Goal: Information Seeking & Learning: Learn about a topic

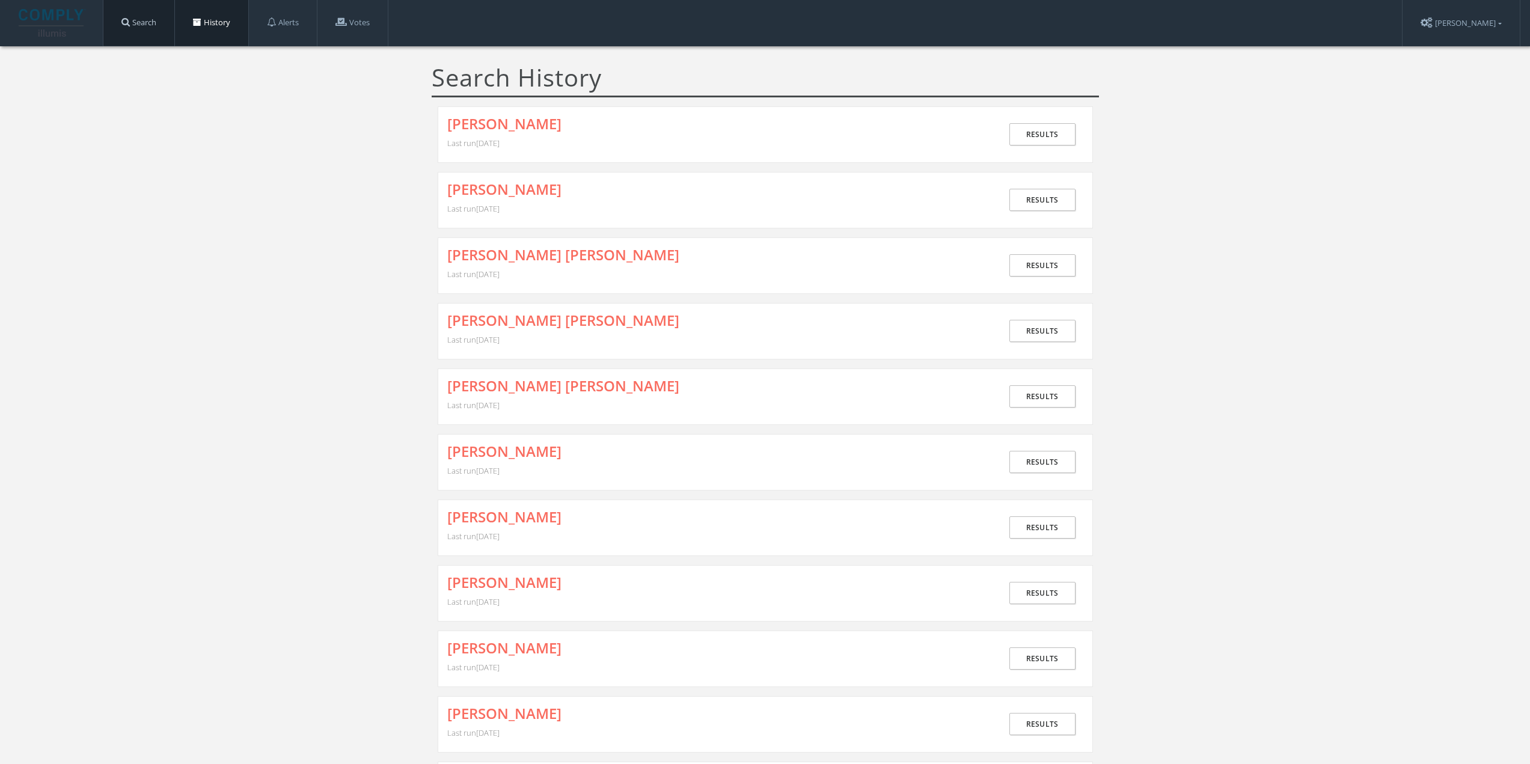
click at [112, 31] on link "Search" at bounding box center [138, 23] width 71 height 46
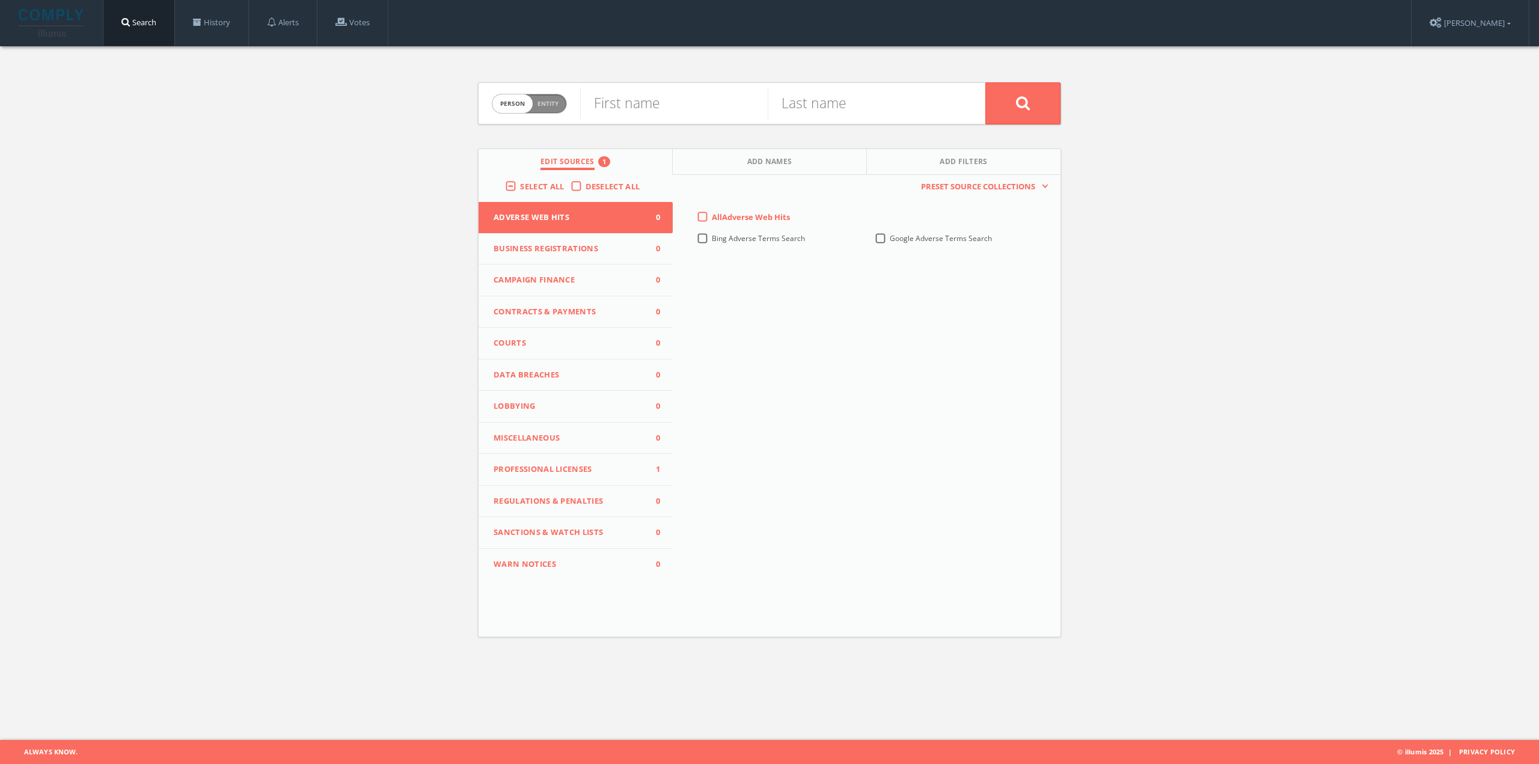
click at [563, 456] on button "Professional Licenses 1" at bounding box center [575, 470] width 194 height 32
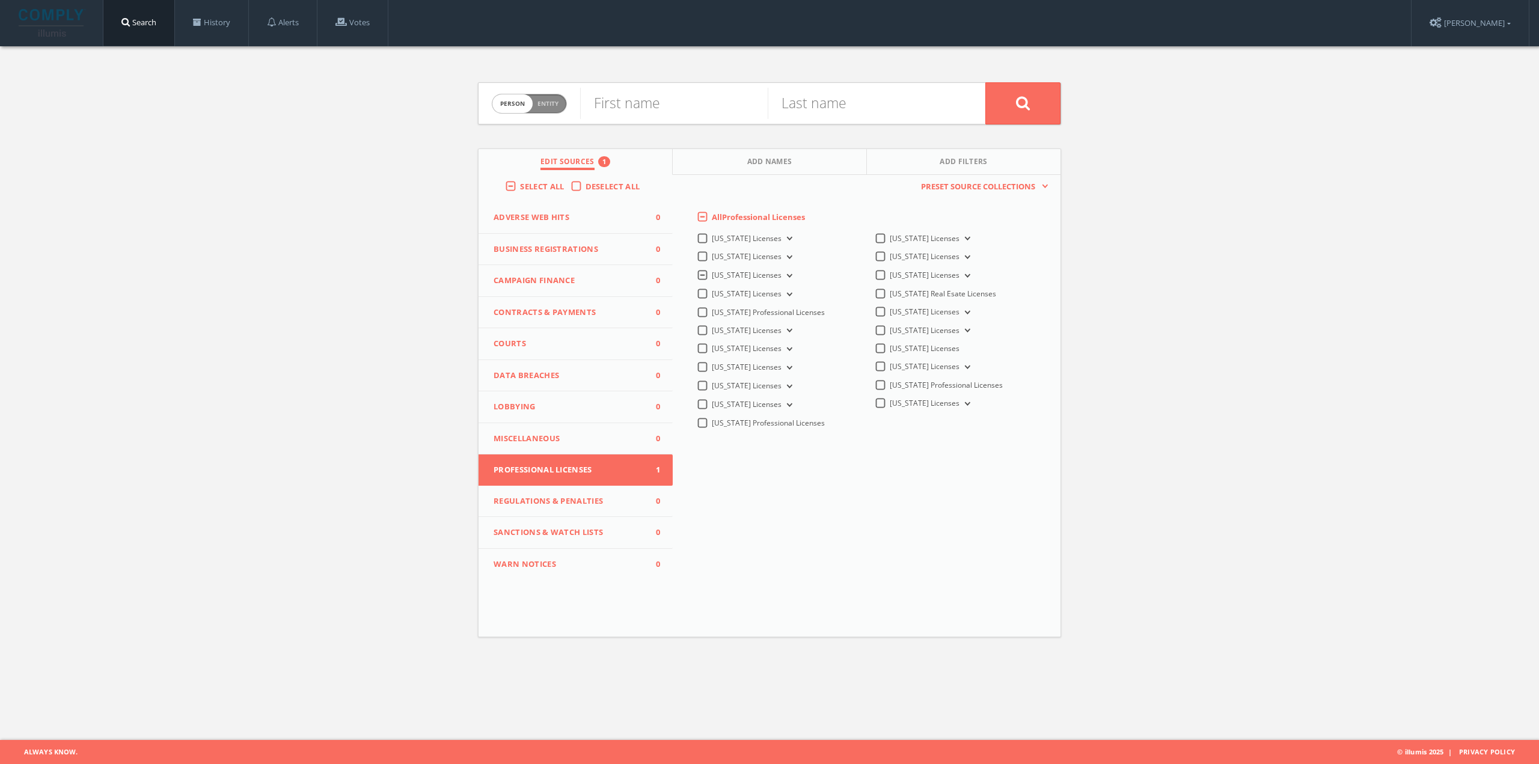
click at [744, 275] on span "[US_STATE] Licenses" at bounding box center [747, 275] width 70 height 10
click at [0, 0] on Licenses-all "[US_STATE] Licenses" at bounding box center [0, 0] width 0 height 0
click at [781, 274] on button "[US_STATE] Licenses" at bounding box center [787, 276] width 13 height 11
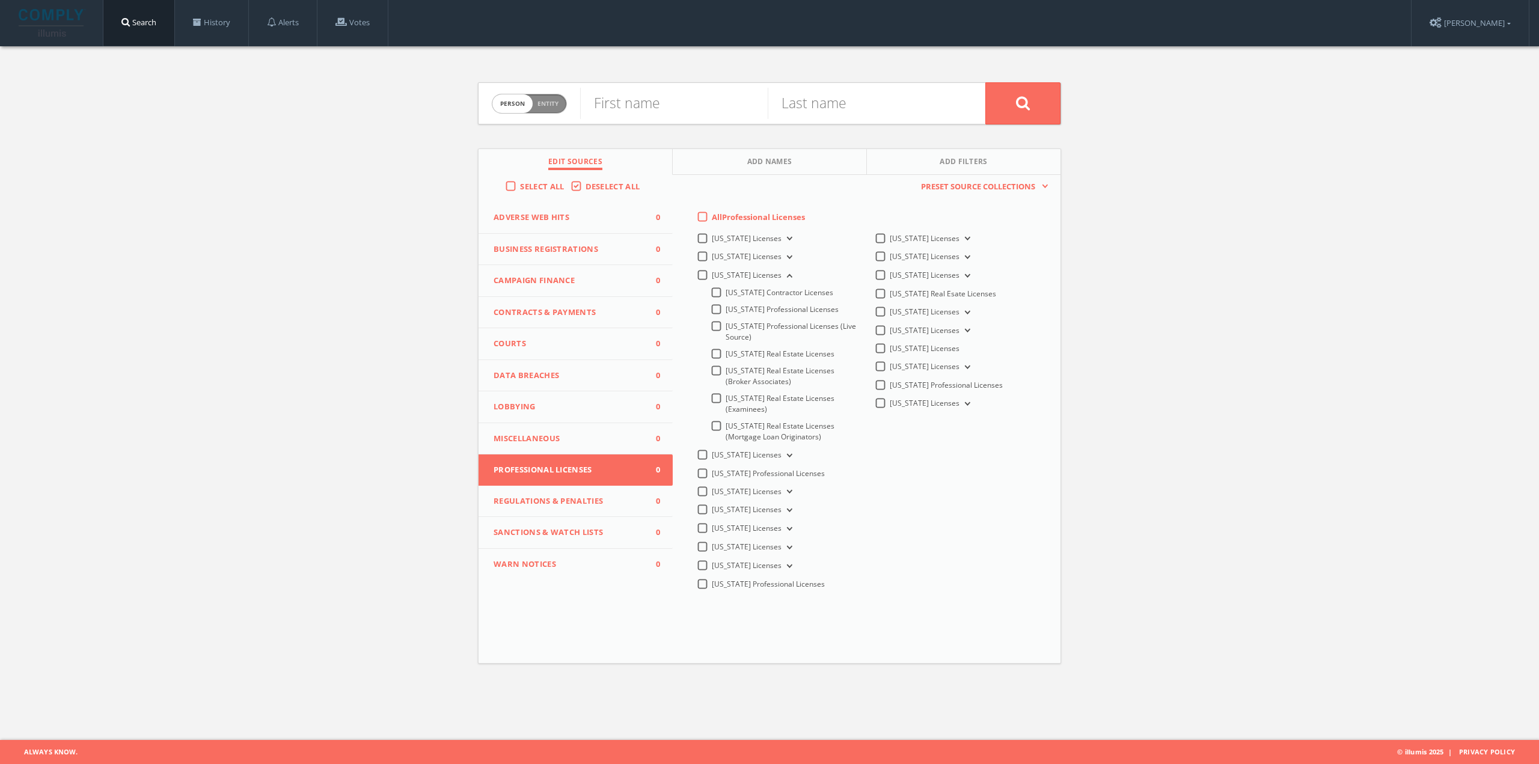
click at [770, 271] on span "[US_STATE] Licenses" at bounding box center [747, 275] width 70 height 10
click at [0, 0] on Licenses-all "[US_STATE] Licenses" at bounding box center [0, 0] width 0 height 0
click at [712, 271] on label "[US_STATE] Licenses" at bounding box center [753, 275] width 83 height 11
click at [0, 0] on Licenses-all "[US_STATE] Licenses" at bounding box center [0, 0] width 0 height 0
click at [585, 188] on label "Deselect All" at bounding box center [615, 187] width 61 height 12
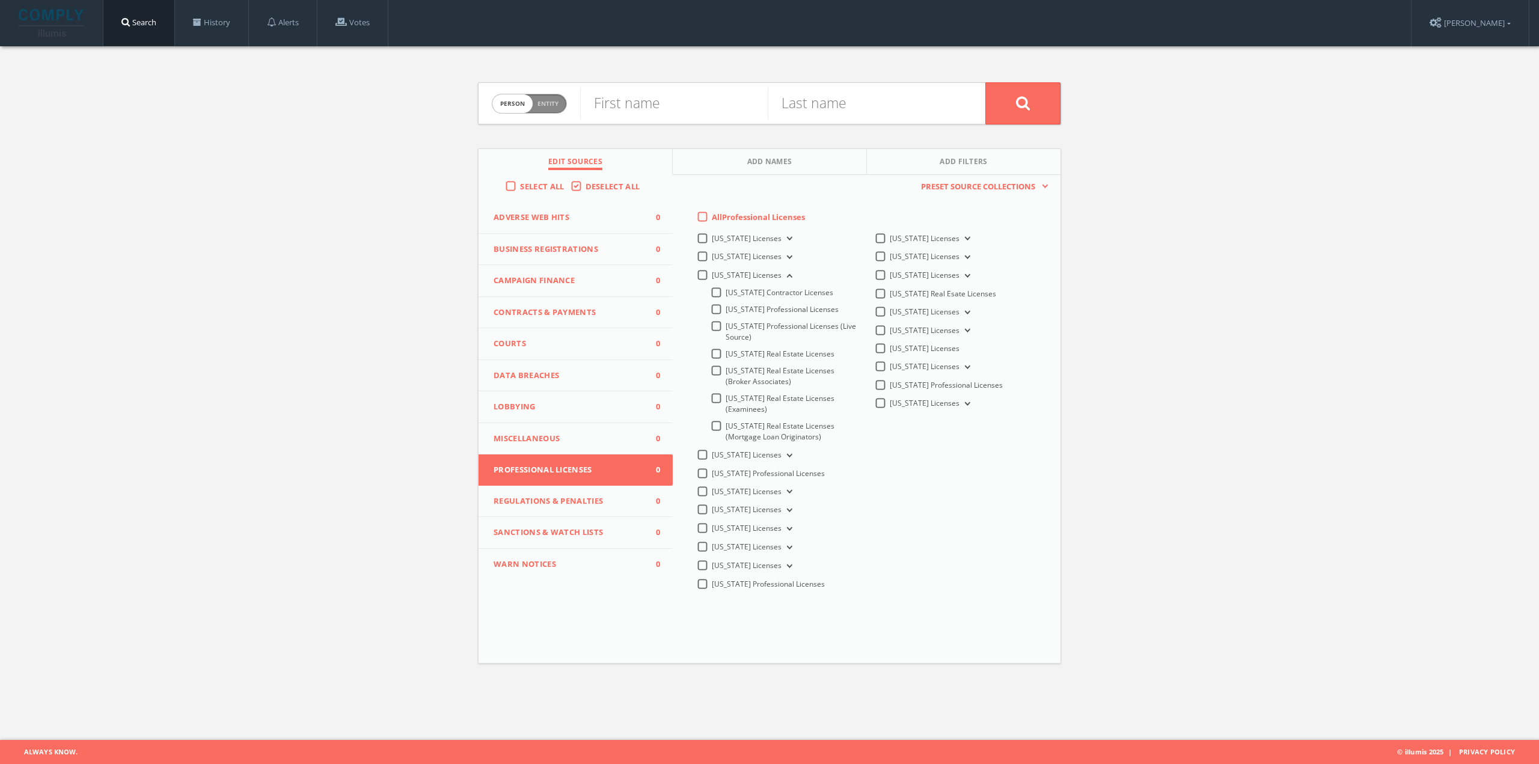
click at [0, 0] on input "Deselect All" at bounding box center [0, 0] width 0 height 0
click at [564, 221] on span "Adverse Web Hits" at bounding box center [568, 218] width 149 height 12
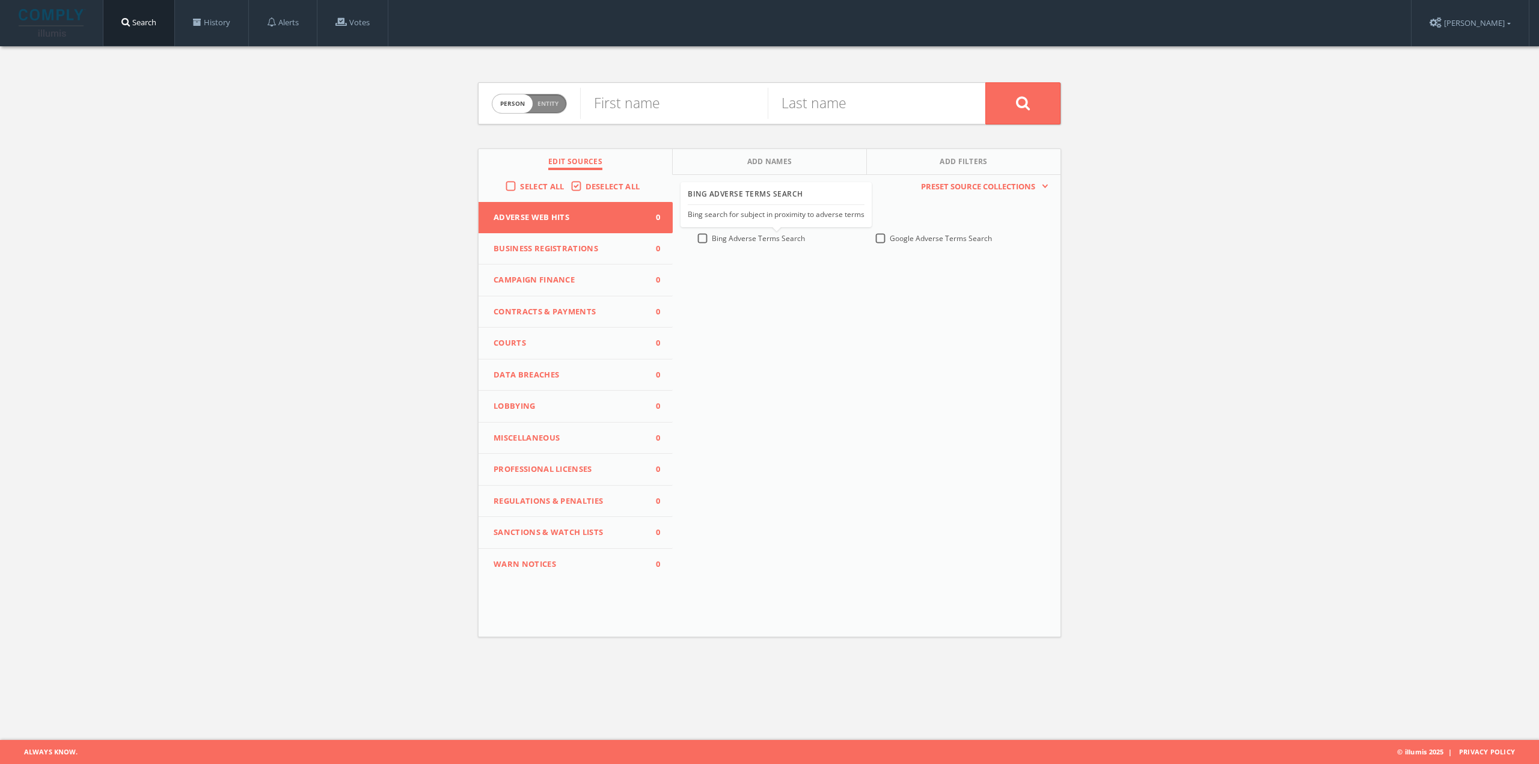
click at [726, 241] on span "Bing Adverse Terms Search" at bounding box center [758, 238] width 93 height 10
click at [0, 0] on Search-all "Bing Adverse Terms Search" at bounding box center [0, 0] width 0 height 0
click at [571, 110] on form "Person Entity person First name Last name" at bounding box center [769, 103] width 583 height 42
click at [564, 108] on span "Person Entity" at bounding box center [529, 103] width 74 height 19
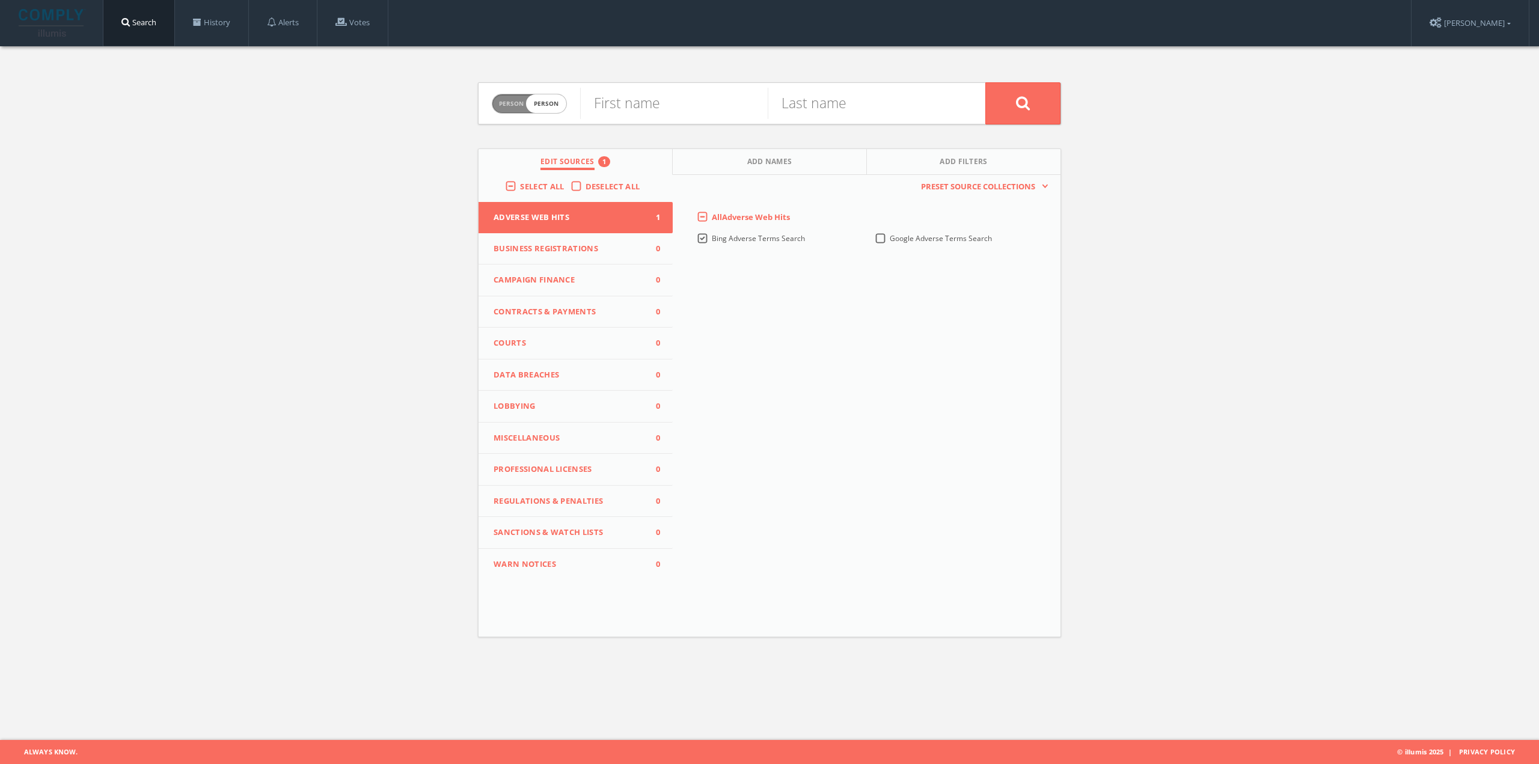
checkbox input "true"
click at [639, 114] on input "text" at bounding box center [782, 103] width 405 height 31
paste input "Former Manchester United talent scores ‘incredible’ FA Cup goal to reach quarter"
drag, startPoint x: 699, startPoint y: 106, endPoint x: 758, endPoint y: 112, distance: 59.2
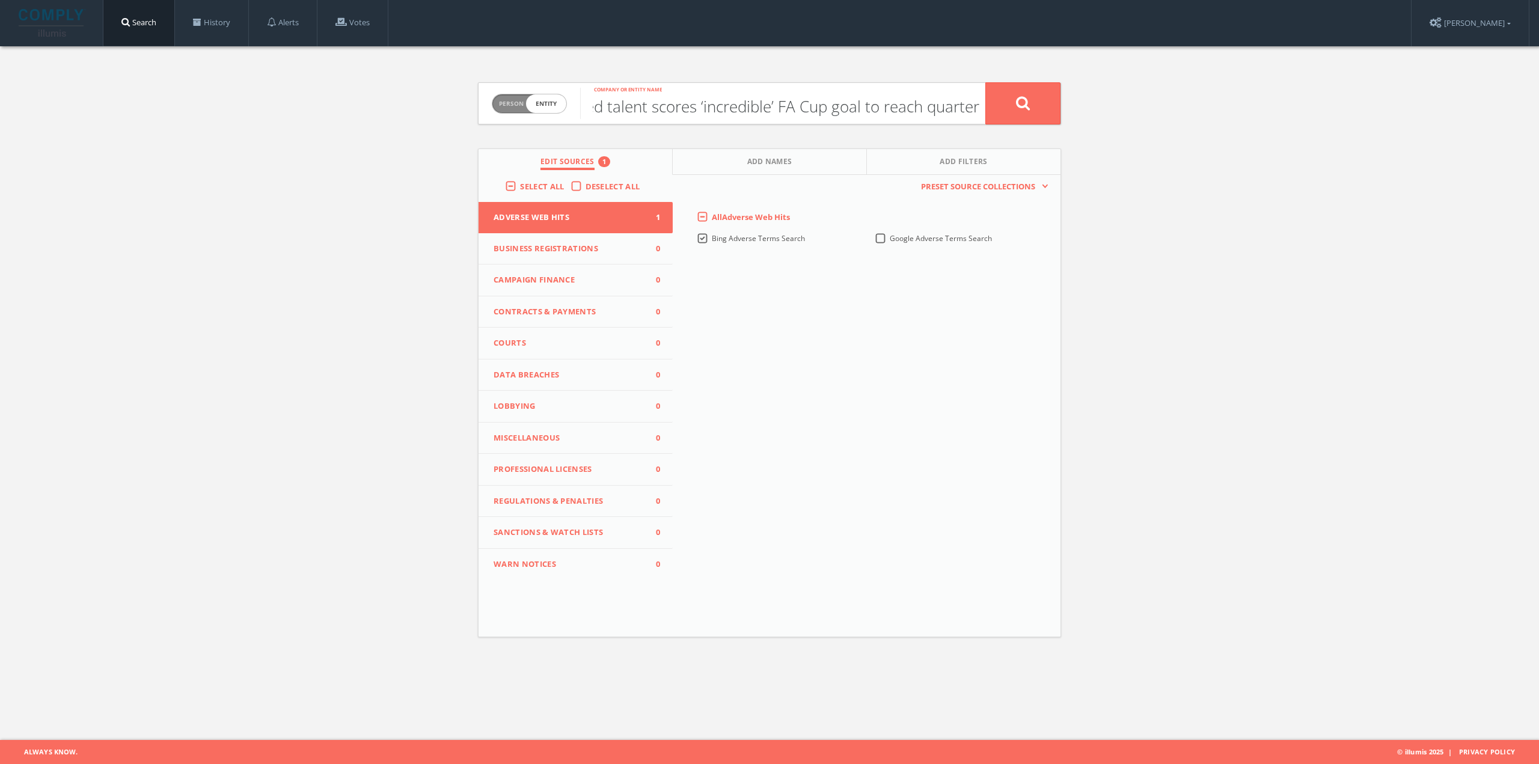
click at [758, 112] on input "Former Manchester United talent scores ‘incredible’ FA Cup goal to reach quarter" at bounding box center [782, 103] width 405 height 31
click at [775, 105] on input "Former Manchester United talent scores ‘incredible’ FA Cup goal to reach quarter" at bounding box center [782, 103] width 405 height 31
click at [707, 105] on input "Former Manchester United talent scores ‘incredible FA Cup goal to reach quarter" at bounding box center [782, 103] width 405 height 31
click at [705, 105] on input "Former Manchester United talent scores ‘incredible FA Cup goal to reach quarter" at bounding box center [782, 103] width 405 height 31
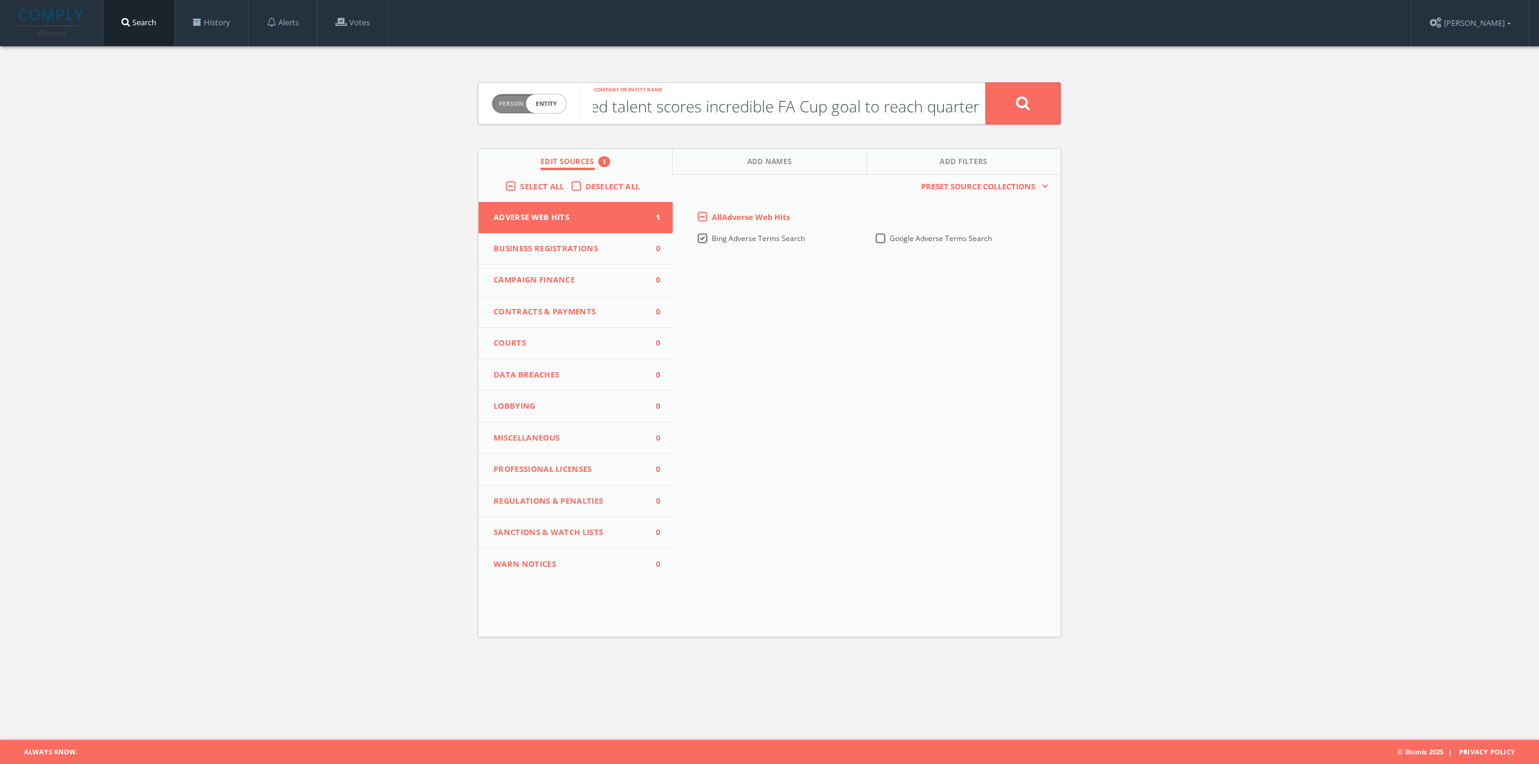
scroll to position [0, 177]
drag, startPoint x: 730, startPoint y: 114, endPoint x: 943, endPoint y: 142, distance: 215.3
click at [943, 142] on div "Person Entity entity Former Manchester United talent scores incredible FA Cup g…" at bounding box center [769, 354] width 601 height 616
click at [806, 104] on input "Former Manchester United talent scores incredible FA Cup goal to reach quarter" at bounding box center [782, 103] width 405 height 31
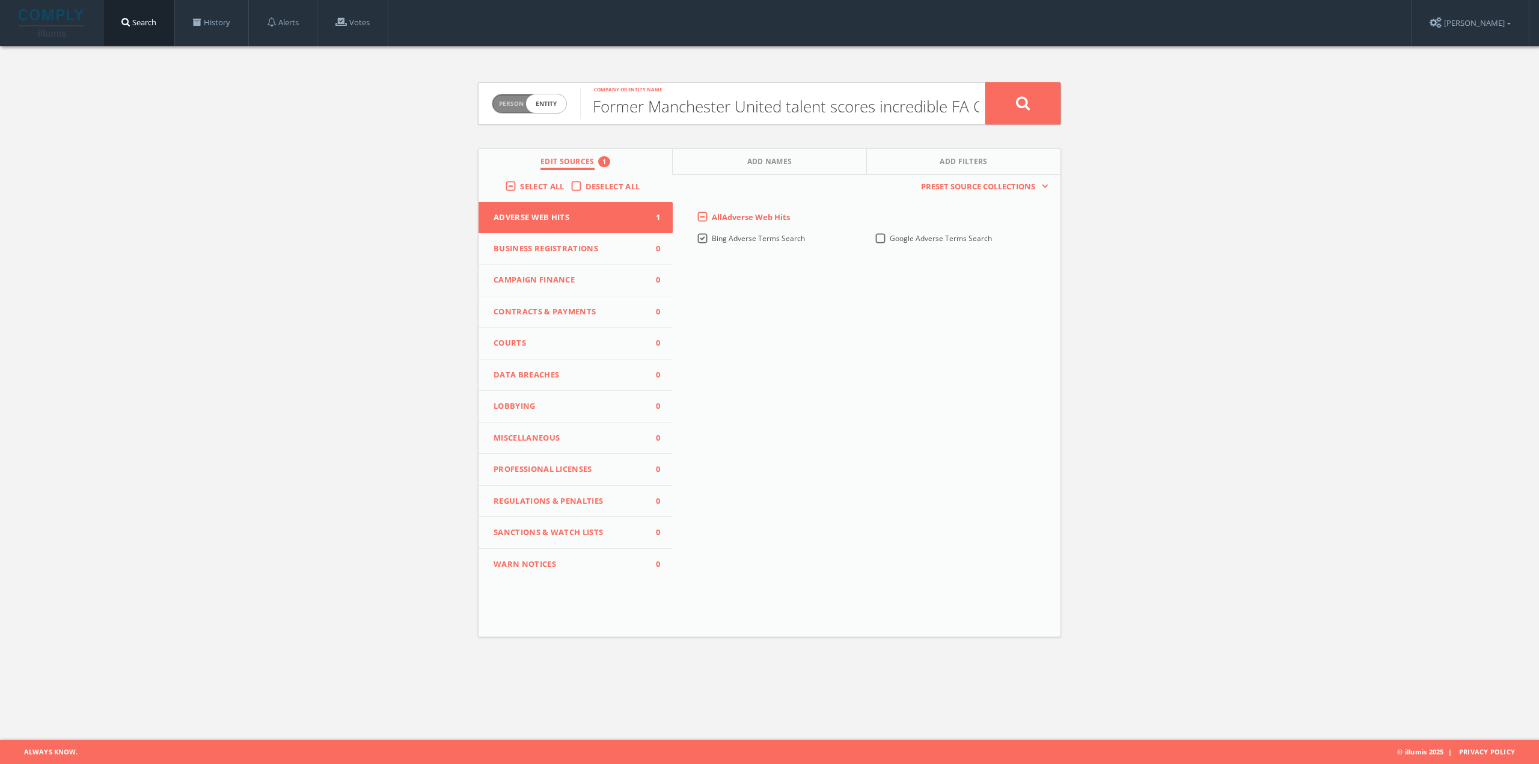
drag, startPoint x: 685, startPoint y: 109, endPoint x: 488, endPoint y: 109, distance: 197.2
click at [488, 109] on form "Person Entity entity Former Manchester United talent scores incredible FA Cup g…" at bounding box center [769, 103] width 583 height 42
drag, startPoint x: 772, startPoint y: 101, endPoint x: 827, endPoint y: 105, distance: 54.8
click at [773, 101] on input "Former Manchester United talent scores incredible FA Cup goal to reach quarter" at bounding box center [782, 103] width 405 height 31
type input "Former Manchester United talent scores incredible FA Cup goal to reach quarter"
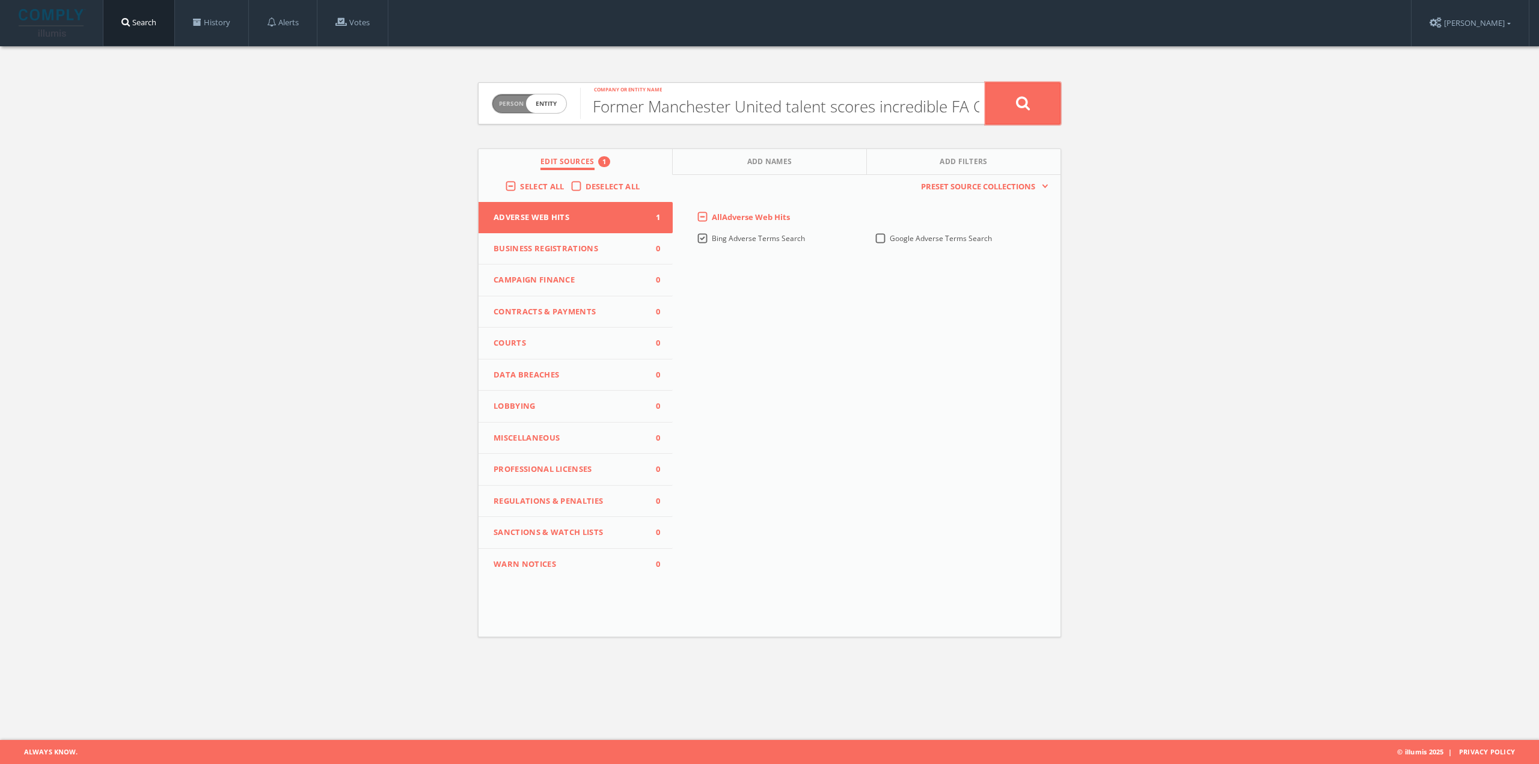
click at [1018, 103] on icon at bounding box center [1023, 103] width 14 height 15
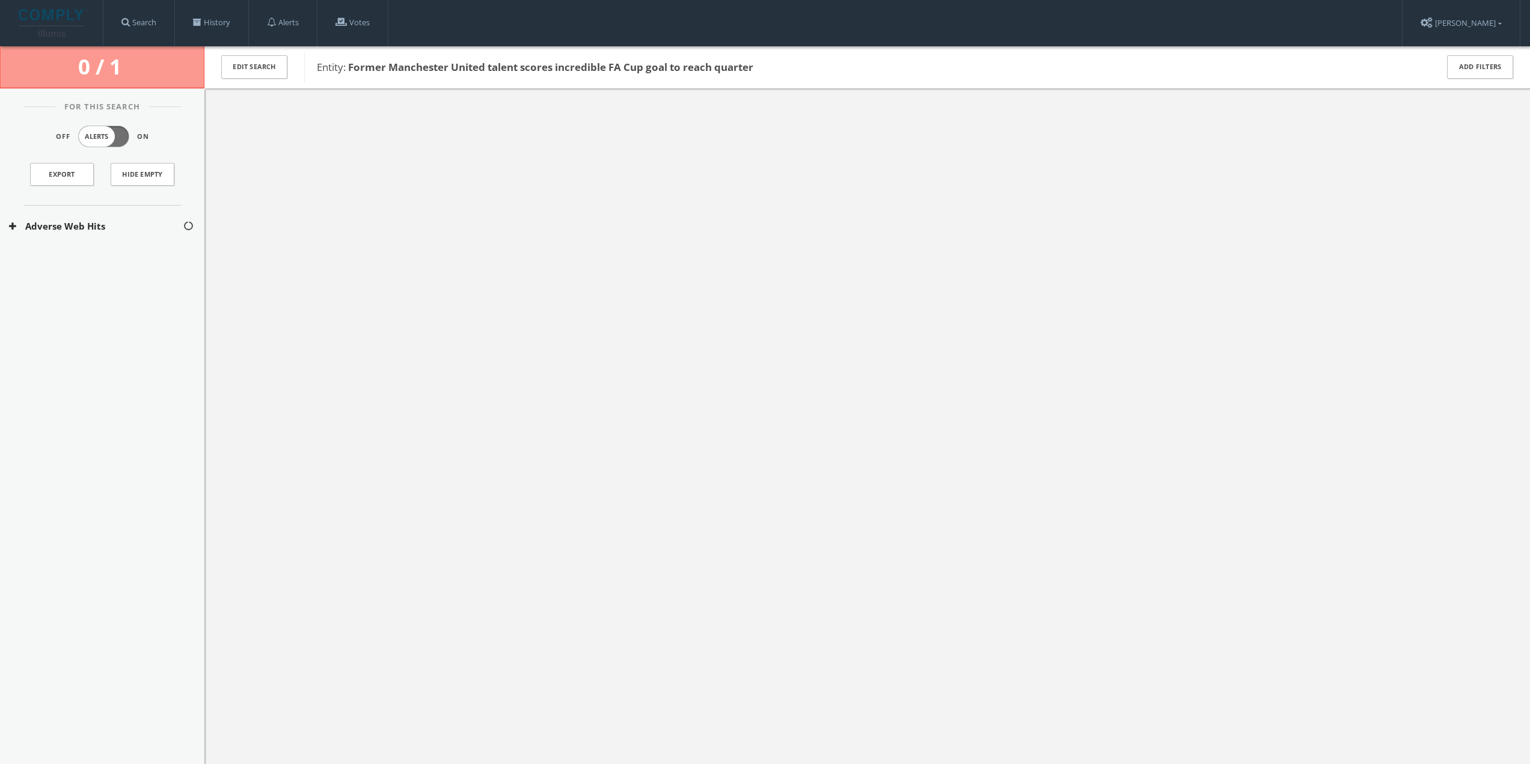
click at [133, 226] on button "Adverse Web Hits" at bounding box center [96, 226] width 174 height 14
click at [109, 248] on div "Bing Adverse Terms Search" at bounding box center [102, 262] width 204 height 30
click at [108, 257] on button "Bing Adverse Terms Search" at bounding box center [96, 262] width 175 height 12
click at [213, 19] on link "History" at bounding box center [211, 23] width 73 height 46
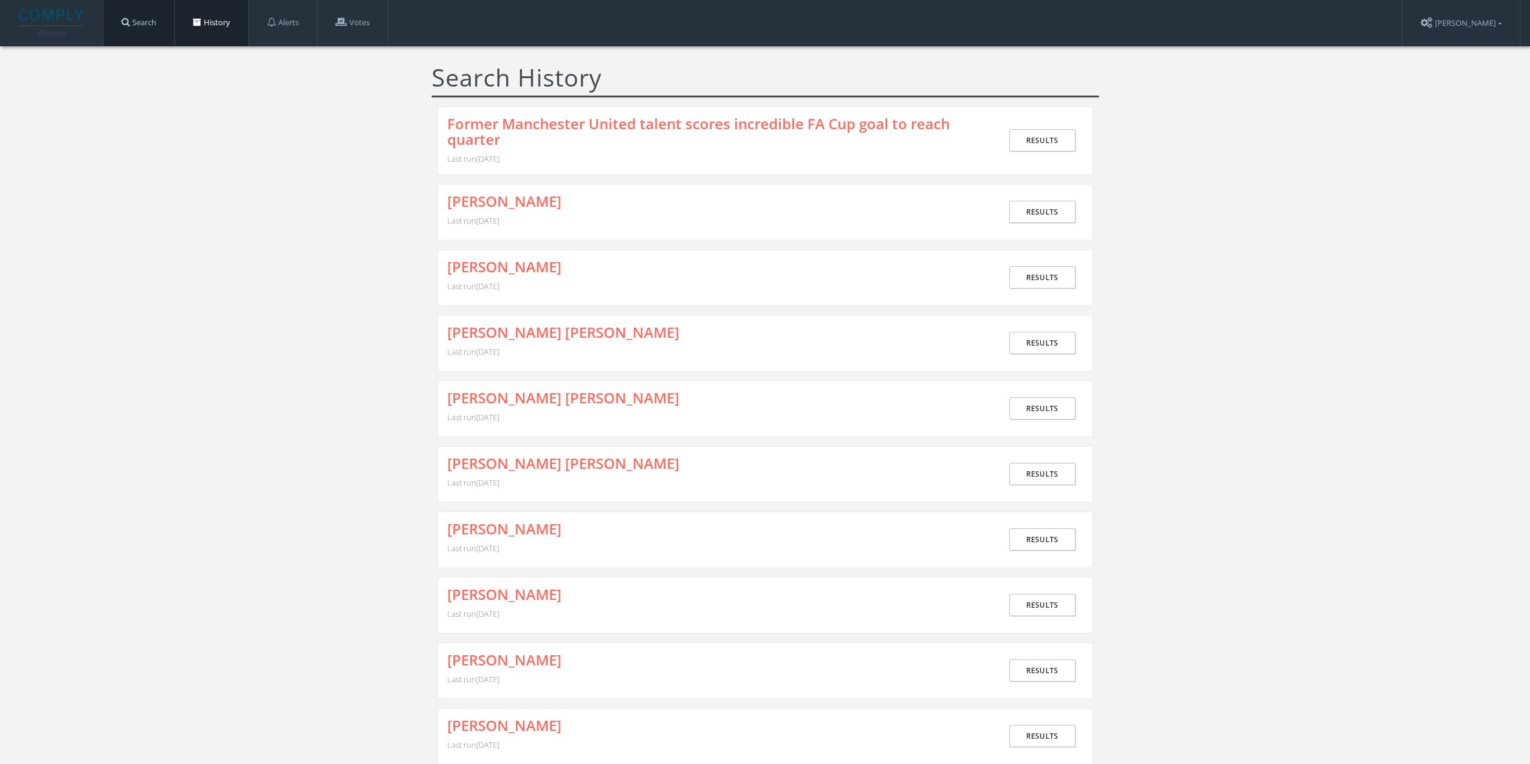
click at [121, 19] on link "Search" at bounding box center [138, 23] width 71 height 46
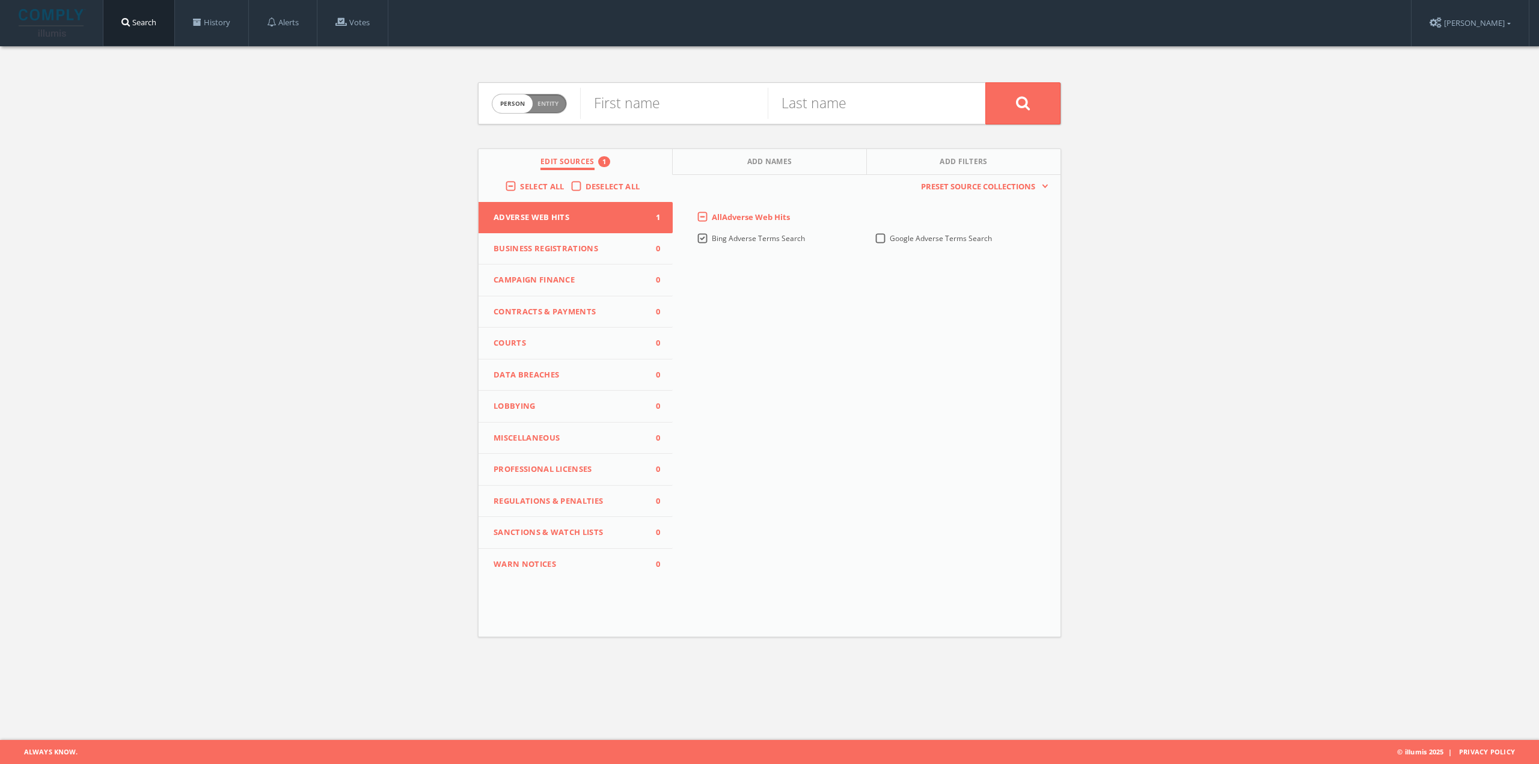
click at [549, 102] on span "Entity" at bounding box center [547, 103] width 21 height 9
checkbox input "true"
click at [625, 105] on input "text" at bounding box center [782, 103] width 405 height 31
paste input "United reaches [PERSON_NAME] quarter-finals - [DOMAIN_NAME]"
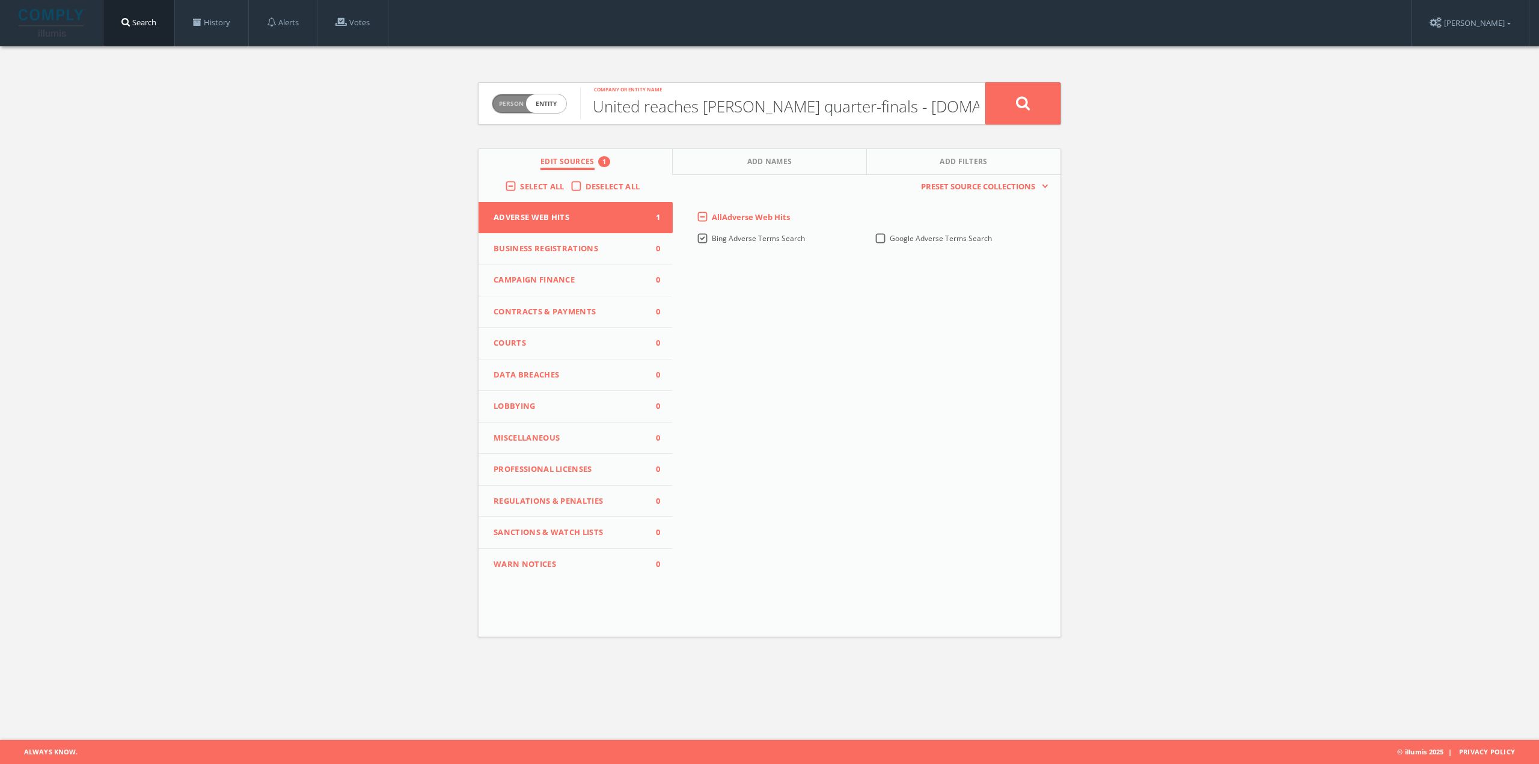
scroll to position [0, 5]
type input "United reaches [PERSON_NAME] quarter-finals - [DOMAIN_NAME]"
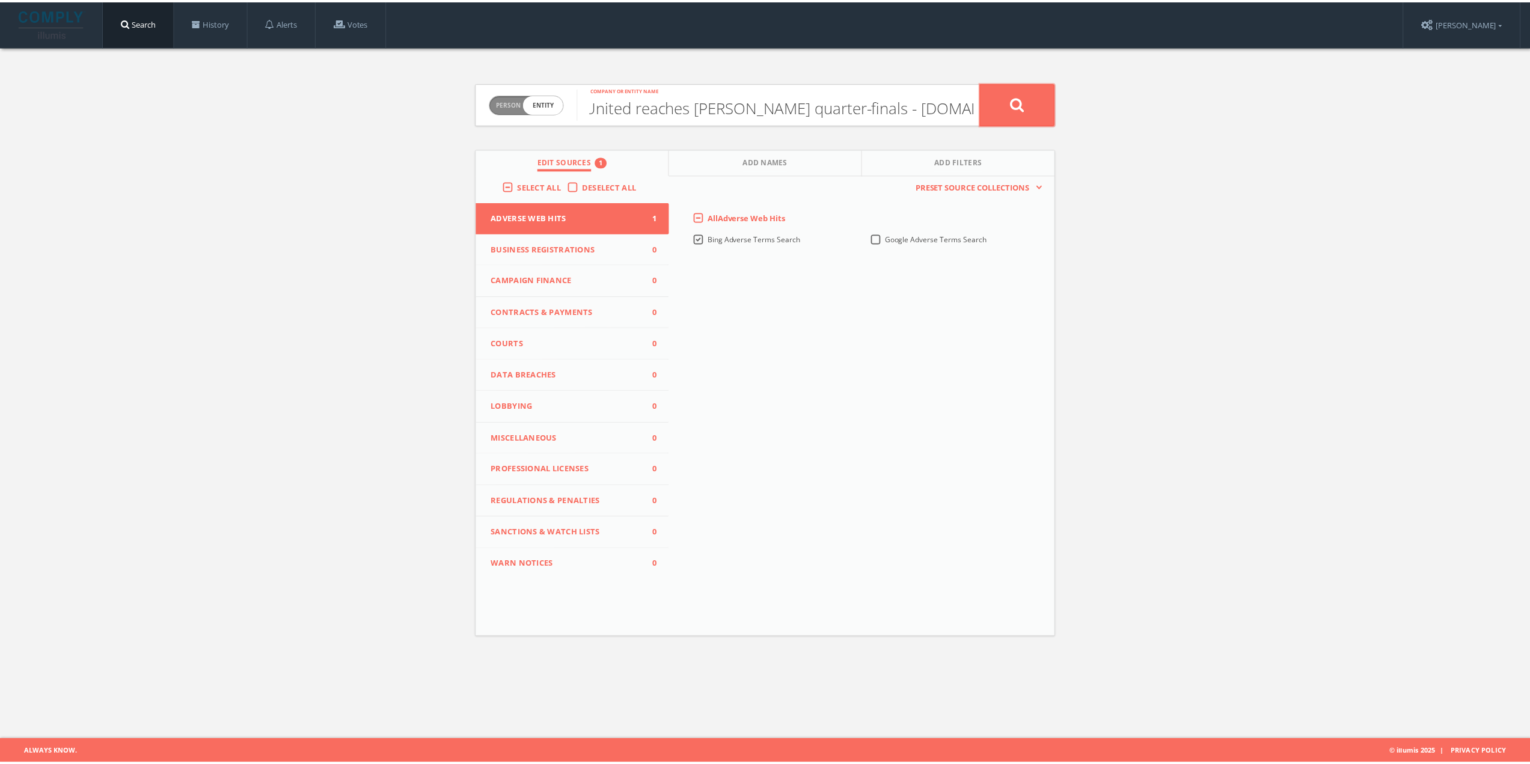
scroll to position [0, 0]
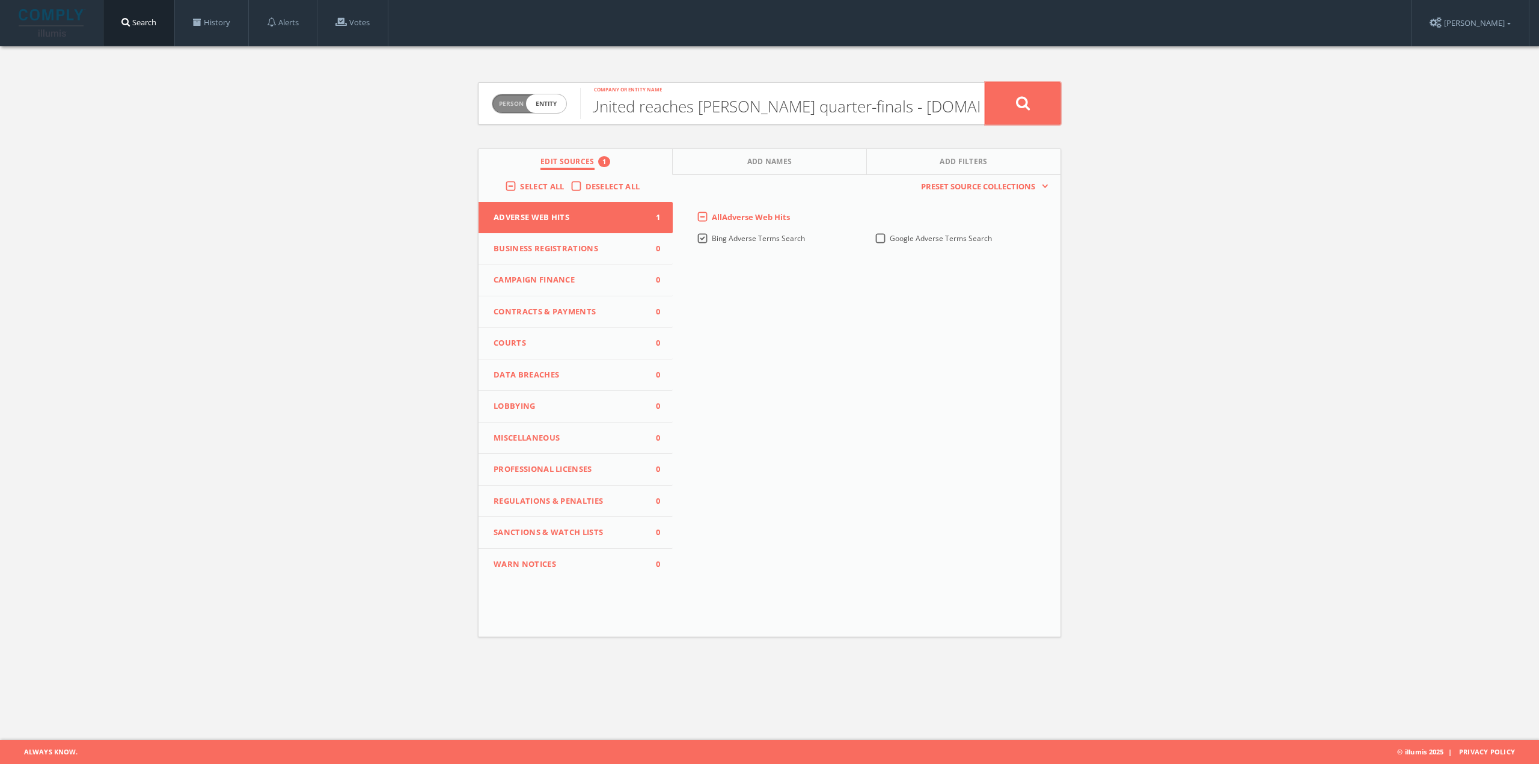
click at [1027, 99] on icon at bounding box center [1023, 103] width 14 height 15
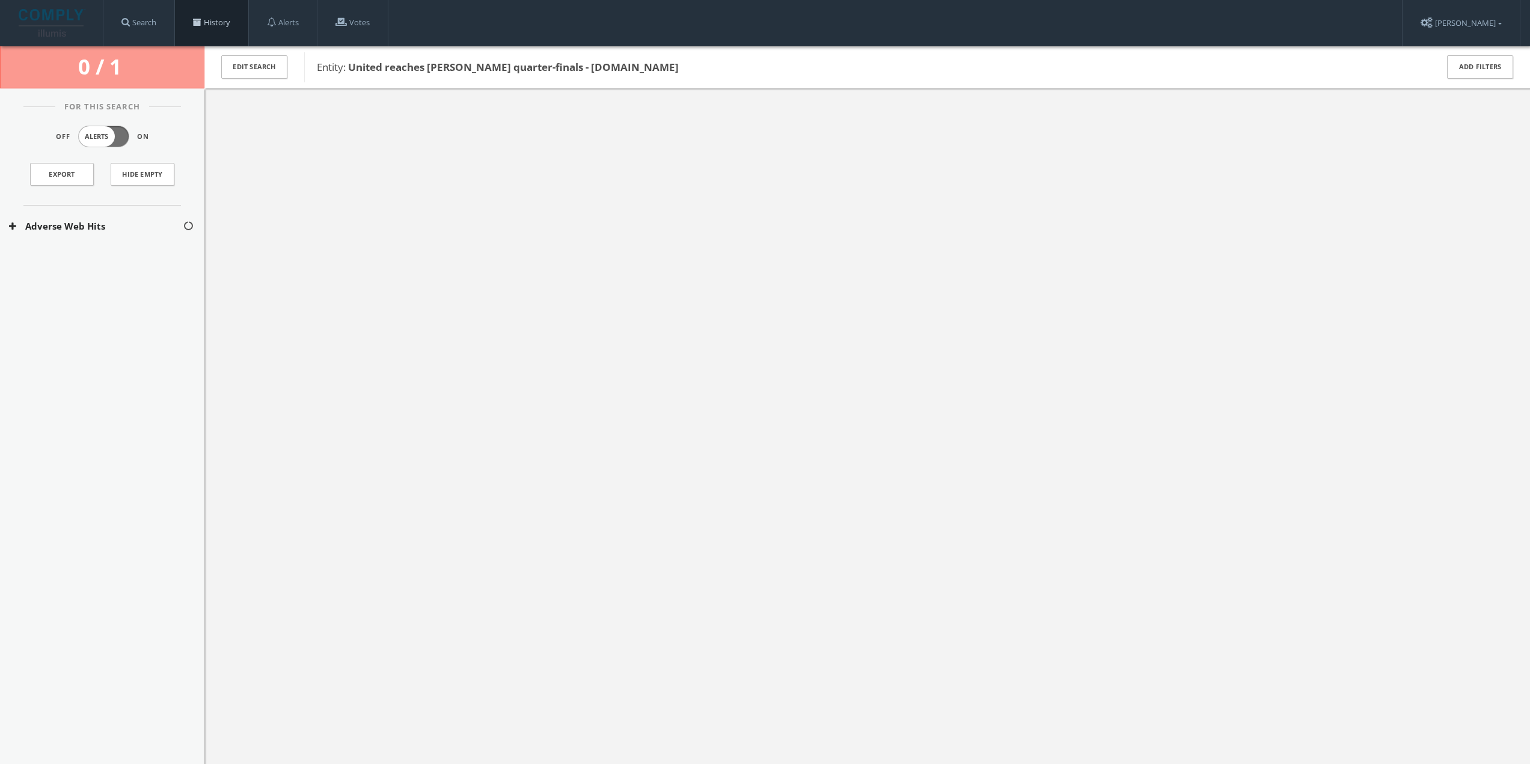
click at [212, 27] on link "History" at bounding box center [211, 23] width 73 height 46
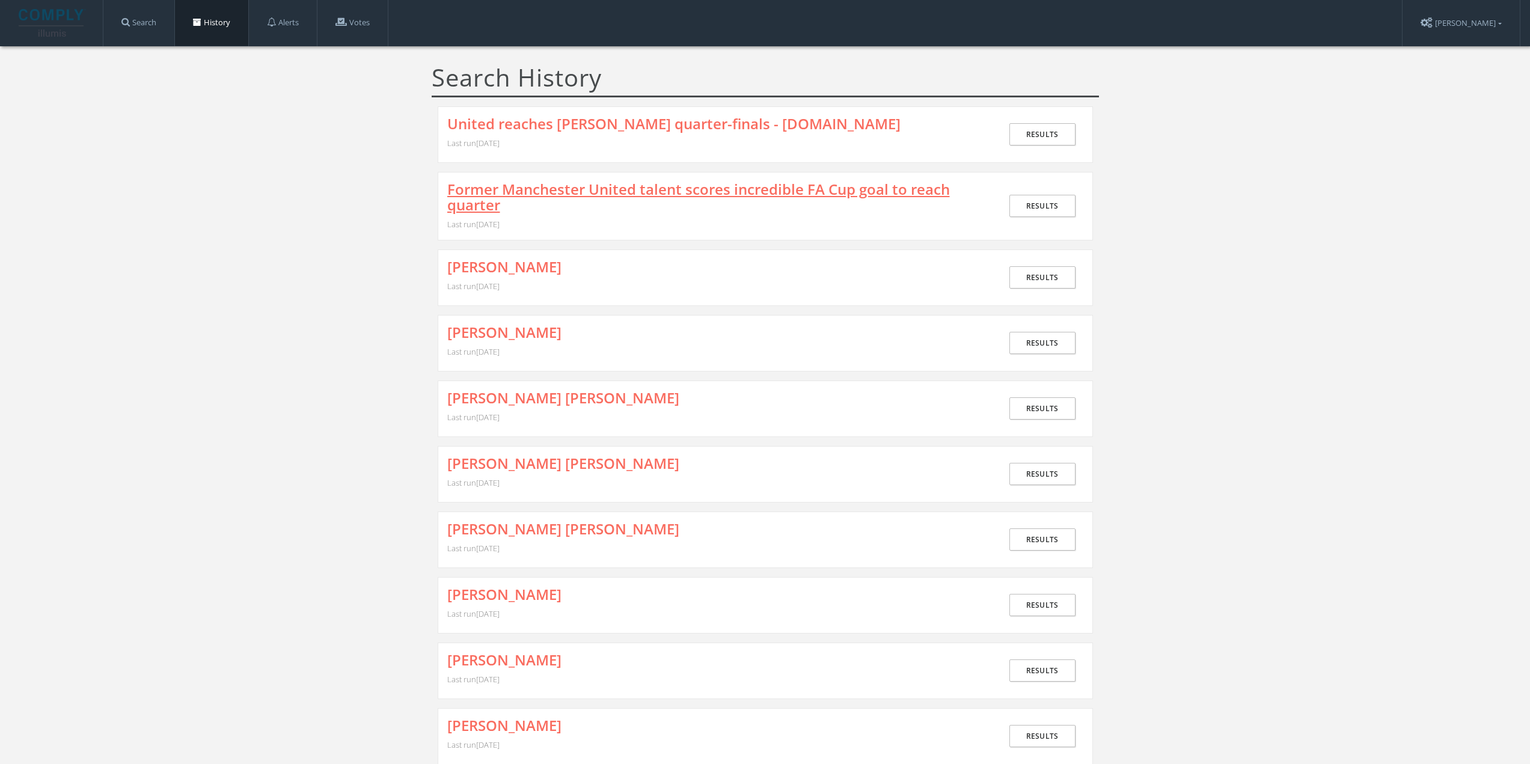
click at [512, 194] on link "Former Manchester United talent scores incredible FA Cup goal to reach quarter" at bounding box center [715, 198] width 537 height 32
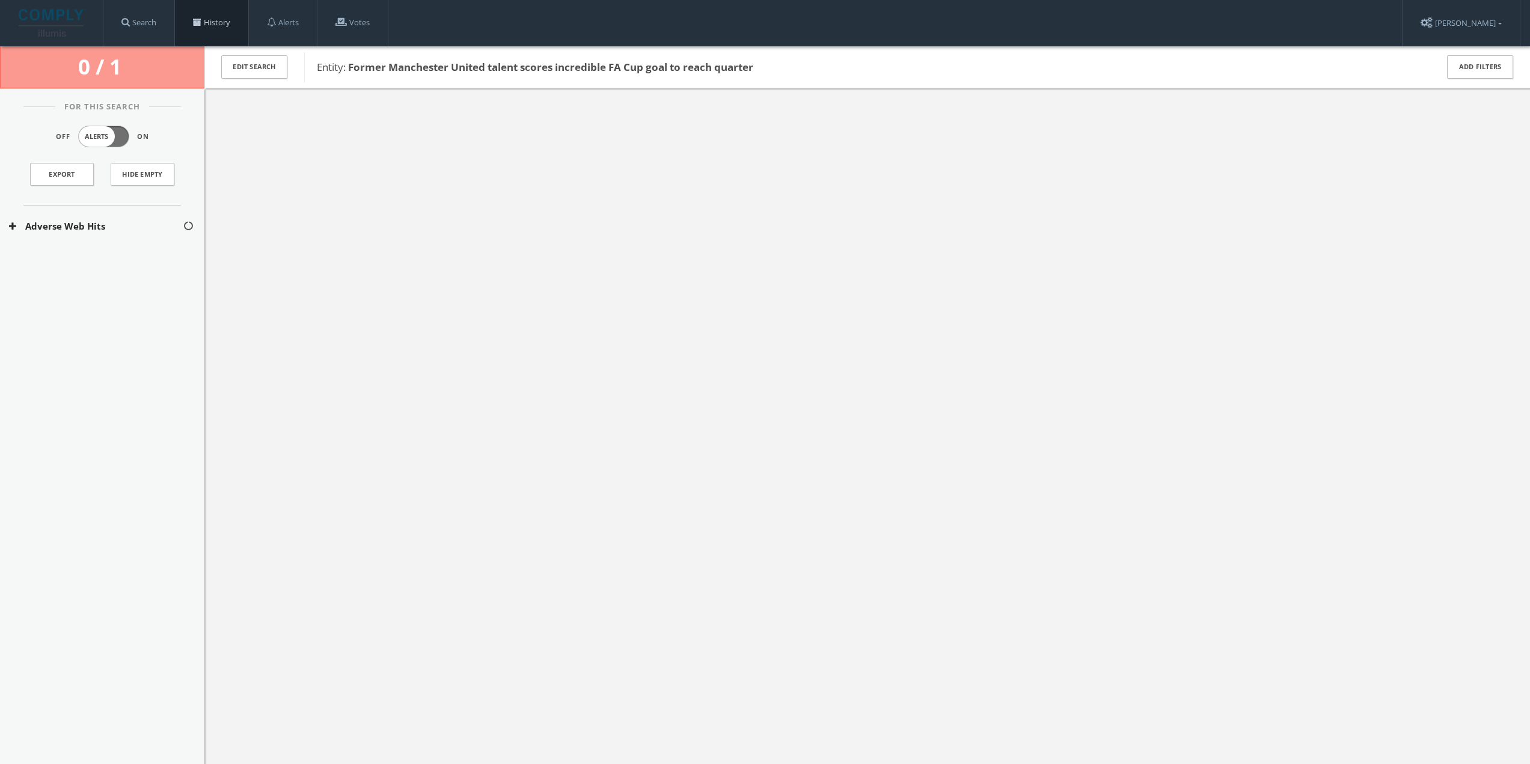
click at [227, 29] on link "History" at bounding box center [211, 23] width 73 height 46
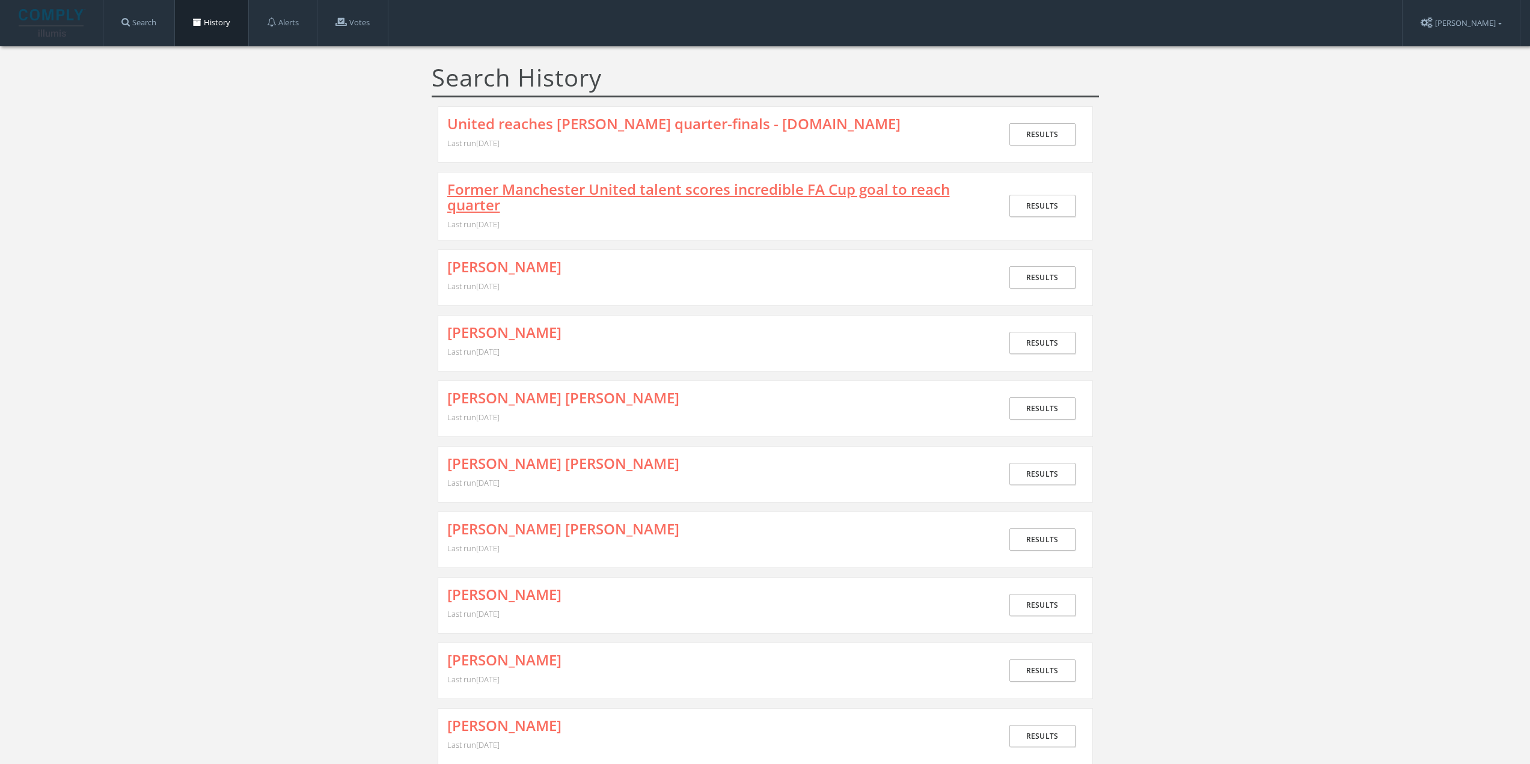
click at [528, 188] on link "Former Manchester United talent scores incredible FA Cup goal to reach quarter" at bounding box center [715, 198] width 537 height 32
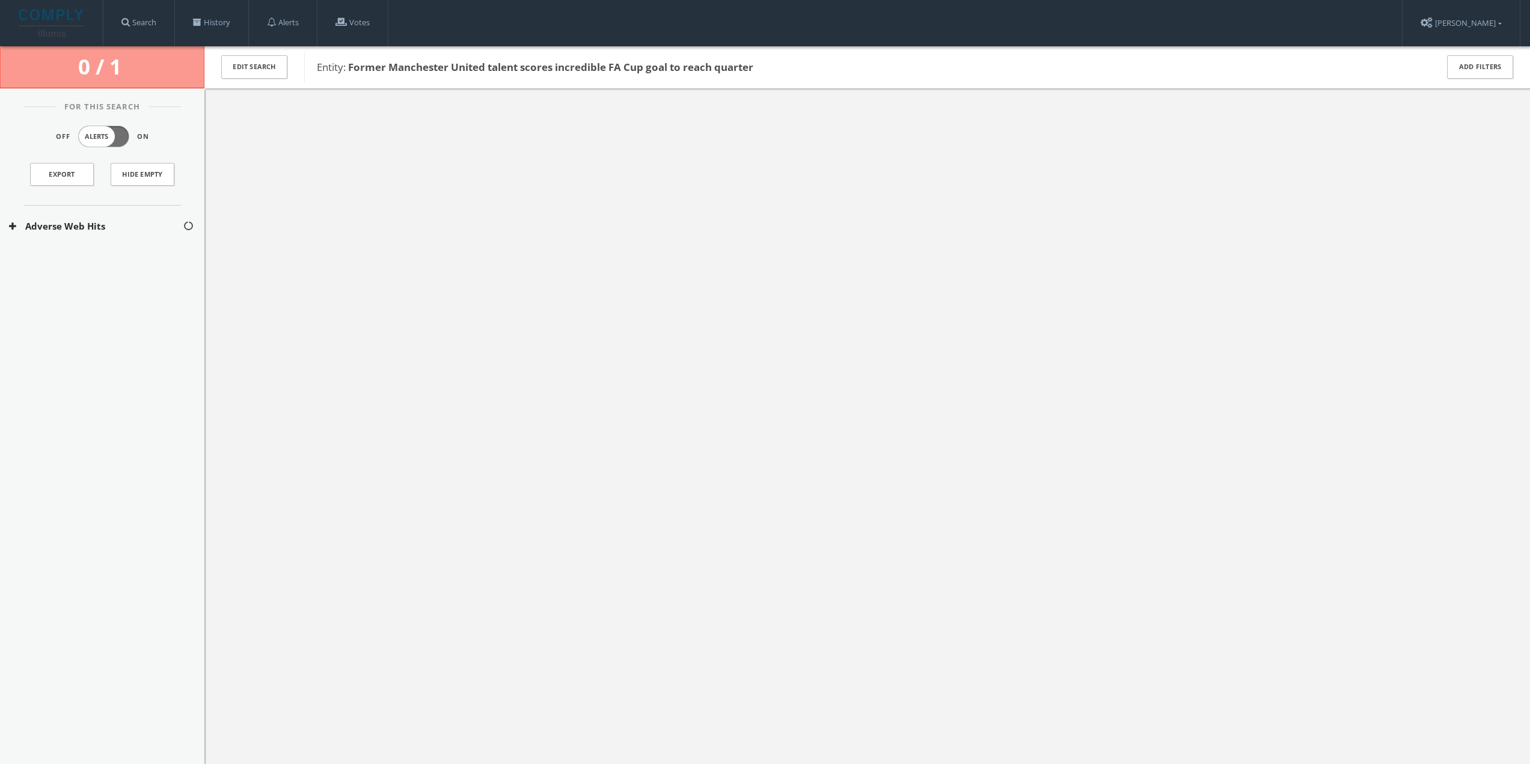
click at [130, 226] on button "Adverse Web Hits" at bounding box center [96, 226] width 174 height 14
click at [116, 260] on button "Bing Adverse Terms Search" at bounding box center [96, 262] width 175 height 12
click at [103, 283] on div "Bing Adverse Terms Search" at bounding box center [102, 290] width 204 height 26
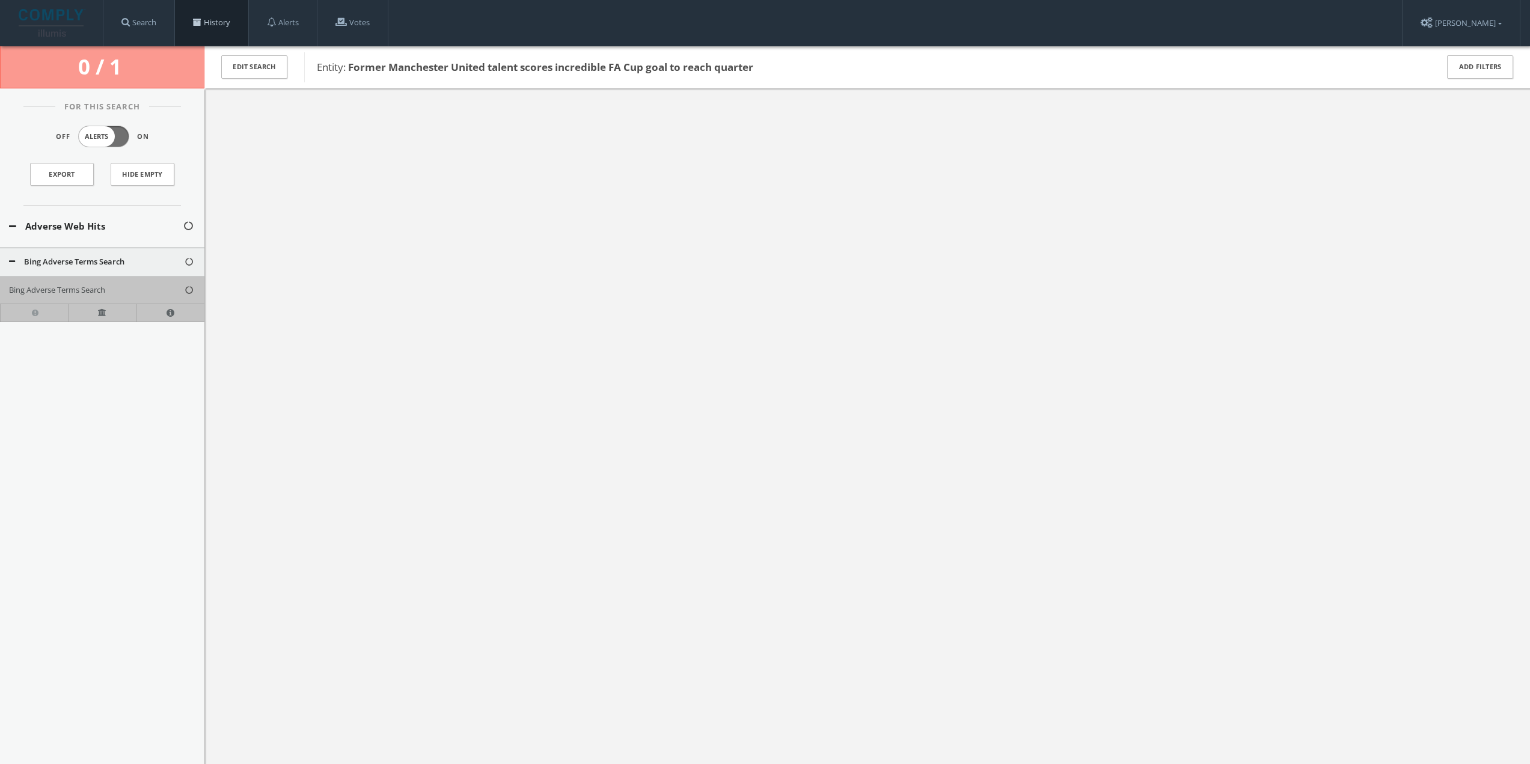
click at [231, 23] on link "History" at bounding box center [211, 23] width 73 height 46
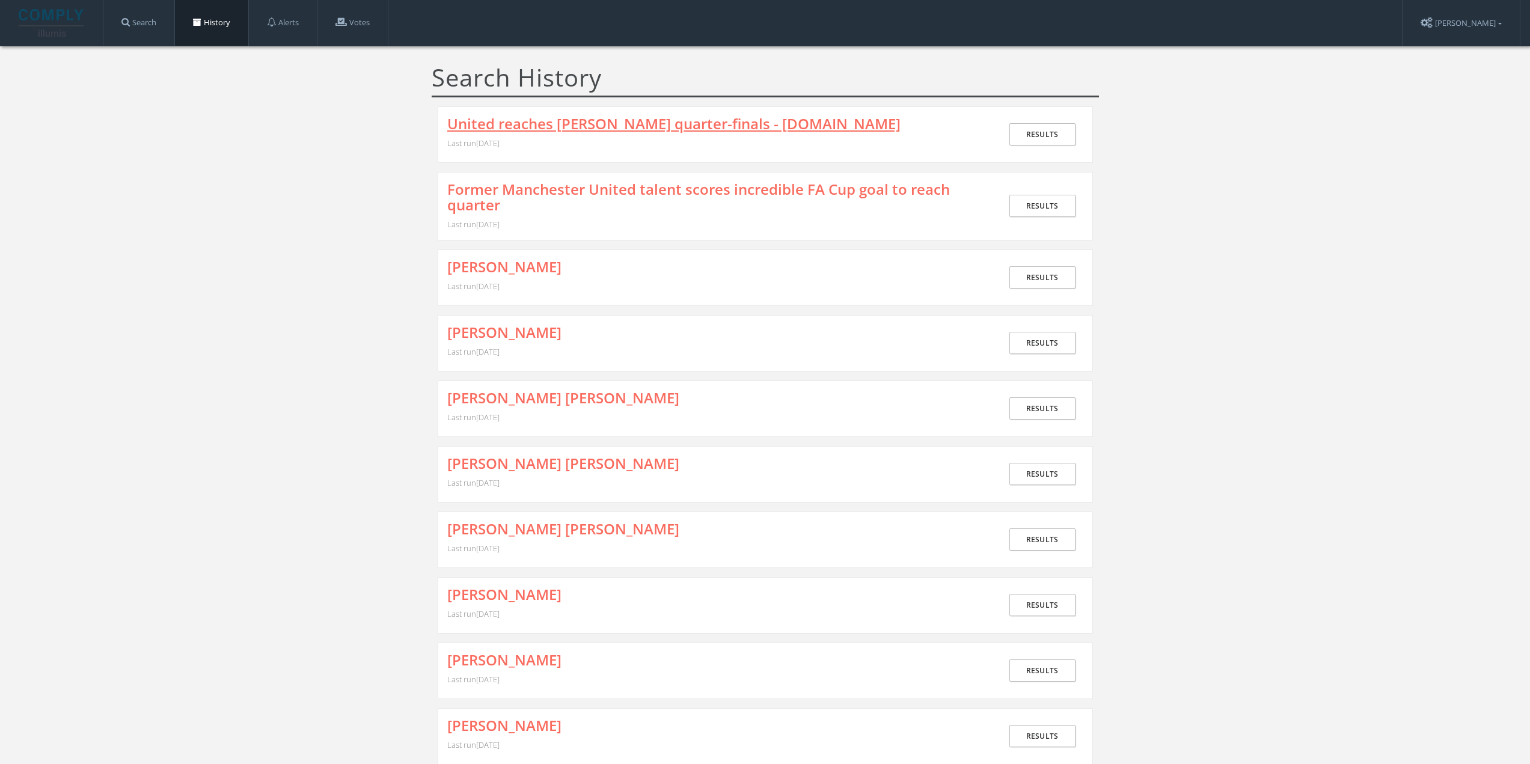
click at [475, 120] on link "United reaches [PERSON_NAME] quarter-finals - [DOMAIN_NAME]" at bounding box center [673, 124] width 453 height 16
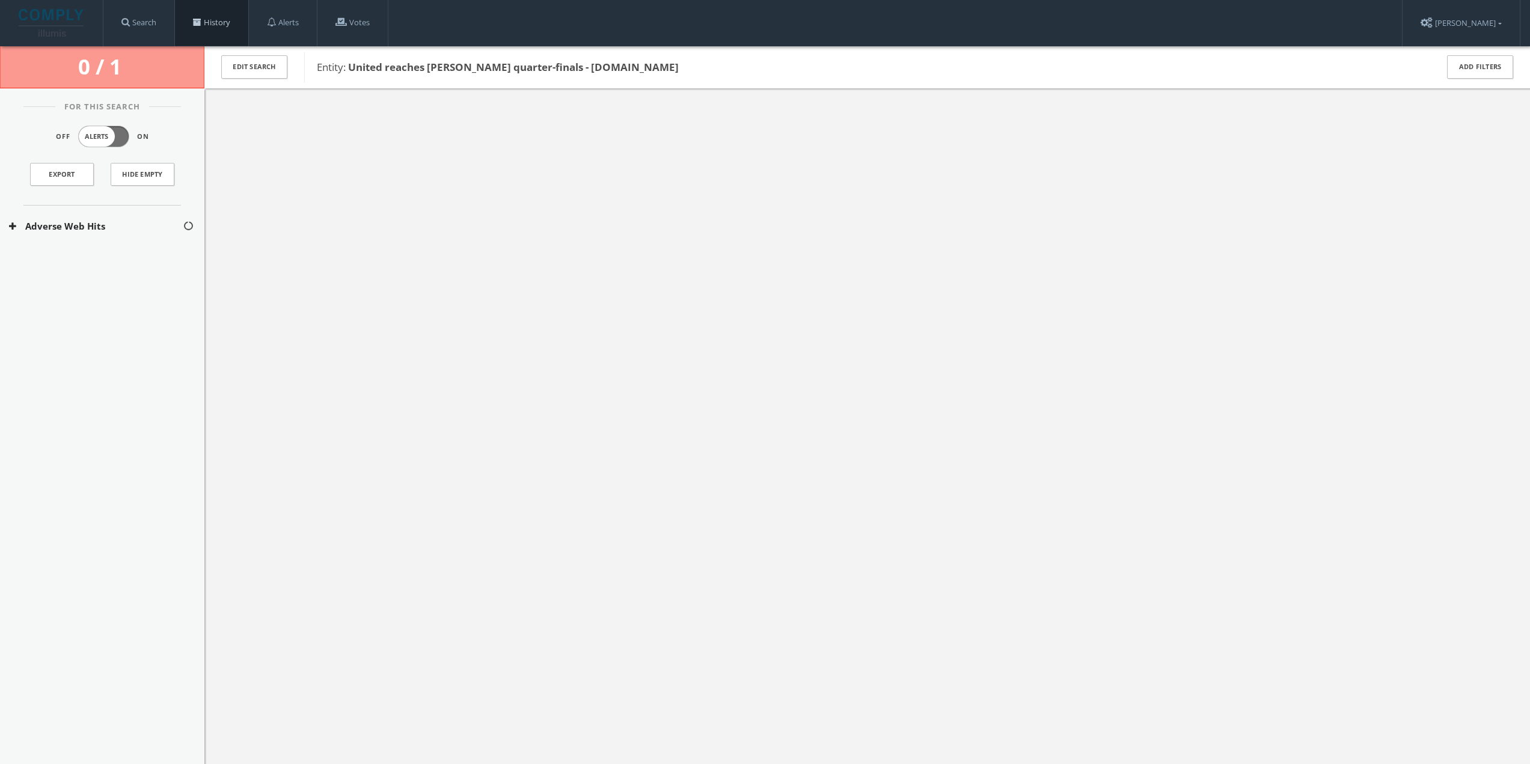
click at [218, 28] on link "History" at bounding box center [211, 23] width 73 height 46
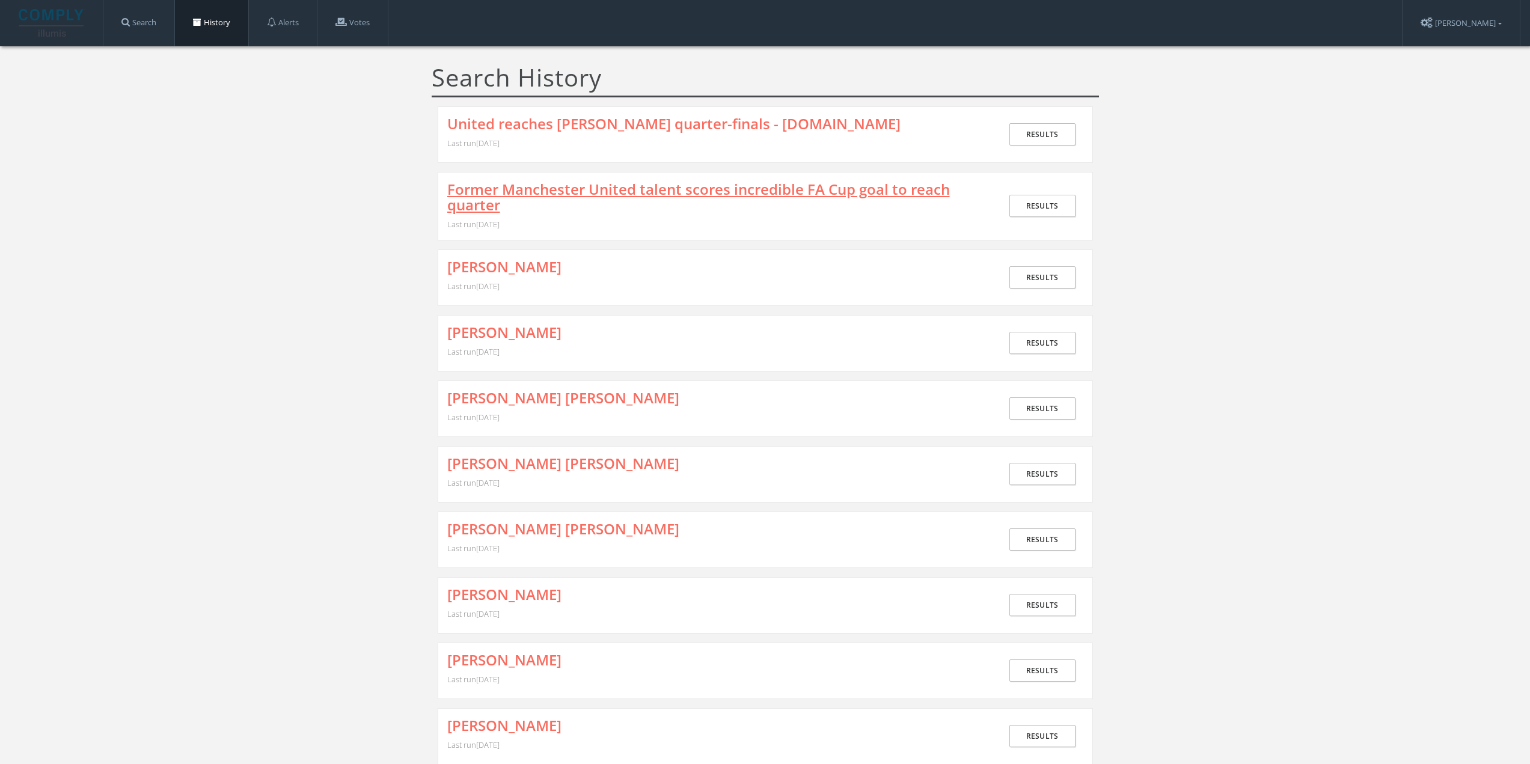
click at [566, 189] on link "Former Manchester United talent scores incredible FA Cup goal to reach quarter" at bounding box center [715, 198] width 537 height 32
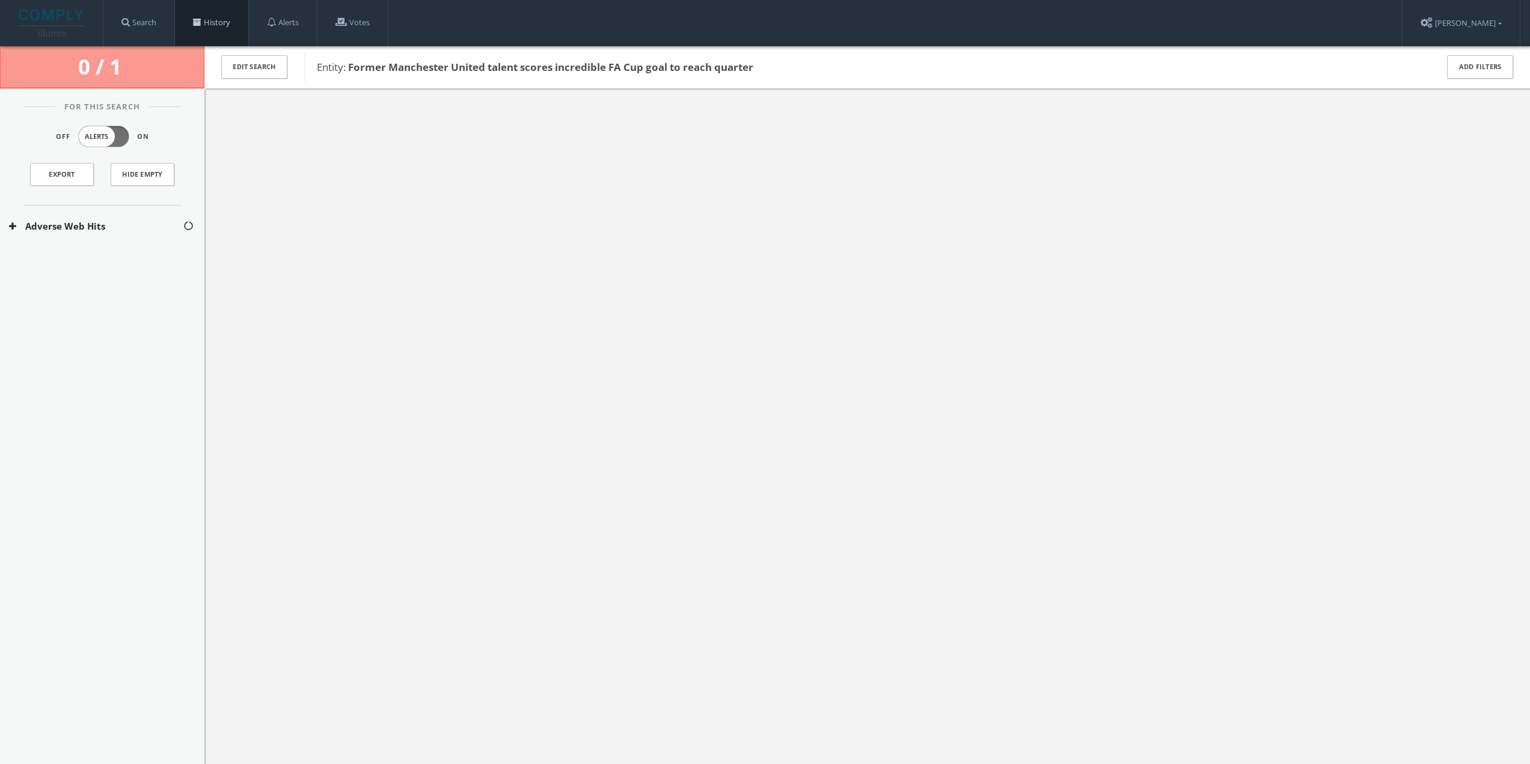
click at [195, 22] on span at bounding box center [197, 22] width 8 height 8
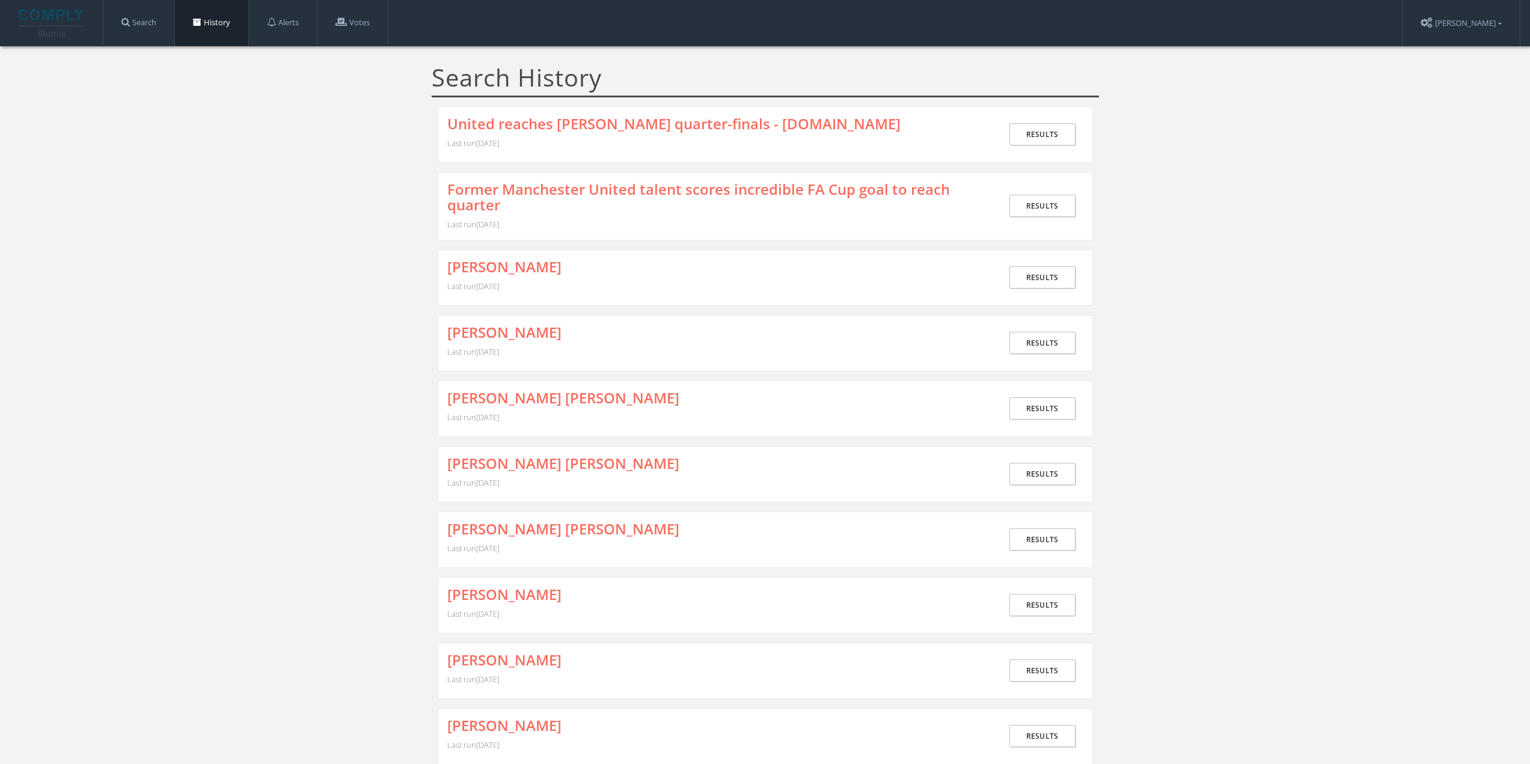
drag, startPoint x: 418, startPoint y: 284, endPoint x: 384, endPoint y: 277, distance: 35.6
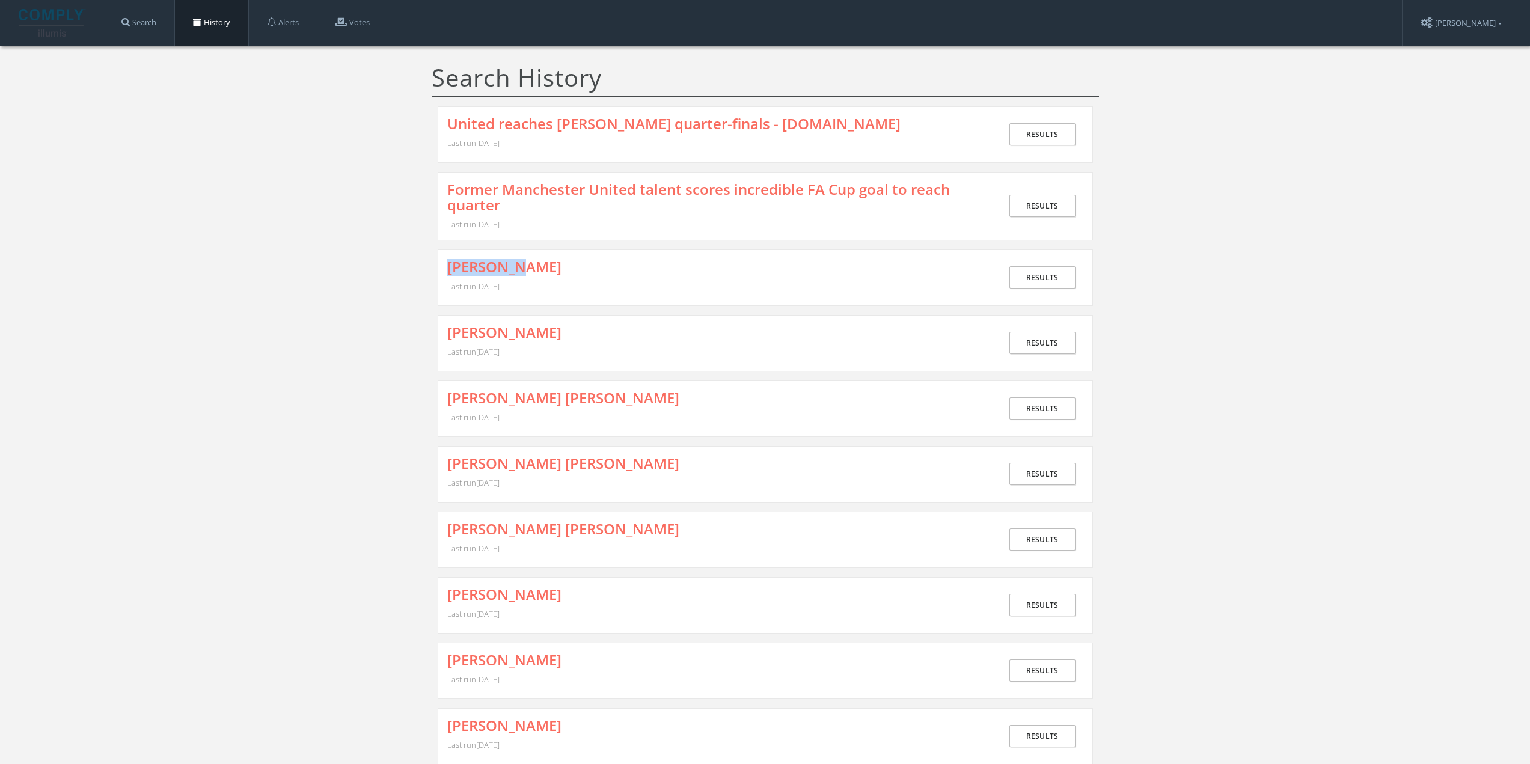
click at [492, 192] on link "Former Manchester United talent scores incredible FA Cup goal to reach quarter" at bounding box center [715, 198] width 537 height 32
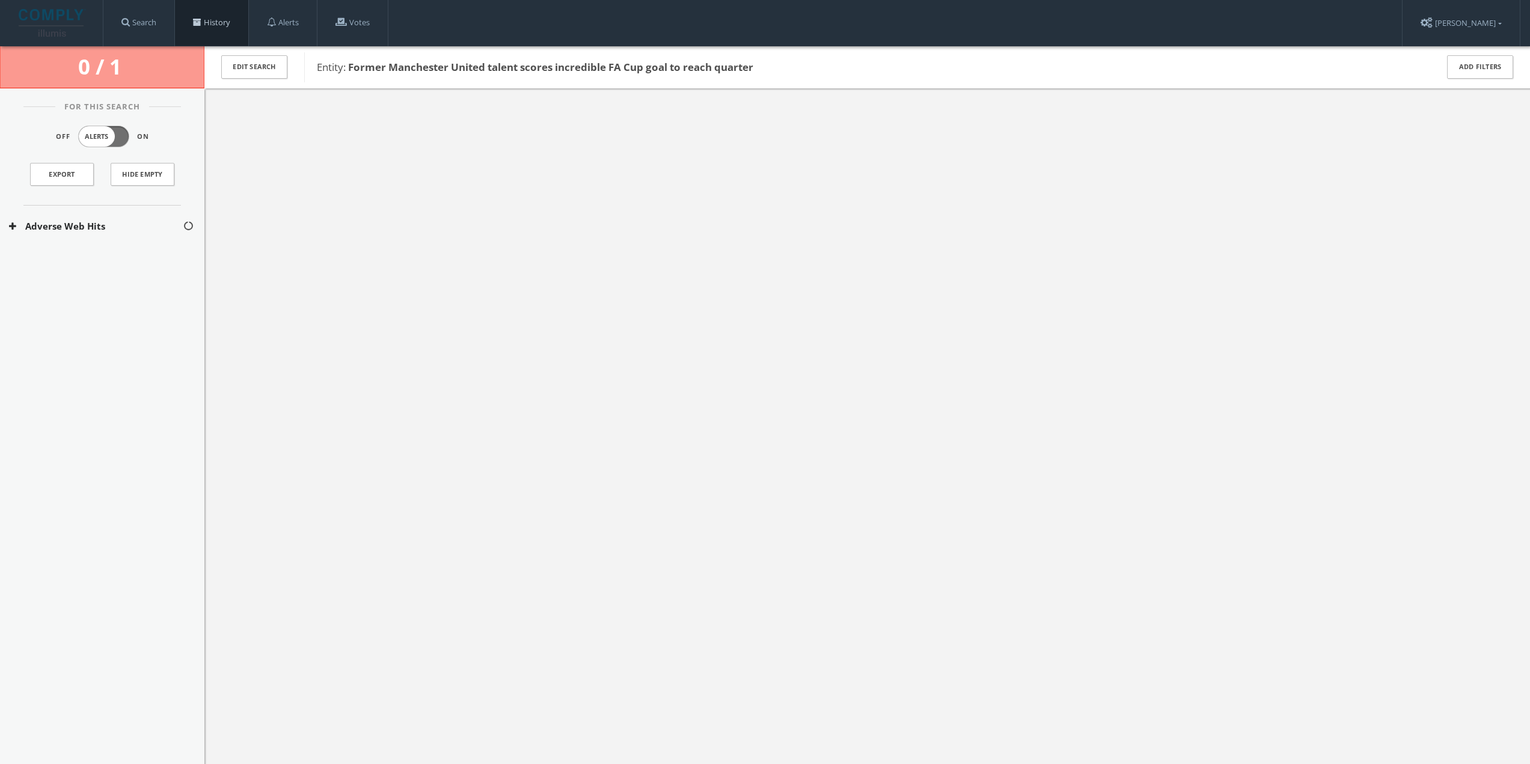
click at [244, 20] on link "History" at bounding box center [211, 23] width 73 height 46
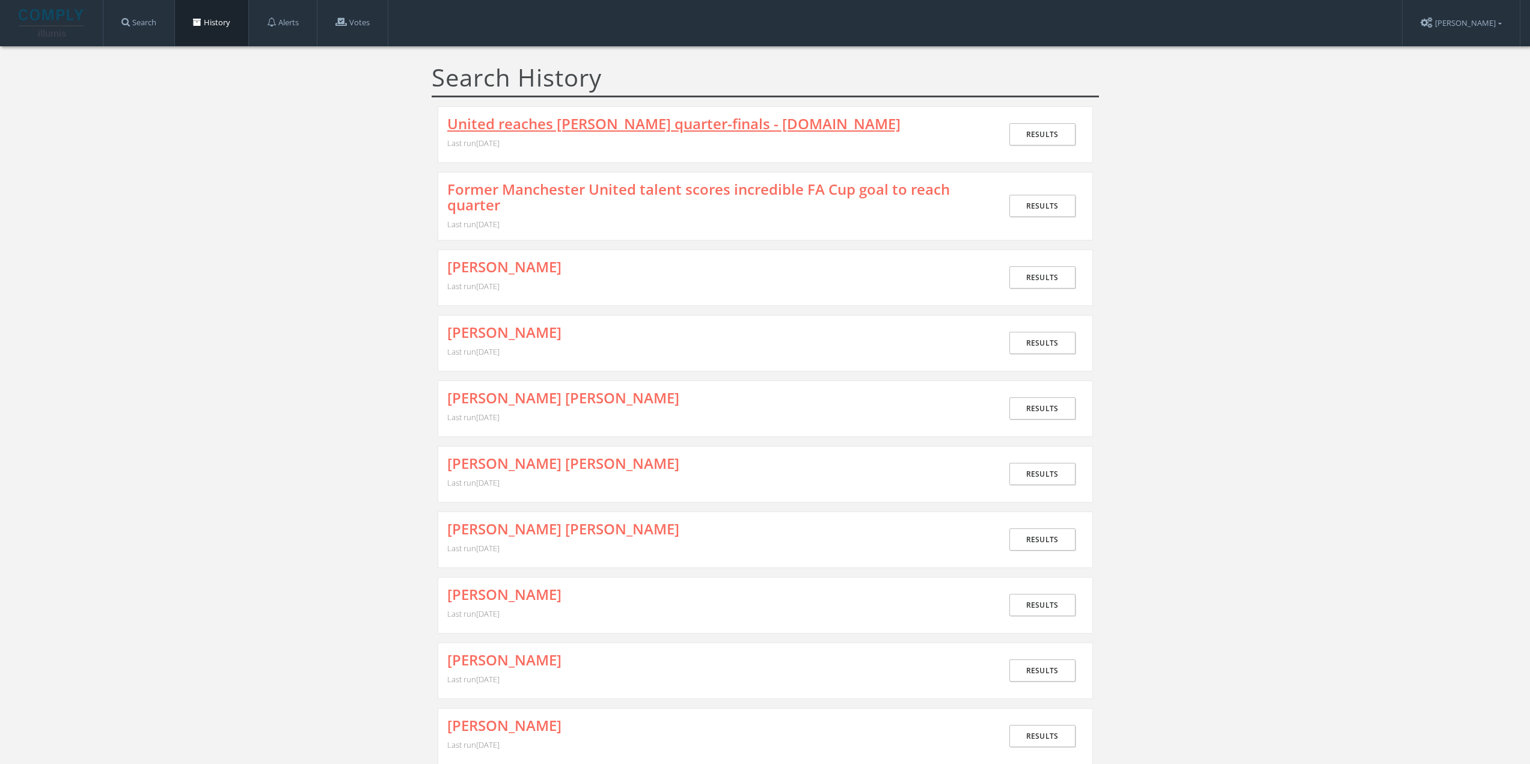
click at [581, 121] on link "United reaches [PERSON_NAME] quarter-finals - [DOMAIN_NAME]" at bounding box center [673, 124] width 453 height 16
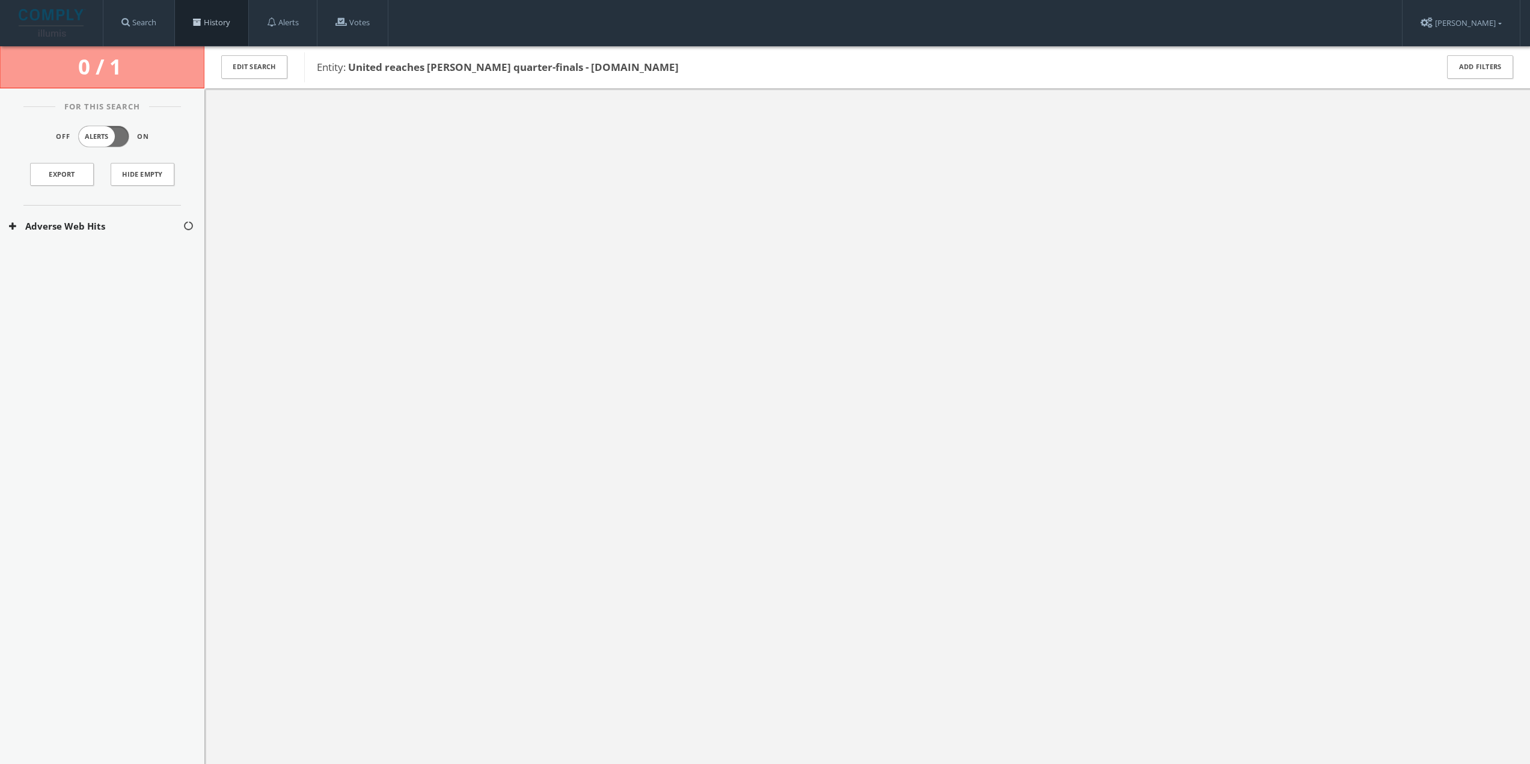
click at [201, 22] on span at bounding box center [197, 22] width 8 height 8
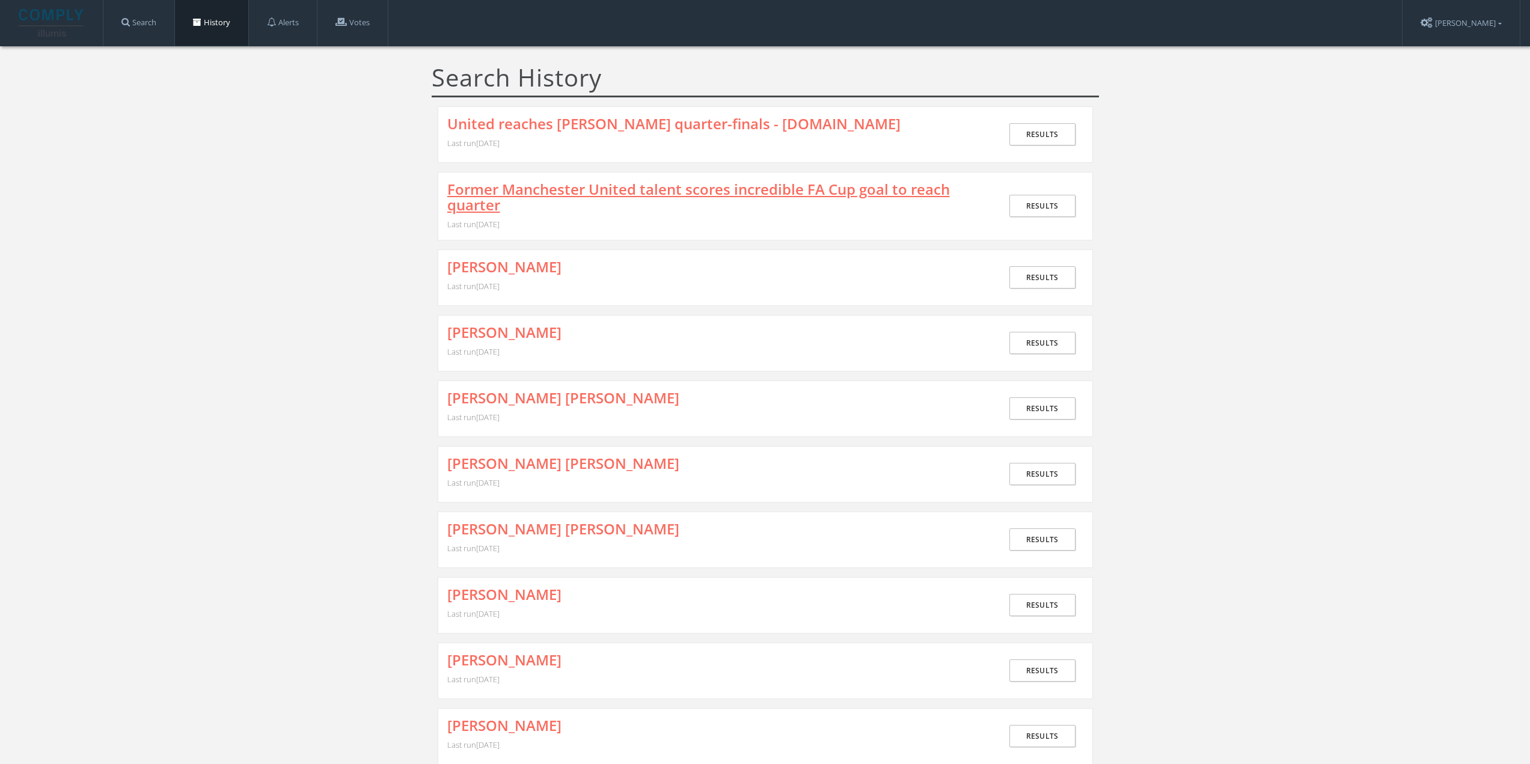
click at [540, 198] on link "Former Manchester United talent scores incredible FA Cup goal to reach quarter" at bounding box center [715, 198] width 537 height 32
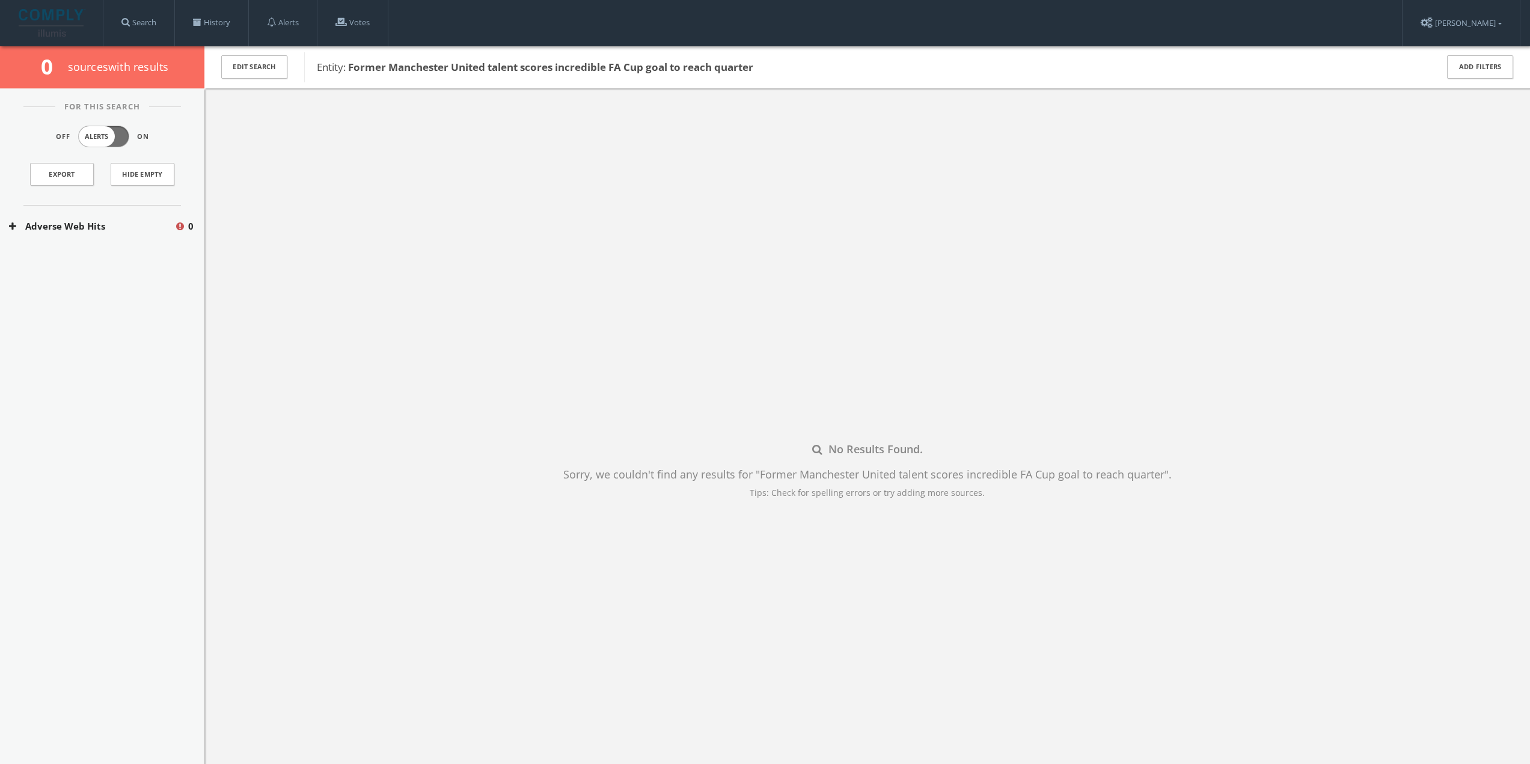
click at [105, 231] on button "Adverse Web Hits" at bounding box center [91, 226] width 165 height 14
click at [98, 263] on button "Bing Adverse Terms Search" at bounding box center [93, 262] width 168 height 12
click at [97, 291] on button "Bing Adverse Terms Search" at bounding box center [93, 290] width 168 height 12
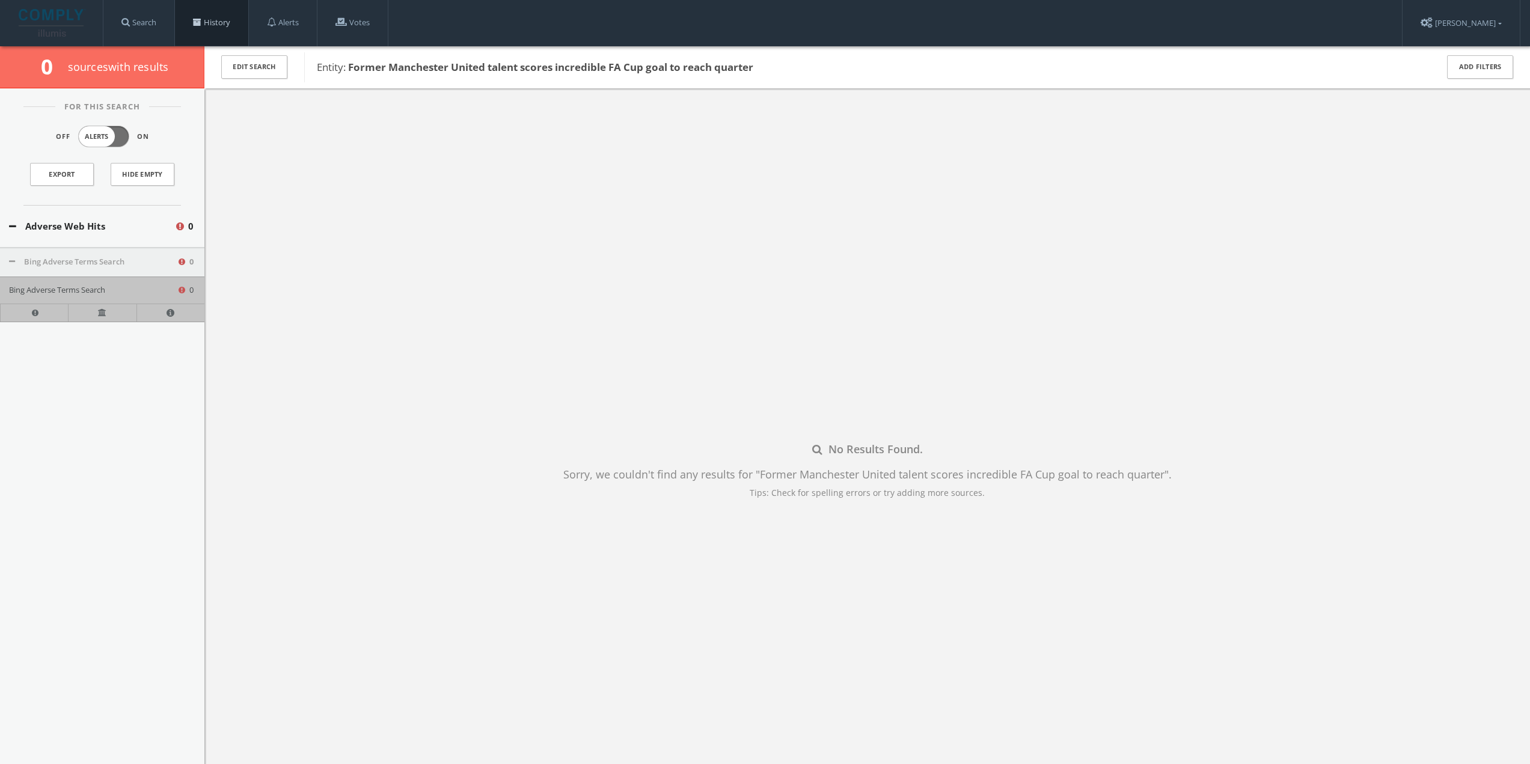
click at [213, 26] on link "History" at bounding box center [211, 23] width 73 height 46
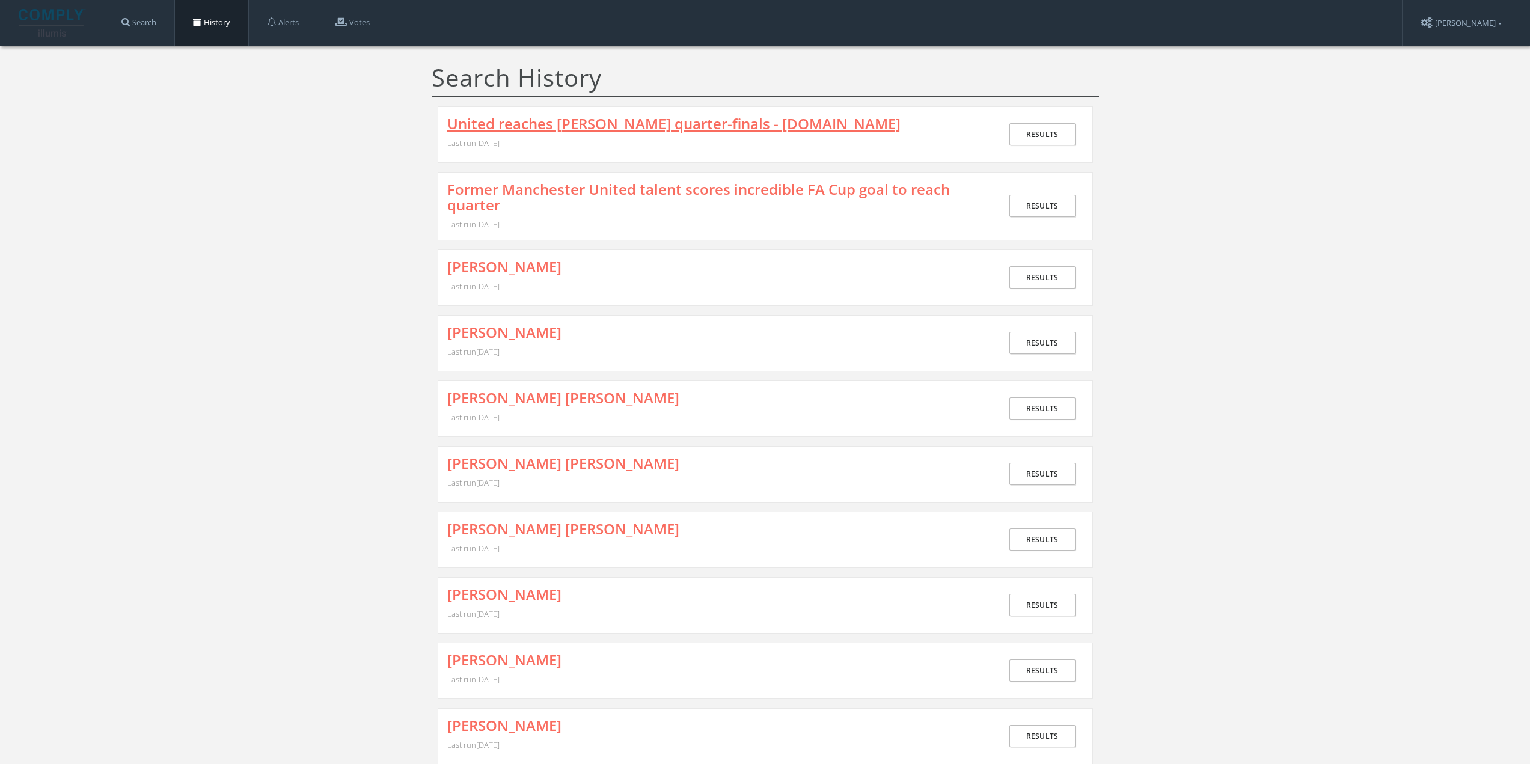
click at [506, 132] on link "United reaches [PERSON_NAME] quarter-finals - [DOMAIN_NAME]" at bounding box center [673, 124] width 453 height 16
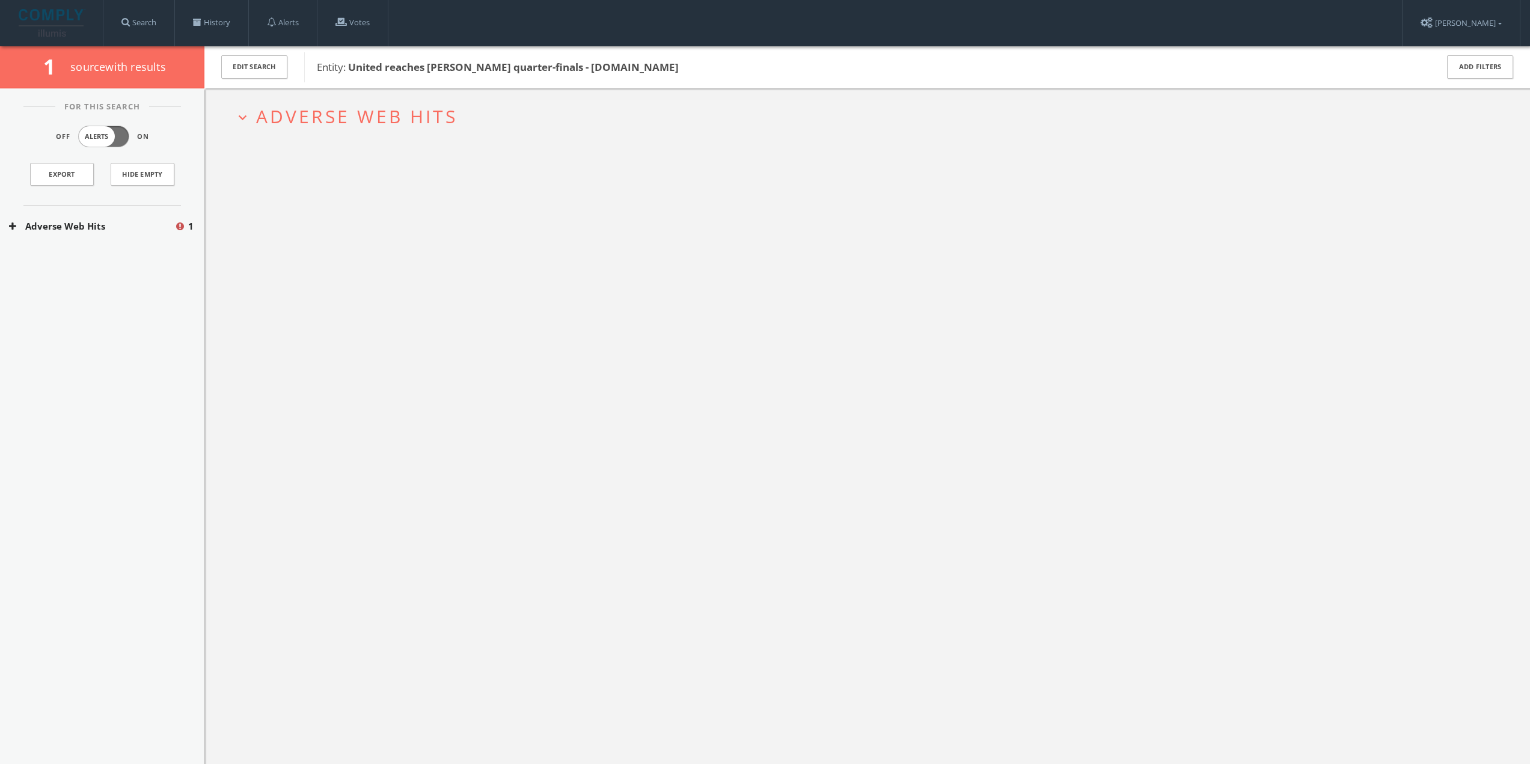
click at [92, 222] on button "Adverse Web Hits" at bounding box center [91, 226] width 165 height 14
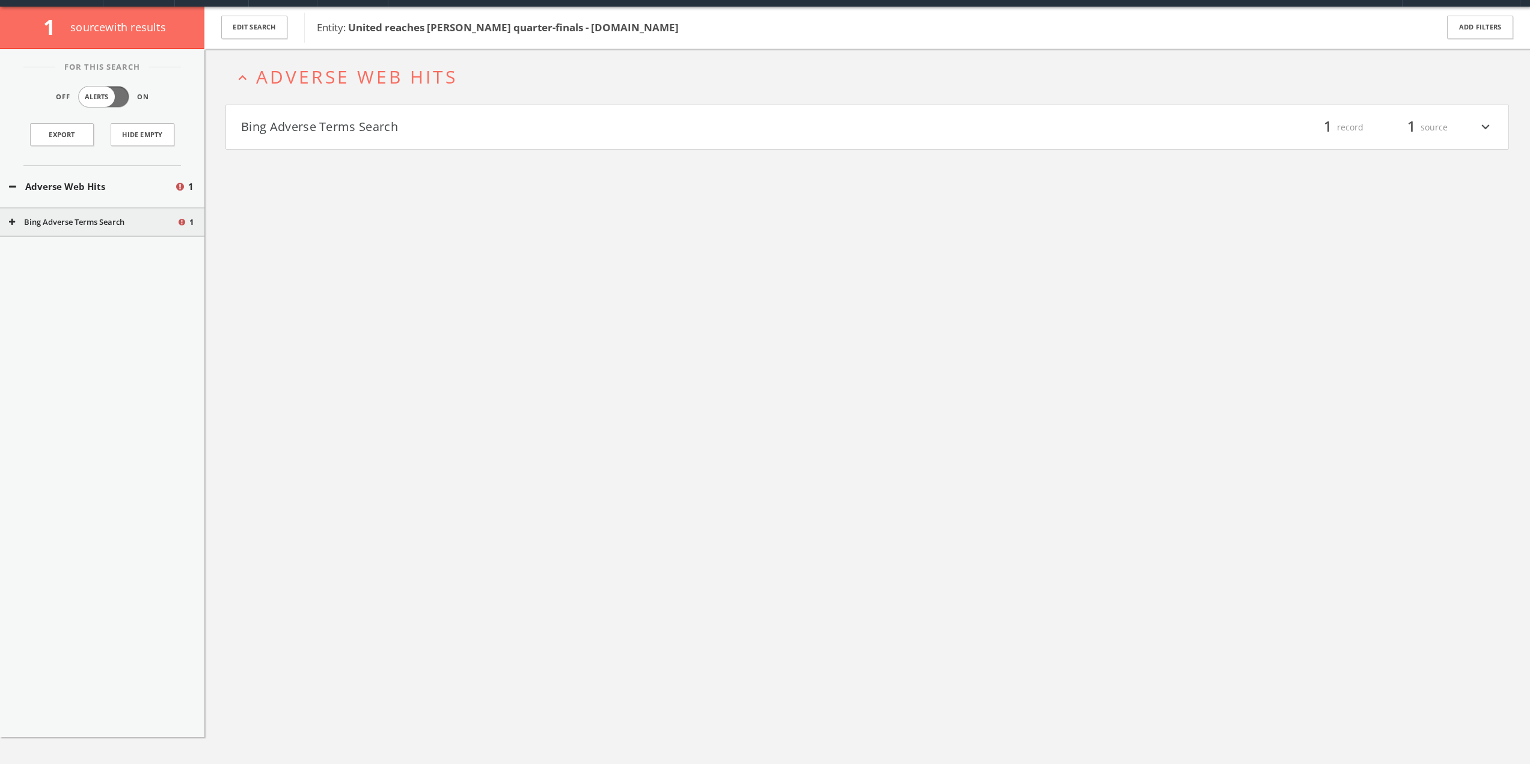
click at [337, 134] on button "Bing Adverse Terms Search" at bounding box center [554, 127] width 626 height 20
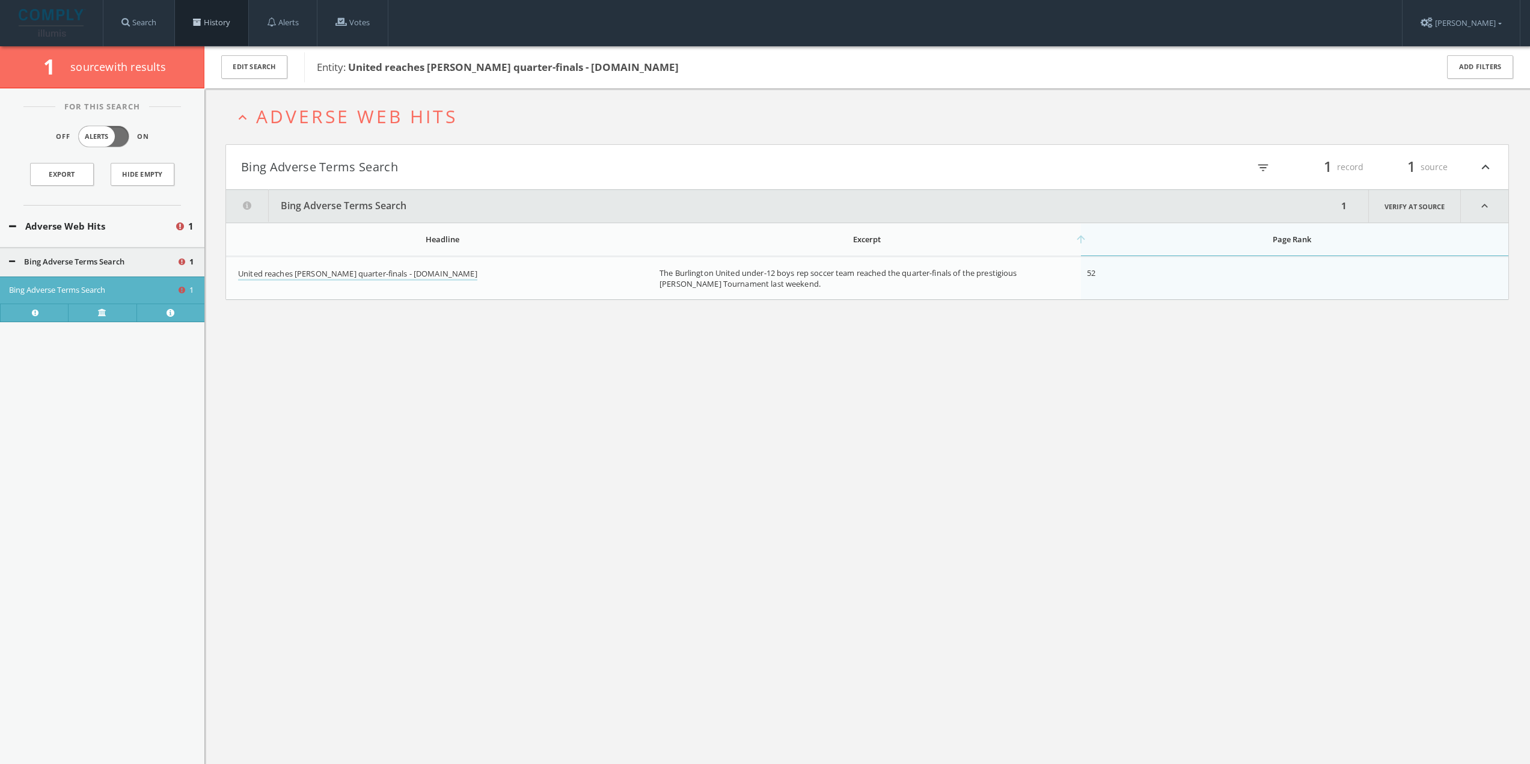
click at [216, 14] on link "History" at bounding box center [211, 23] width 73 height 46
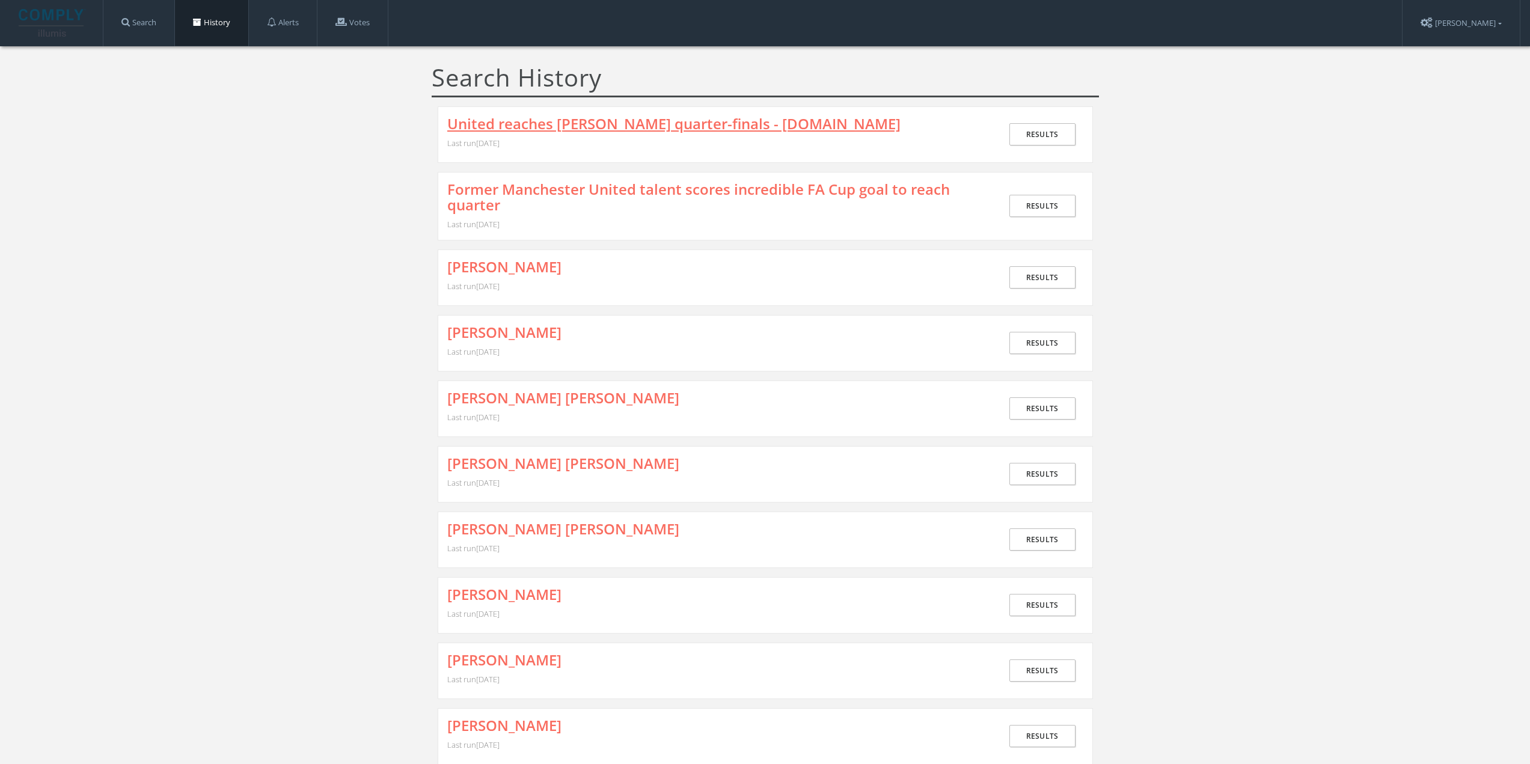
click at [478, 124] on link "United reaches [PERSON_NAME] quarter-finals - [DOMAIN_NAME]" at bounding box center [673, 124] width 453 height 16
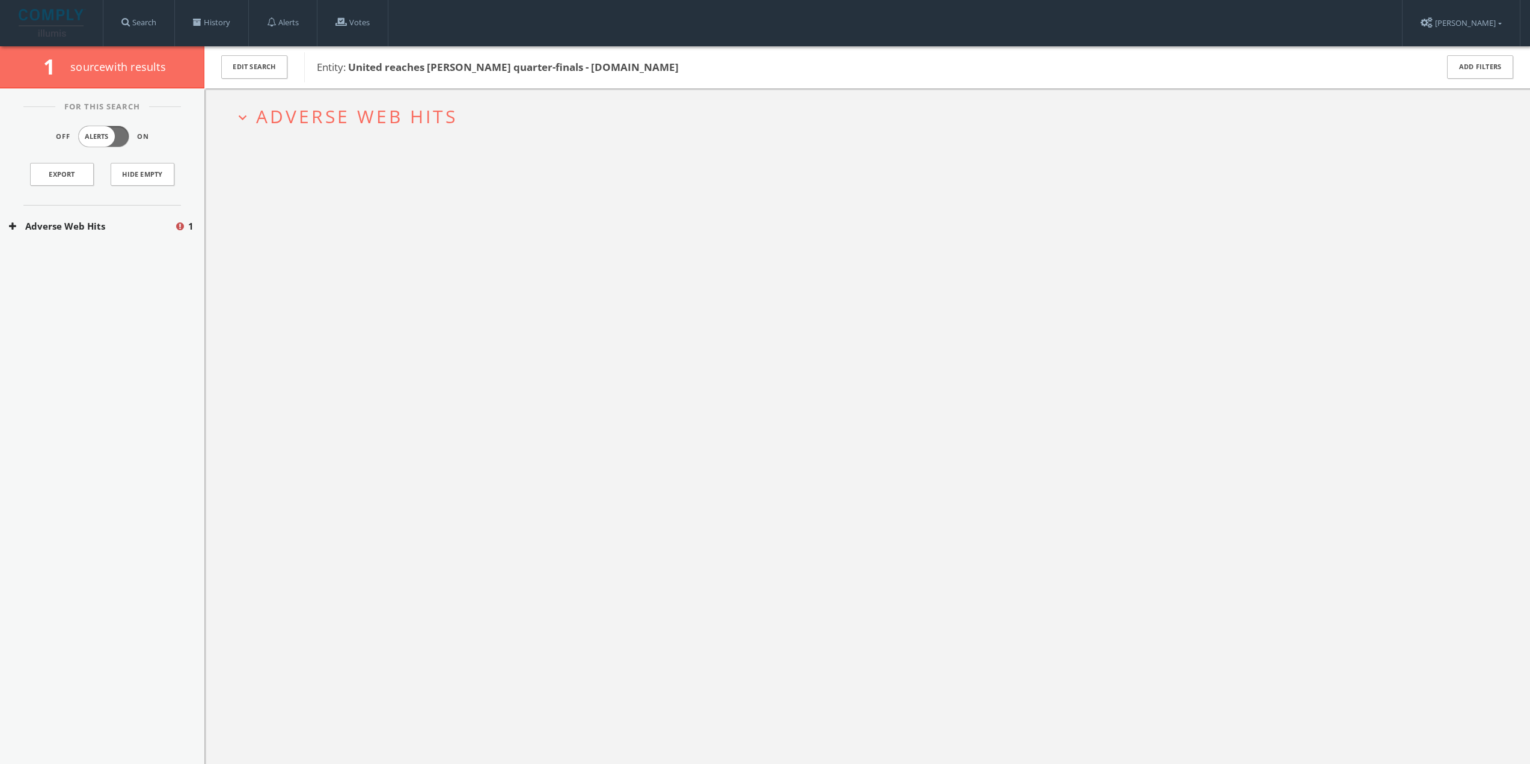
click at [310, 115] on span "Adverse Web Hits" at bounding box center [356, 116] width 201 height 25
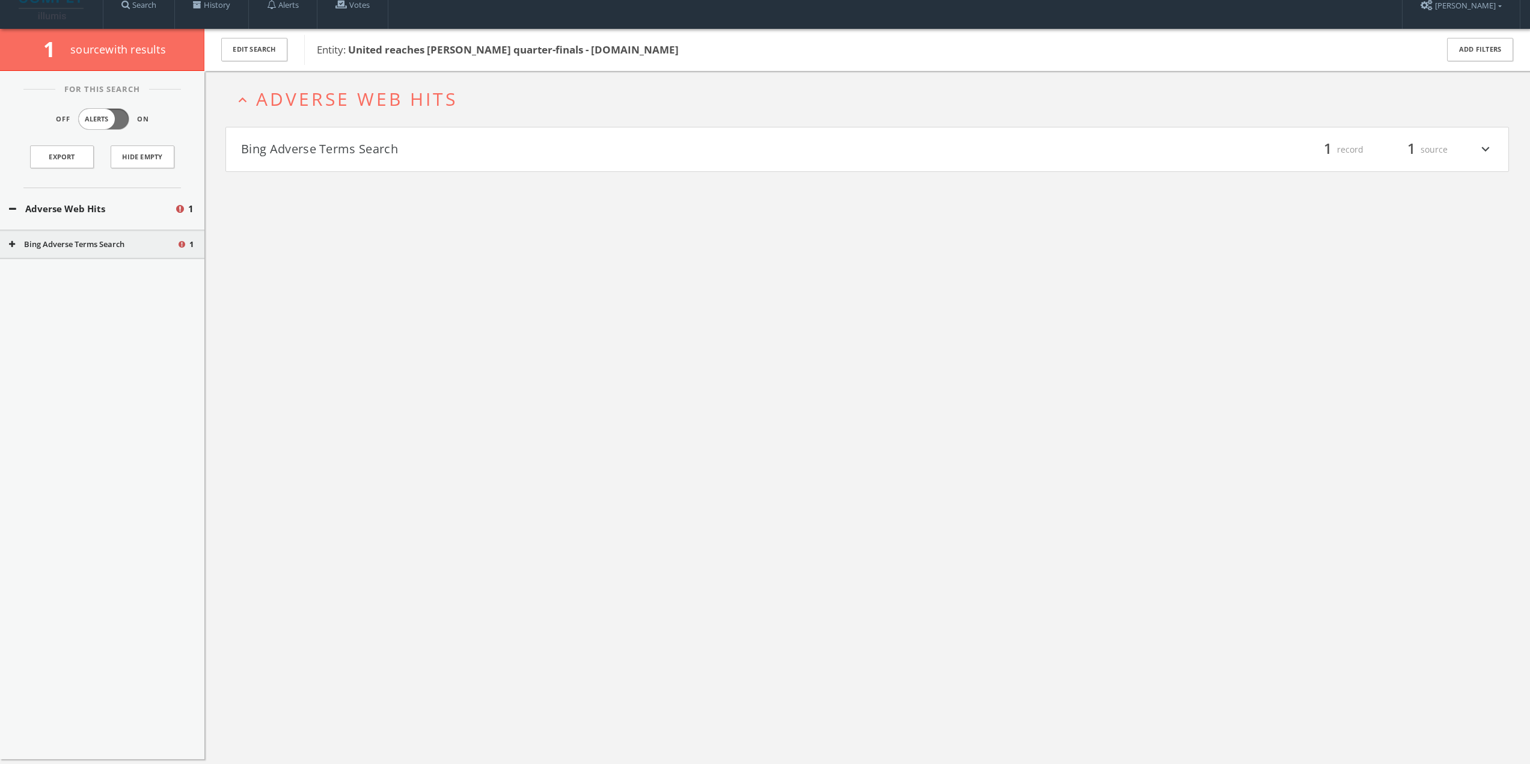
click at [314, 151] on h4 "Bing Adverse Terms Search filter_list 1 record 1 source expand_more" at bounding box center [867, 149] width 1282 height 44
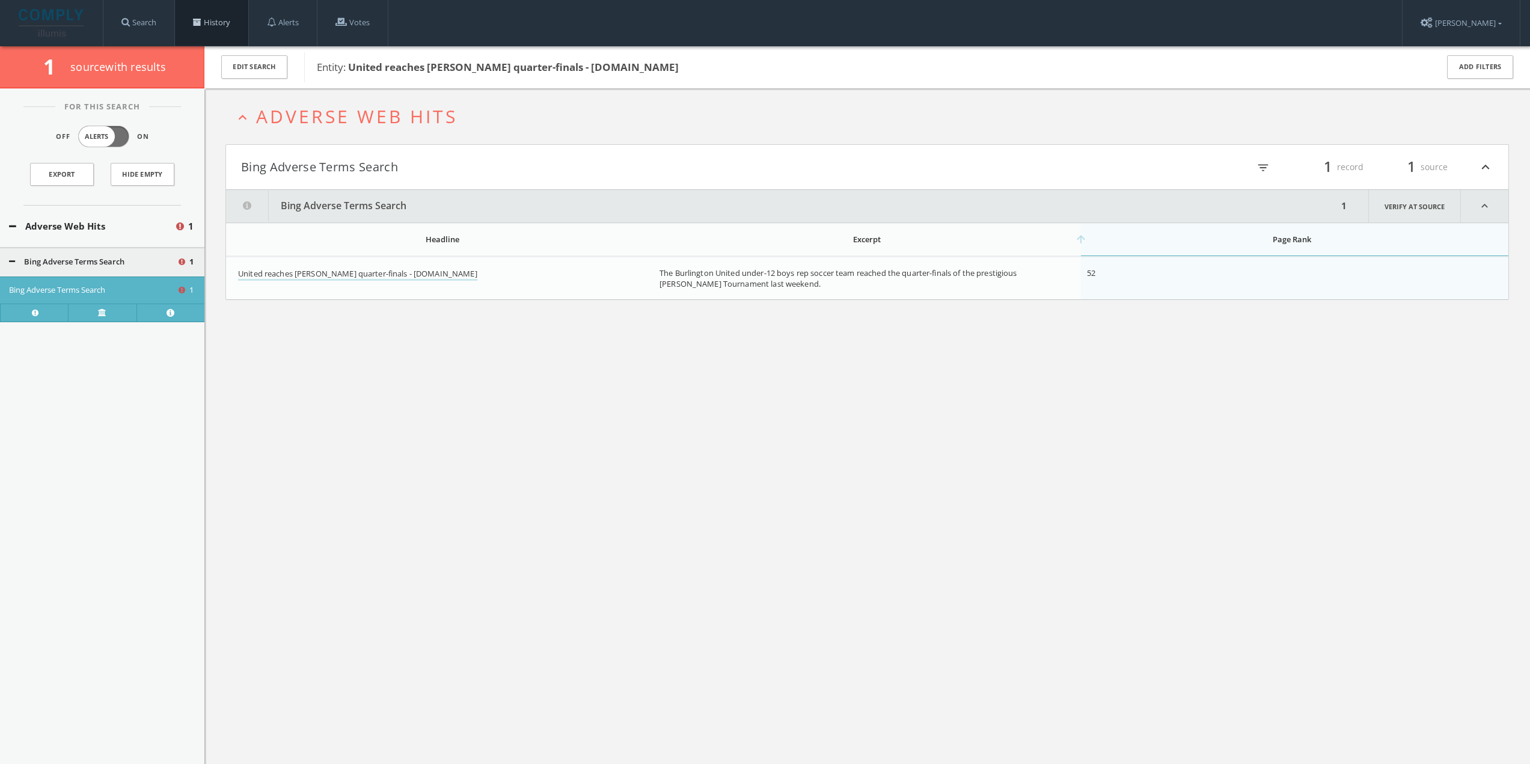
click at [211, 26] on link "History" at bounding box center [211, 23] width 73 height 46
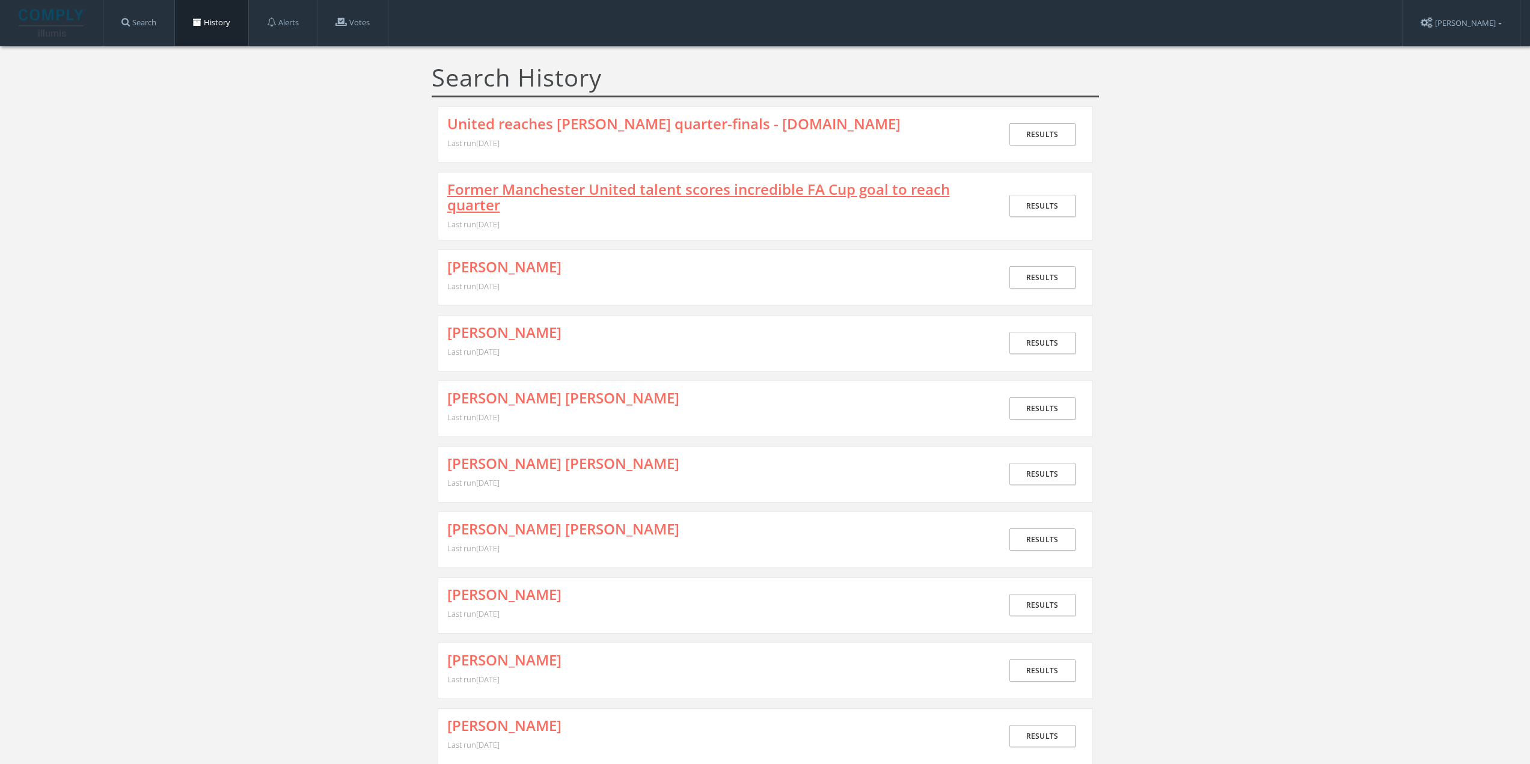
click at [513, 186] on link "Former Manchester United talent scores incredible FA Cup goal to reach quarter" at bounding box center [715, 198] width 537 height 32
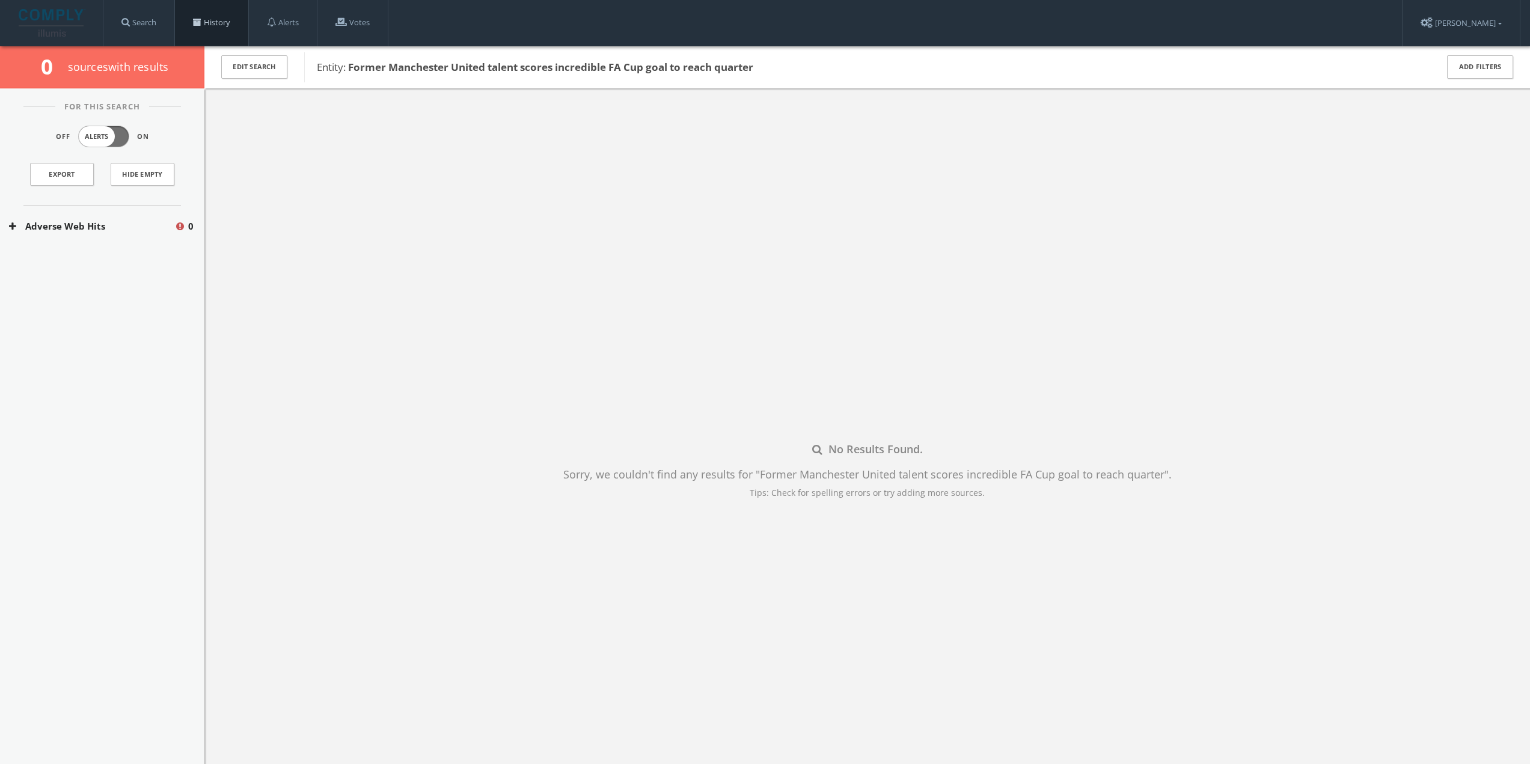
click at [221, 19] on link "History" at bounding box center [211, 23] width 73 height 46
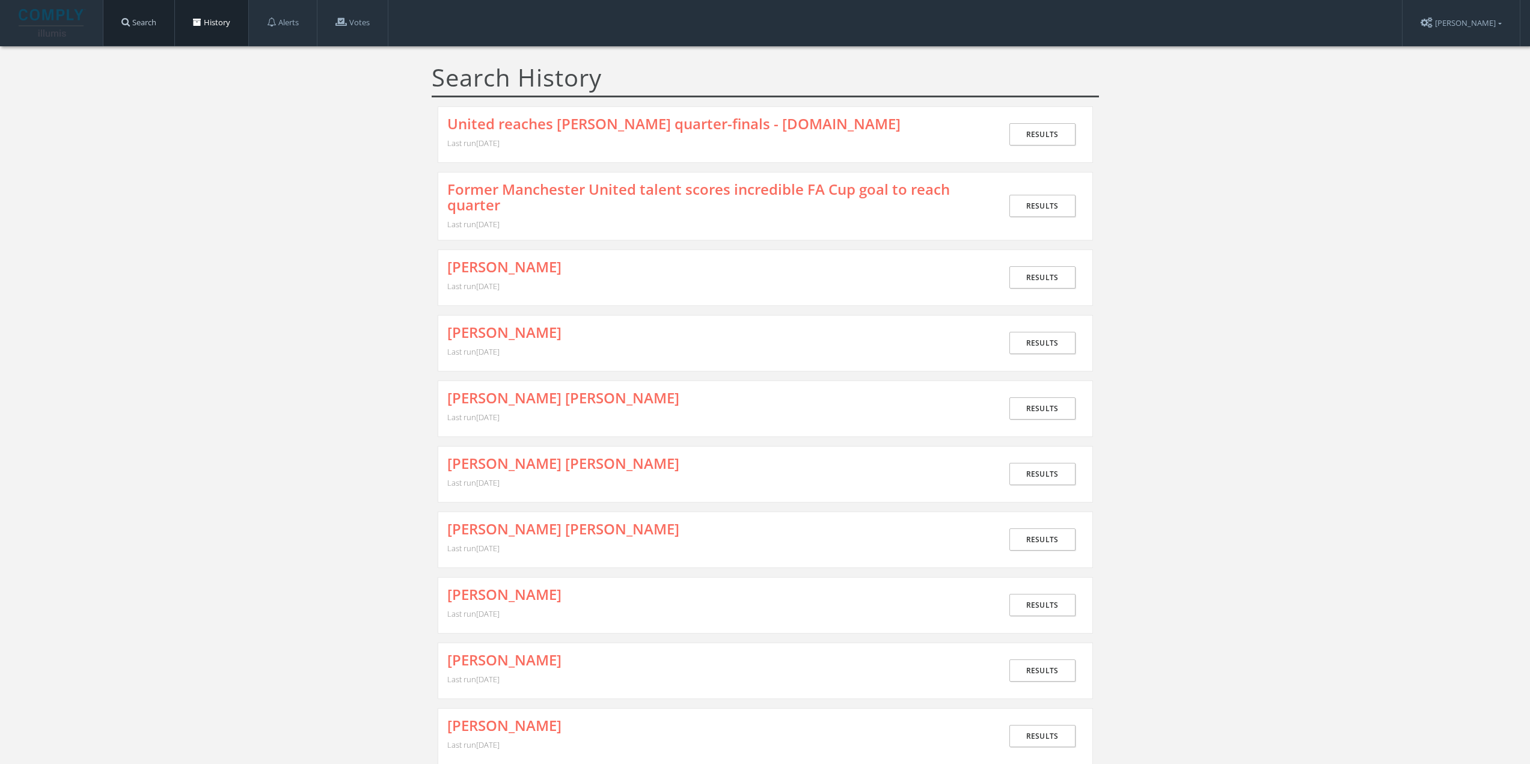
click at [151, 26] on link "Search" at bounding box center [138, 23] width 71 height 46
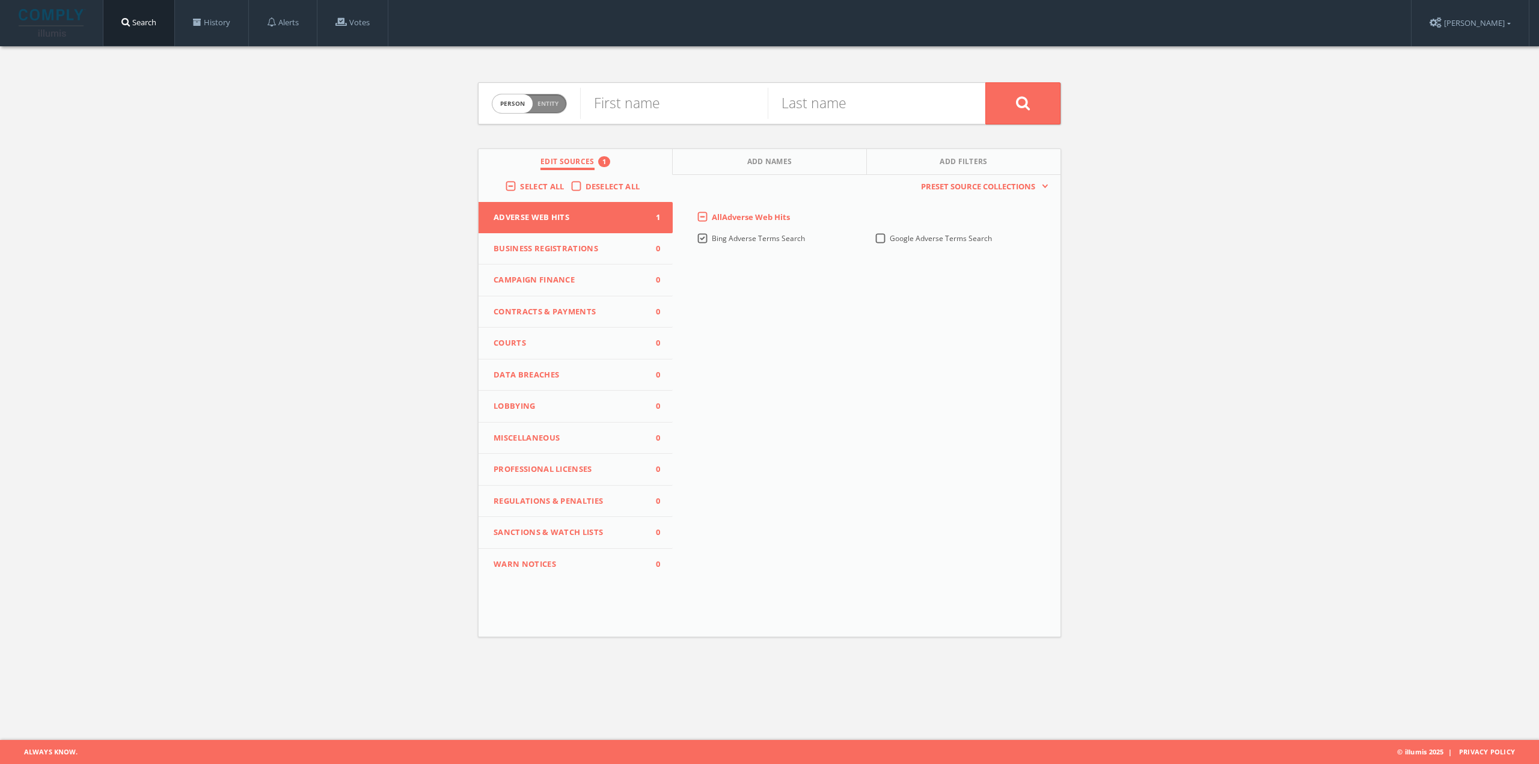
click at [545, 115] on div "Person Entity person" at bounding box center [529, 104] width 75 height 42
click at [555, 104] on span "Entity" at bounding box center [547, 103] width 21 height 9
checkbox input "true"
click at [644, 117] on input "text" at bounding box center [782, 103] width 405 height 31
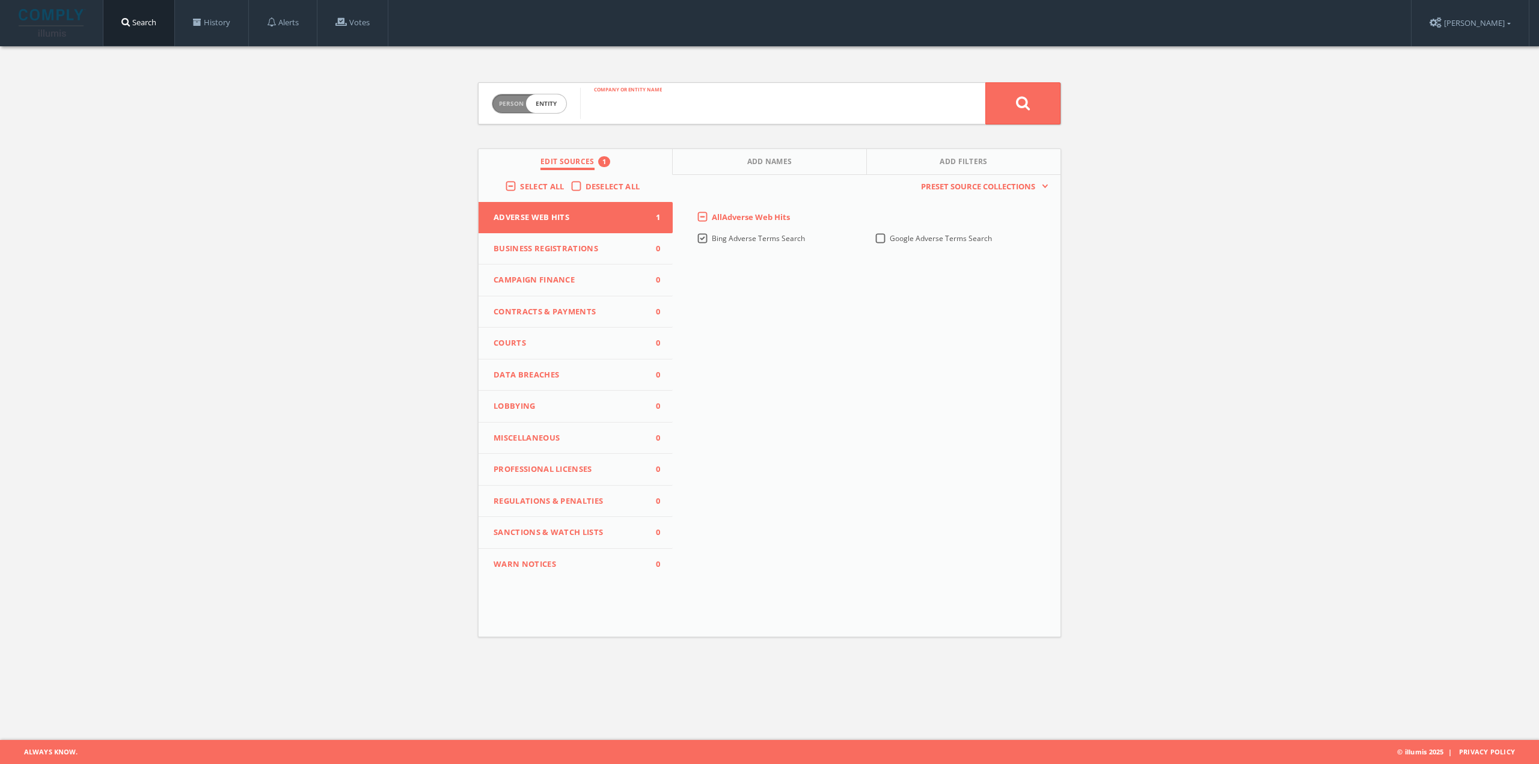
paste input "Where to vote in the upcoming provincial election"
type input "Where to vote in the upcoming provincial election"
drag, startPoint x: 953, startPoint y: 106, endPoint x: 371, endPoint y: 54, distance: 584.8
click at [371, 54] on div "Person Entity entity Where to vote in the upcoming provincial election Company …" at bounding box center [769, 354] width 1539 height 616
type input "elections canada voting date"
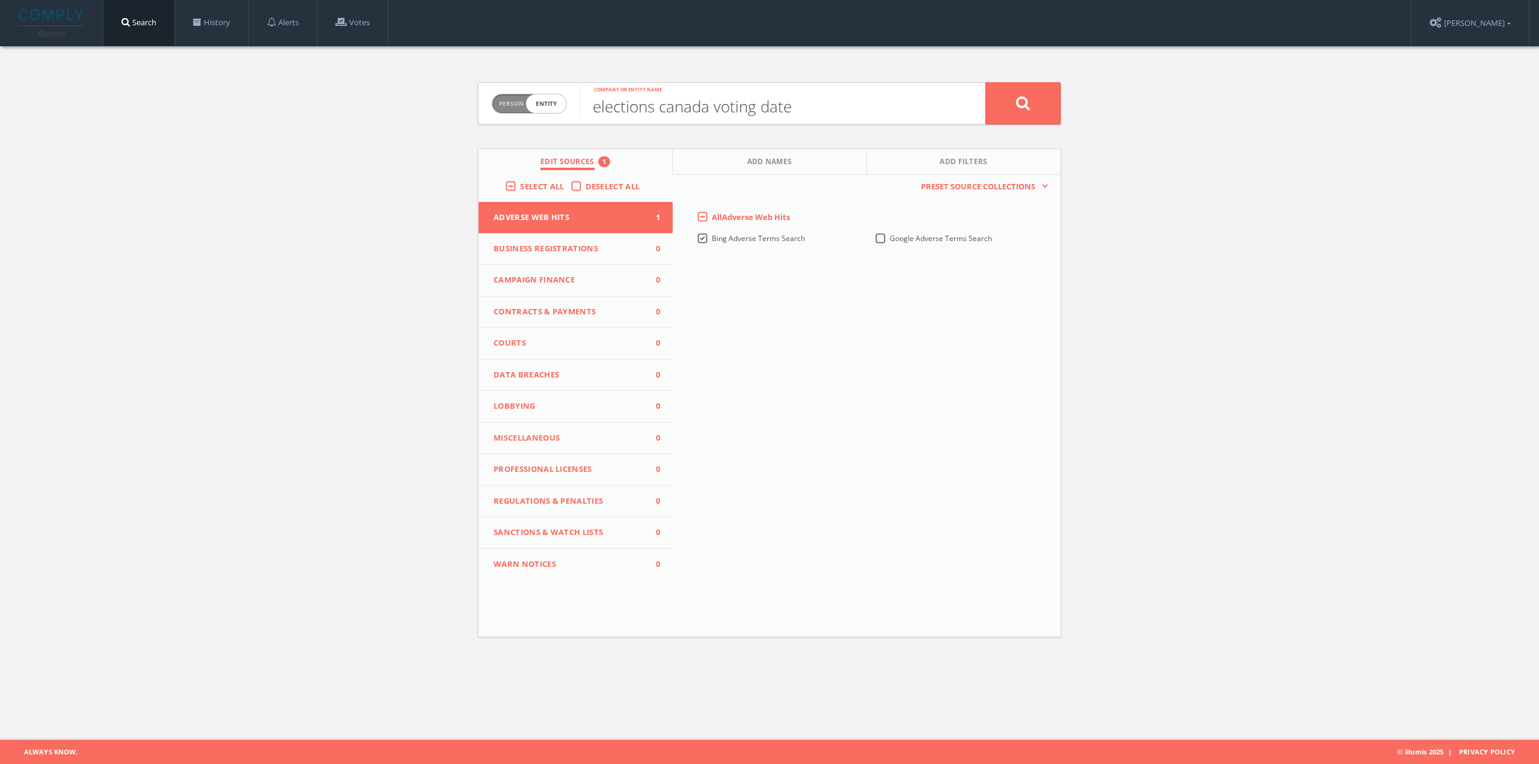
click at [985, 82] on button at bounding box center [1022, 103] width 75 height 42
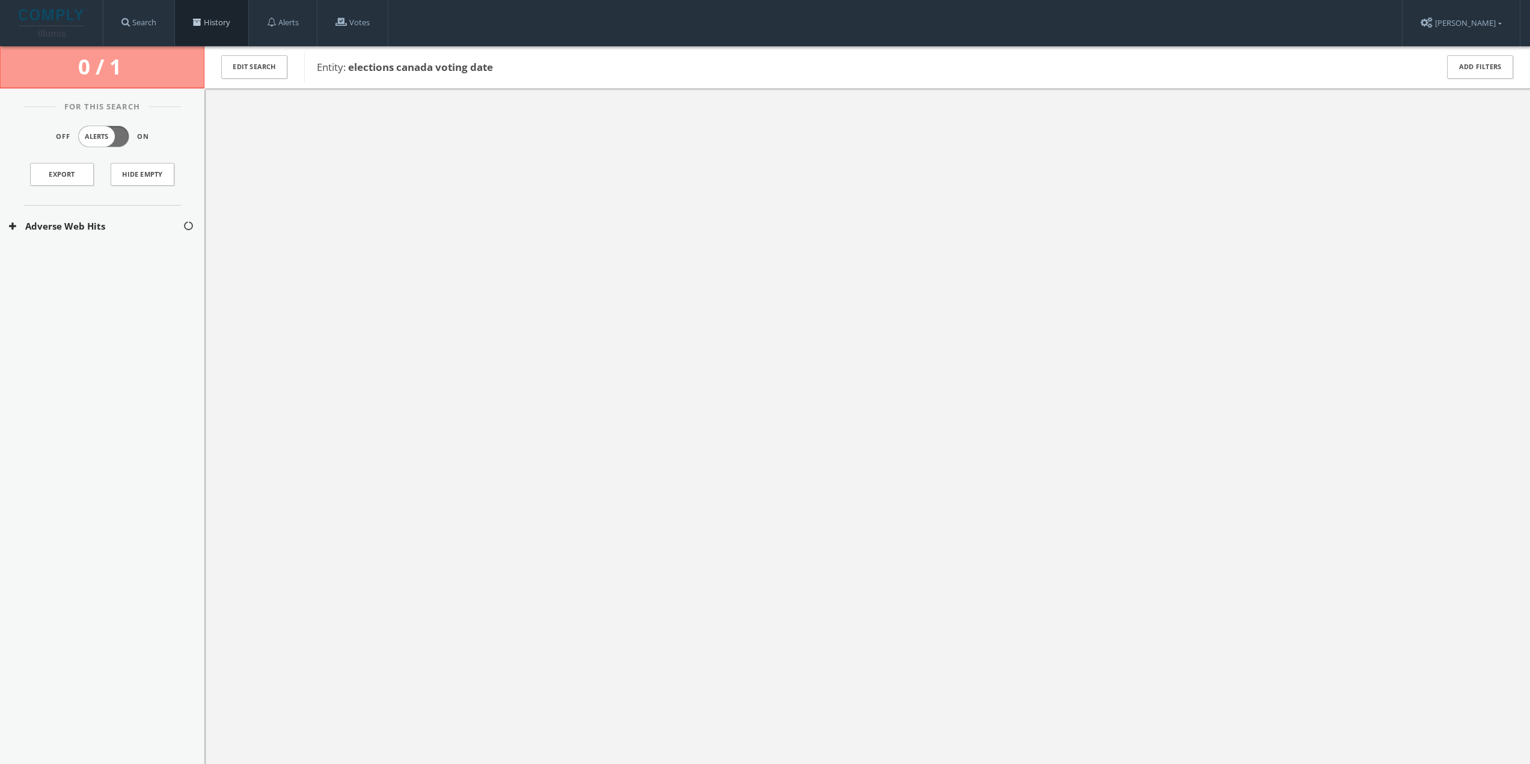
click at [198, 13] on link "History" at bounding box center [211, 23] width 73 height 46
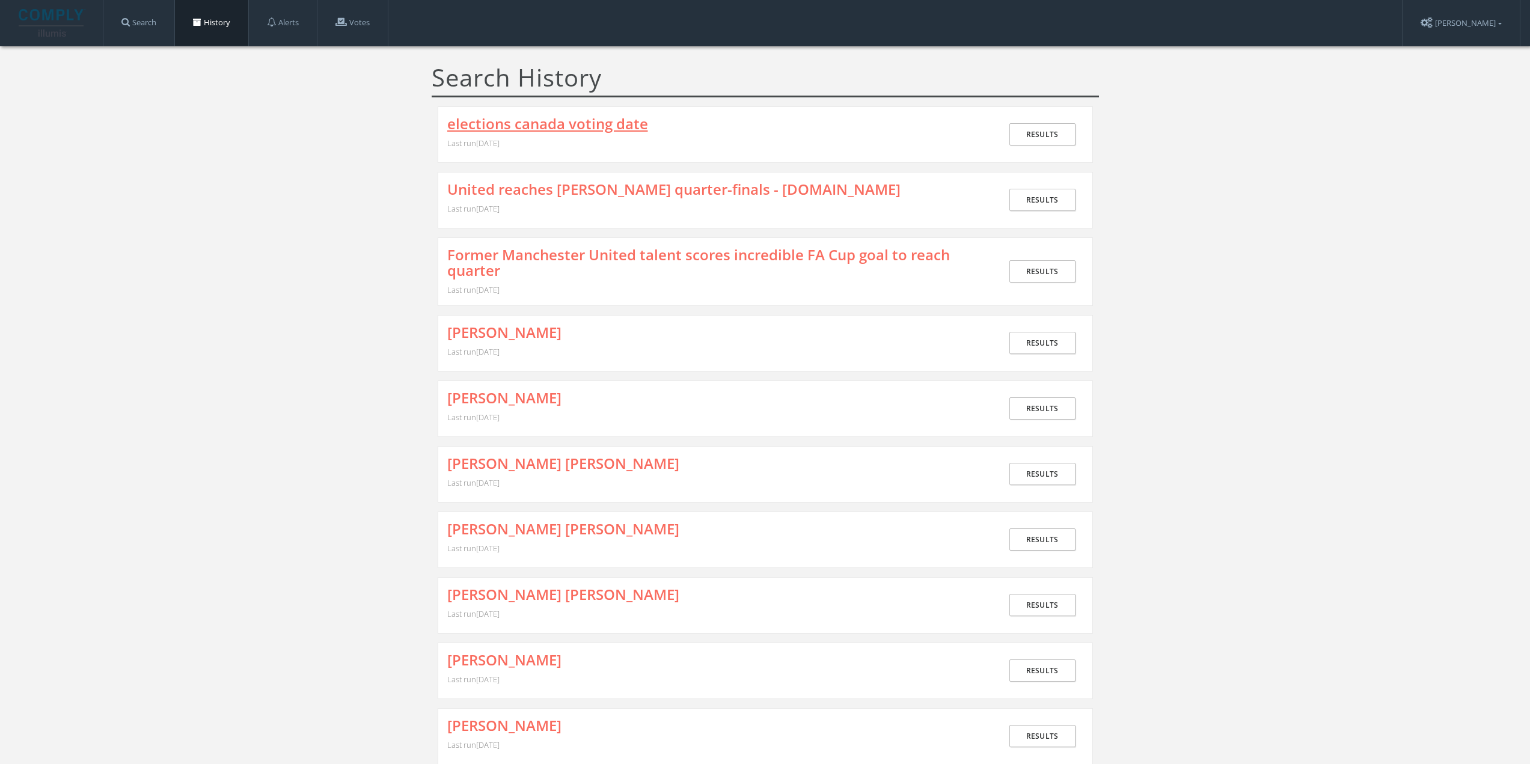
click at [511, 120] on link "elections canada voting date" at bounding box center [547, 124] width 201 height 16
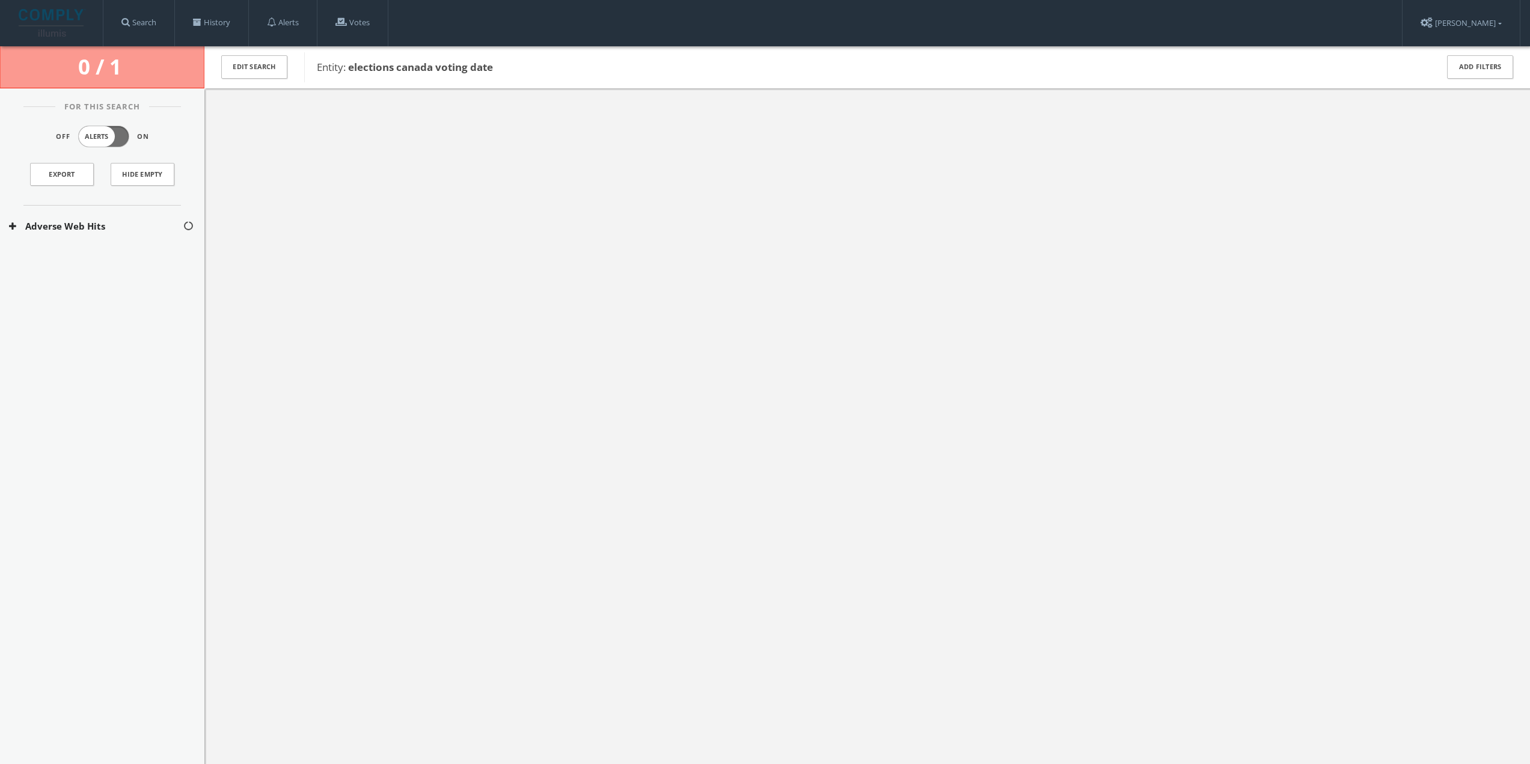
click at [69, 222] on button "Adverse Web Hits" at bounding box center [96, 226] width 174 height 14
click at [60, 261] on button "Bing Adverse Terms Search" at bounding box center [96, 262] width 175 height 12
click at [63, 284] on button "Bing Adverse Terms Search" at bounding box center [96, 290] width 175 height 12
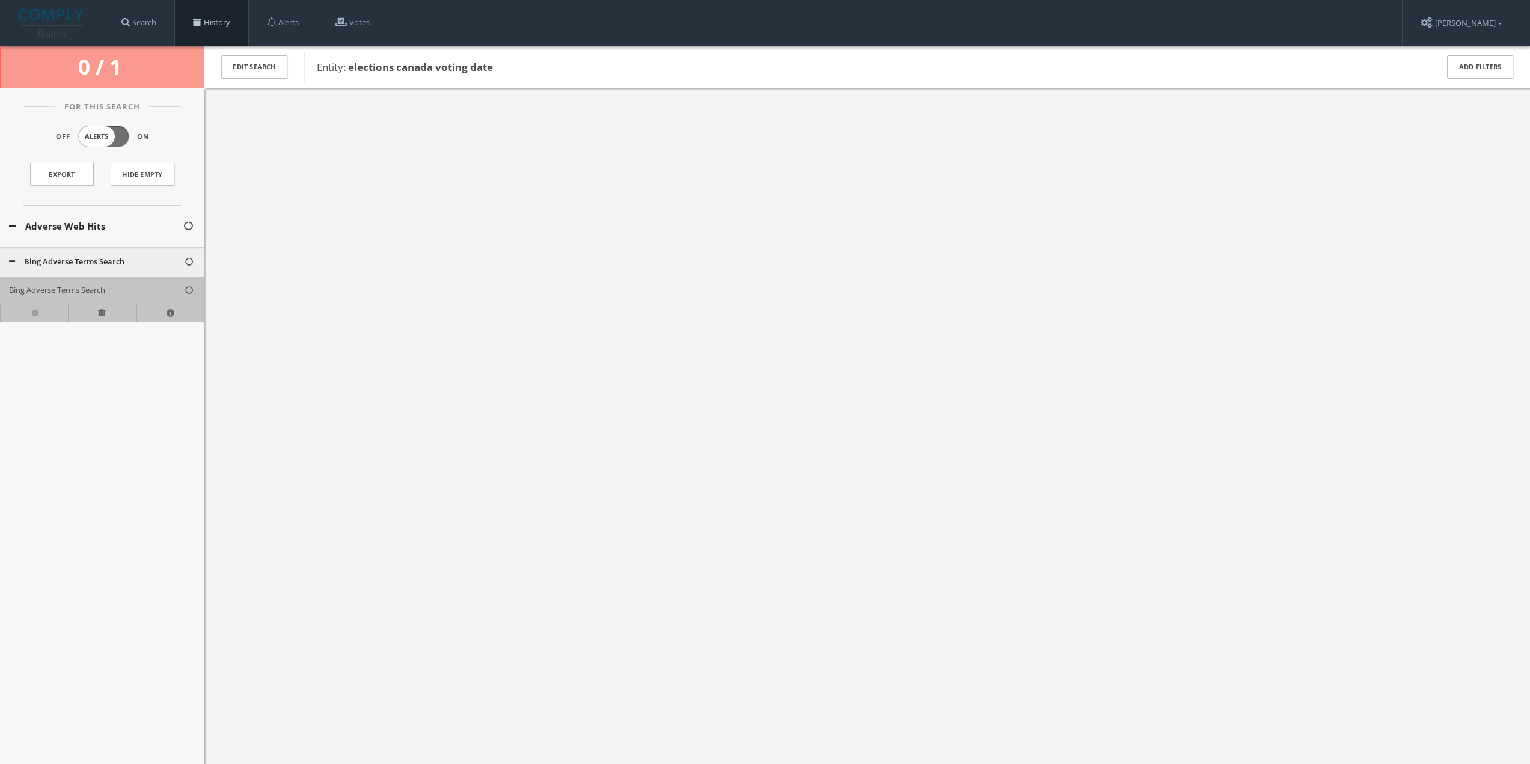
click at [209, 28] on link "History" at bounding box center [211, 23] width 73 height 46
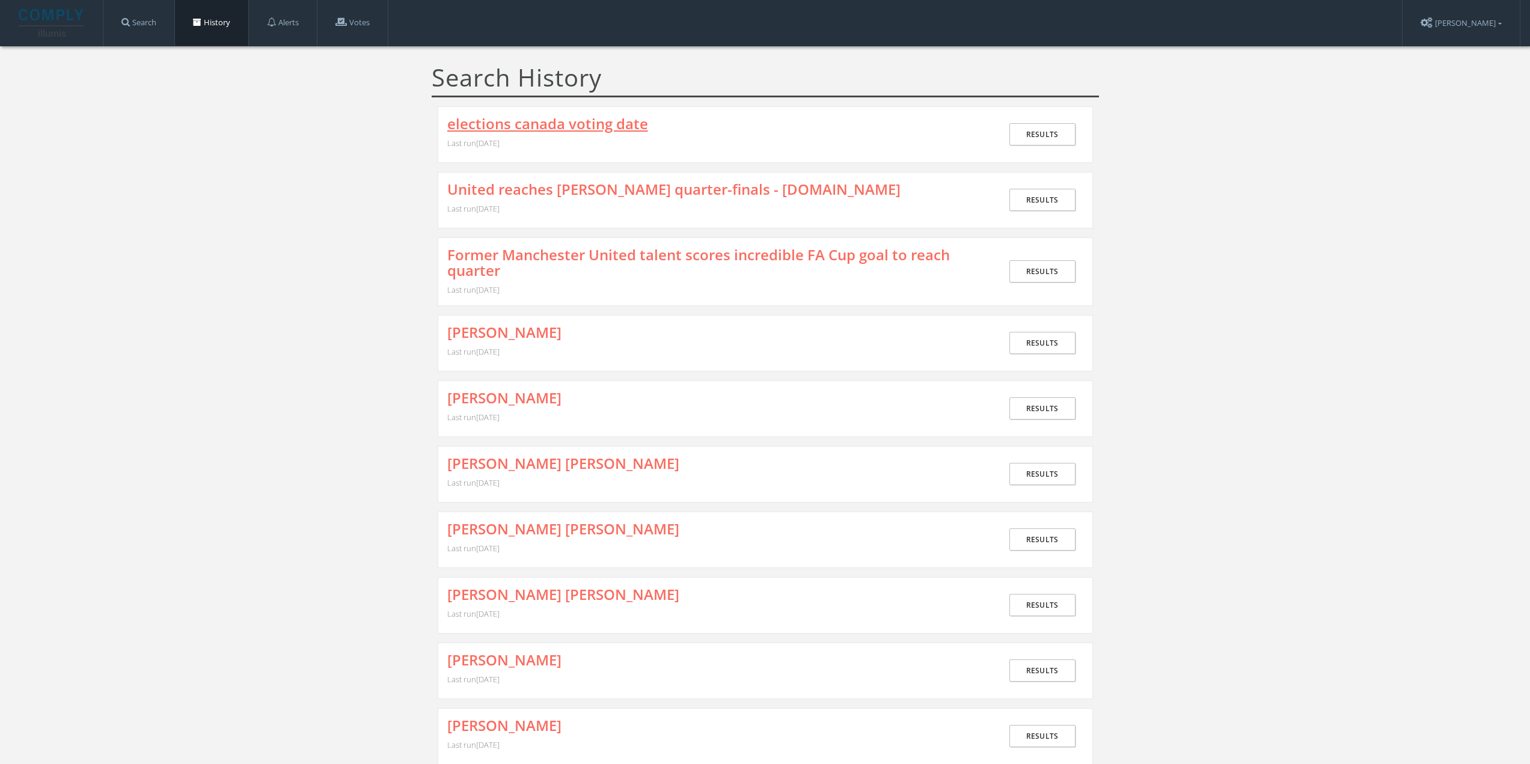
click at [510, 121] on link "elections canada voting date" at bounding box center [547, 124] width 201 height 16
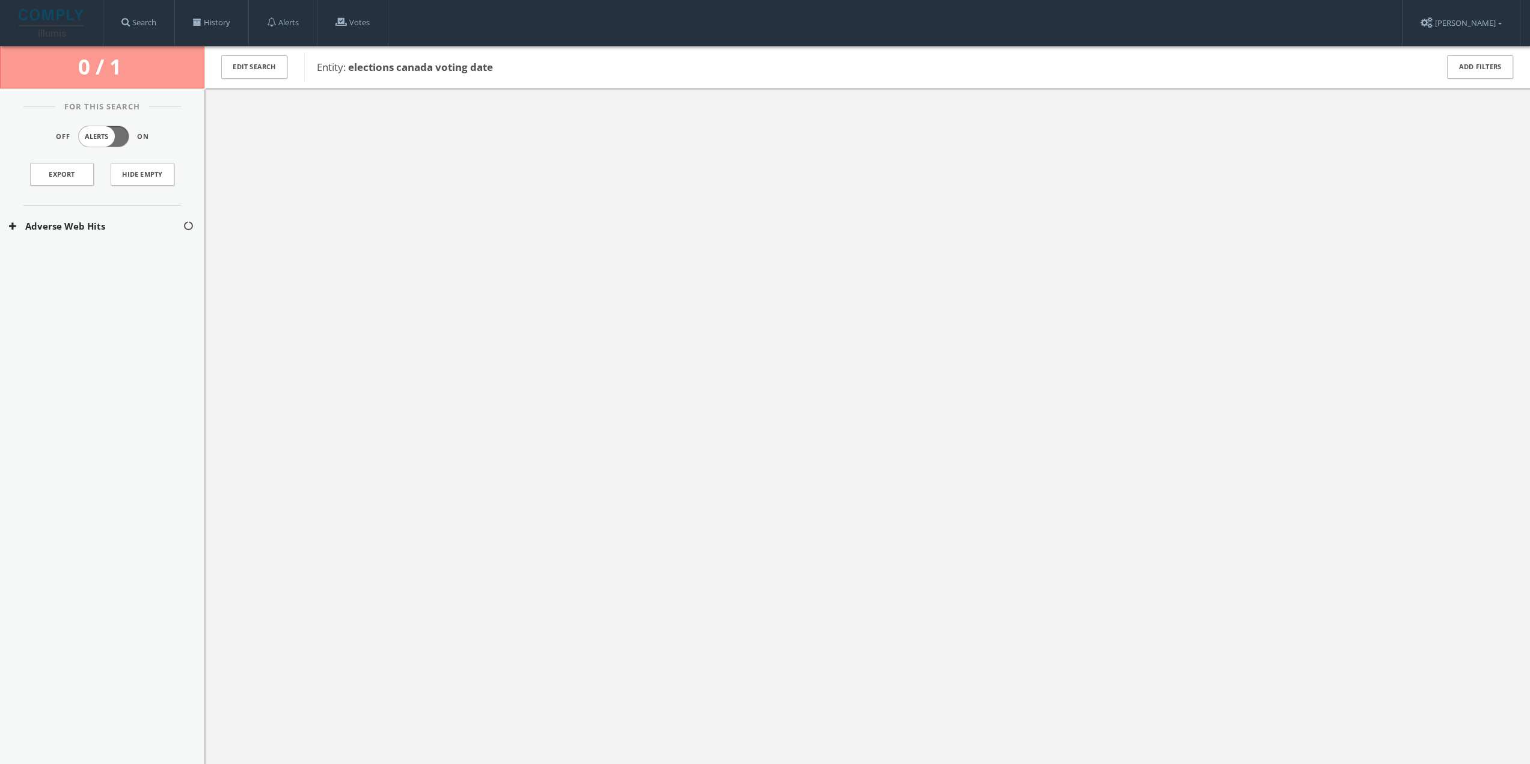
click at [111, 227] on button "Adverse Web Hits" at bounding box center [96, 226] width 174 height 14
click at [96, 259] on button "Bing Adverse Terms Search" at bounding box center [96, 262] width 175 height 12
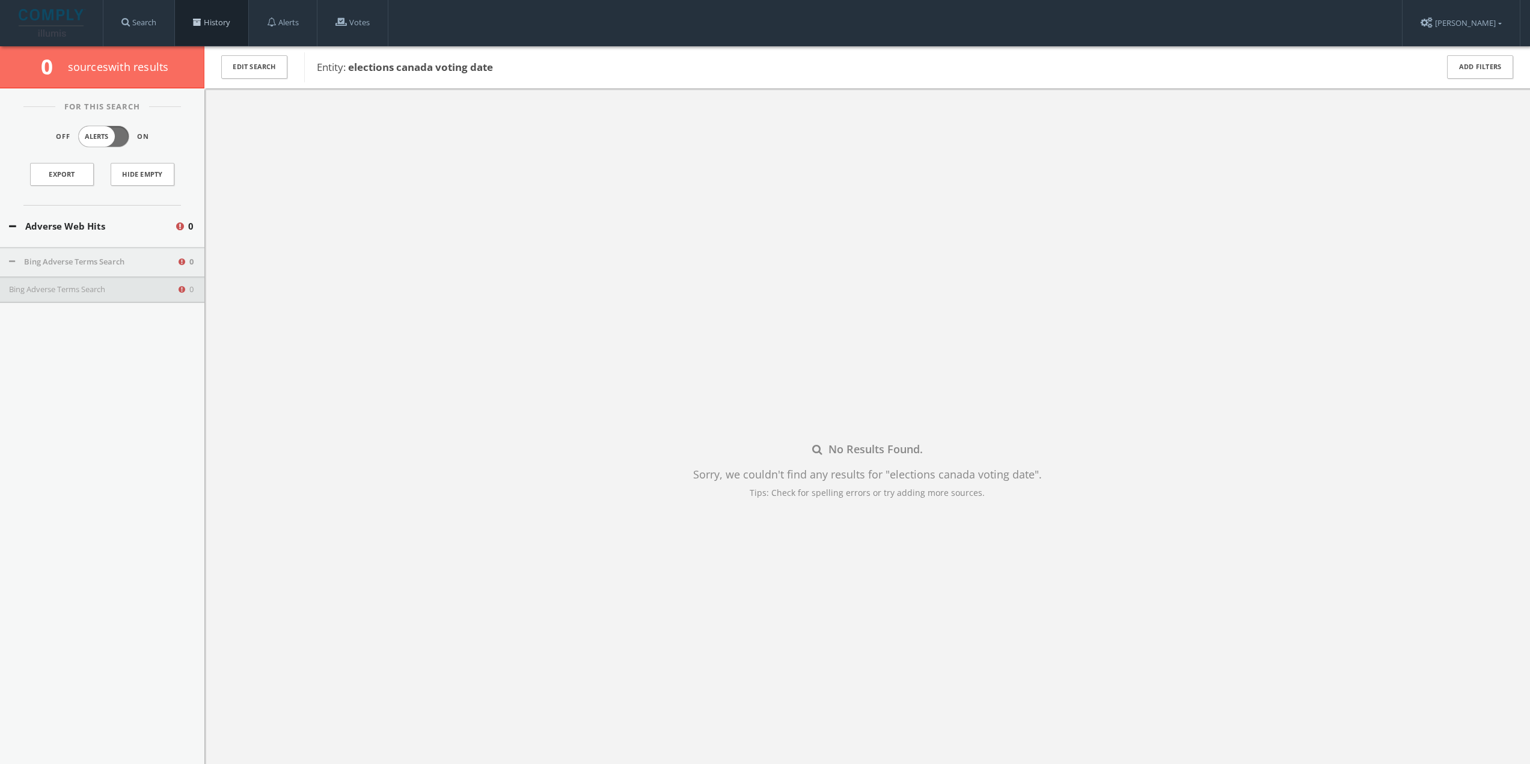
click at [242, 19] on link "History" at bounding box center [211, 23] width 73 height 46
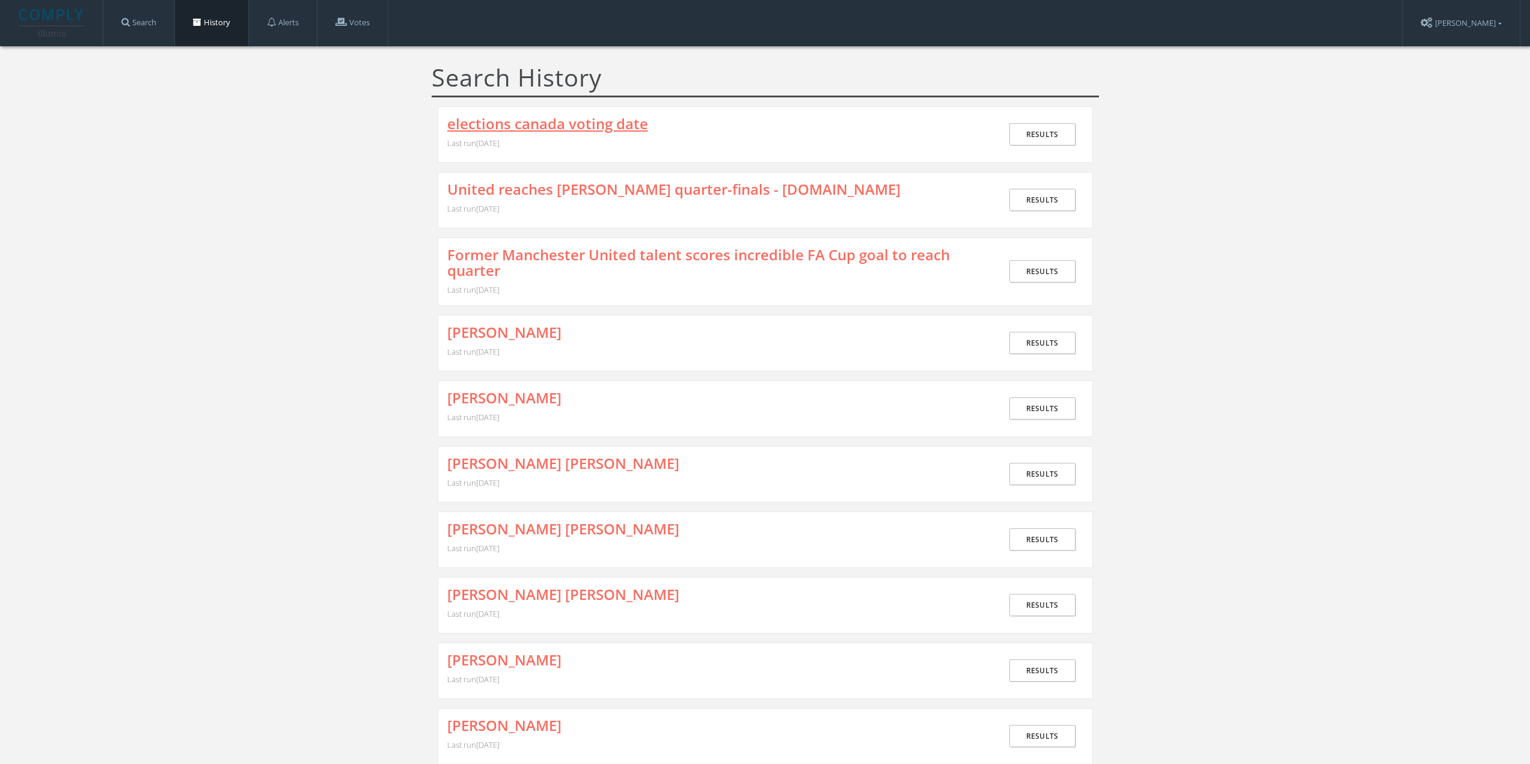
click at [503, 122] on link "elections canada voting date" at bounding box center [547, 124] width 201 height 16
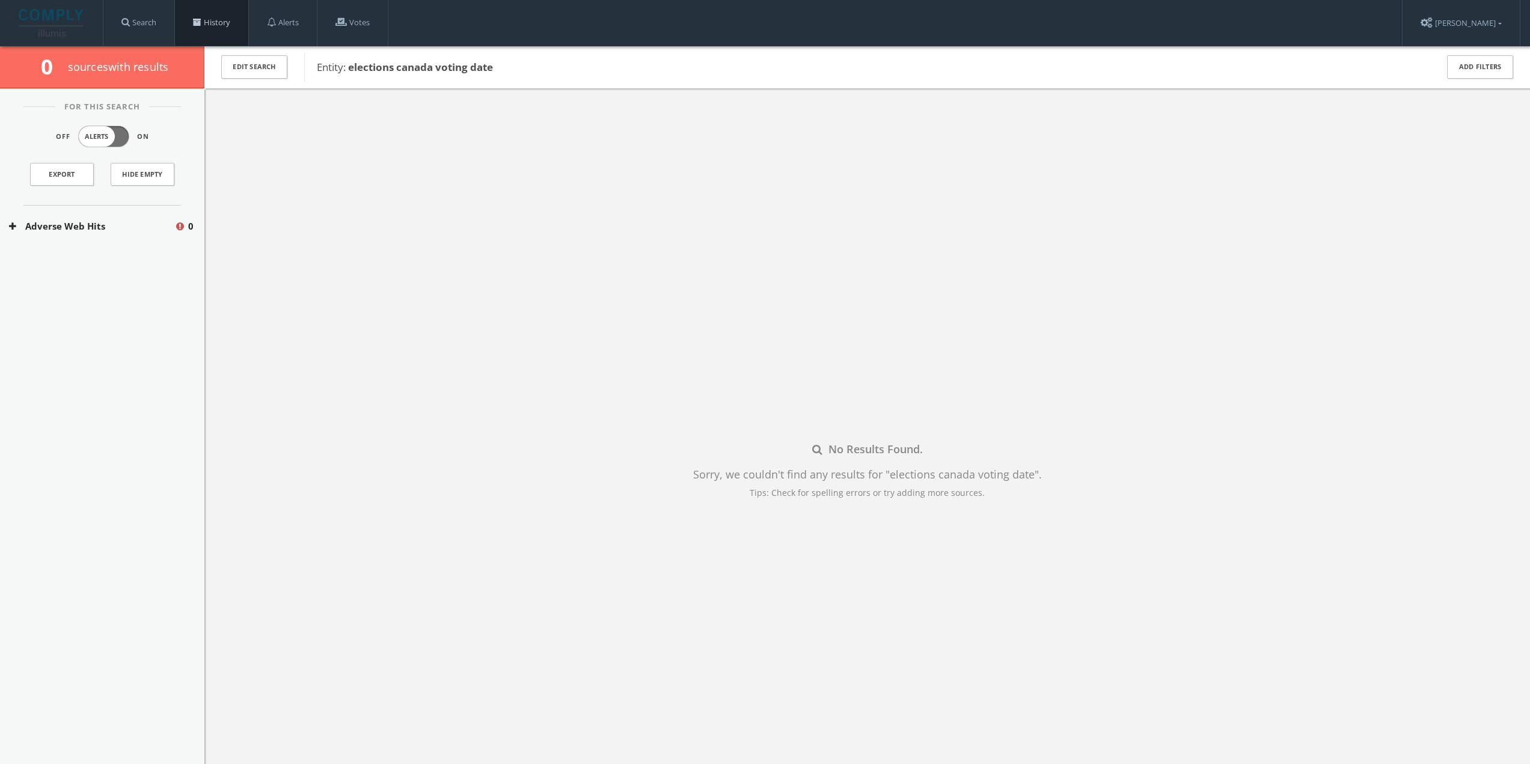
click at [206, 26] on link "History" at bounding box center [211, 23] width 73 height 46
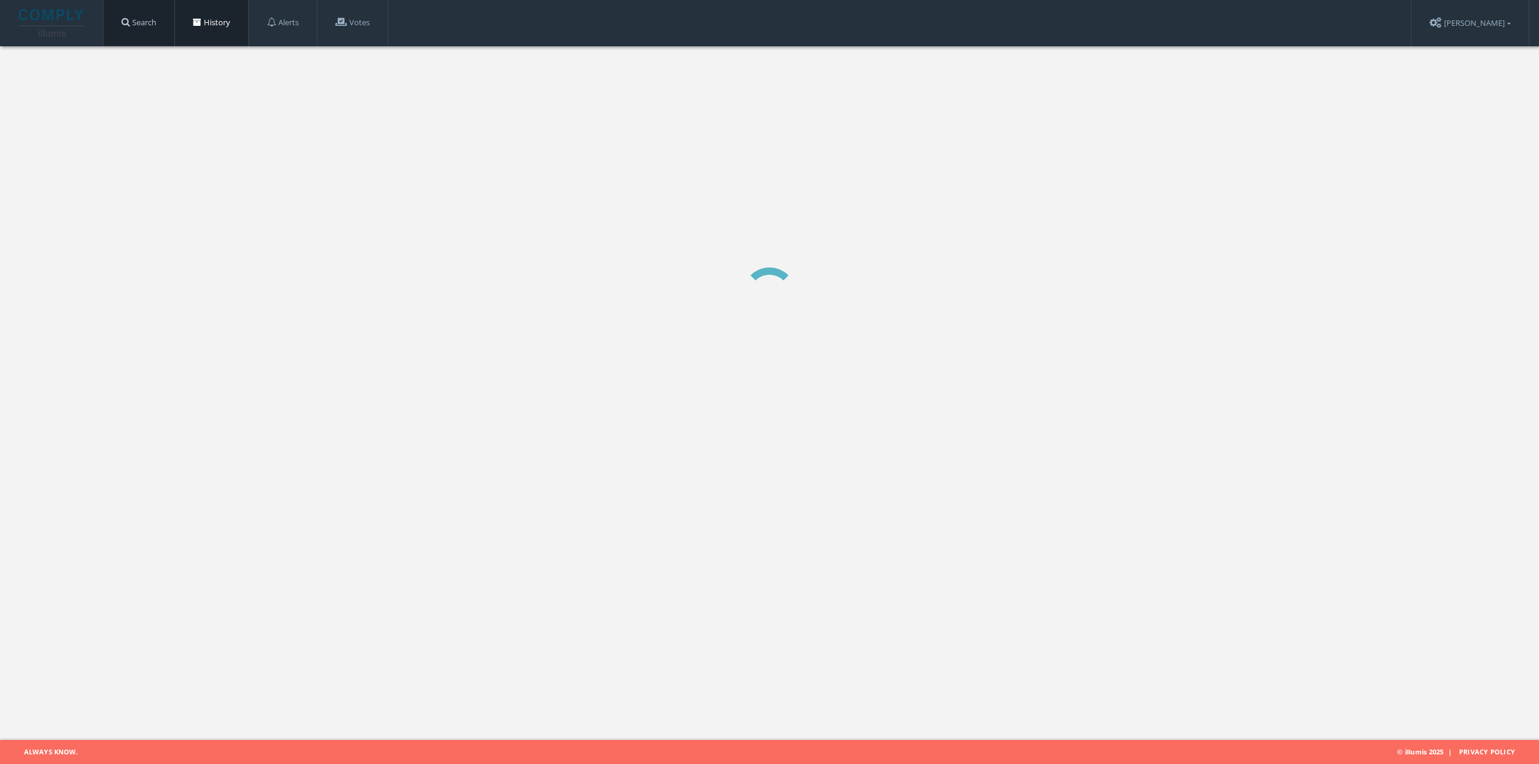
click at [150, 28] on link "Search" at bounding box center [138, 23] width 71 height 46
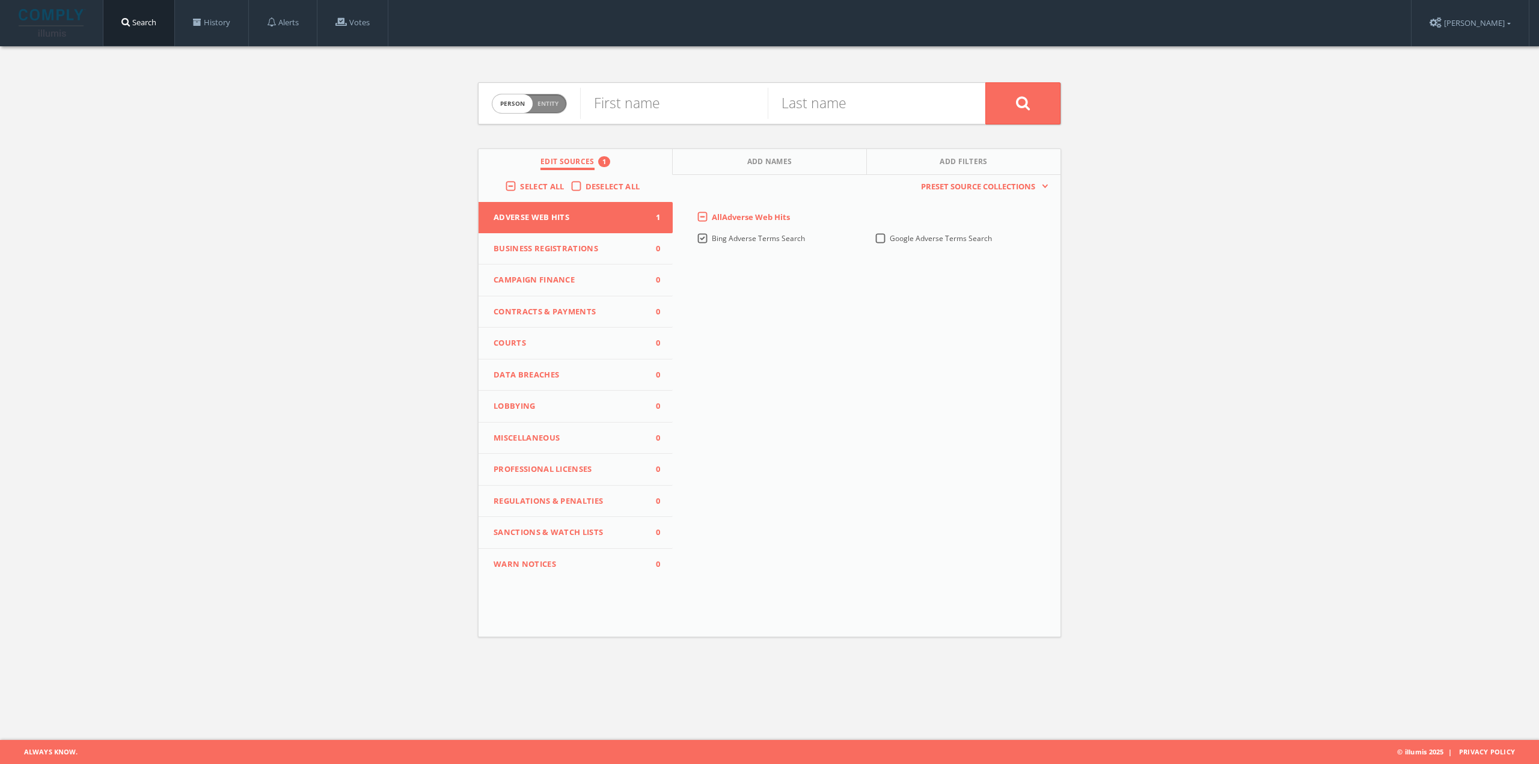
click at [541, 108] on span "Person Entity" at bounding box center [529, 103] width 74 height 19
checkbox input "true"
click at [631, 105] on input "text" at bounding box center [782, 103] width 405 height 31
paste input "national guards troops"
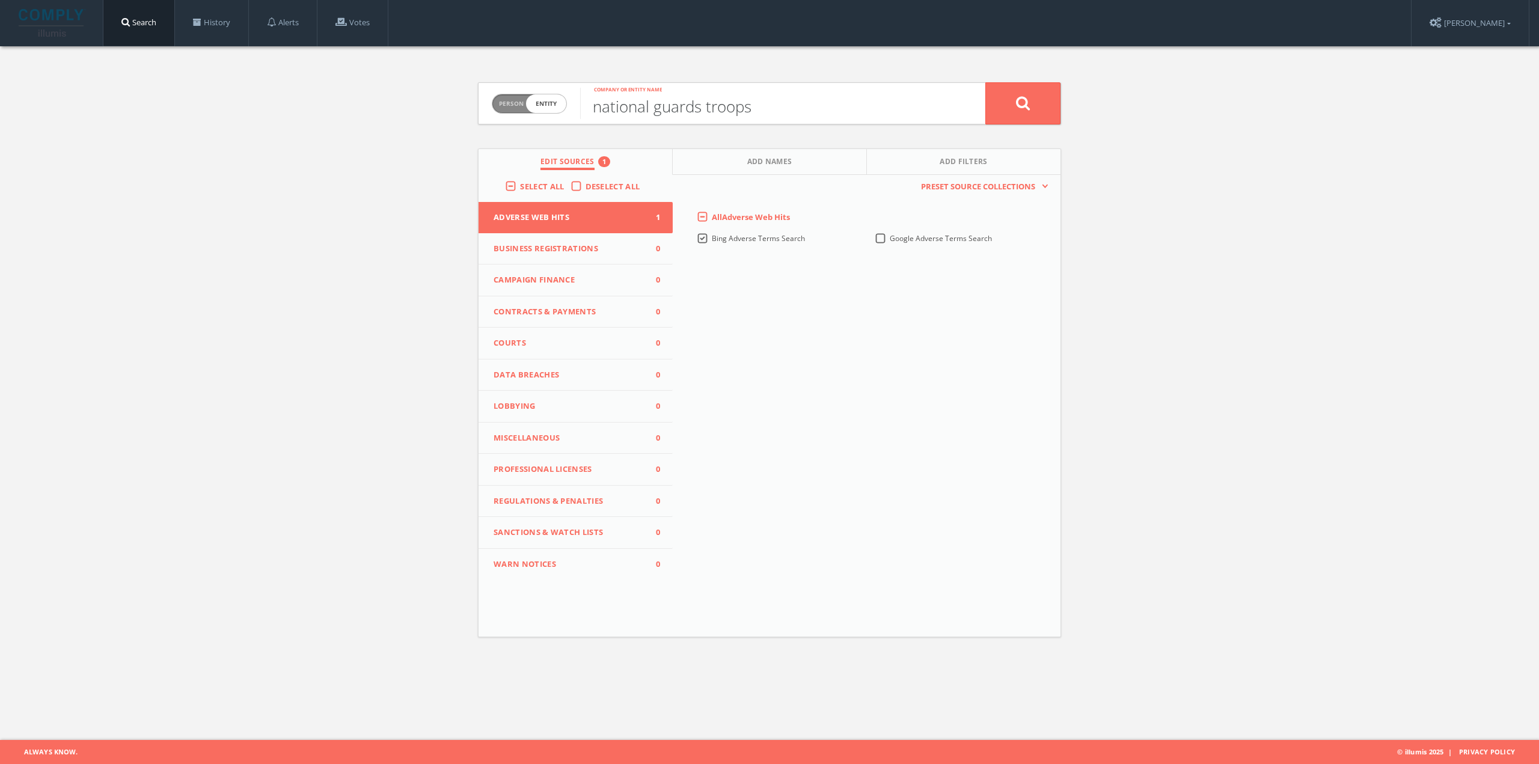
type input "national guards troops"
click at [1016, 108] on icon at bounding box center [1023, 103] width 14 height 15
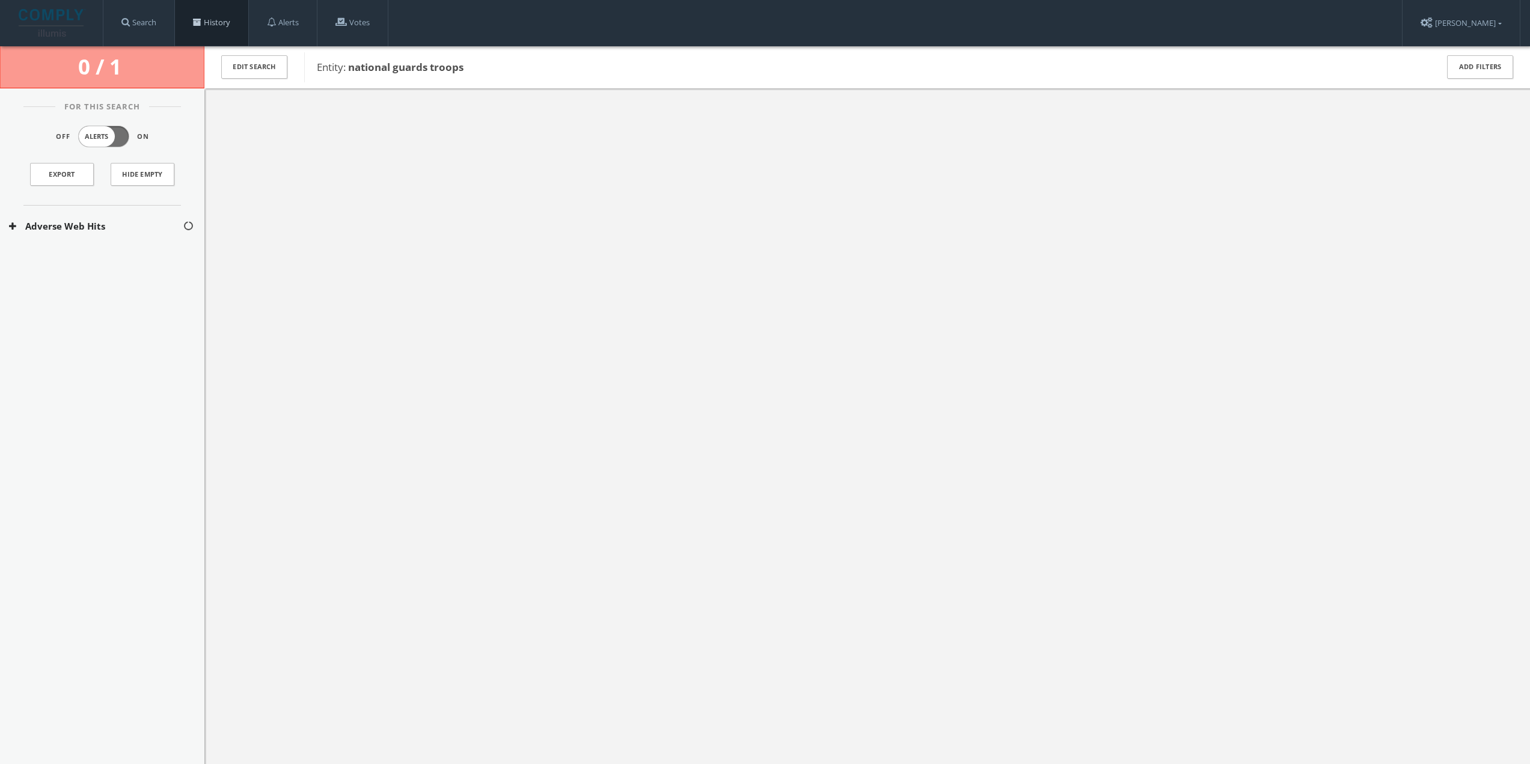
click at [216, 9] on link "History" at bounding box center [211, 23] width 73 height 46
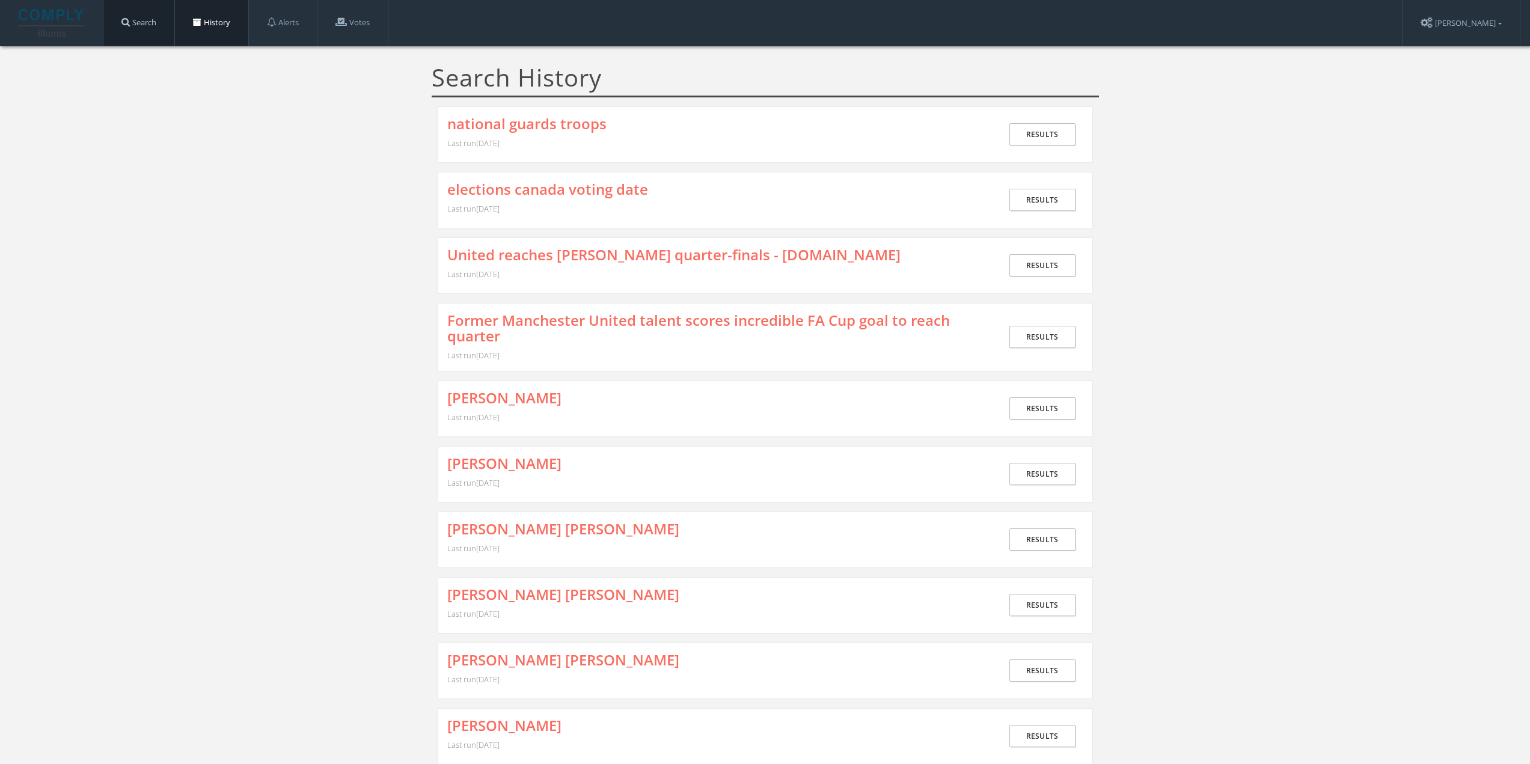
click at [154, 31] on link "Search" at bounding box center [138, 23] width 71 height 46
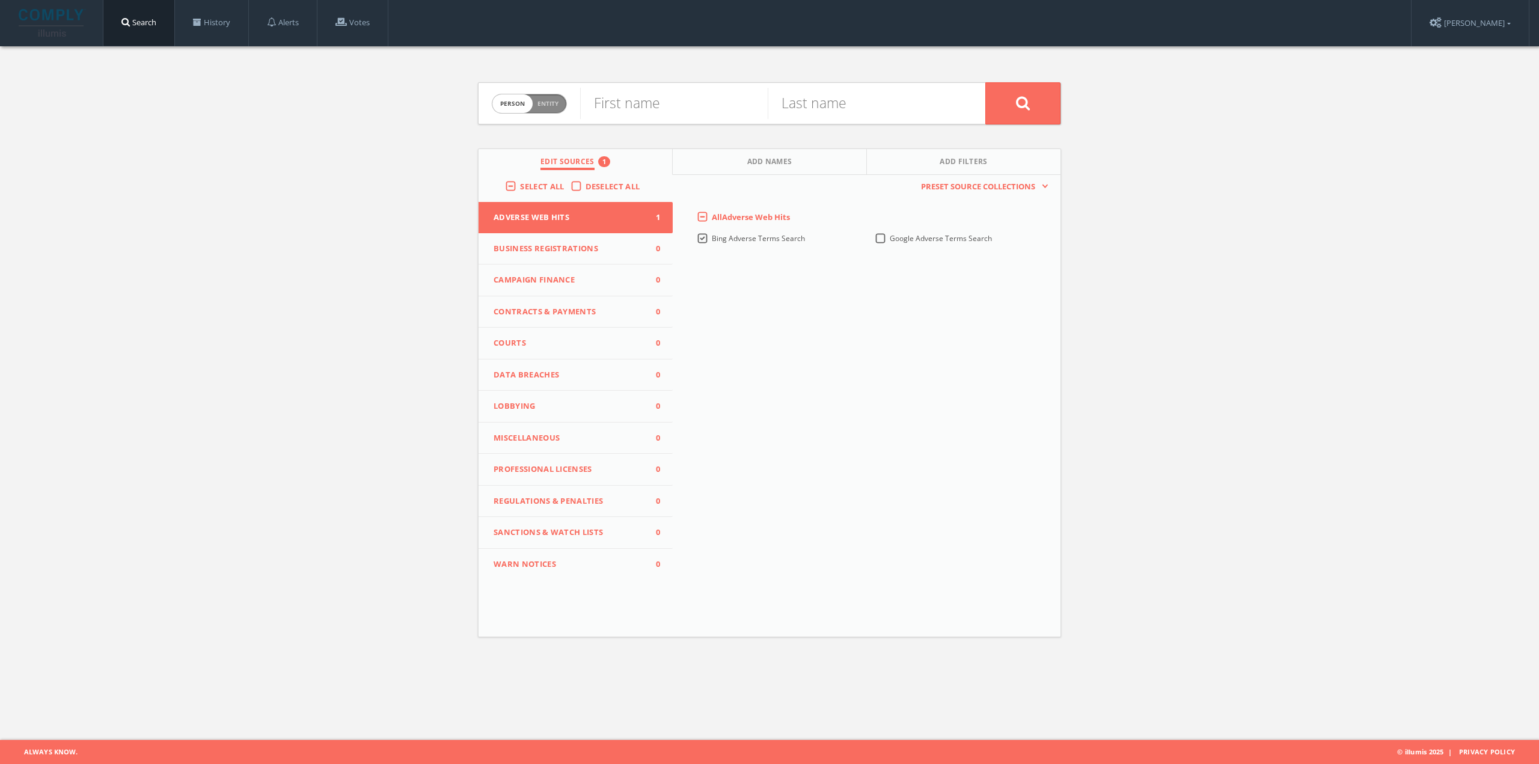
click at [557, 109] on span "Person Entity" at bounding box center [529, 103] width 74 height 19
checkbox input "true"
click at [635, 107] on input "text" at bounding box center [782, 103] width 405 height 31
paste input "Muskoka Lakes council cracks down on bright lights"
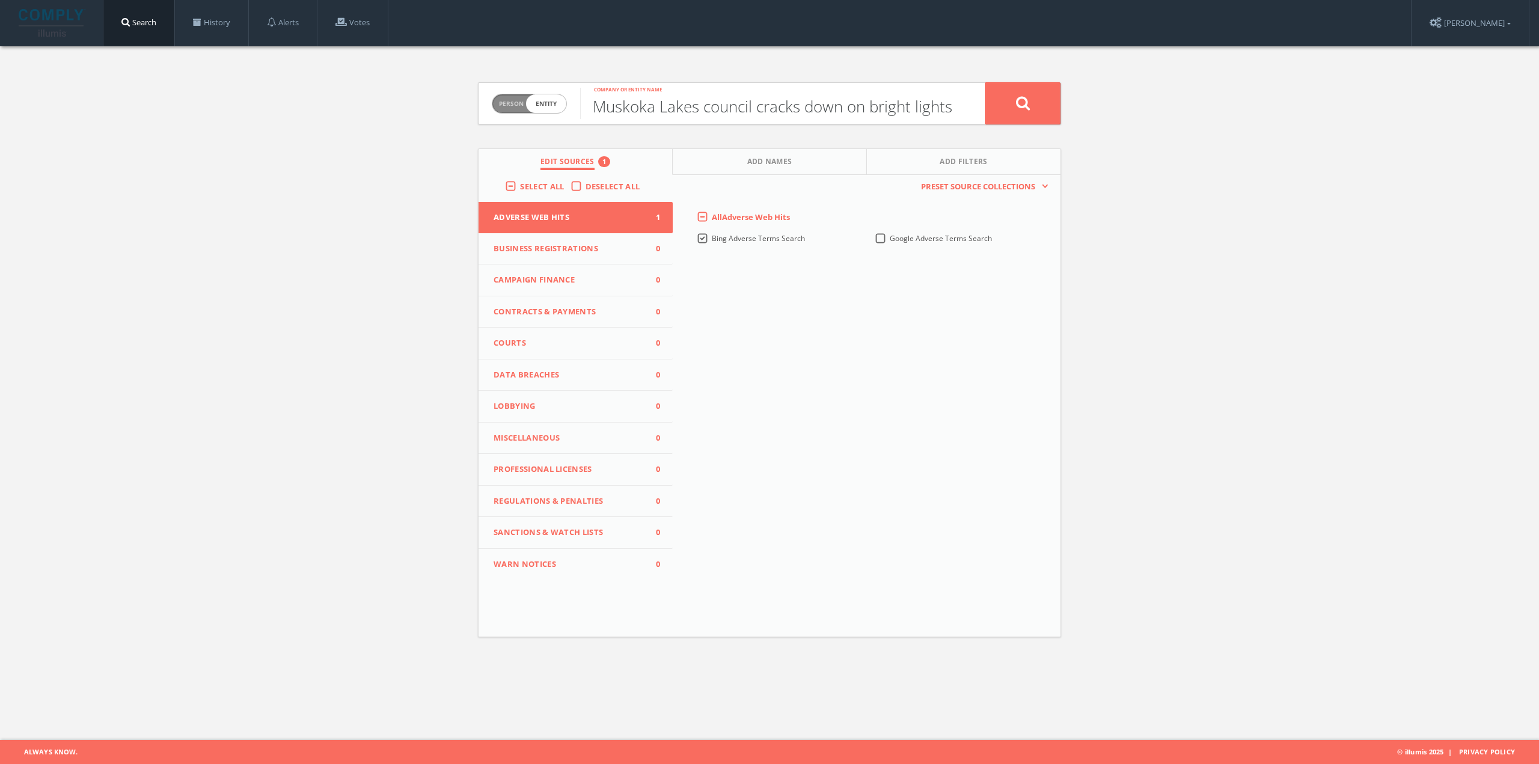
type input "Muskoka Lakes council cracks down on bright lights"
click at [1009, 100] on button at bounding box center [1022, 103] width 75 height 42
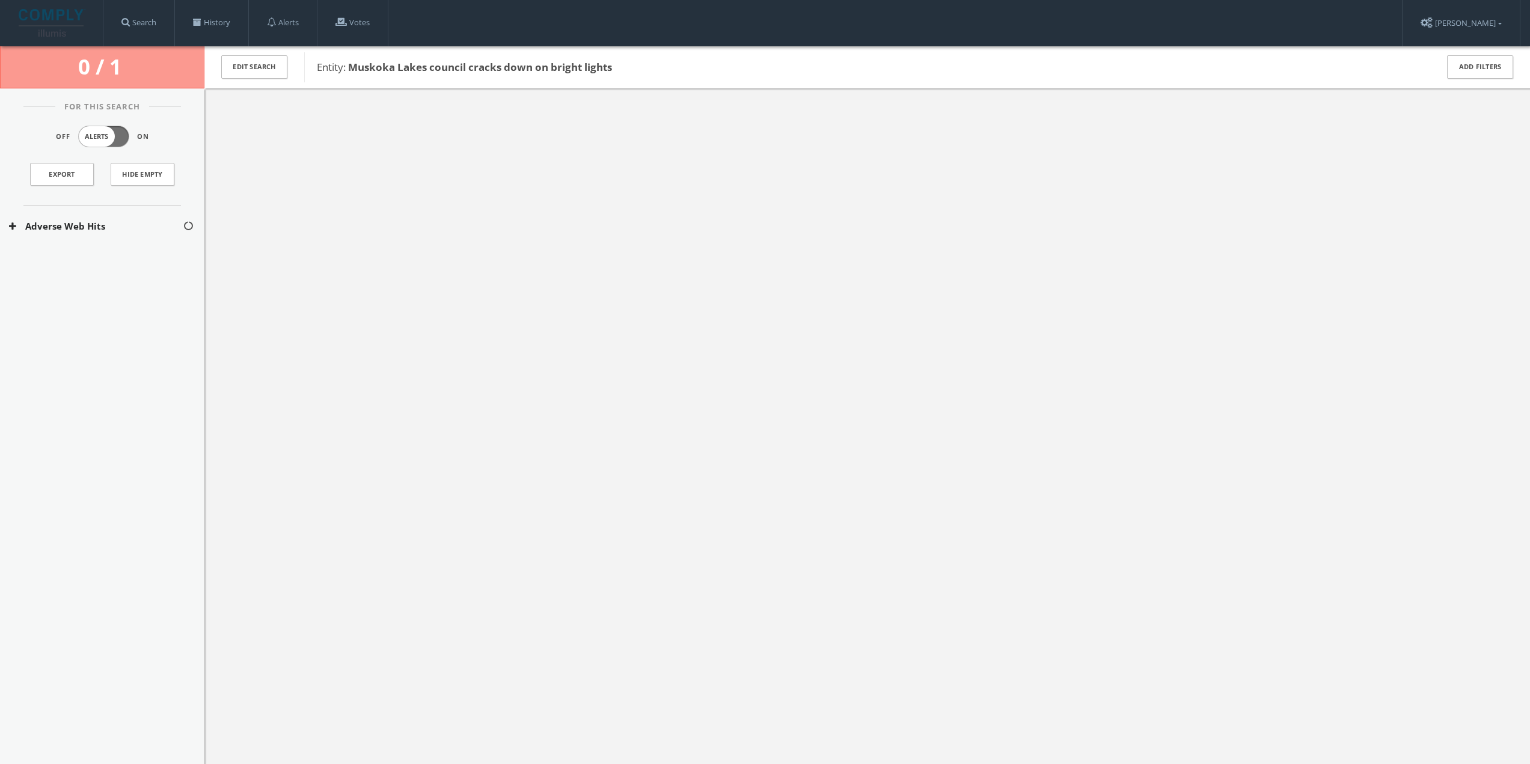
click at [136, 230] on button "Adverse Web Hits" at bounding box center [96, 226] width 174 height 14
click at [120, 256] on button "Bing Adverse Terms Search" at bounding box center [96, 262] width 175 height 12
click at [228, 25] on link "History" at bounding box center [211, 23] width 73 height 46
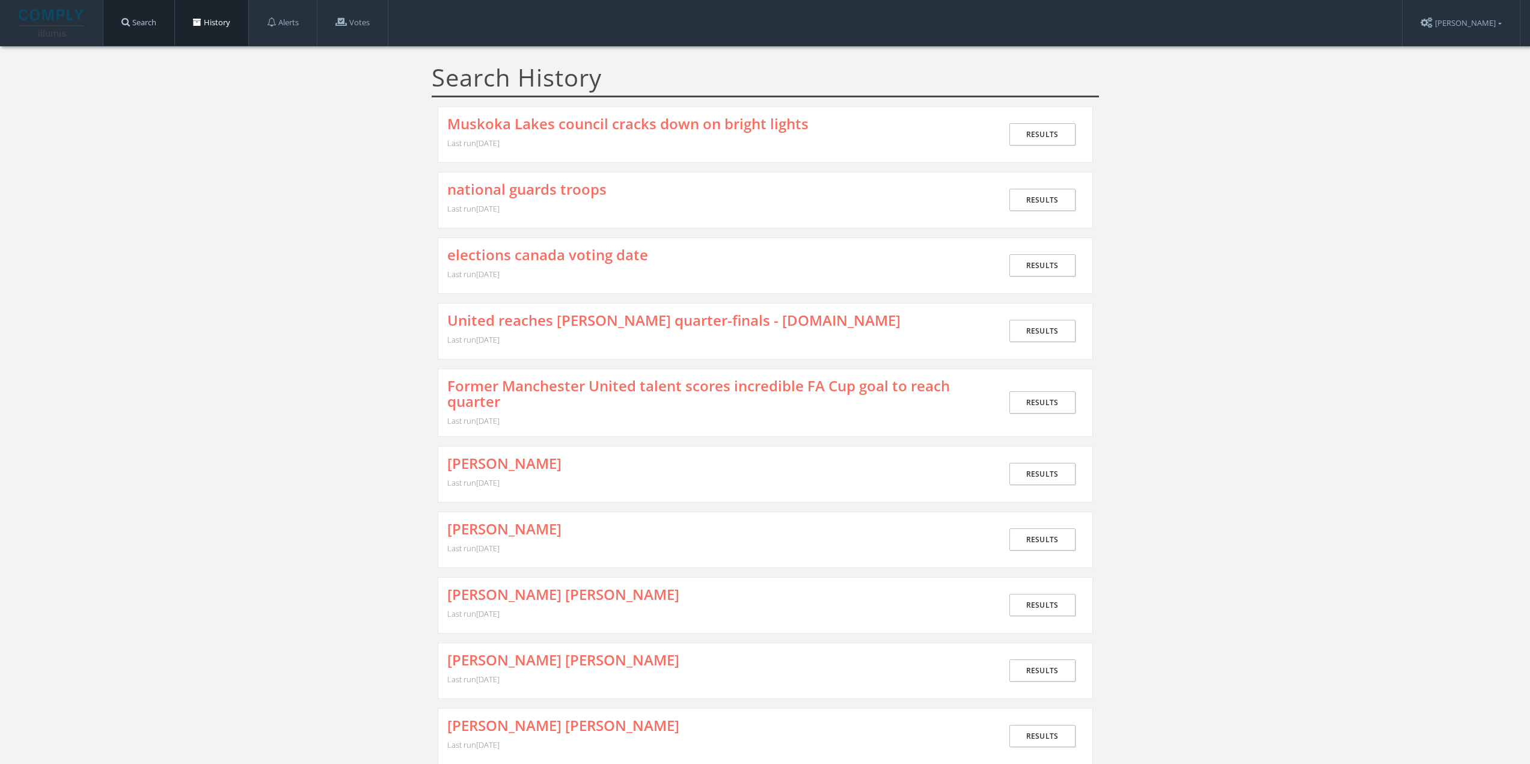
click at [144, 33] on link "Search" at bounding box center [138, 23] width 71 height 46
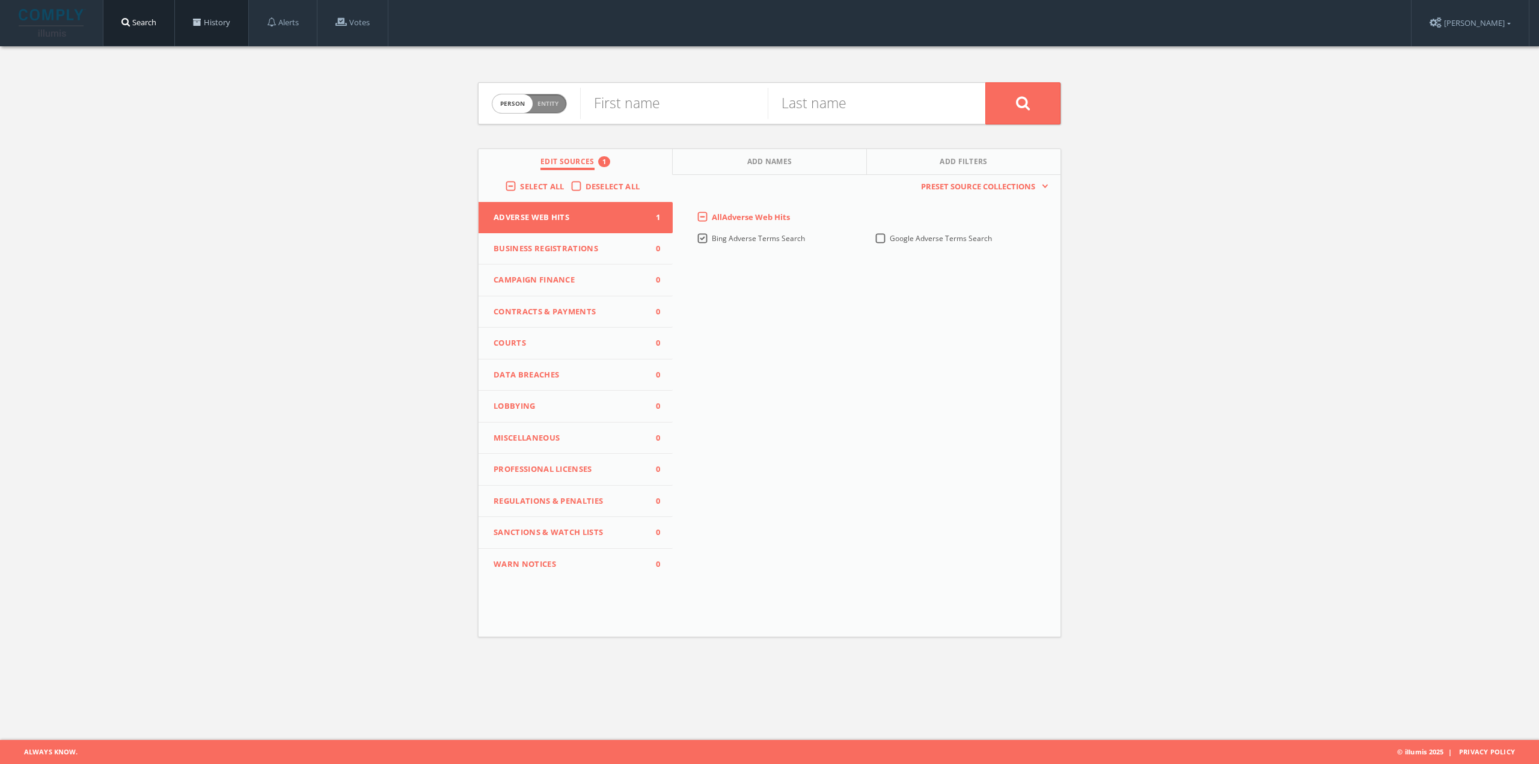
click at [225, 31] on link "History" at bounding box center [211, 23] width 73 height 46
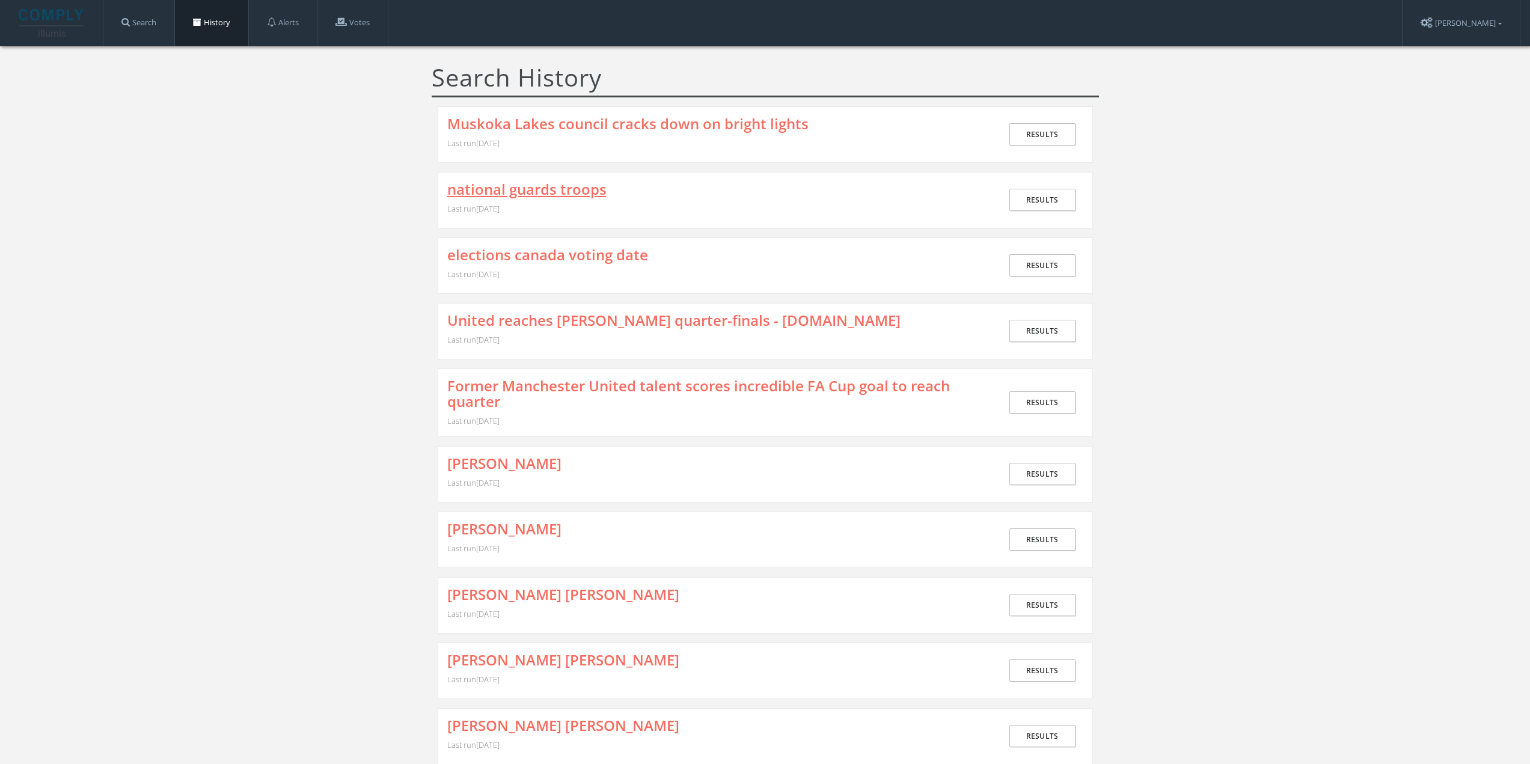
click at [536, 187] on link "national guards troops" at bounding box center [526, 190] width 159 height 16
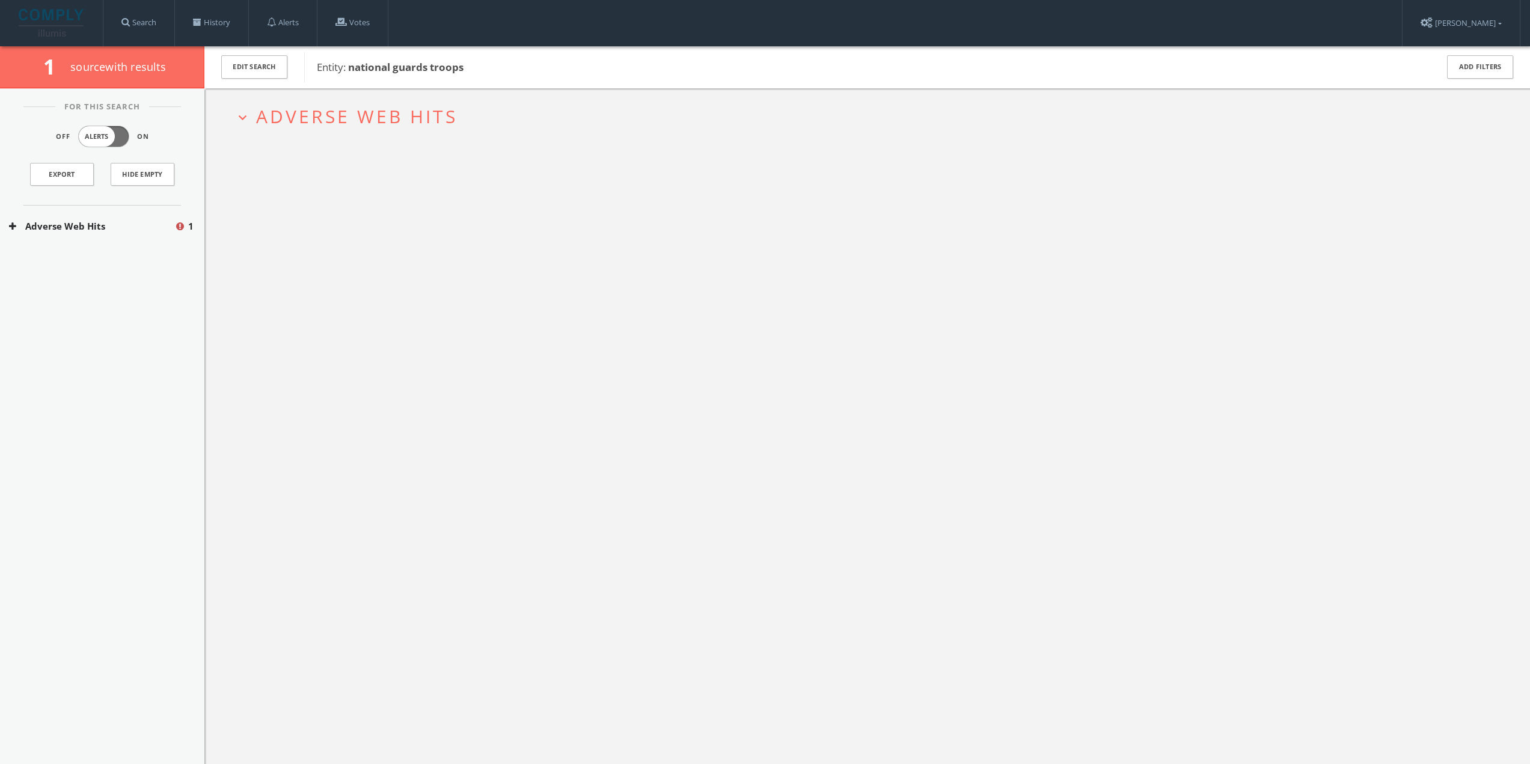
click at [320, 126] on span "Adverse Web Hits" at bounding box center [356, 116] width 201 height 25
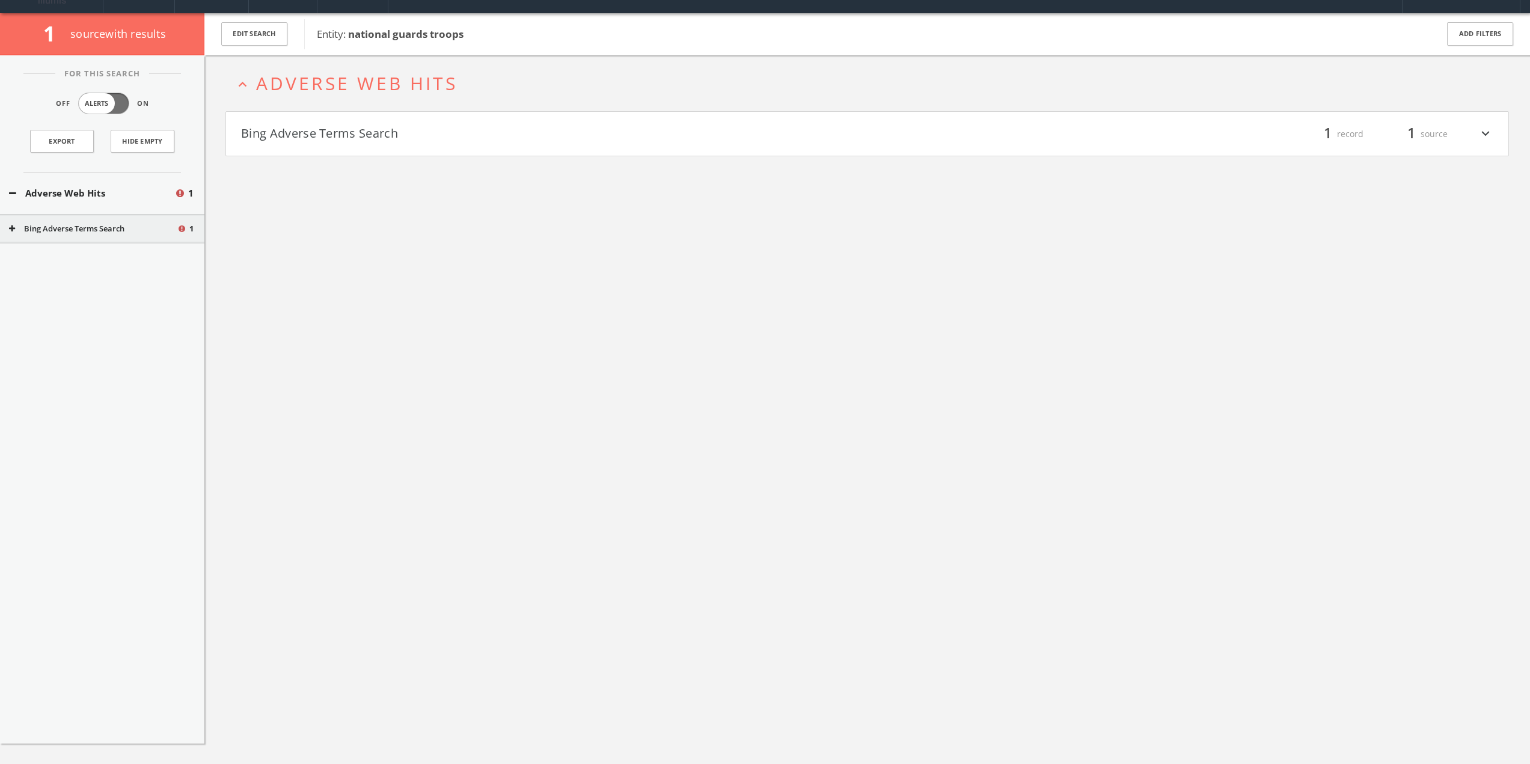
click at [344, 144] on h4 "Bing Adverse Terms Search filter_list 1 record 1 source expand_more" at bounding box center [867, 134] width 1282 height 44
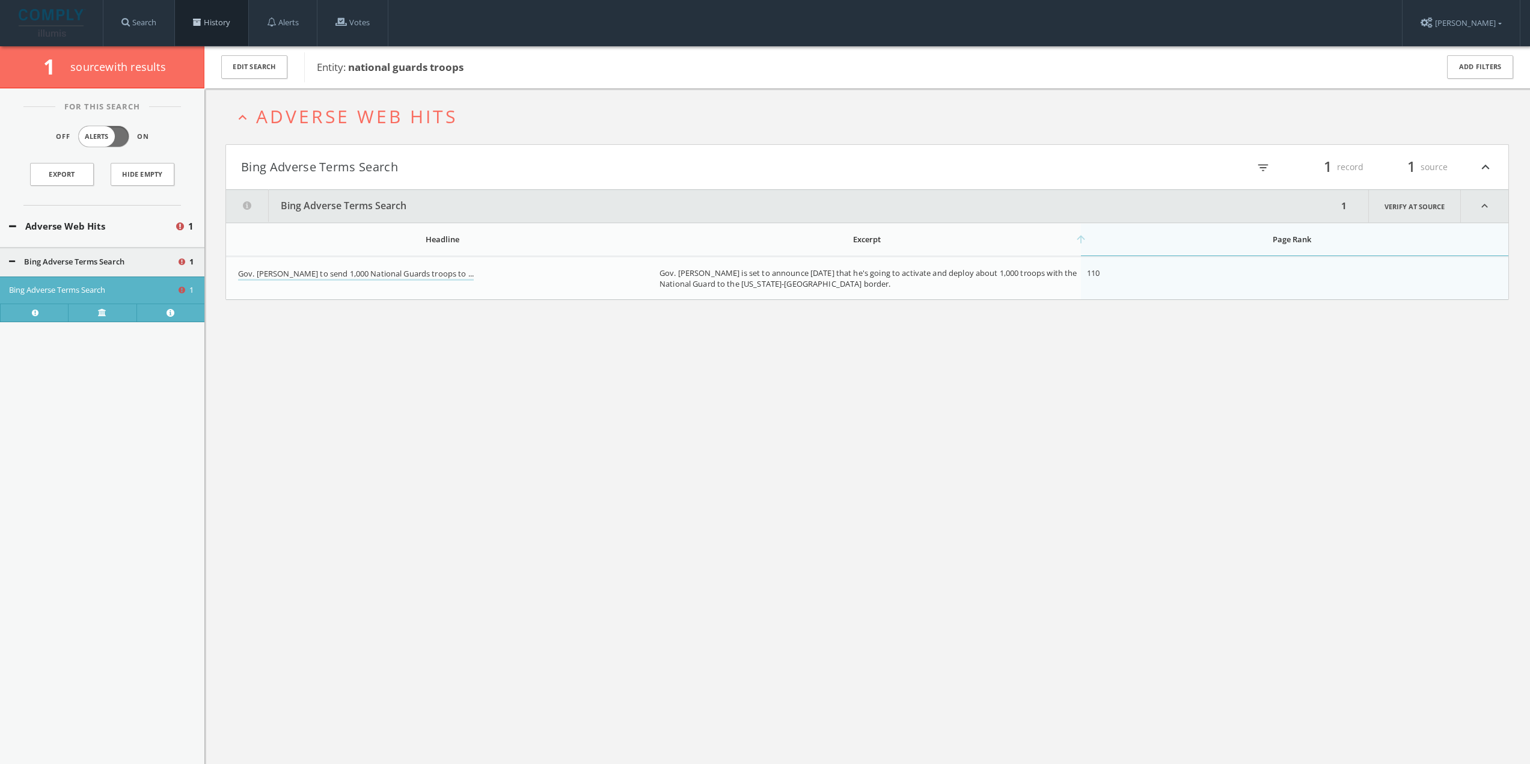
click at [208, 17] on link "History" at bounding box center [211, 23] width 73 height 46
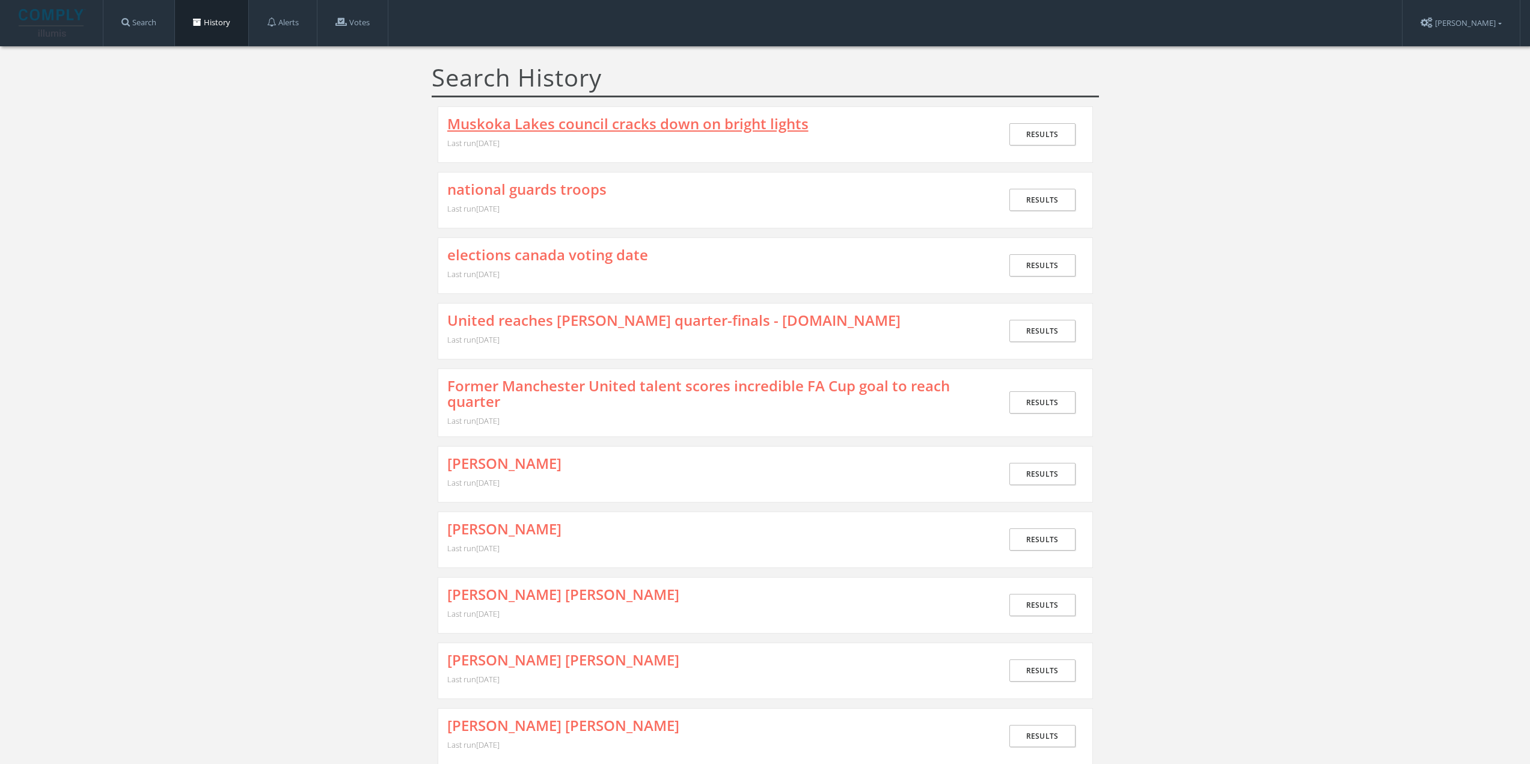
click at [536, 129] on link "Muskoka Lakes council cracks down on bright lights" at bounding box center [627, 124] width 361 height 16
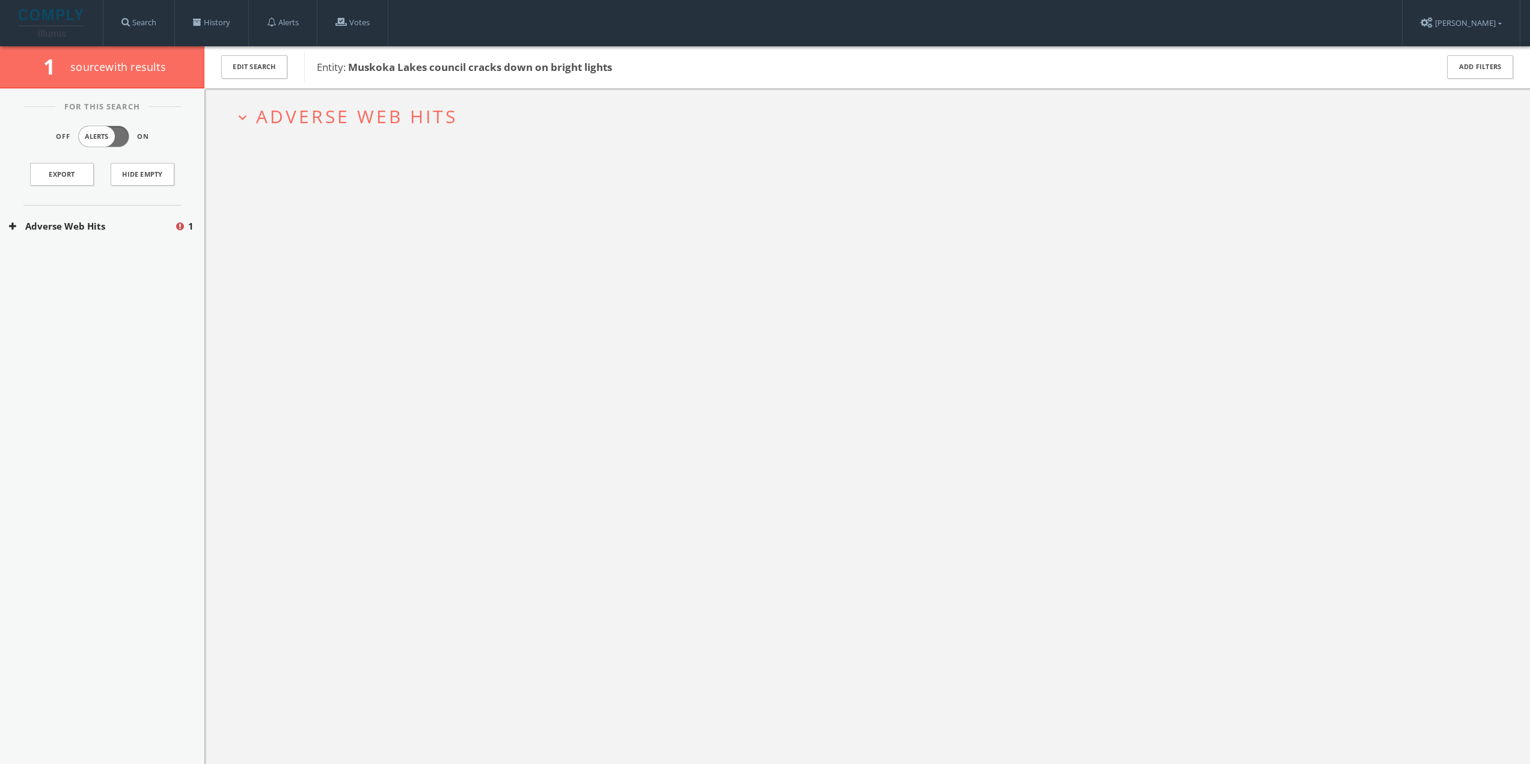
click at [139, 224] on button "Adverse Web Hits" at bounding box center [91, 226] width 165 height 14
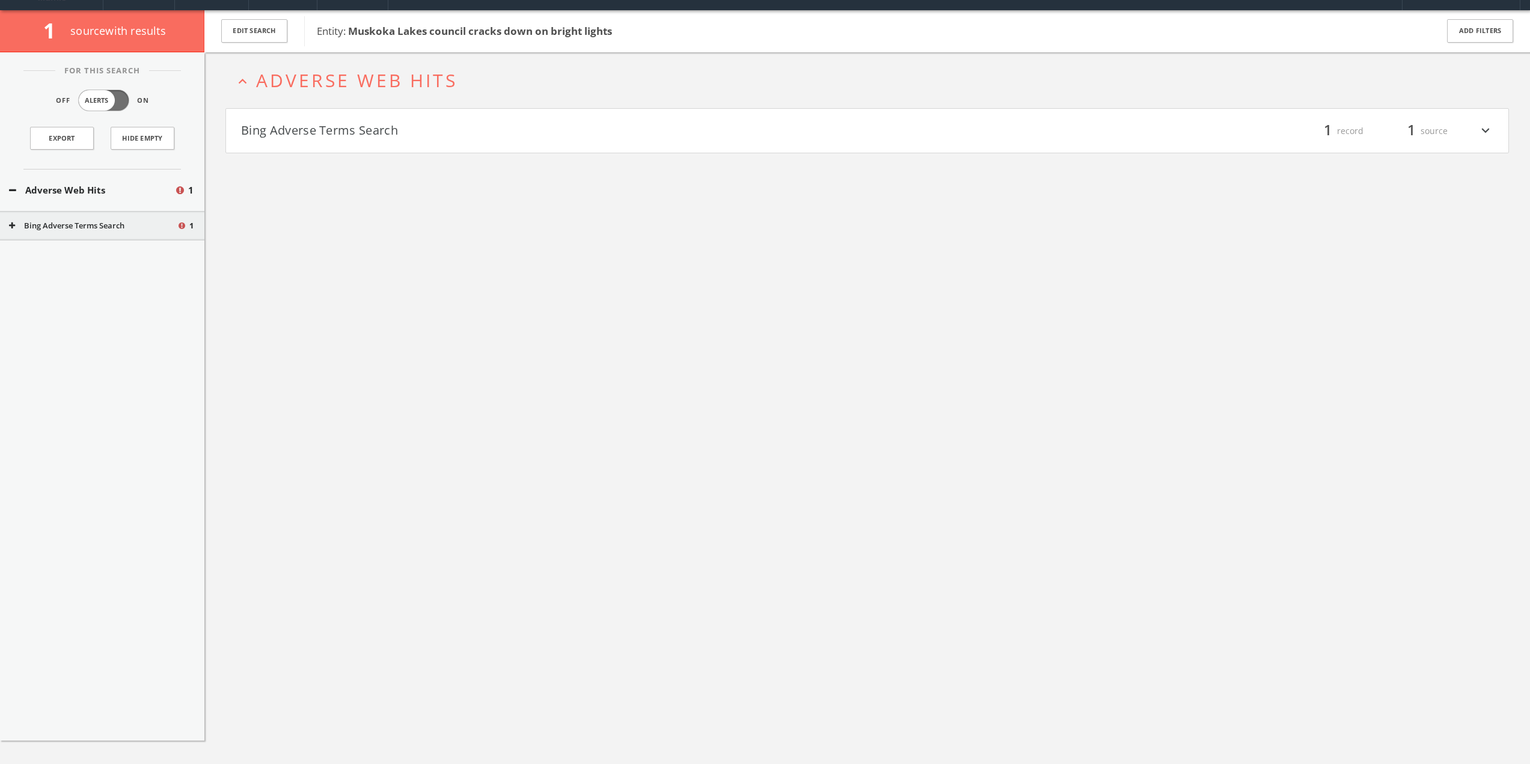
click at [374, 144] on h4 "Bing Adverse Terms Search filter_list 1 record 1 source expand_more" at bounding box center [867, 131] width 1282 height 44
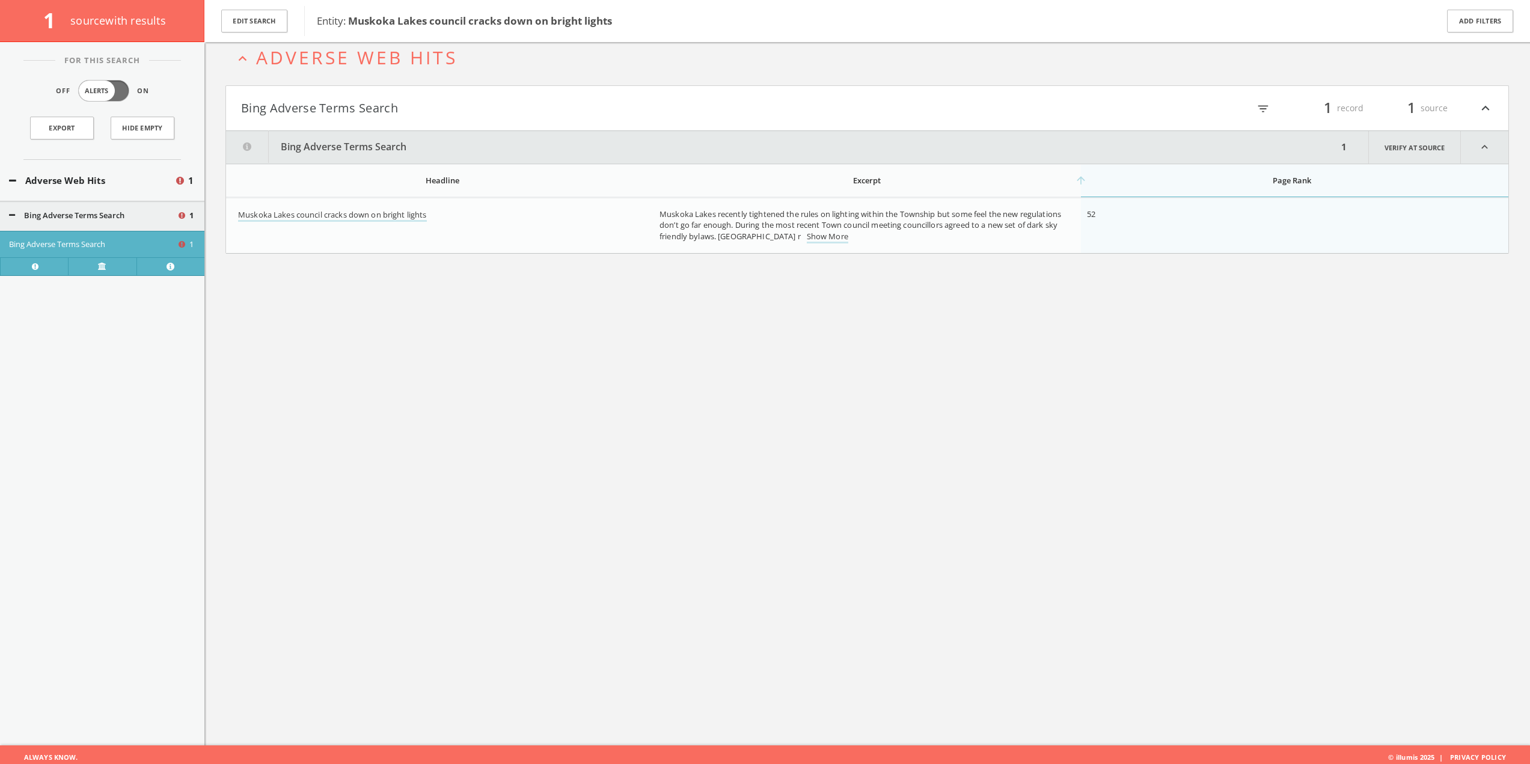
scroll to position [70, 0]
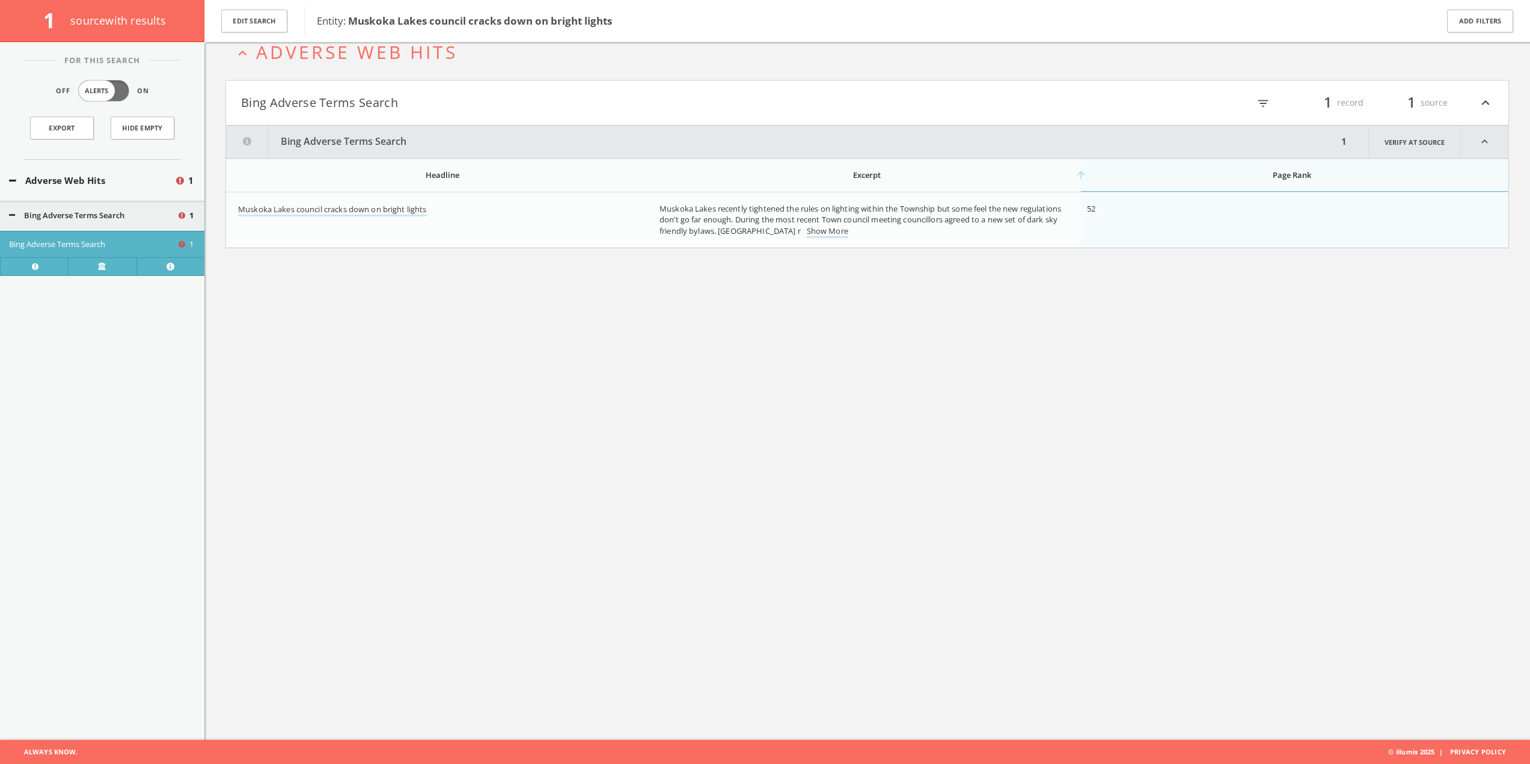
click at [403, 266] on div "expand_less Adverse Web Hits Bing Adverse Terms Search filter_list 1 record 1 s…" at bounding box center [866, 358] width 1325 height 764
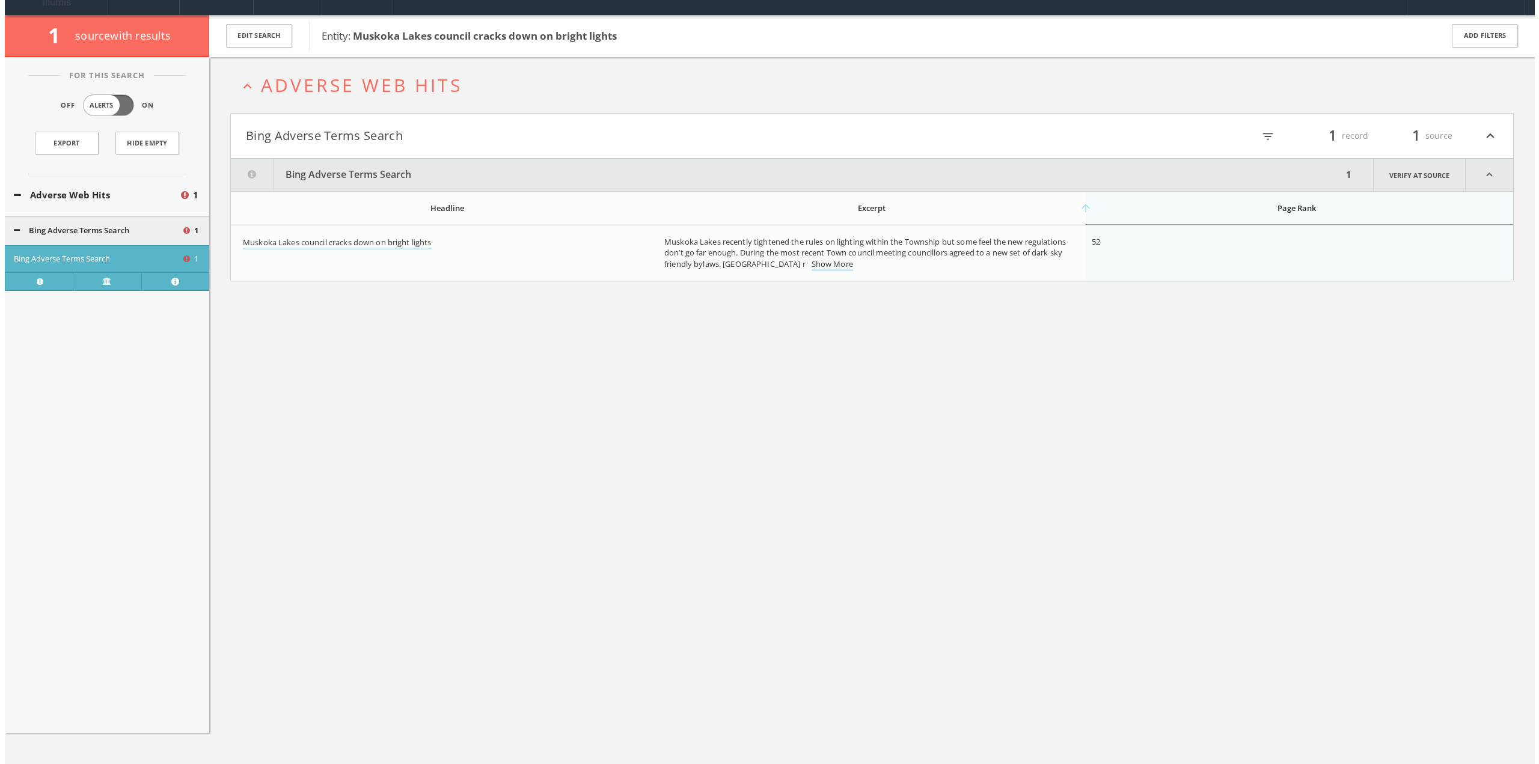
scroll to position [0, 0]
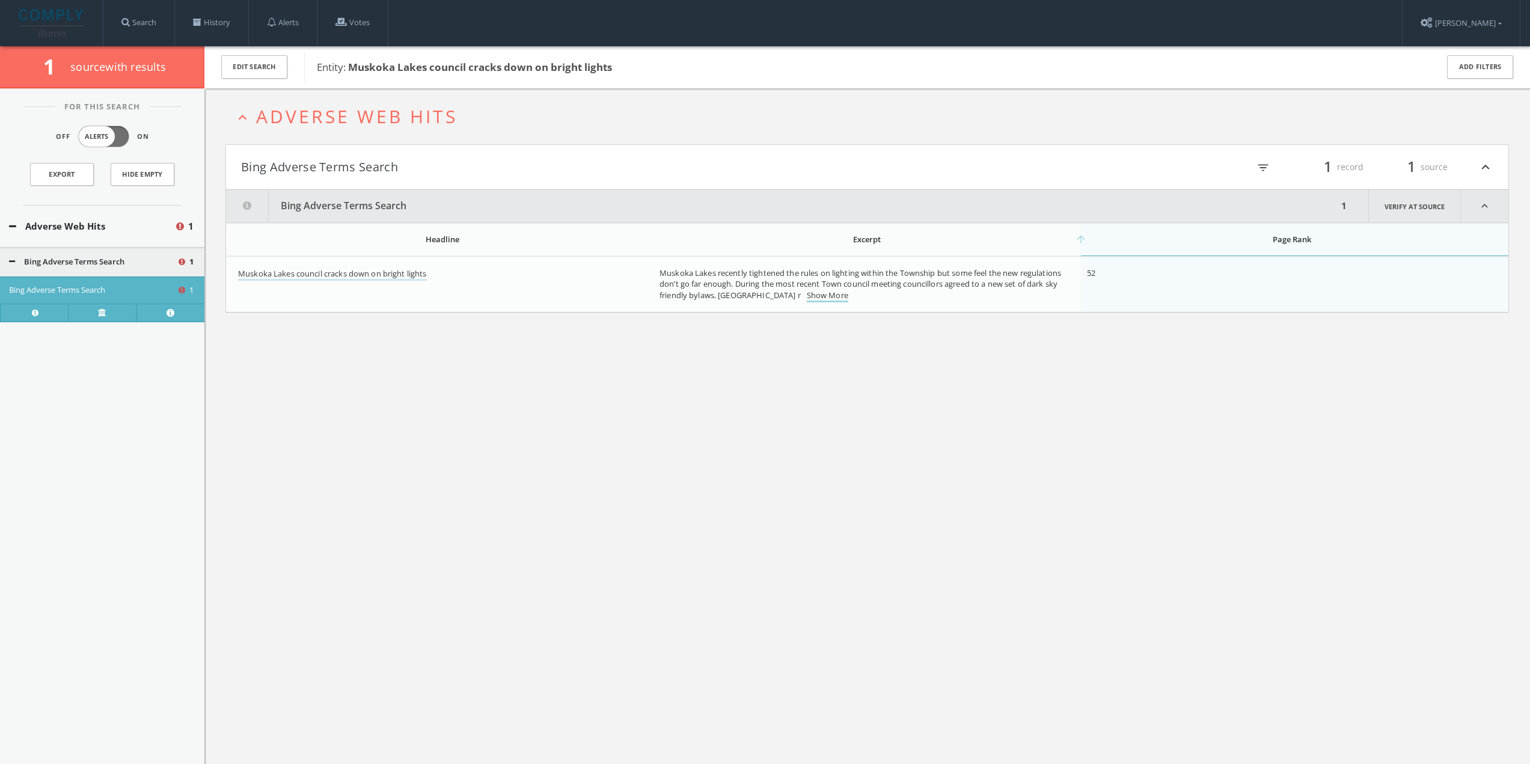
click at [825, 299] on link "Show More" at bounding box center [827, 296] width 41 height 13
drag, startPoint x: 455, startPoint y: 359, endPoint x: 416, endPoint y: 477, distance: 123.6
click at [416, 477] on div "expand_less Adverse Web Hits Bing Adverse Terms Search filter_list 1 record 1 s…" at bounding box center [866, 470] width 1325 height 764
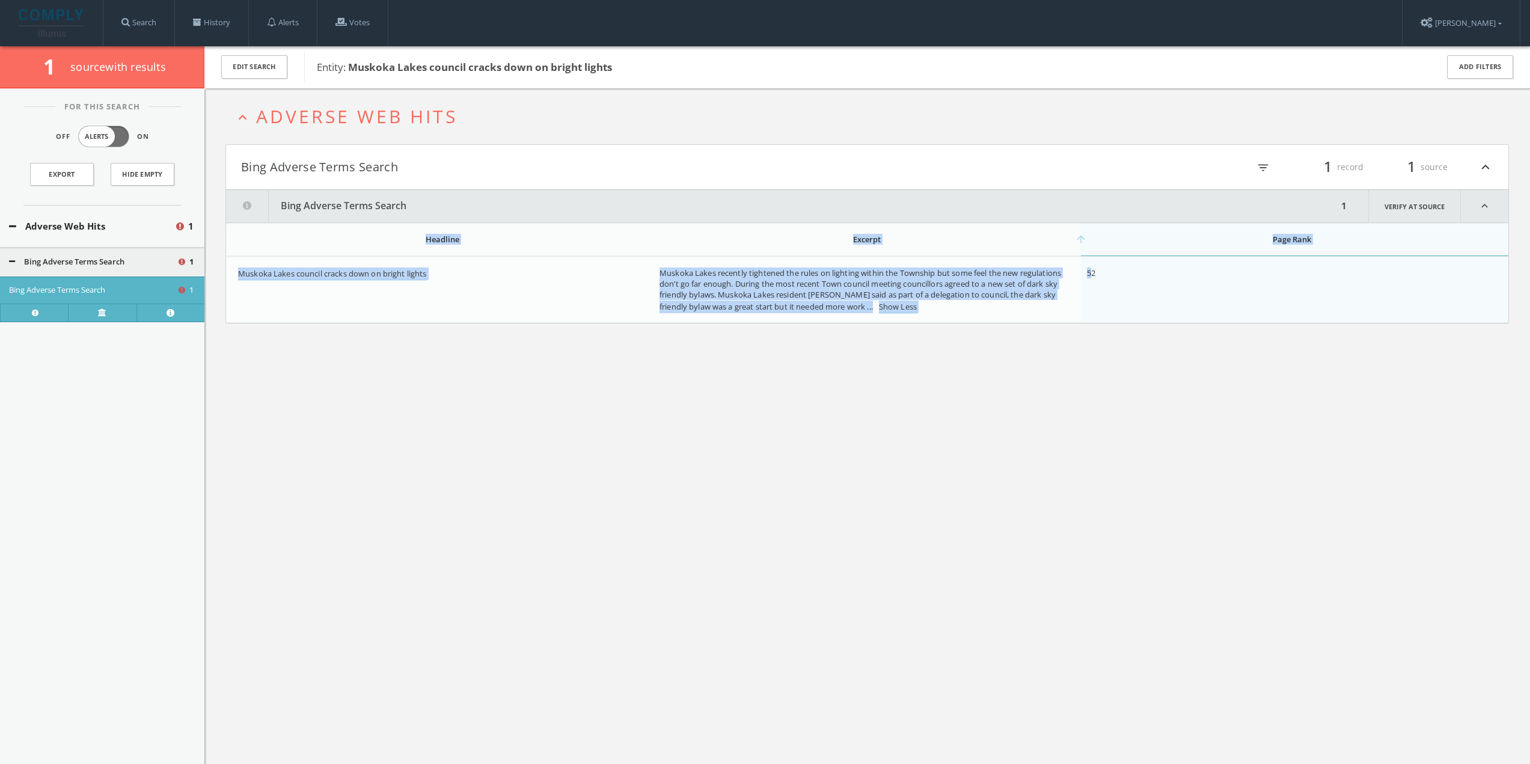
drag, startPoint x: 1093, startPoint y: 274, endPoint x: 1084, endPoint y: 350, distance: 77.4
click at [1084, 353] on div "expand_less Adverse Web Hits Bing Adverse Terms Search filter_list 1 record 1 s…" at bounding box center [866, 470] width 1325 height 764
click at [1105, 337] on div "expand_less Adverse Web Hits Bing Adverse Terms Search filter_list 1 record 1 s…" at bounding box center [866, 470] width 1325 height 764
drag, startPoint x: 1129, startPoint y: 293, endPoint x: 526, endPoint y: 510, distance: 641.1
click at [524, 512] on div "expand_less Adverse Web Hits Bing Adverse Terms Search filter_list 1 record 1 s…" at bounding box center [866, 470] width 1325 height 764
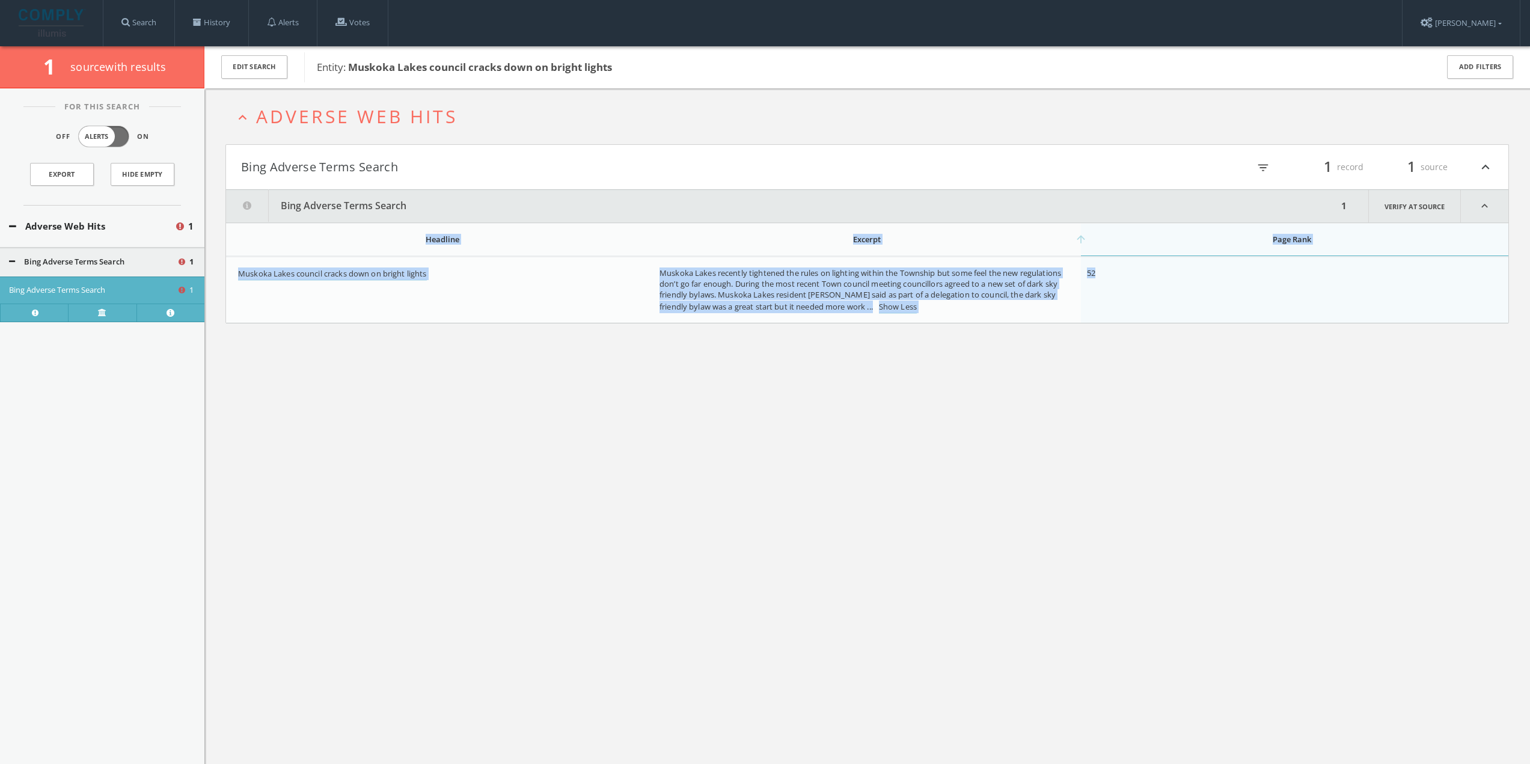
click at [649, 485] on div "expand_less Adverse Web Hits Bing Adverse Terms Search filter_list 1 record 1 s…" at bounding box center [866, 470] width 1325 height 764
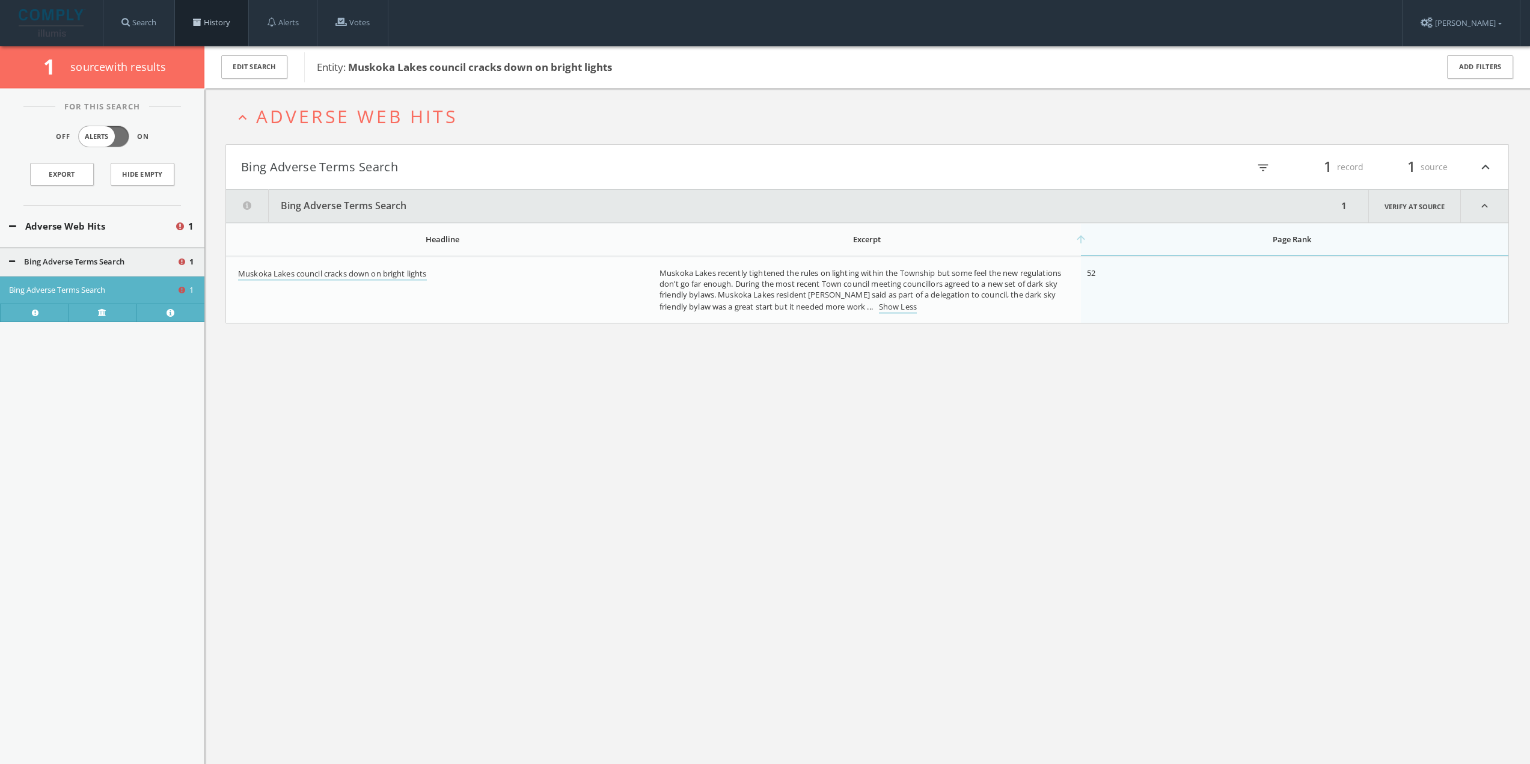
click at [196, 16] on link "History" at bounding box center [211, 23] width 73 height 46
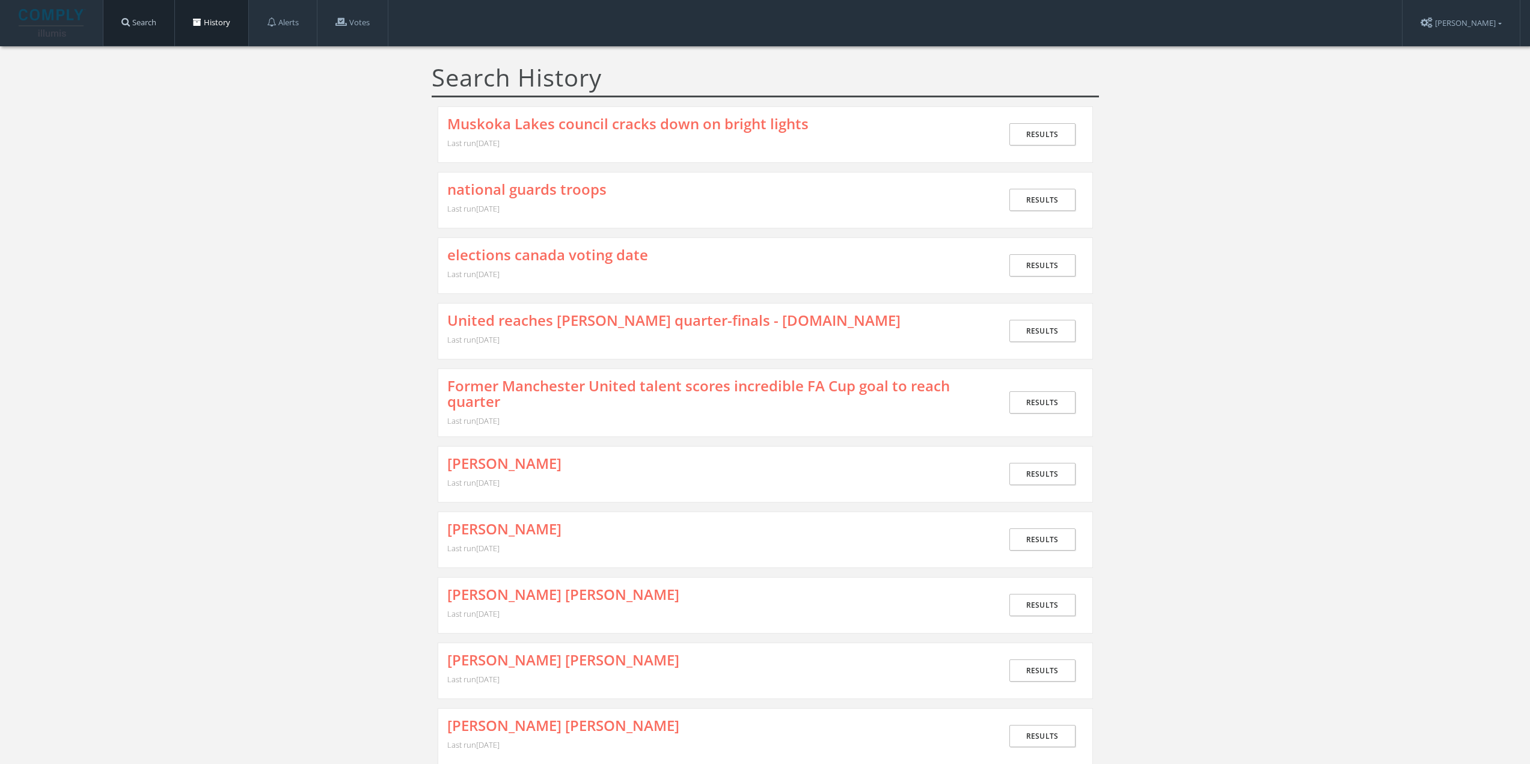
click at [147, 25] on link "Search" at bounding box center [138, 23] width 71 height 46
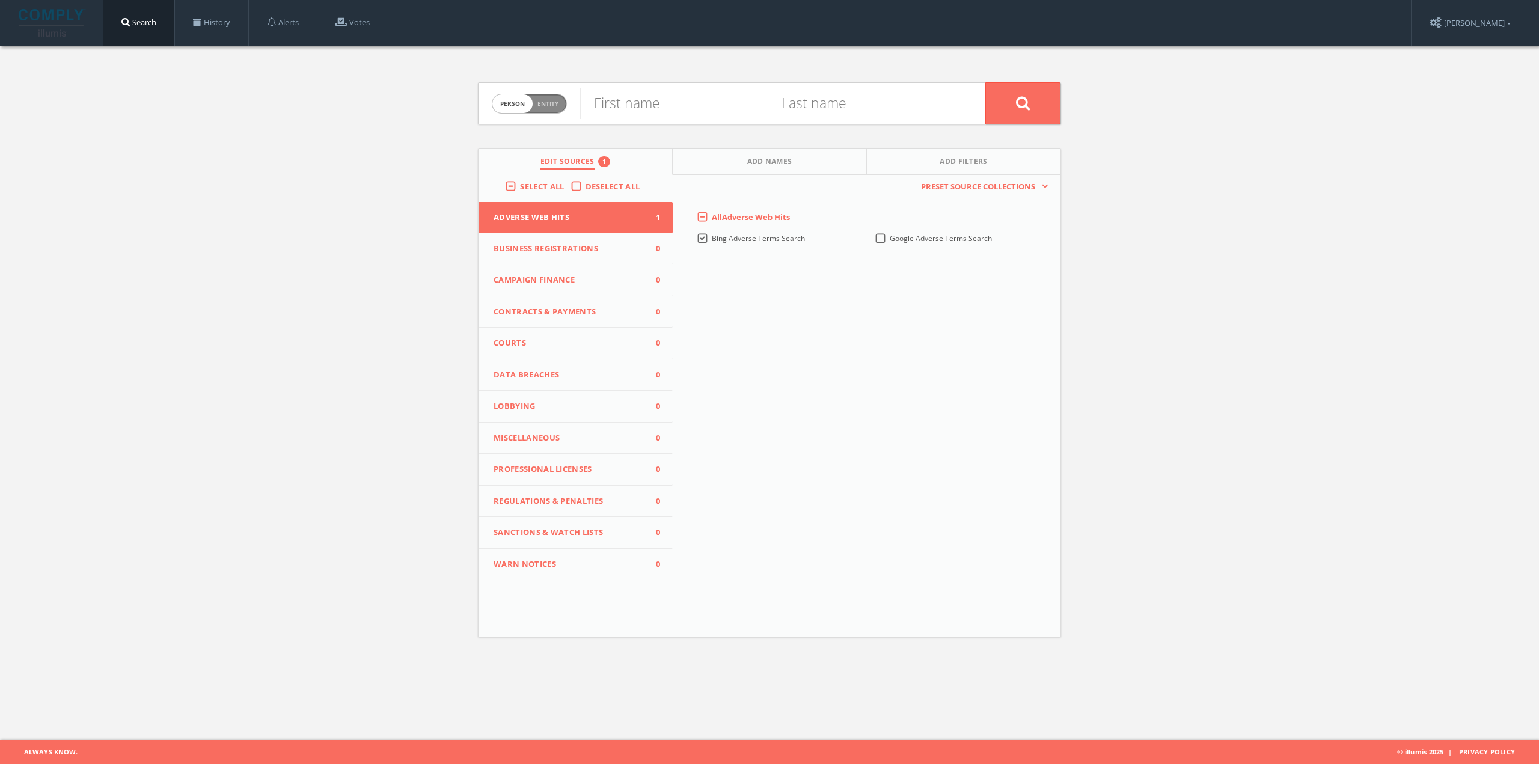
click at [550, 112] on span "Person Entity" at bounding box center [529, 103] width 74 height 19
checkbox input "true"
click at [619, 111] on input "text" at bounding box center [782, 103] width 405 height 31
paste input ""Global Pharma Inc" NEAR:5 (sanction OR "FDA warning" OR violation)"
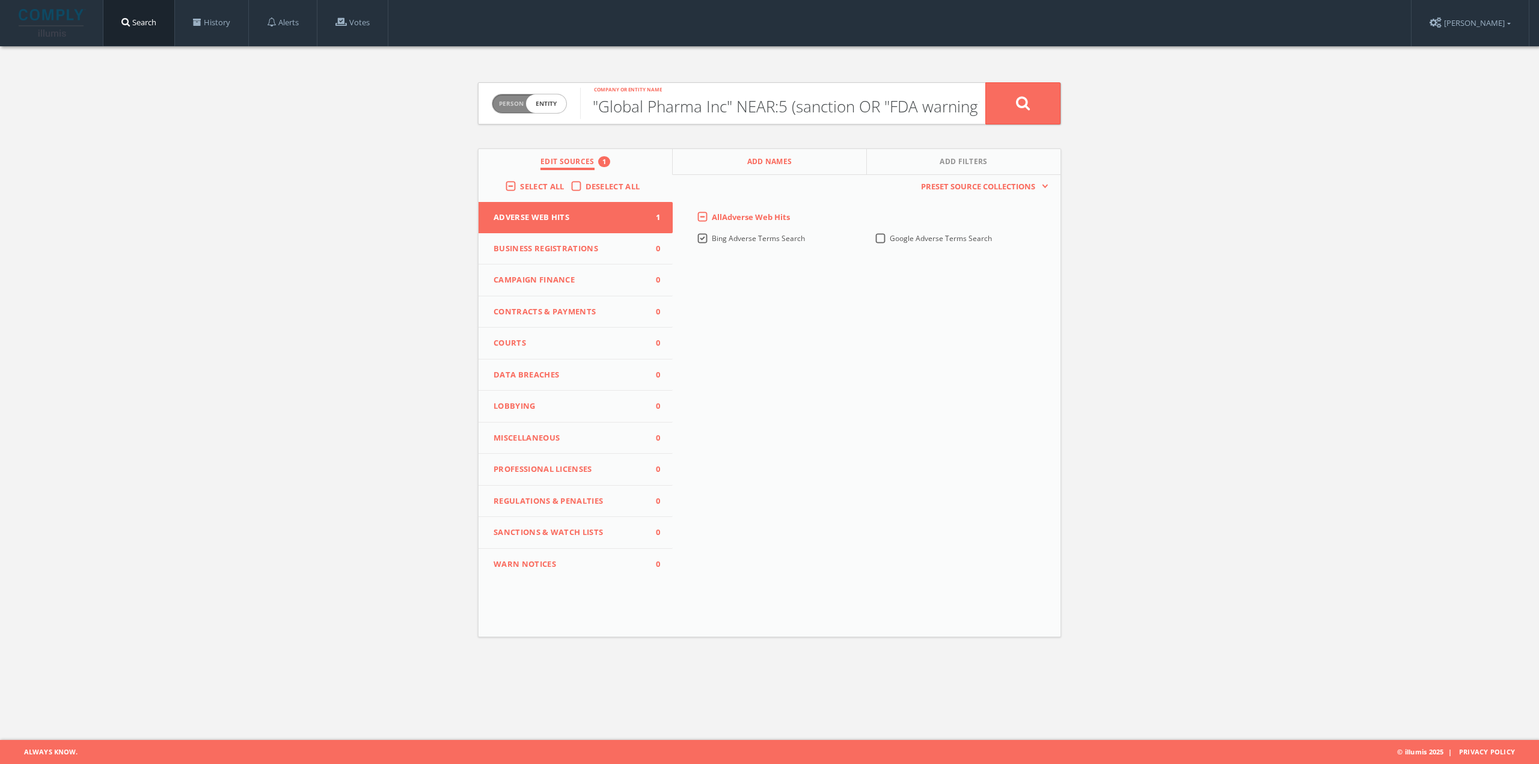
scroll to position [0, 97]
type input ""Global Pharma Inc" NEAR:5 (sanction OR "FDA warning" OR violation)"
click at [1008, 108] on button at bounding box center [1022, 103] width 75 height 42
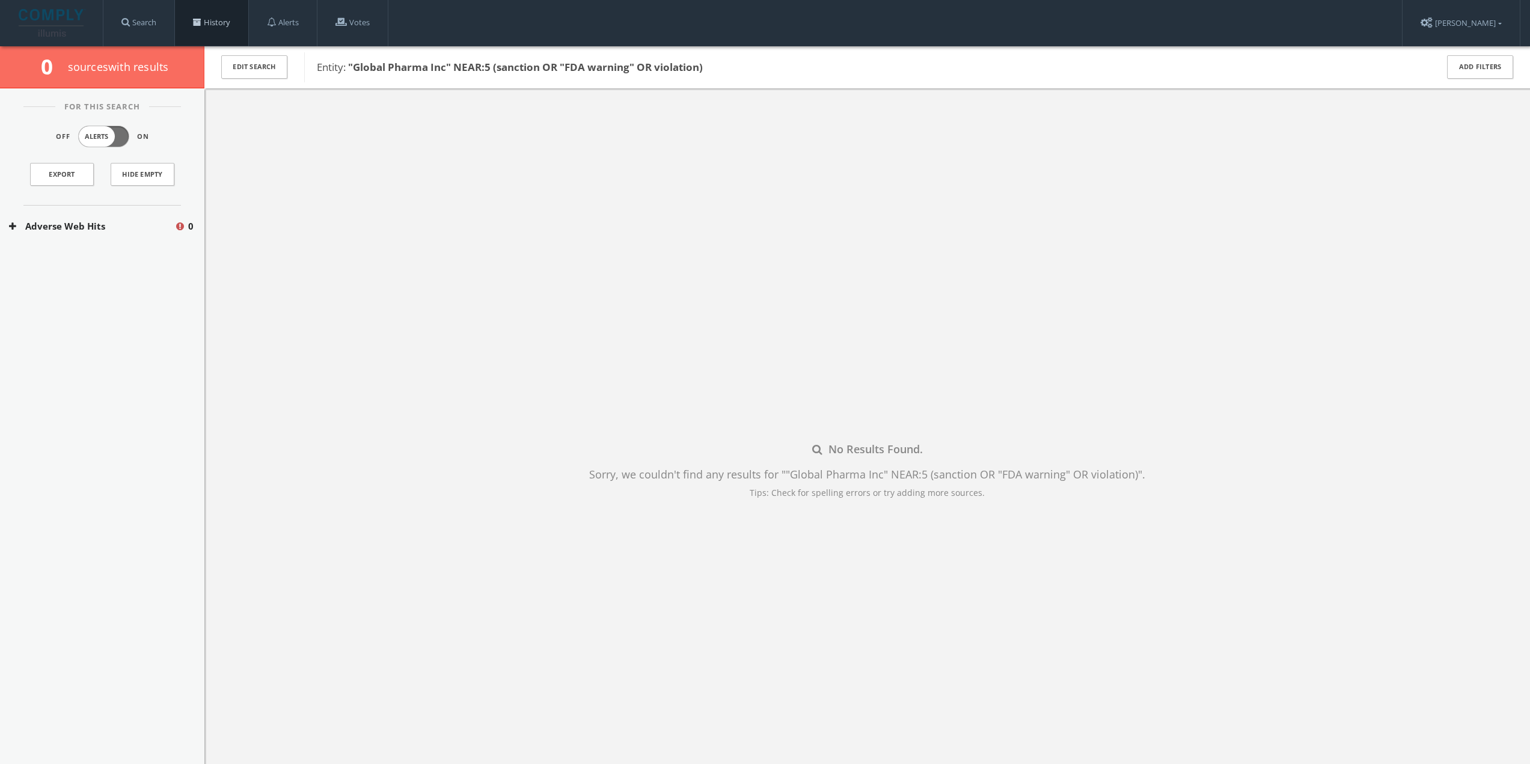
click at [232, 20] on link "History" at bounding box center [211, 23] width 73 height 46
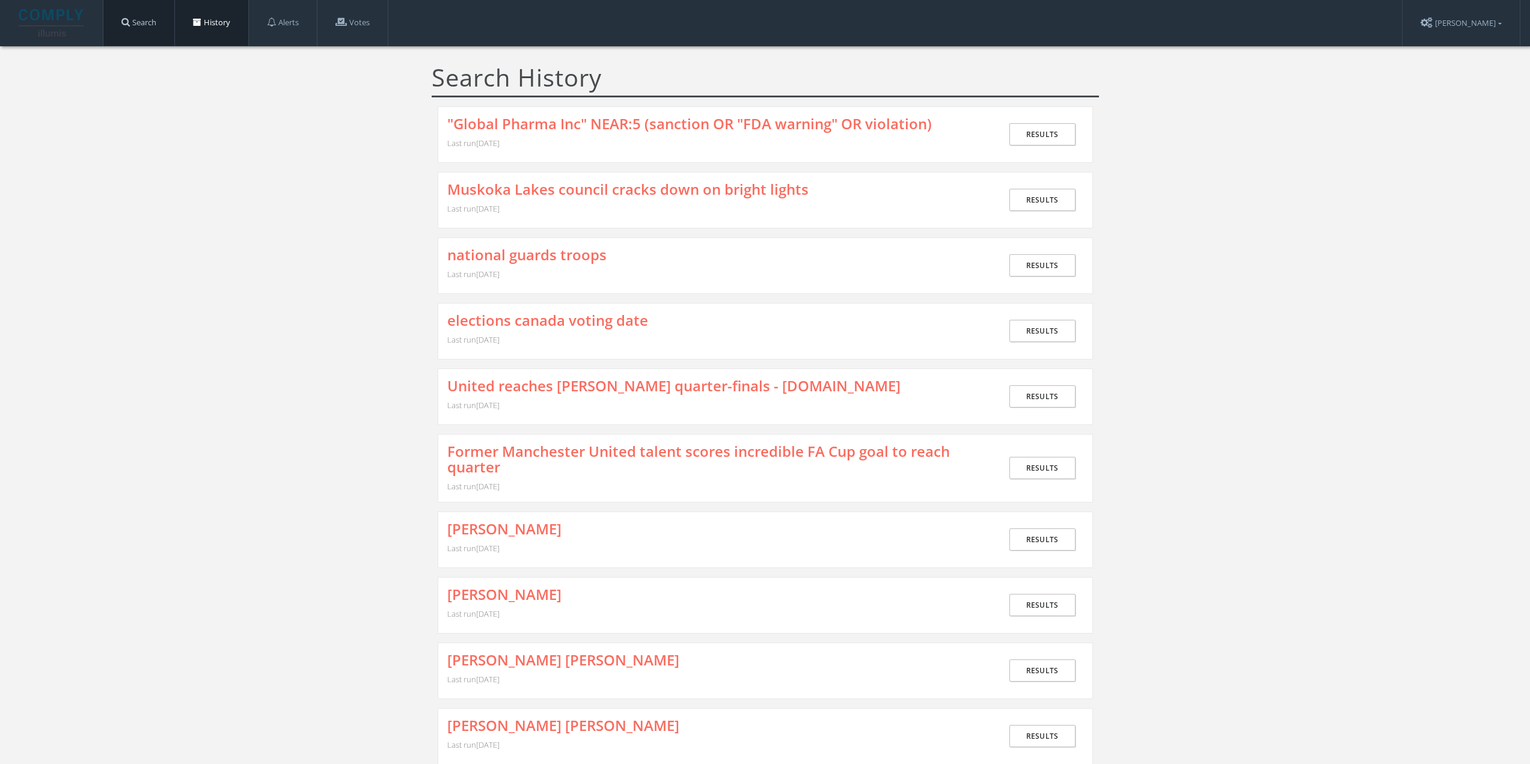
drag, startPoint x: 151, startPoint y: 15, endPoint x: 160, endPoint y: 17, distance: 9.2
click at [153, 16] on link "Search" at bounding box center [138, 23] width 71 height 46
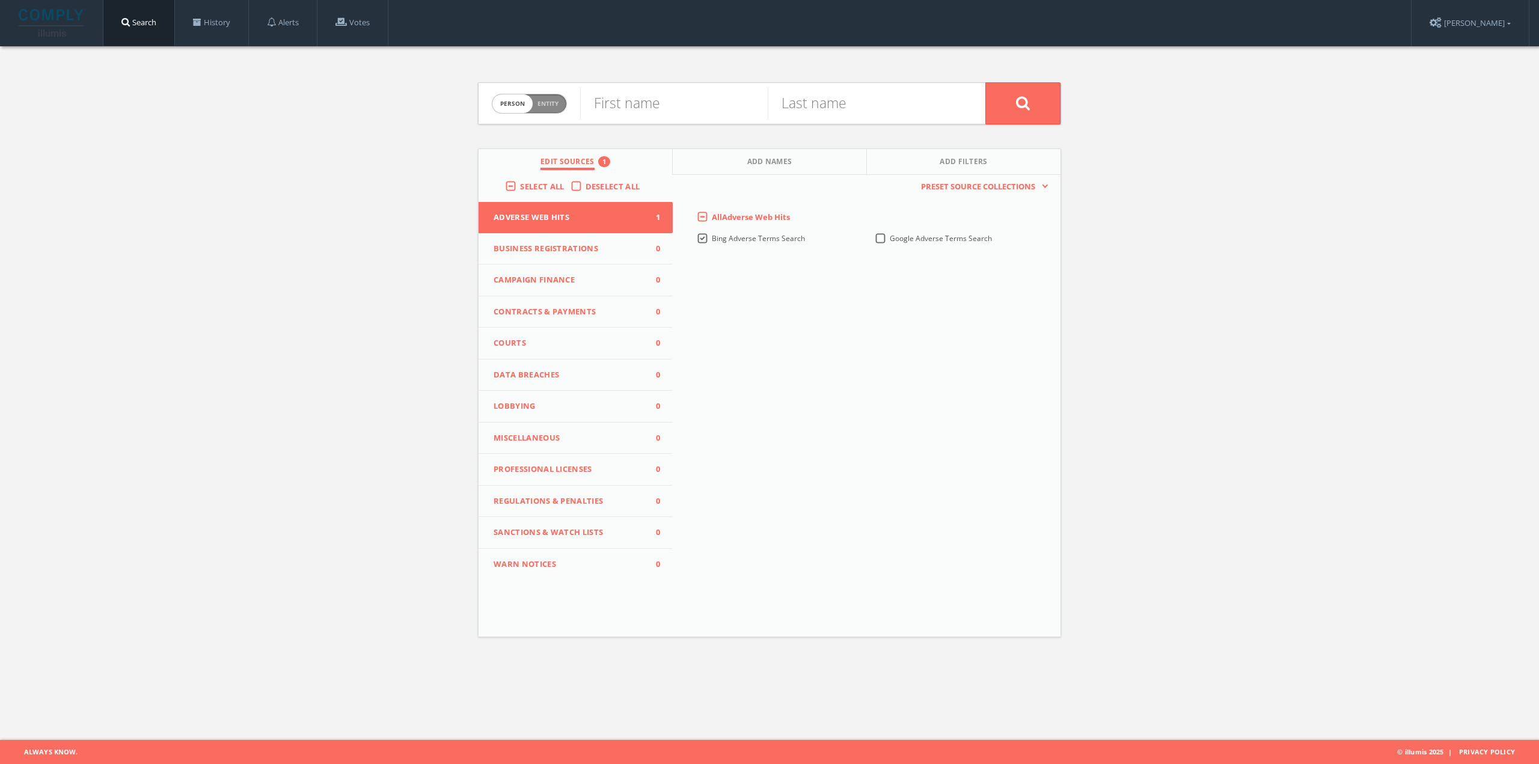
click at [561, 107] on span "Person Entity" at bounding box center [529, 103] width 74 height 19
checkbox input "true"
click at [620, 112] on input "text" at bounding box center [782, 103] width 405 height 31
type input "v"
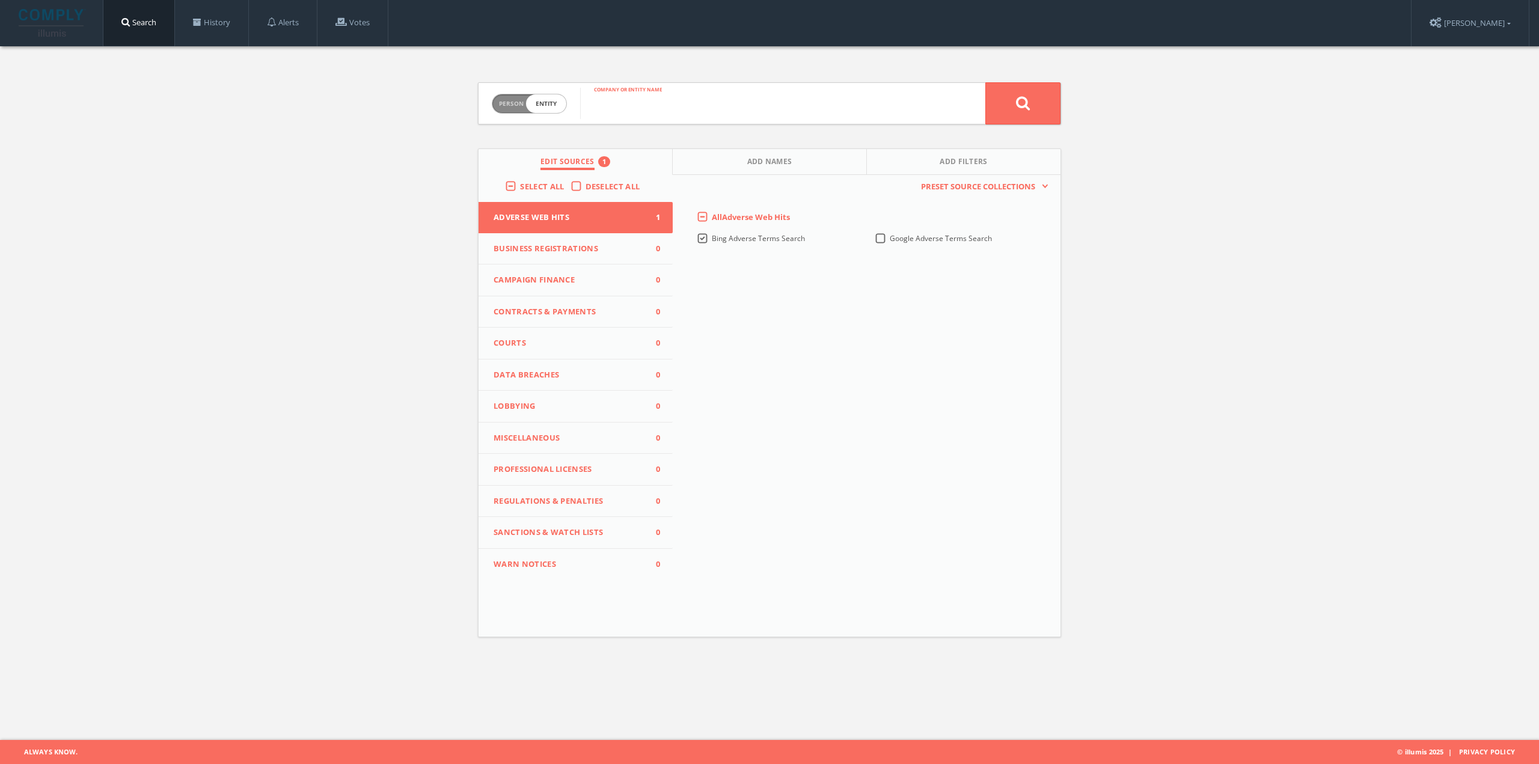
paste input ""Acme Corp" AND (fraud OR bribery OR corruption)"
type input ""Acme Corp" AND (fraud OR bribery OR corruption)"
click at [985, 82] on button at bounding box center [1022, 103] width 75 height 42
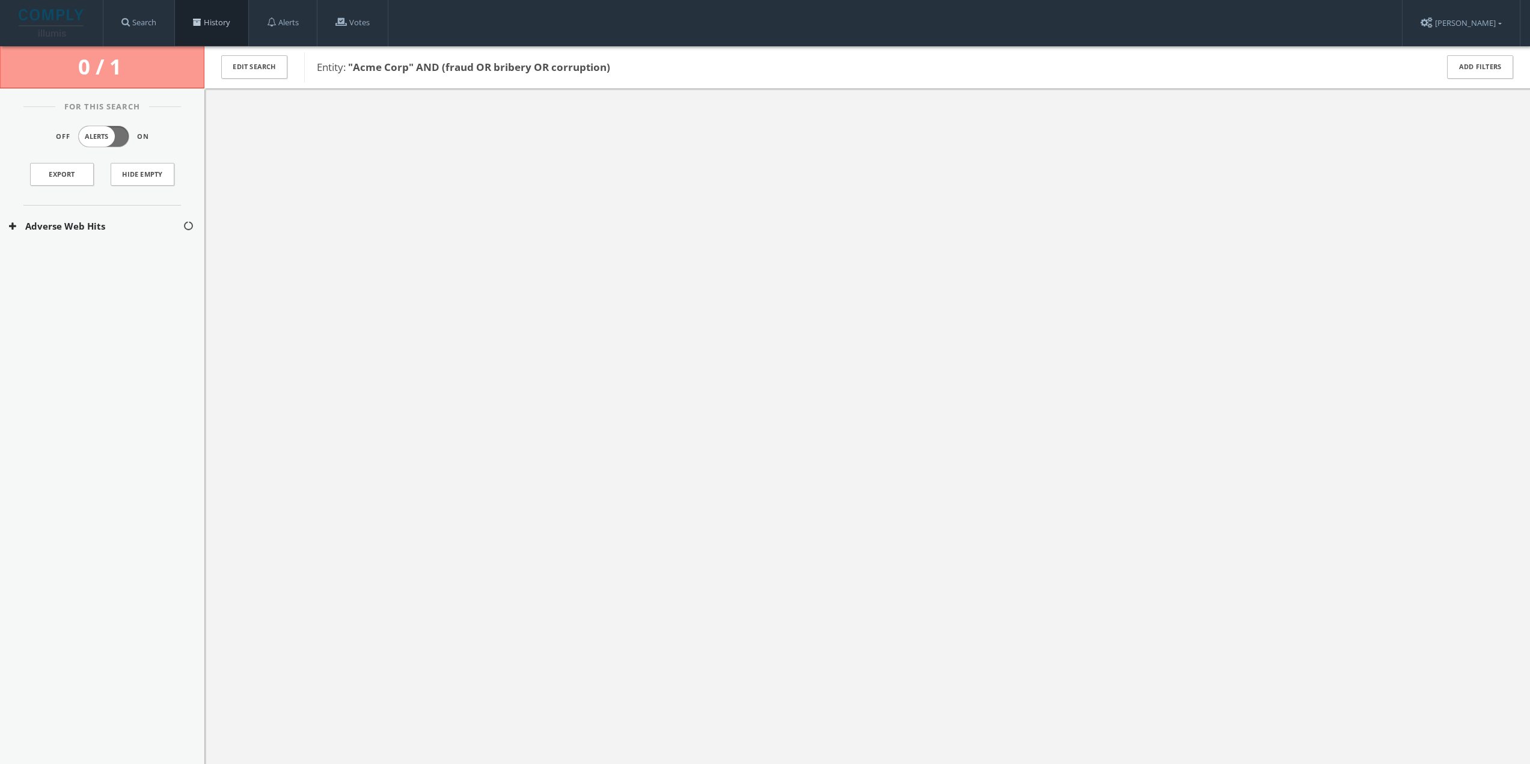
click at [212, 23] on link "History" at bounding box center [211, 23] width 73 height 46
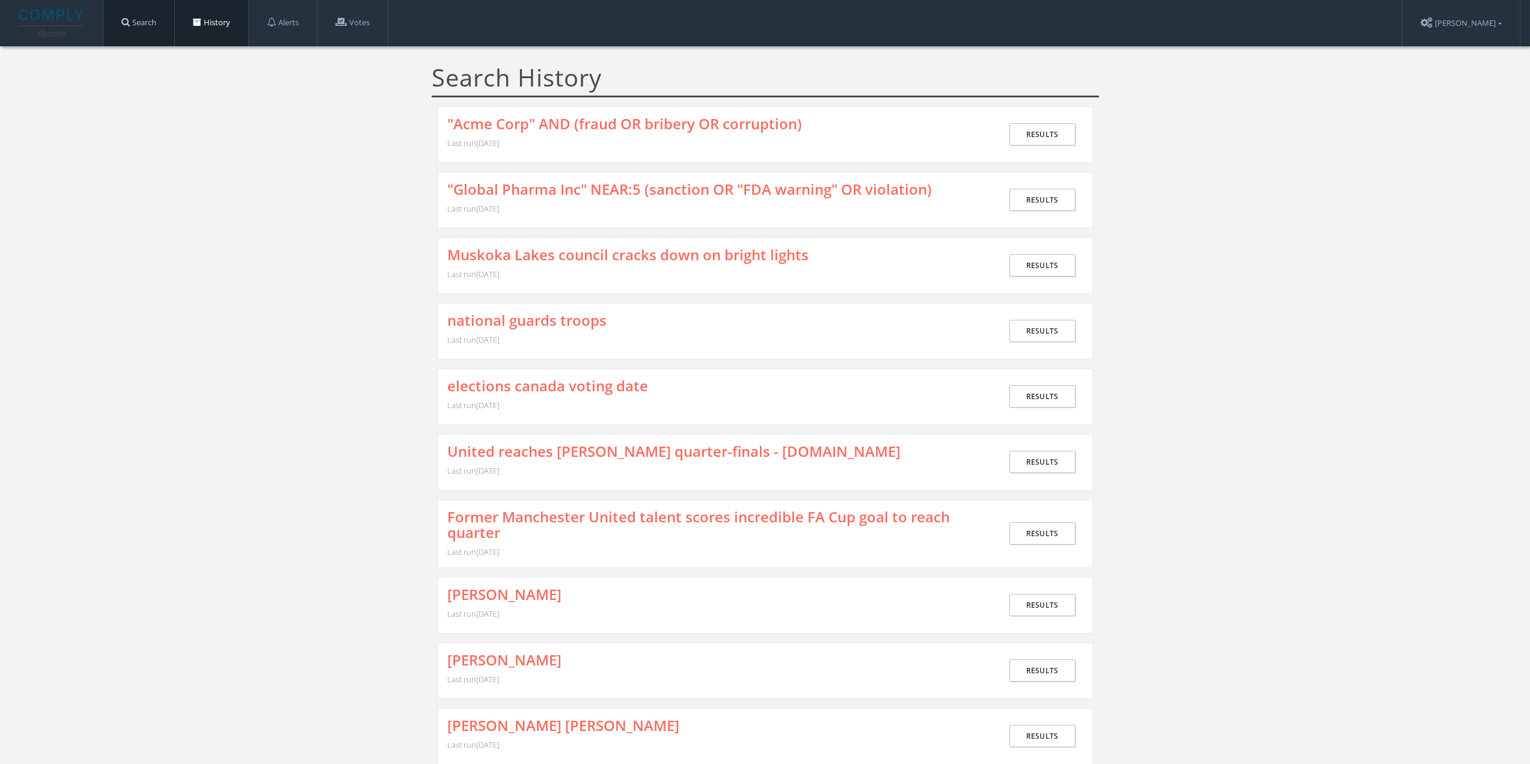
click at [160, 27] on link "Search" at bounding box center [138, 23] width 71 height 46
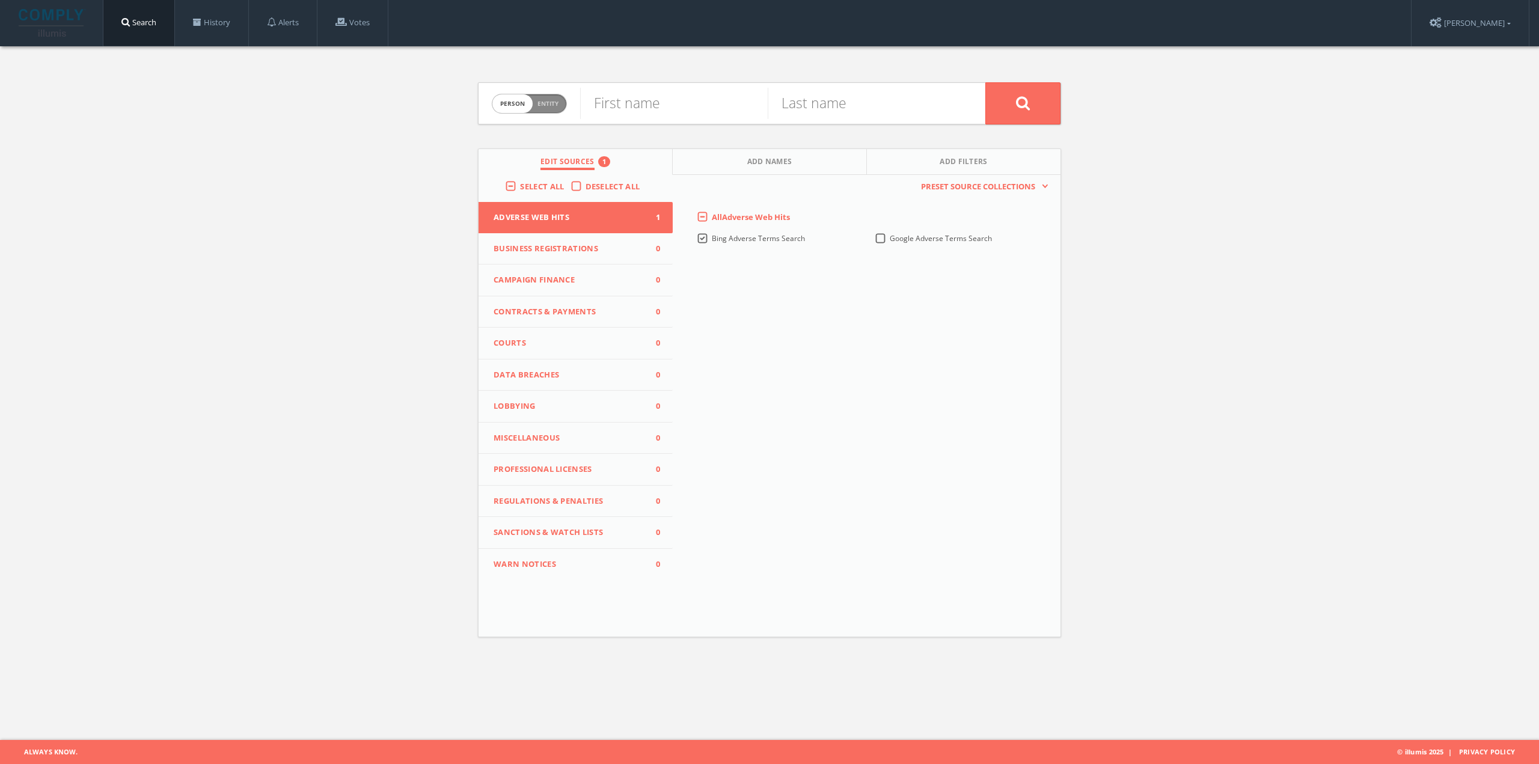
click at [547, 108] on span "Person Entity" at bounding box center [529, 103] width 74 height 19
checkbox input "true"
click at [595, 106] on input "text" at bounding box center [782, 103] width 405 height 31
paste input "("Acme Corp fraud") OR ("Acme Corp corruption") site:.gov"
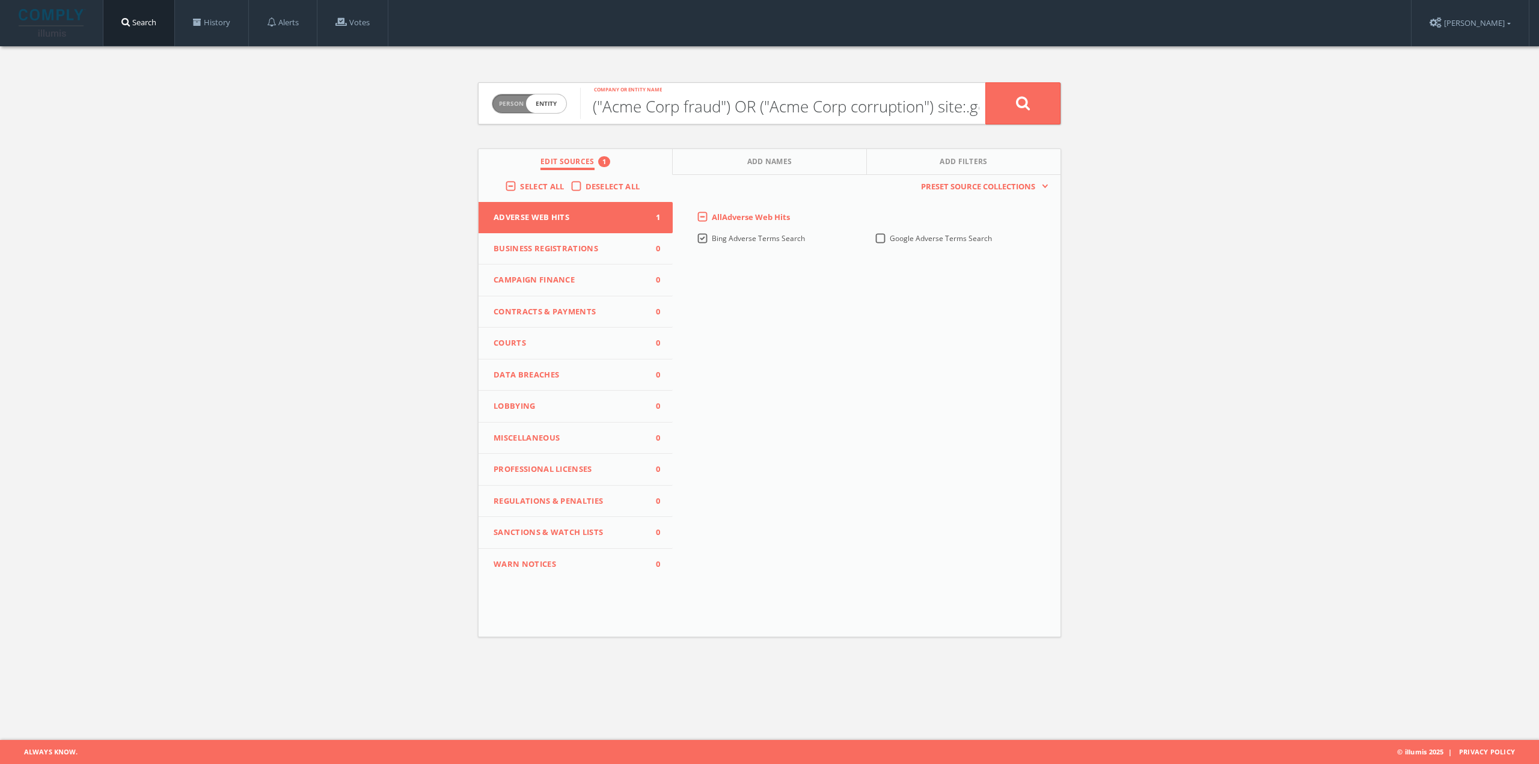
scroll to position [0, 17]
type input "("Acme Corp fraud") OR ("Acme Corp corruption") site:.gov"
click at [1024, 93] on button at bounding box center [1022, 103] width 75 height 42
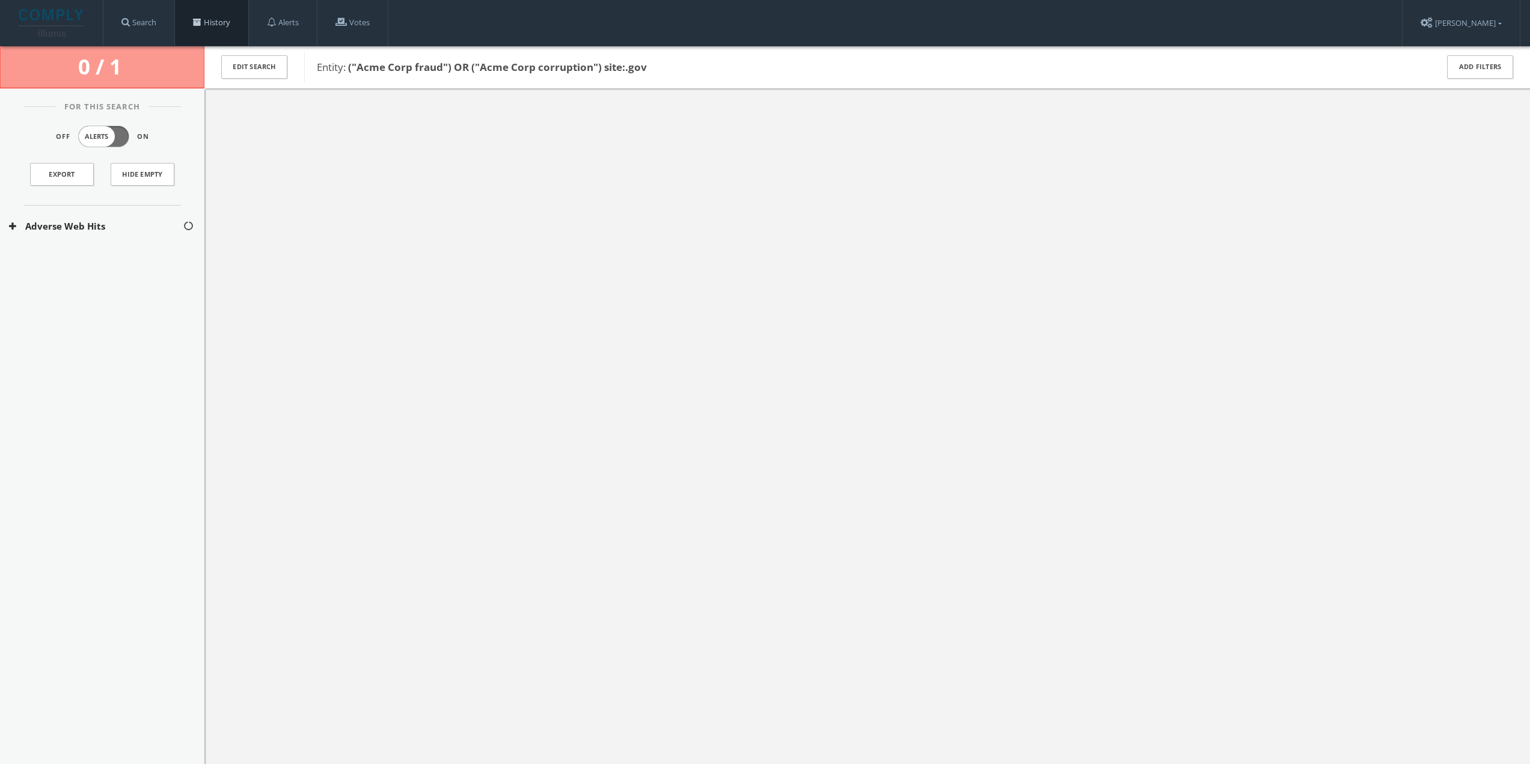
click at [219, 14] on link "History" at bounding box center [211, 23] width 73 height 46
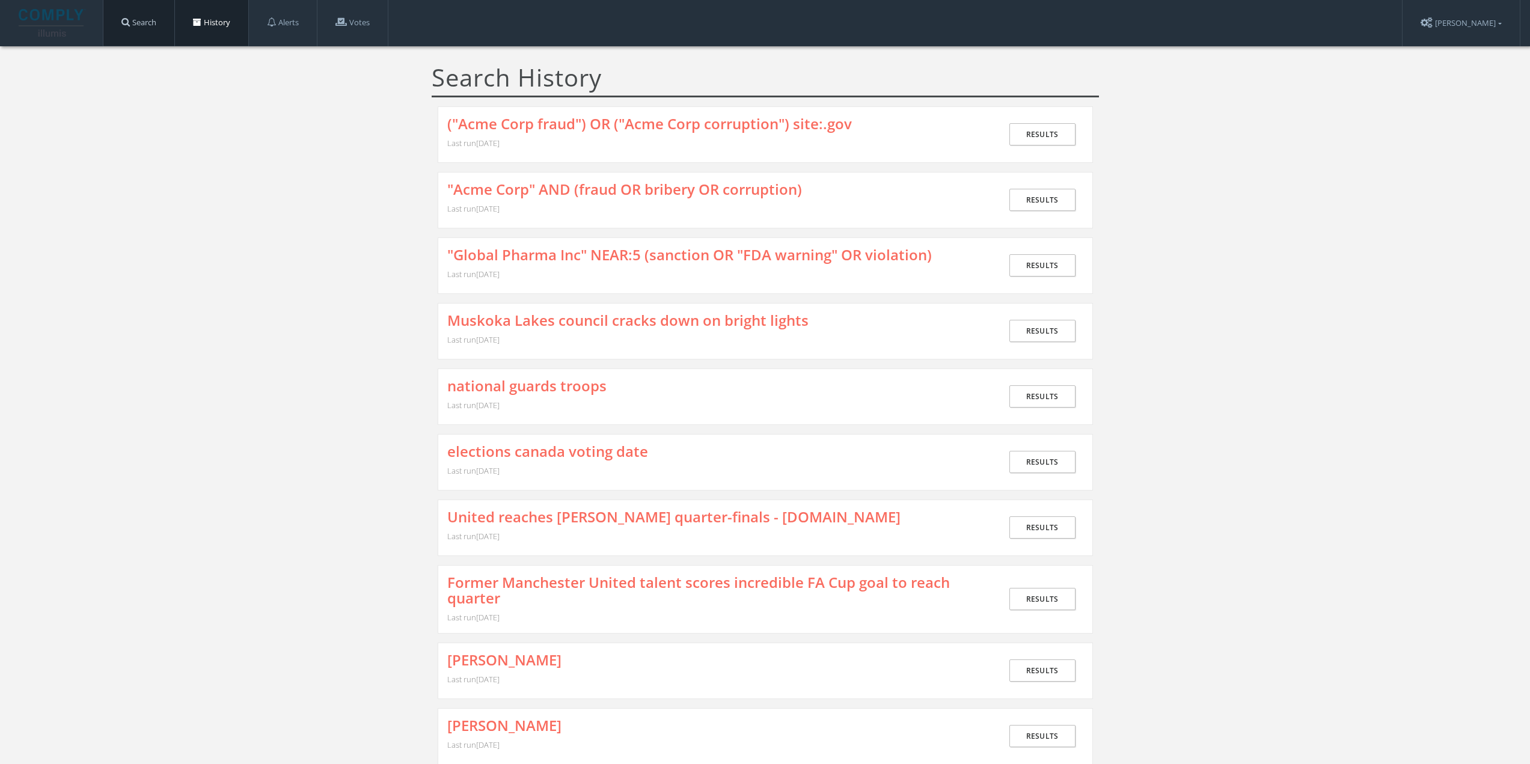
click at [150, 36] on link "Search" at bounding box center [138, 23] width 71 height 46
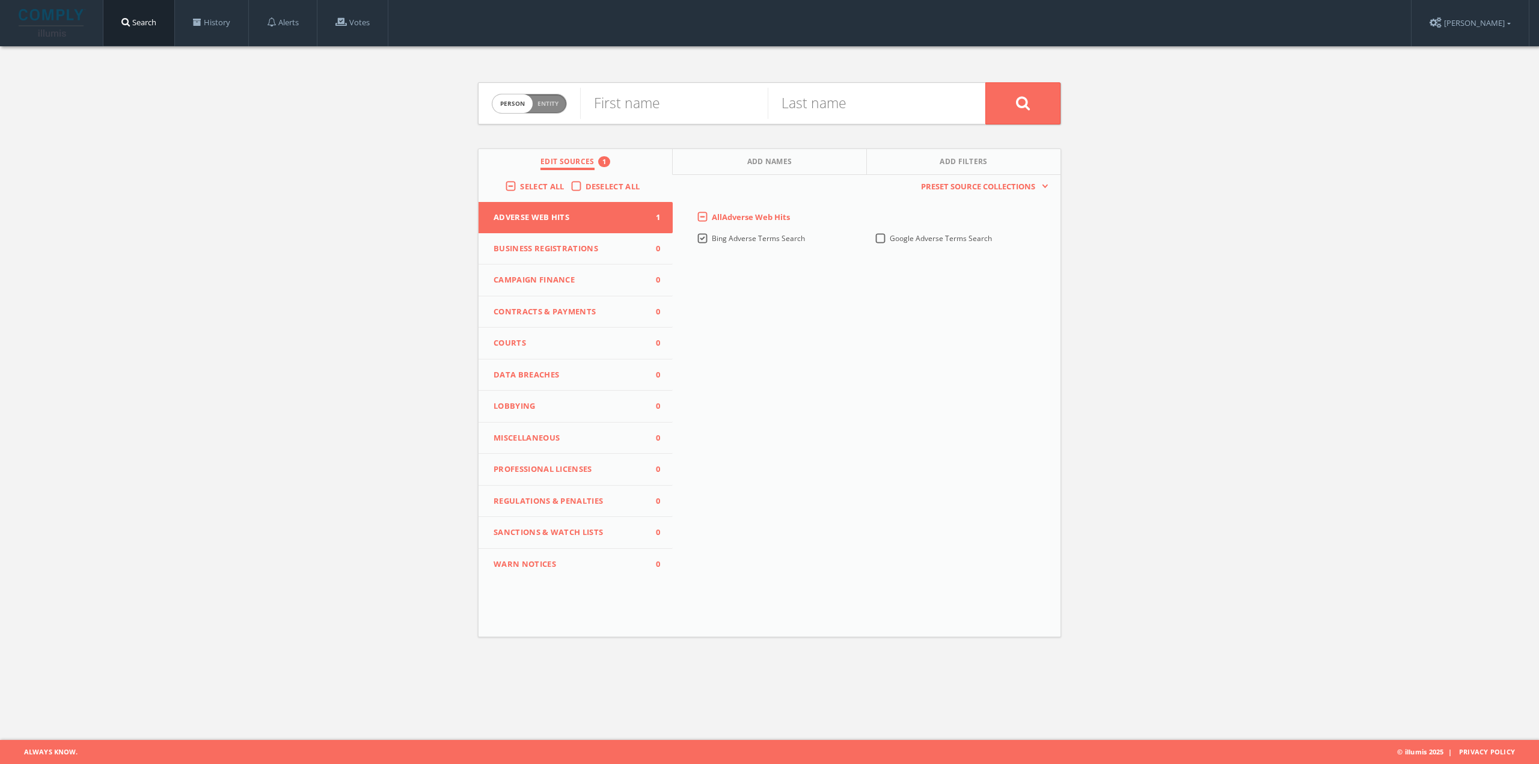
click at [554, 101] on span "Entity" at bounding box center [547, 103] width 21 height 9
checkbox input "true"
click at [630, 103] on input "text" at bounding box center [782, 103] width 405 height 31
paste input "("Acme Corp fraud") OR ("Acme Corp bribery") OR ("Acme Corp corruption") OR ("A…"
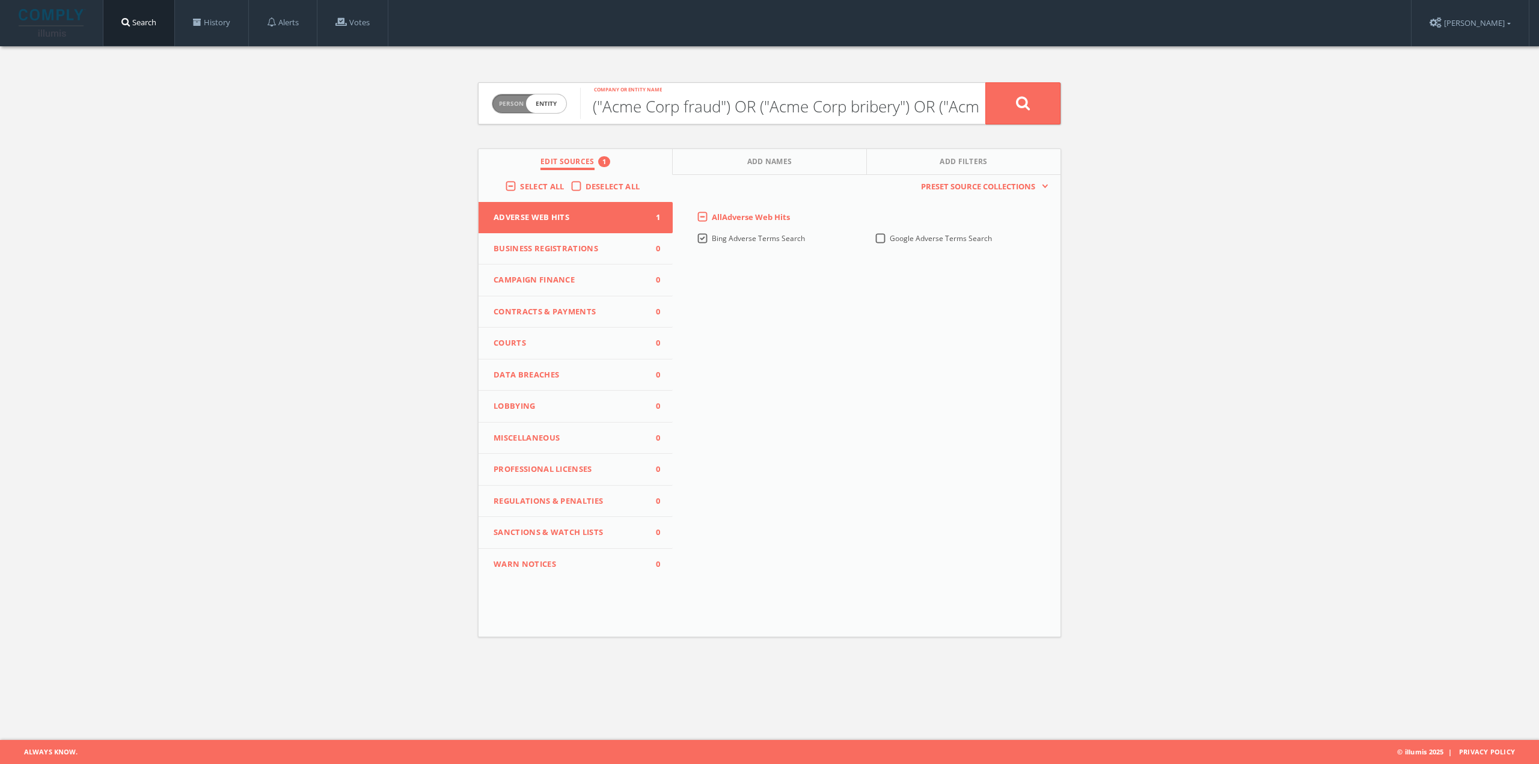
scroll to position [0, 3973]
click at [1010, 106] on button at bounding box center [1022, 103] width 75 height 42
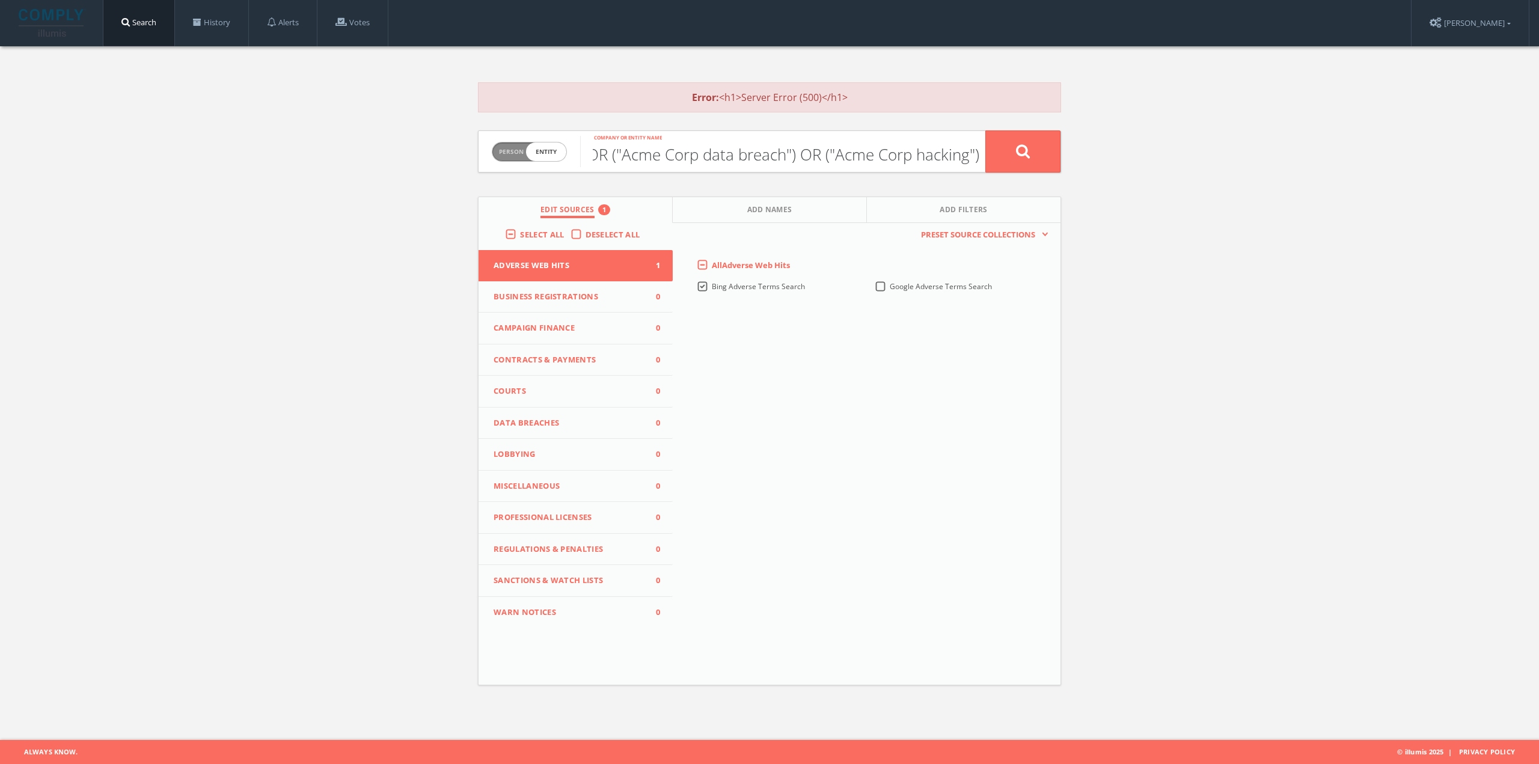
drag, startPoint x: 872, startPoint y: 149, endPoint x: 1140, endPoint y: 210, distance: 274.9
click at [1140, 210] on div "Error: <h1>Server Error (500)</h1> Person Entity entity ("Acme Corp fraud") OR …" at bounding box center [769, 378] width 1539 height 664
click at [888, 131] on div "("Acme Corp fraud") OR ("Acme Corp bribery") OR ("Acme Corp corruption") OR ("A…" at bounding box center [782, 151] width 405 height 41
drag, startPoint x: 738, startPoint y: 151, endPoint x: 1236, endPoint y: 221, distance: 502.6
click at [1236, 221] on div "Error: <h1>Server Error (500)</h1> Person Entity entity ("Acme Corp fraud") OR …" at bounding box center [769, 378] width 1539 height 664
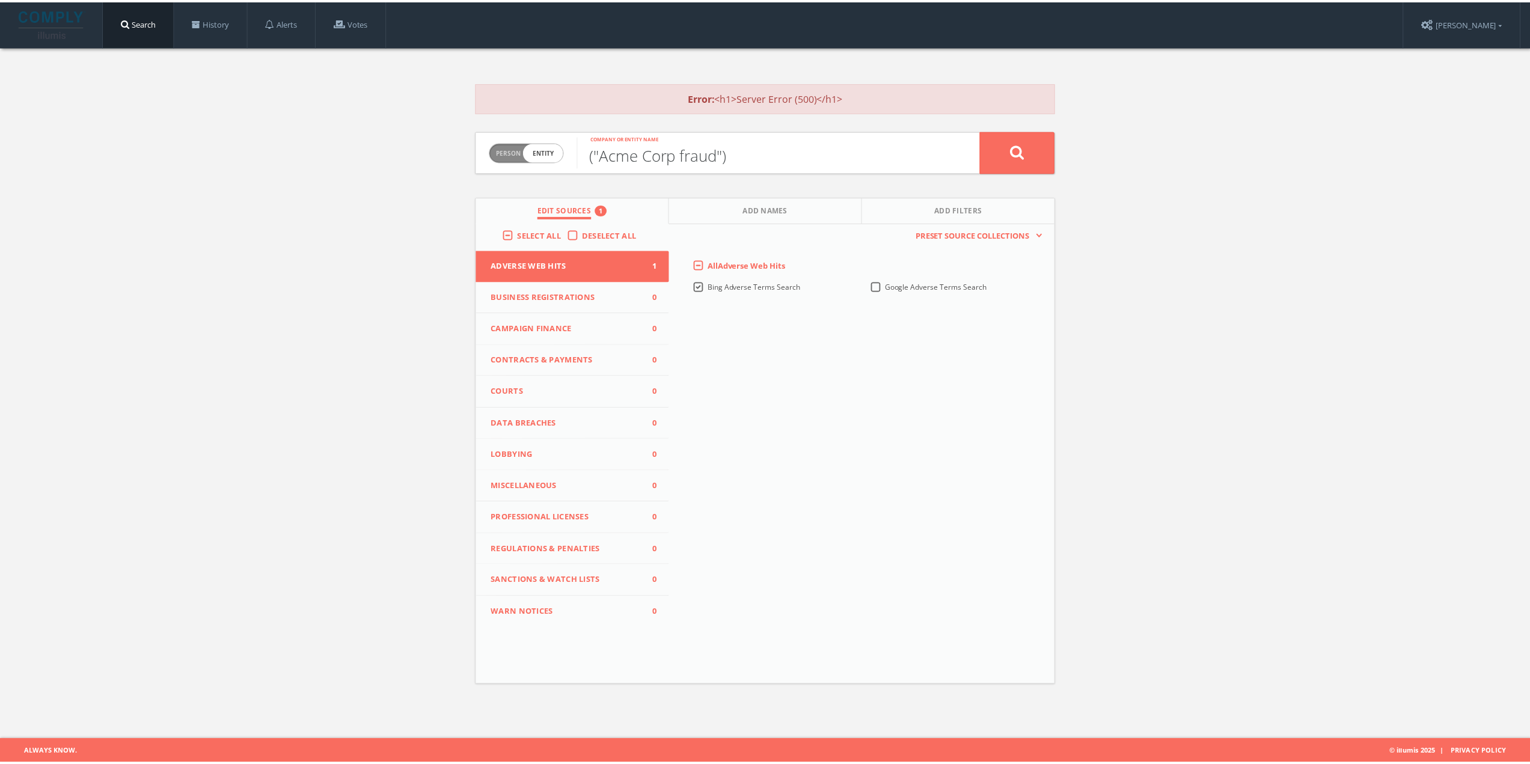
scroll to position [0, 0]
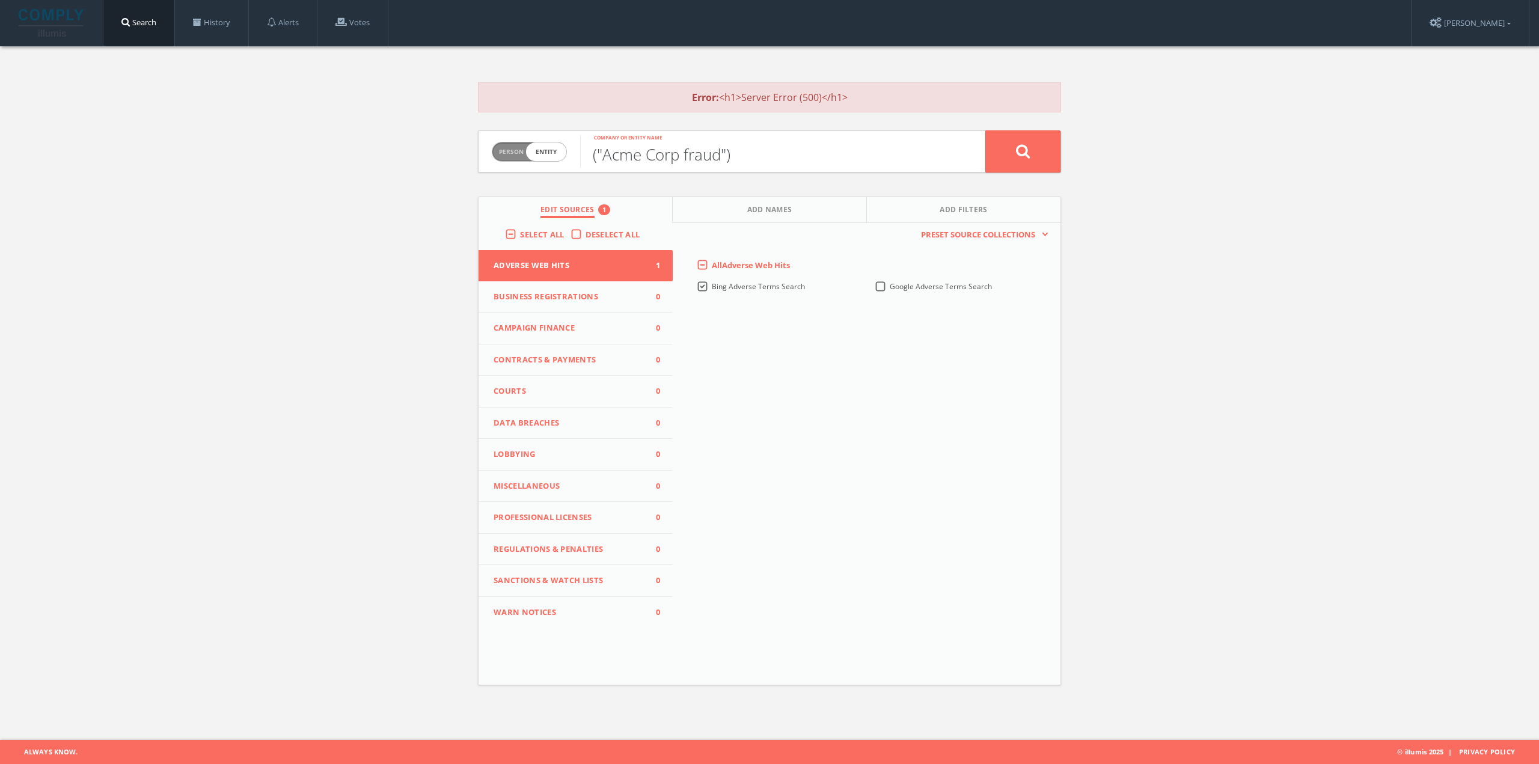
type input "("Acme Corp fraud")"
click at [1044, 157] on button at bounding box center [1022, 151] width 75 height 42
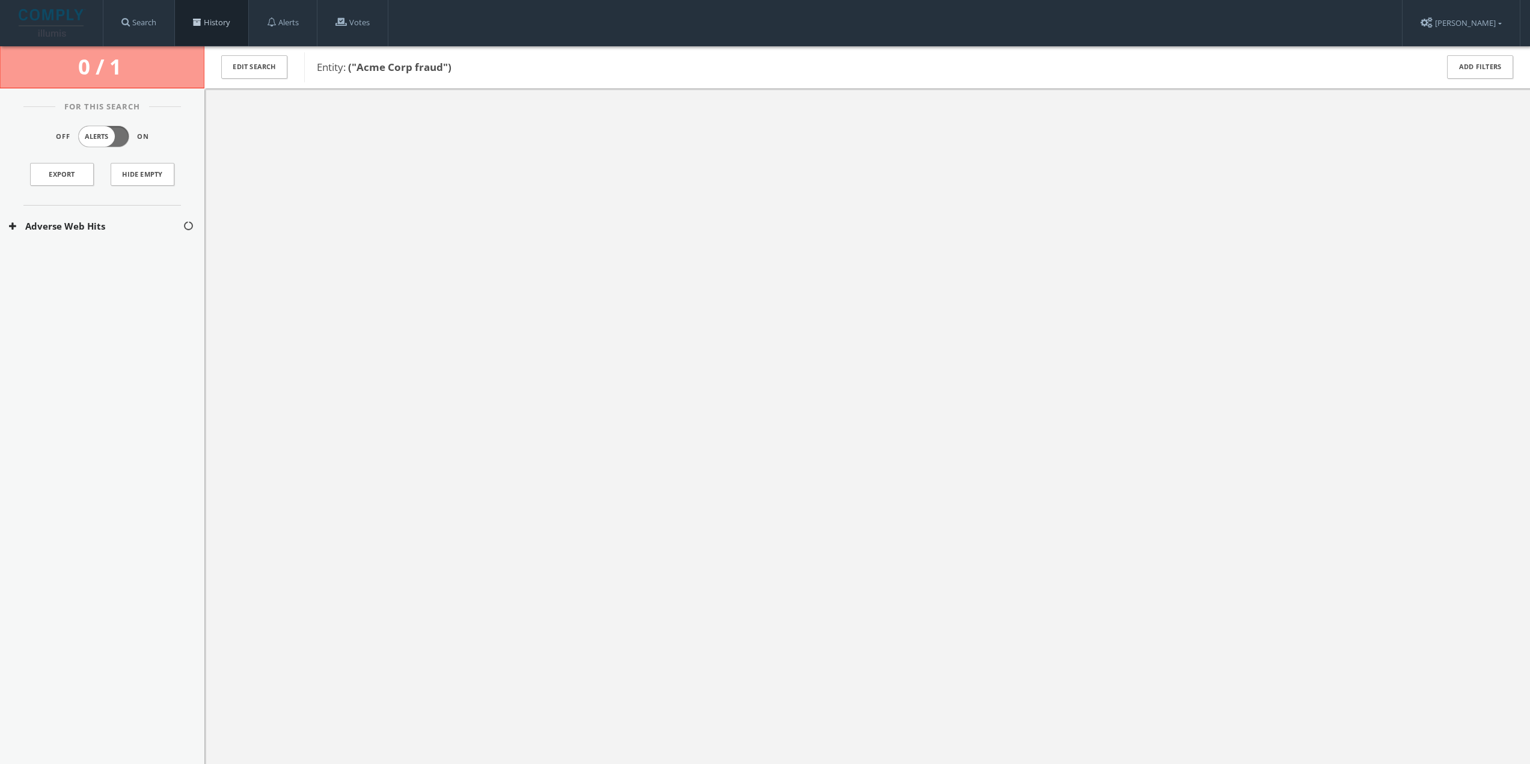
click at [201, 19] on span at bounding box center [197, 22] width 8 height 8
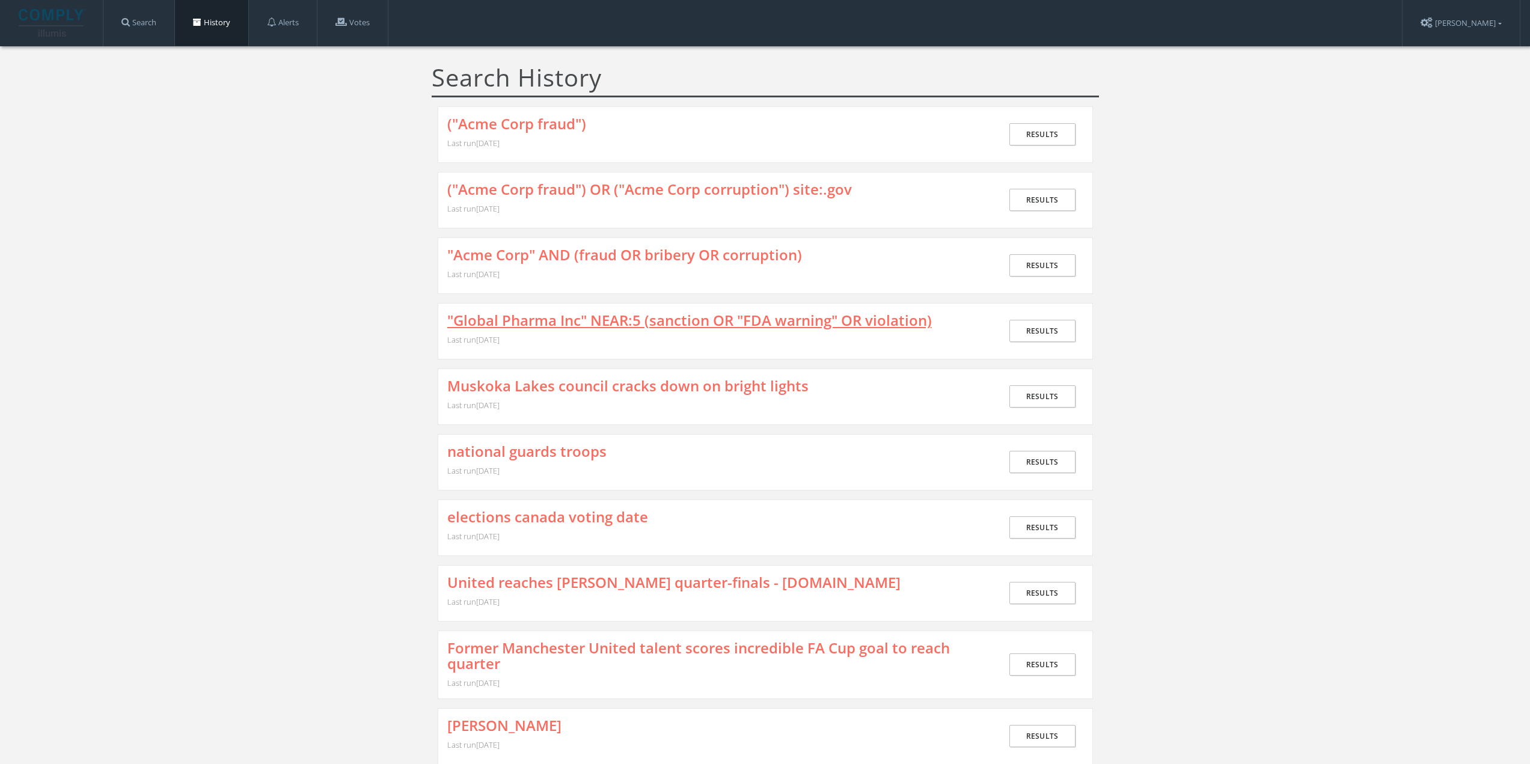
click at [607, 325] on link ""Global Pharma Inc" NEAR:5 (sanction OR "FDA warning" OR violation)" at bounding box center [689, 321] width 485 height 16
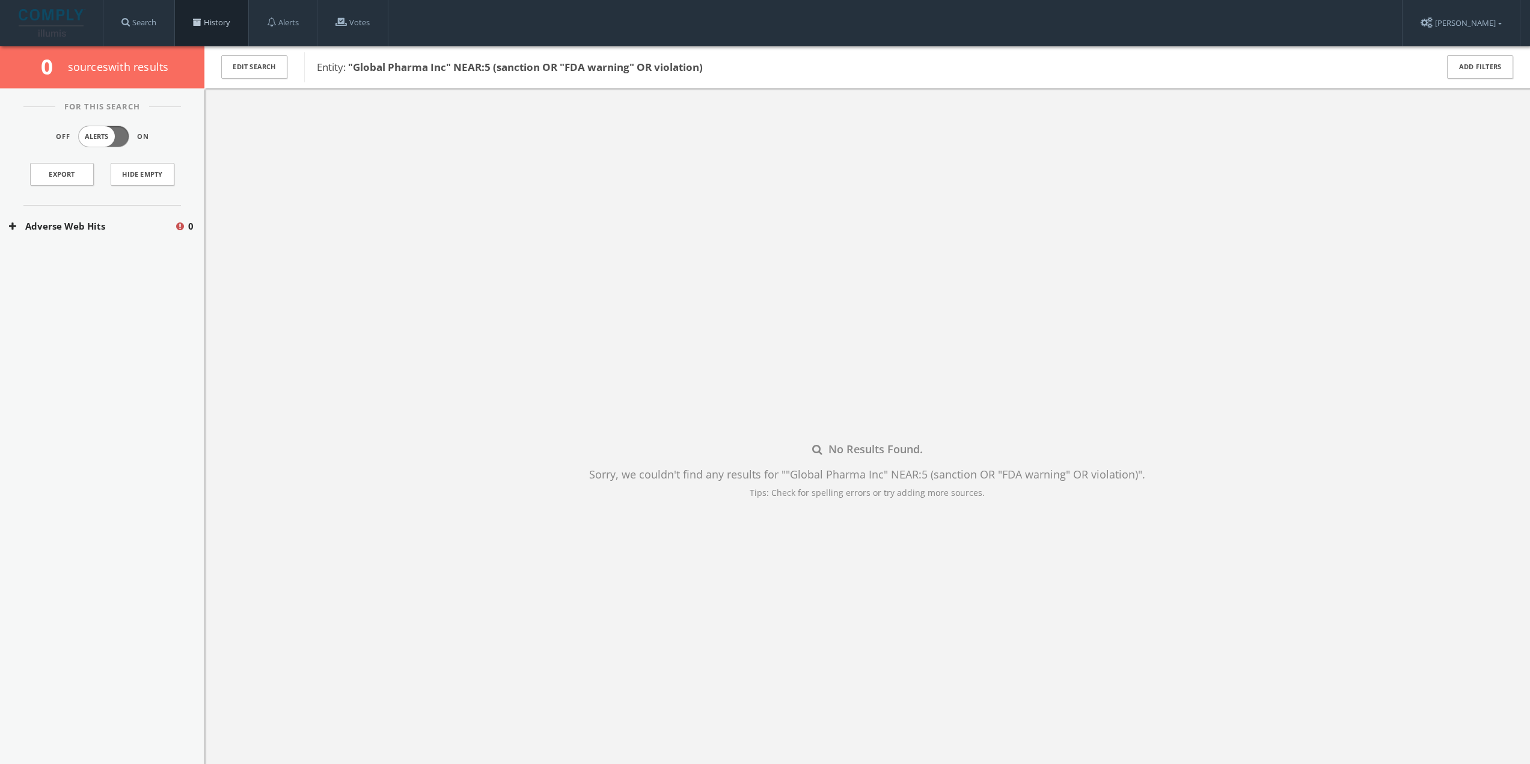
click at [234, 20] on link "History" at bounding box center [211, 23] width 73 height 46
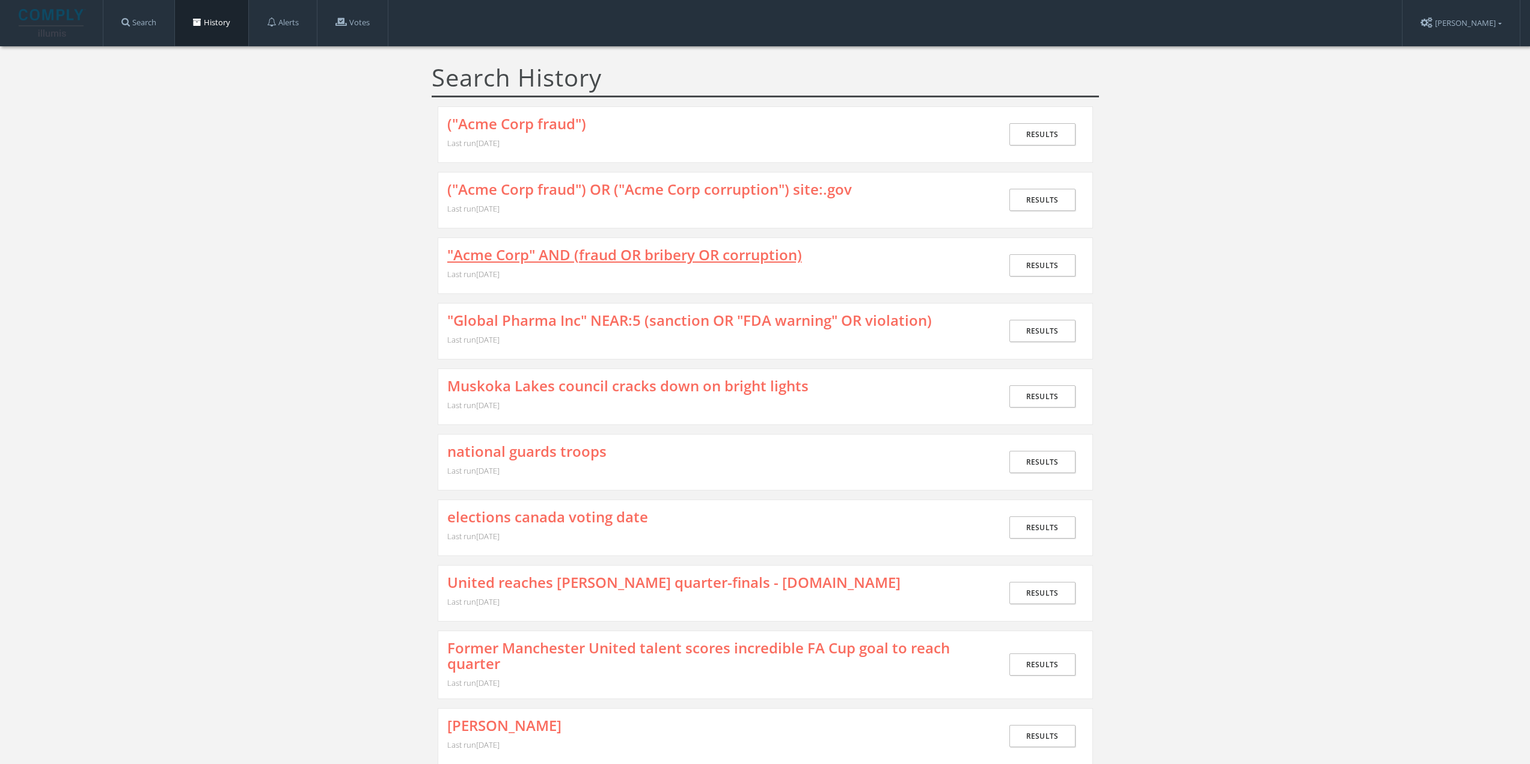
click at [611, 254] on link ""Acme Corp" AND (fraud OR bribery OR corruption)" at bounding box center [624, 255] width 355 height 16
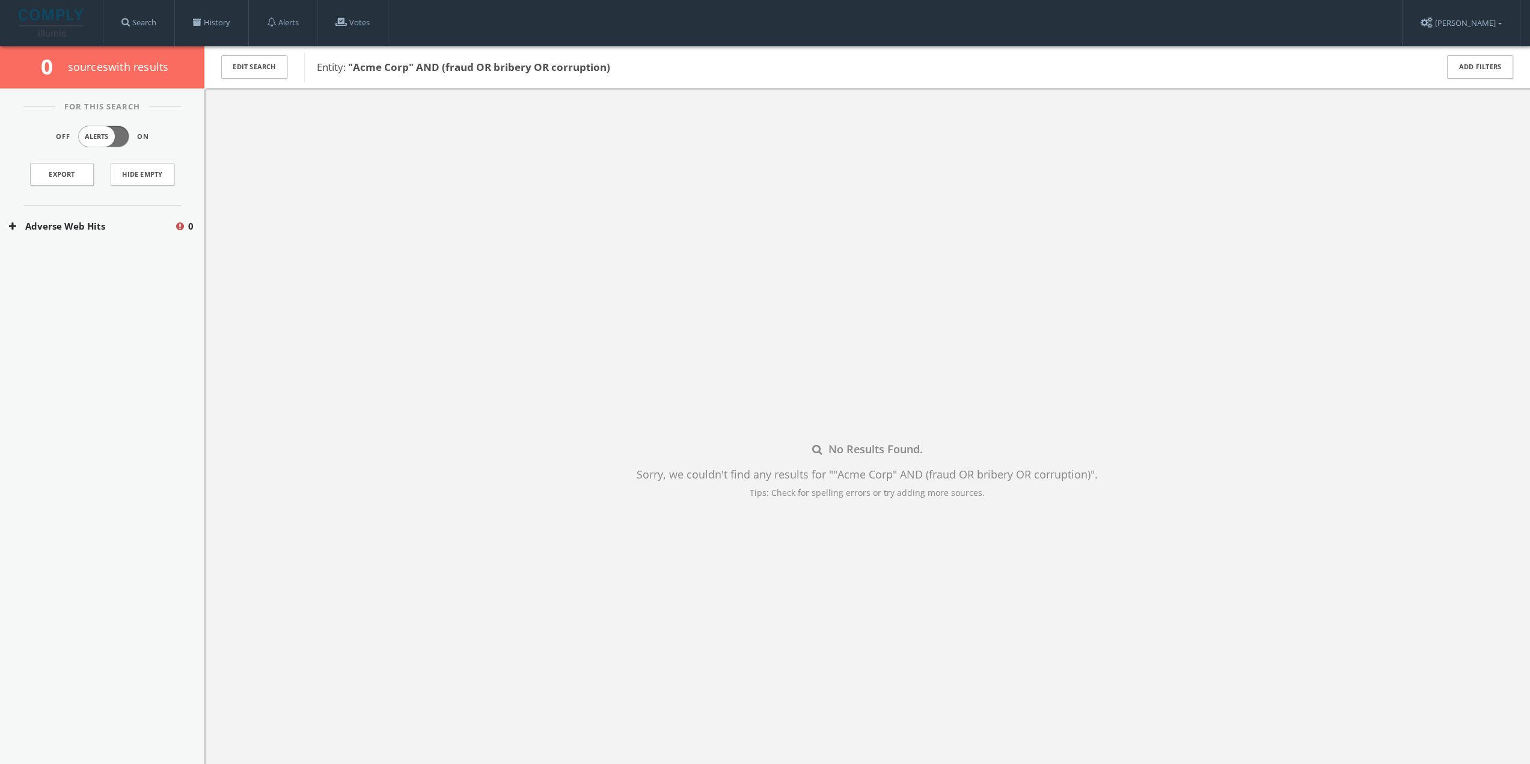
click at [108, 225] on button "Adverse Web Hits" at bounding box center [91, 226] width 165 height 14
drag, startPoint x: 113, startPoint y: 266, endPoint x: 150, endPoint y: 194, distance: 80.9
click at [113, 265] on button "Bing Adverse Terms Search" at bounding box center [93, 262] width 168 height 12
click at [215, 18] on link "History" at bounding box center [211, 23] width 73 height 46
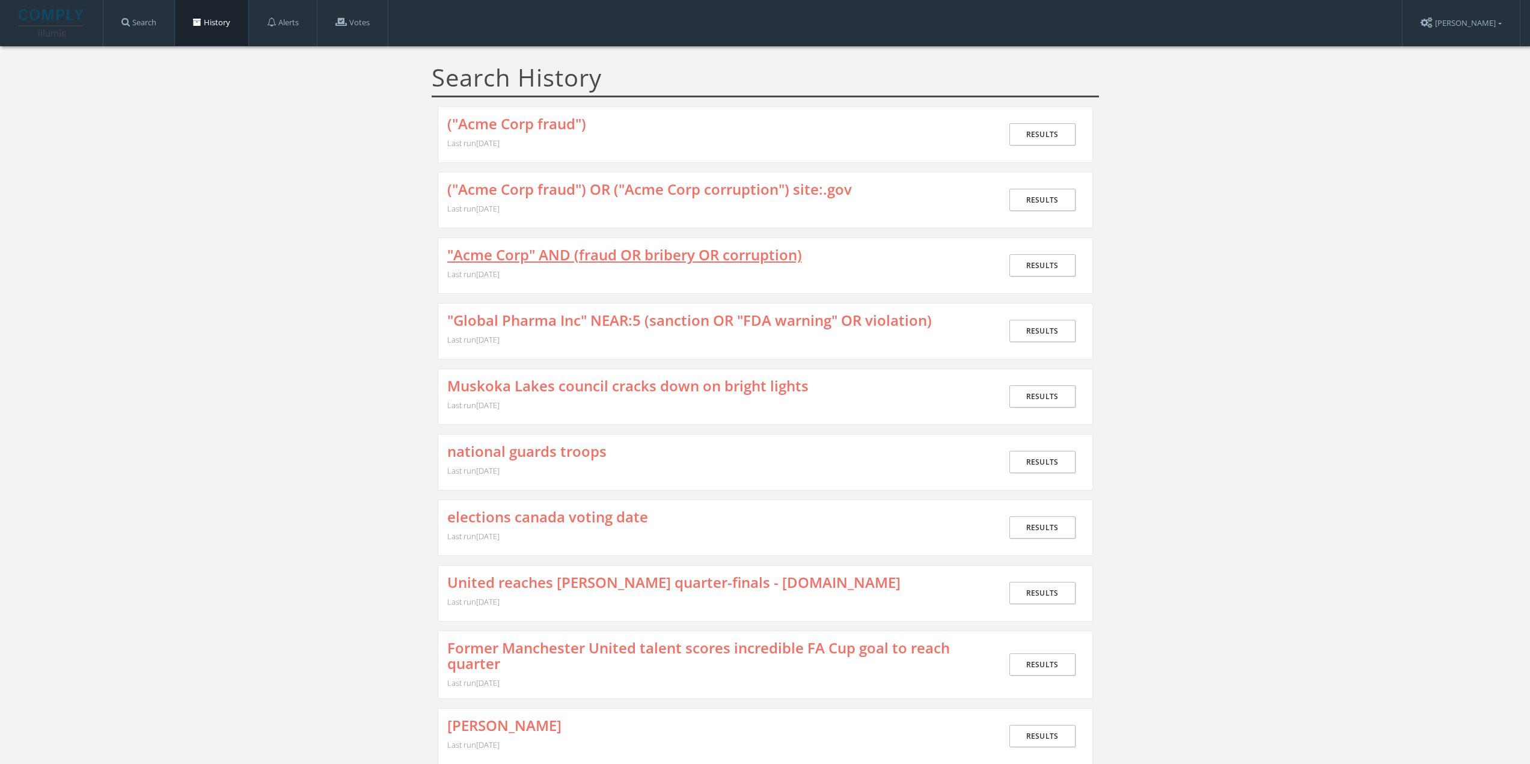
click at [529, 254] on link ""Acme Corp" AND (fraud OR bribery OR corruption)" at bounding box center [624, 255] width 355 height 16
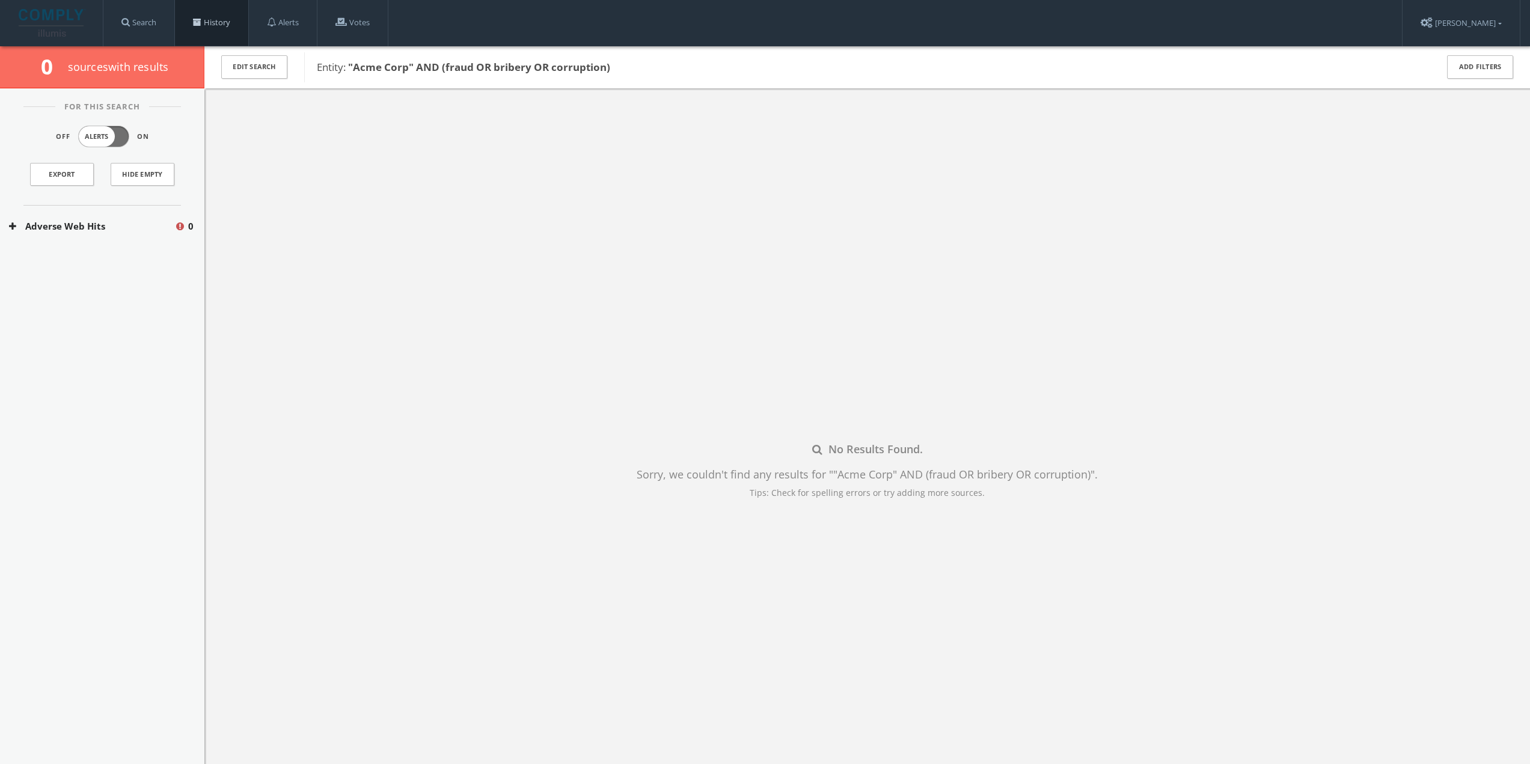
click at [223, 17] on link "History" at bounding box center [211, 23] width 73 height 46
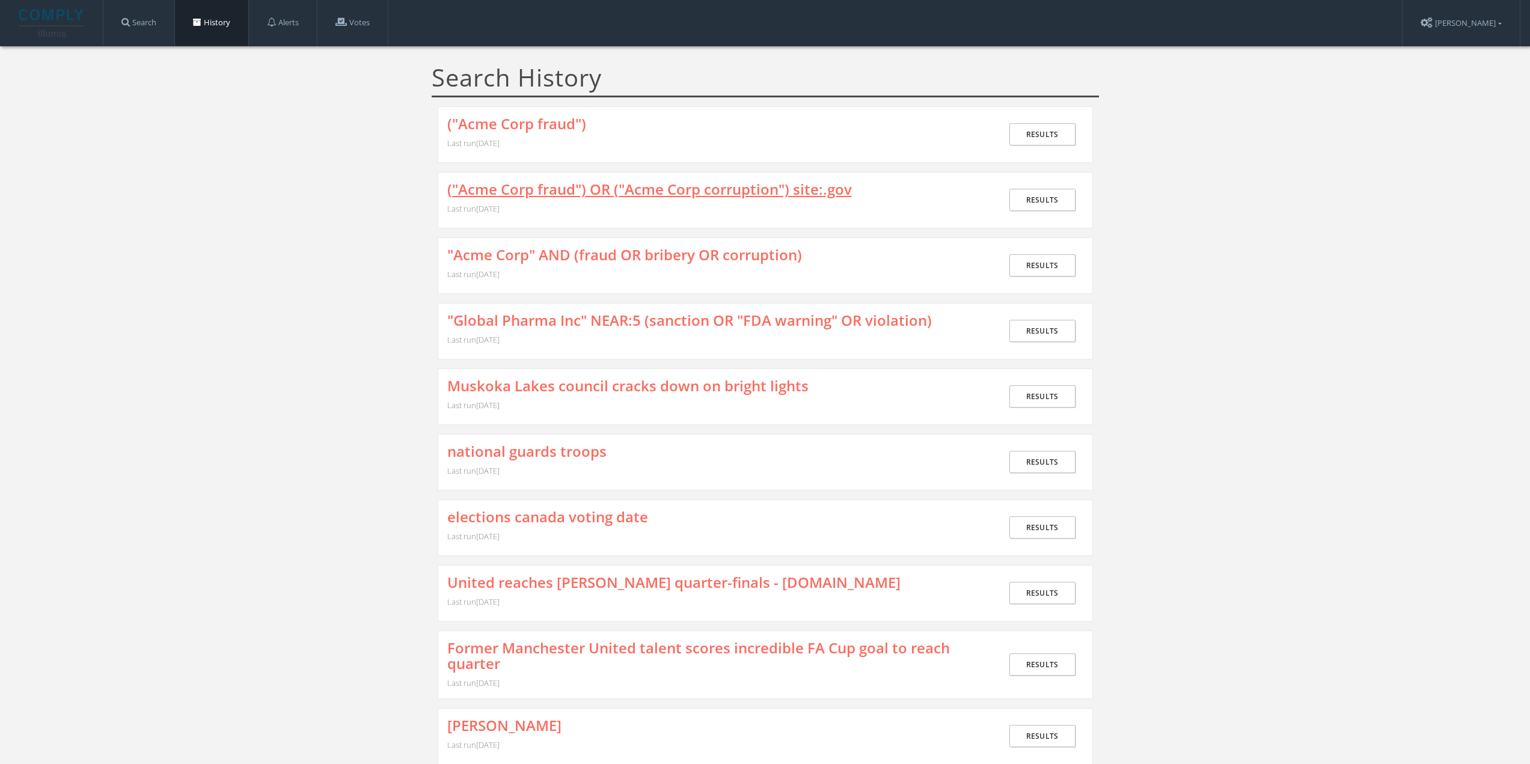
click at [593, 187] on link "("Acme Corp fraud") OR ("Acme Corp corruption") site:.gov" at bounding box center [649, 190] width 405 height 16
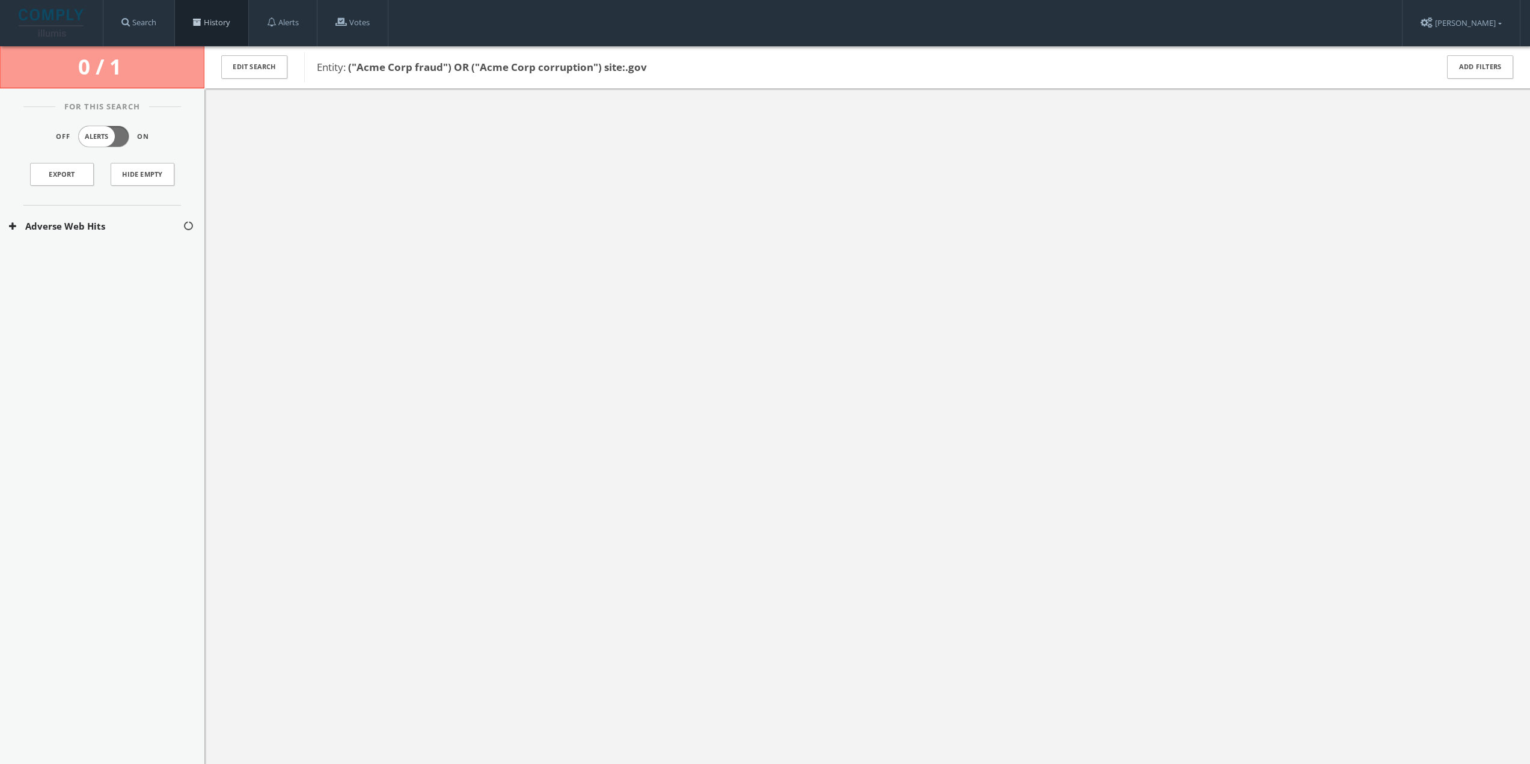
click at [229, 14] on link "History" at bounding box center [211, 23] width 73 height 46
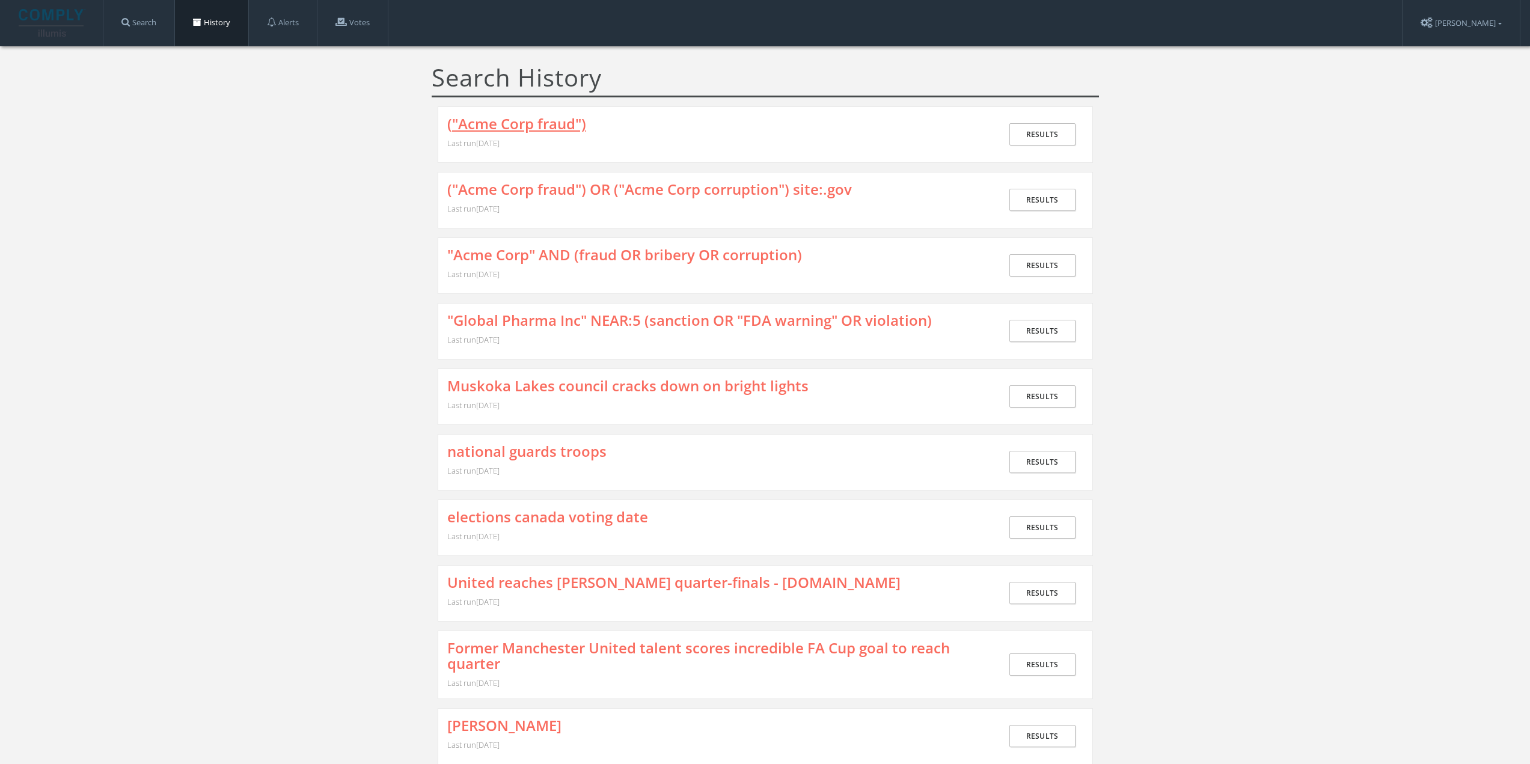
click at [546, 127] on link "("Acme Corp fraud")" at bounding box center [516, 124] width 139 height 16
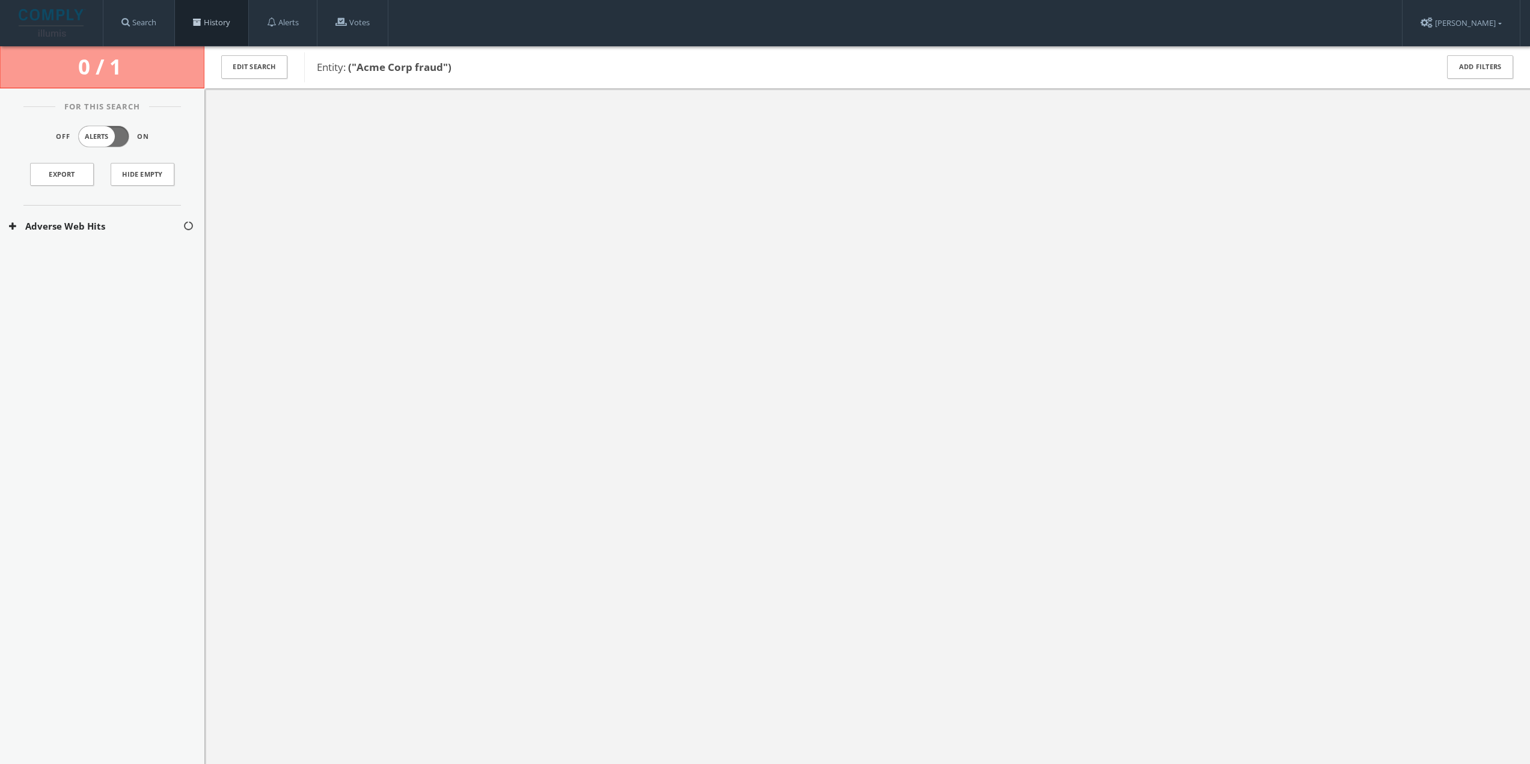
click at [216, 24] on link "History" at bounding box center [211, 23] width 73 height 46
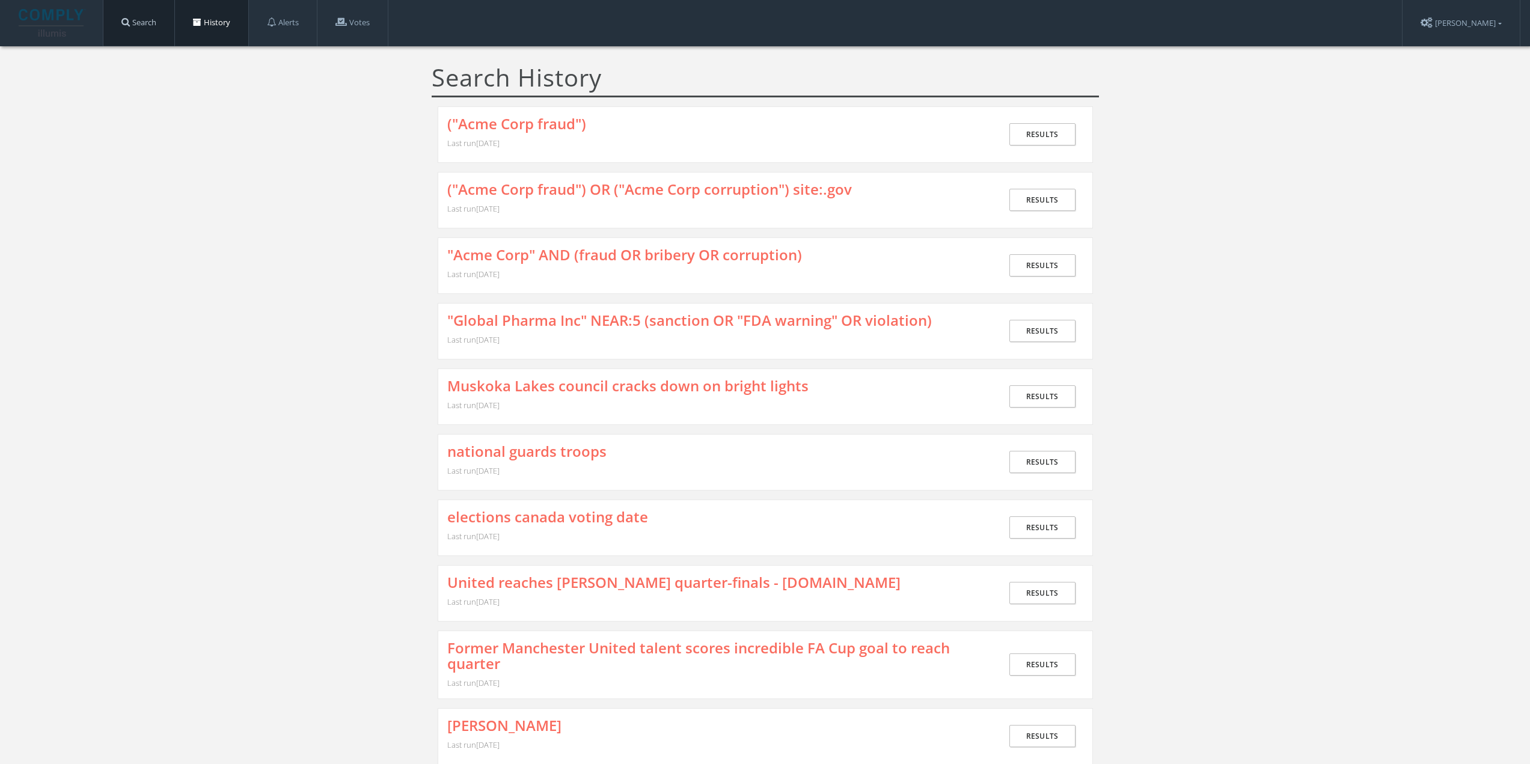
click at [112, 8] on link "Search" at bounding box center [138, 23] width 71 height 46
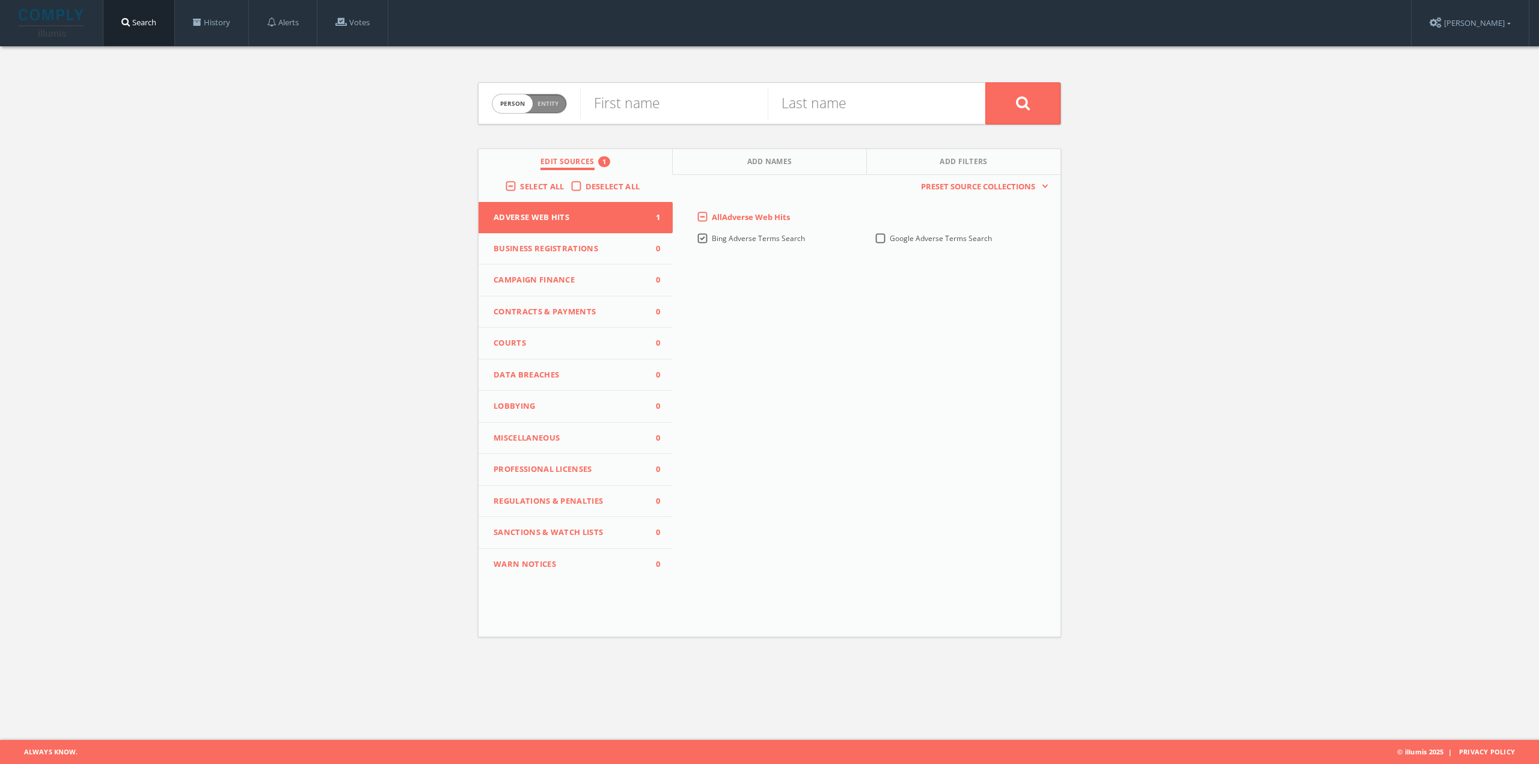
click at [539, 109] on span "Person Entity" at bounding box center [529, 103] width 74 height 19
checkbox input "true"
click at [706, 113] on input "text" at bounding box center [782, 103] width 405 height 31
type input "Acme Corp fraud"
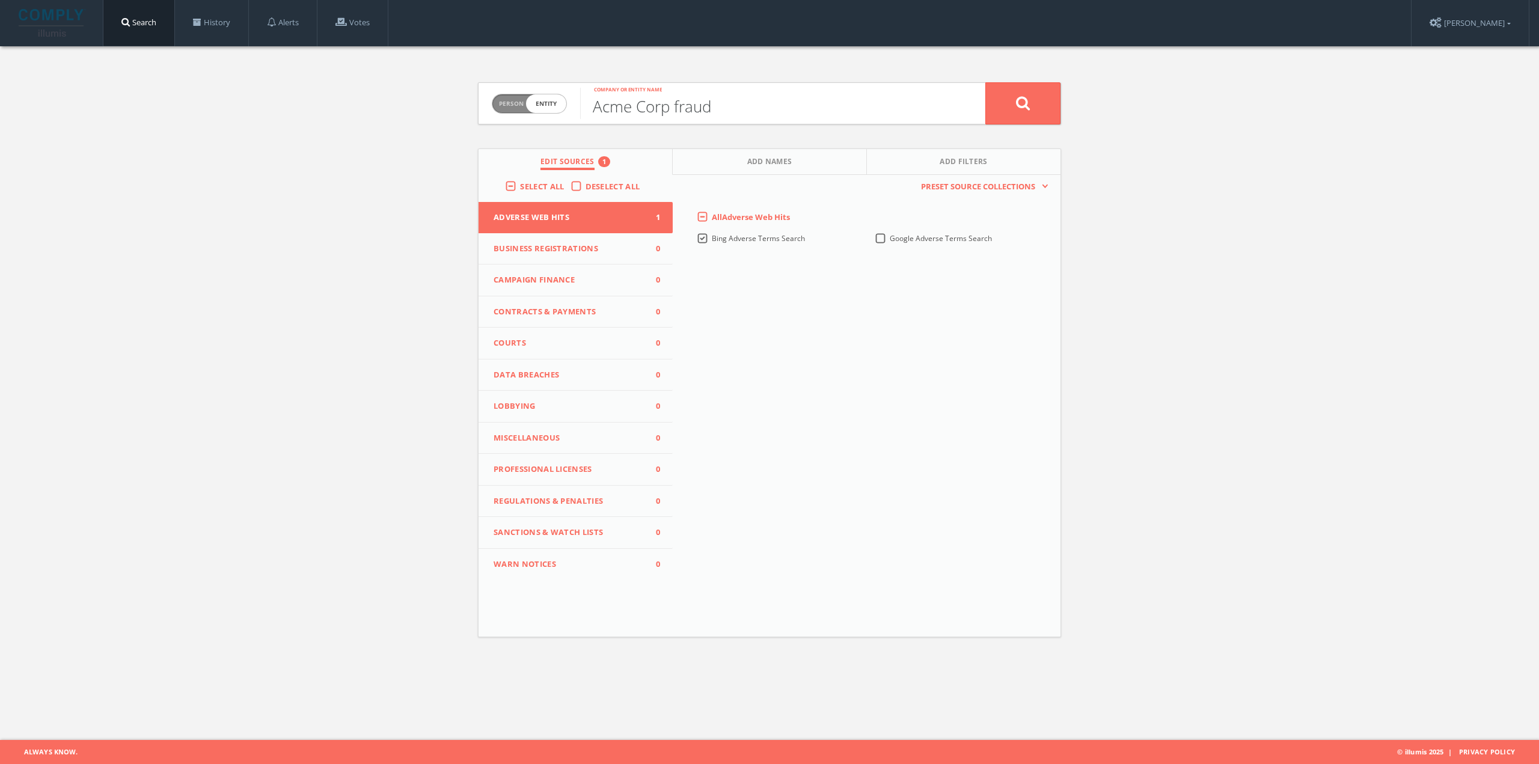
click at [985, 82] on button at bounding box center [1022, 103] width 75 height 42
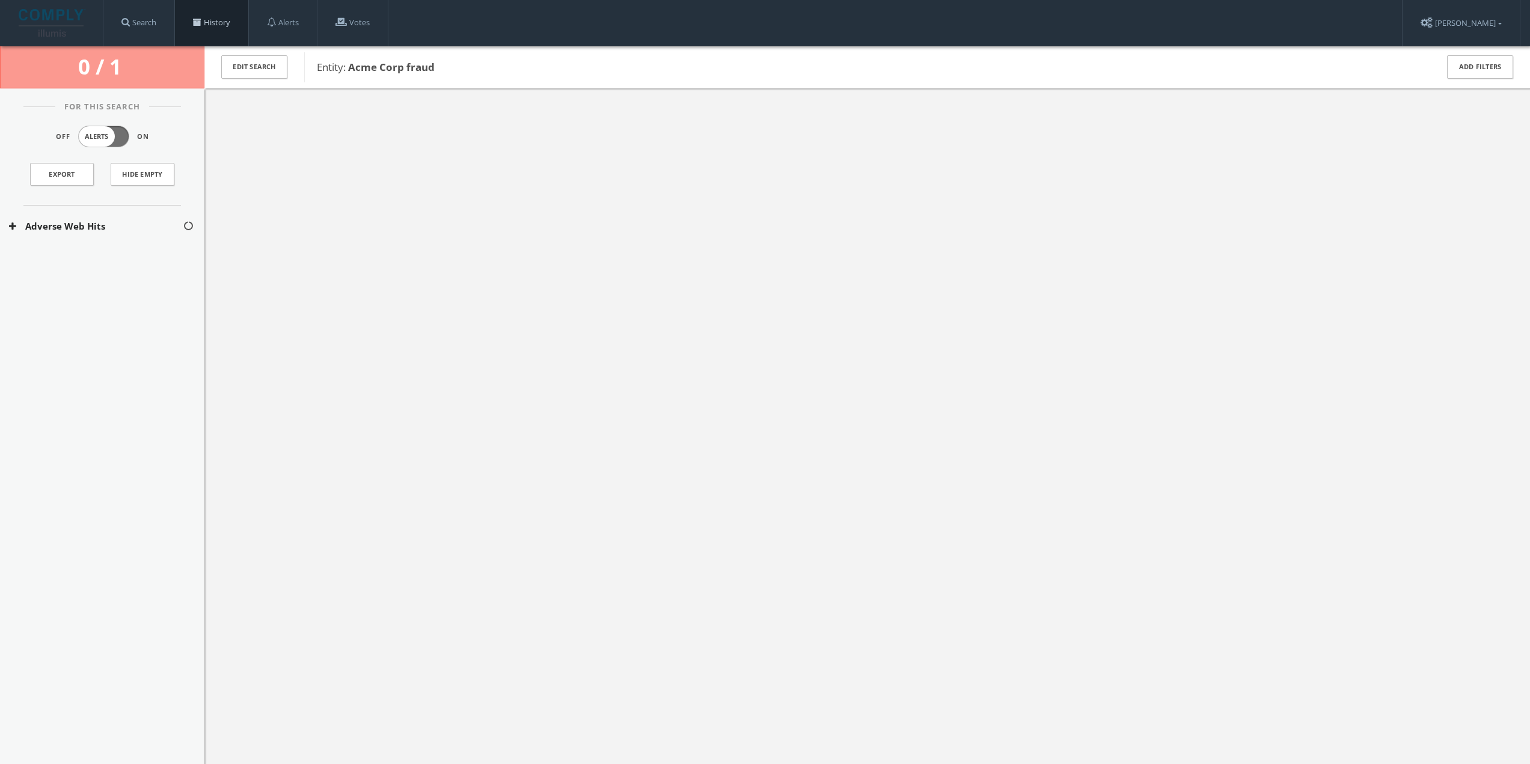
click at [195, 22] on span at bounding box center [197, 22] width 8 height 8
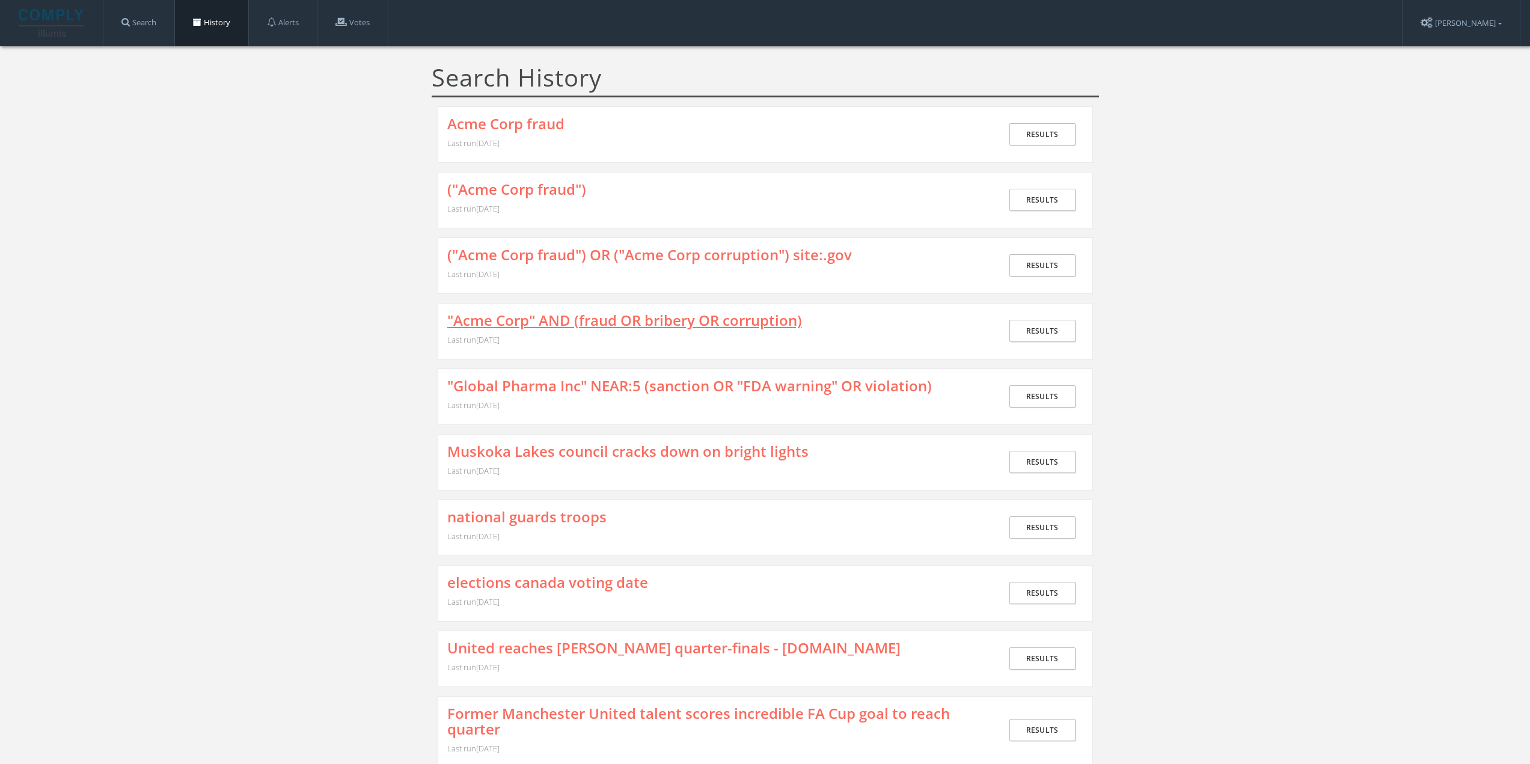
click at [524, 328] on link ""Acme Corp" AND (fraud OR bribery OR corruption)" at bounding box center [624, 321] width 355 height 16
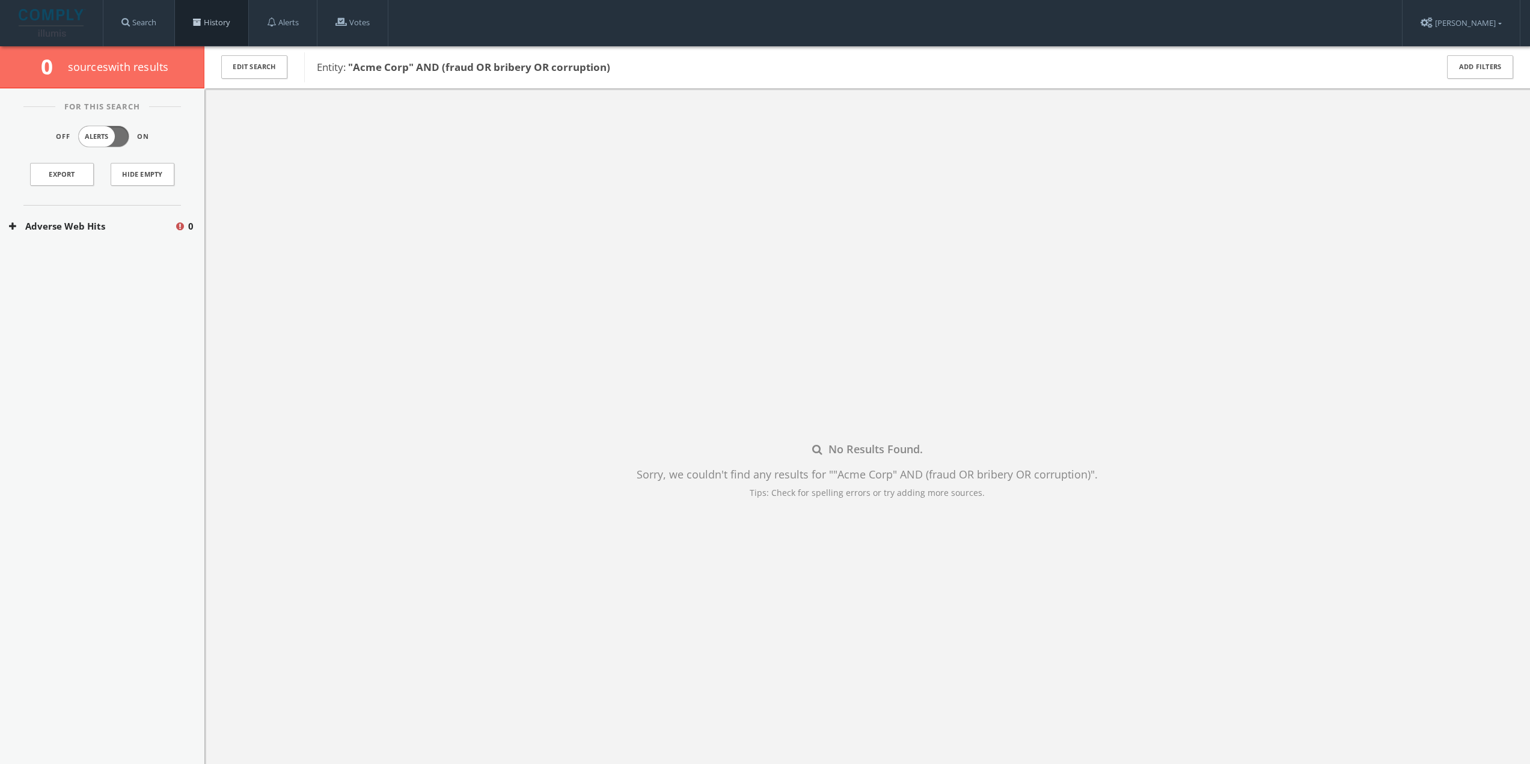
click at [224, 19] on link "History" at bounding box center [211, 23] width 73 height 46
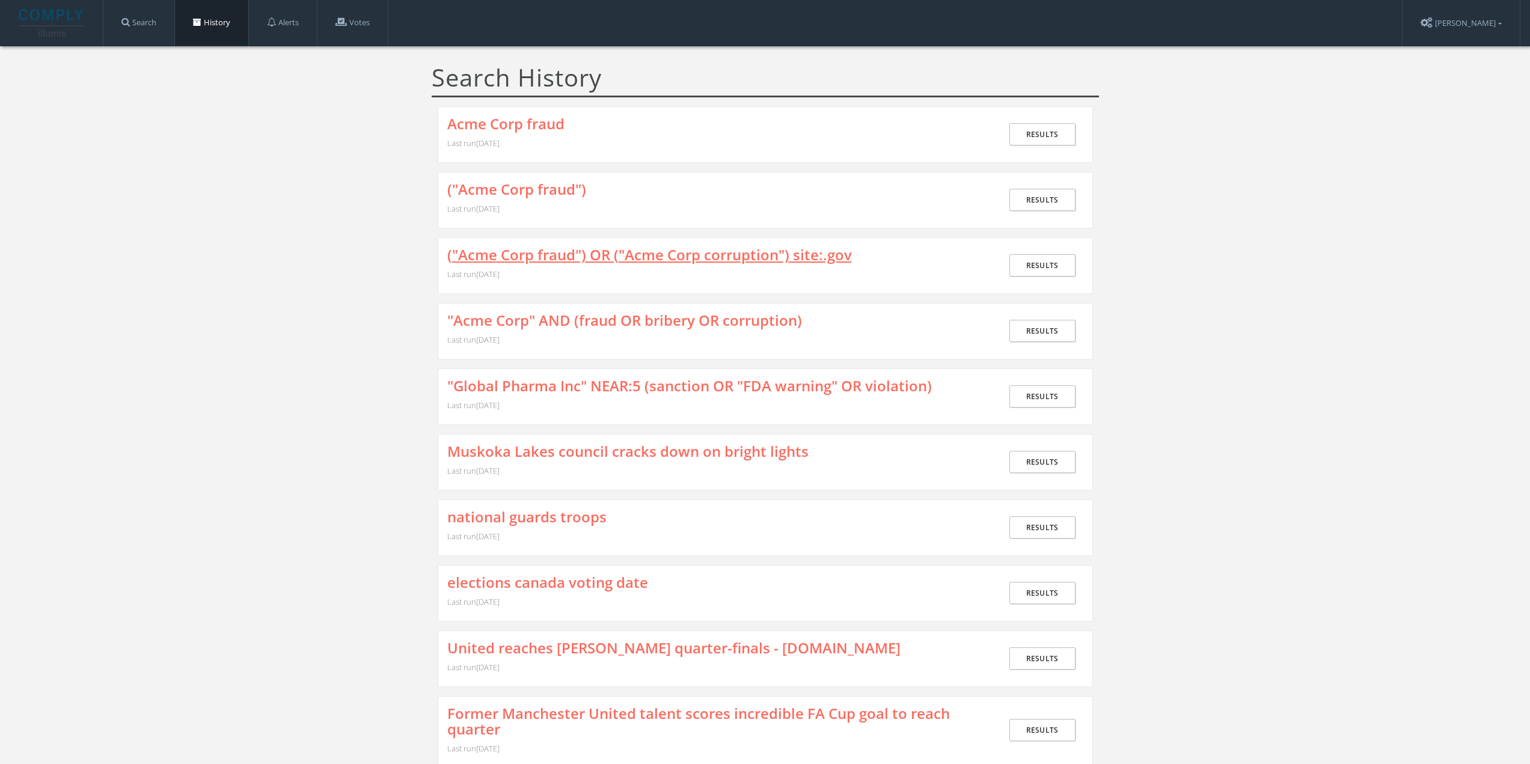
click at [553, 257] on link "("Acme Corp fraud") OR ("Acme Corp corruption") site:.gov" at bounding box center [649, 255] width 405 height 16
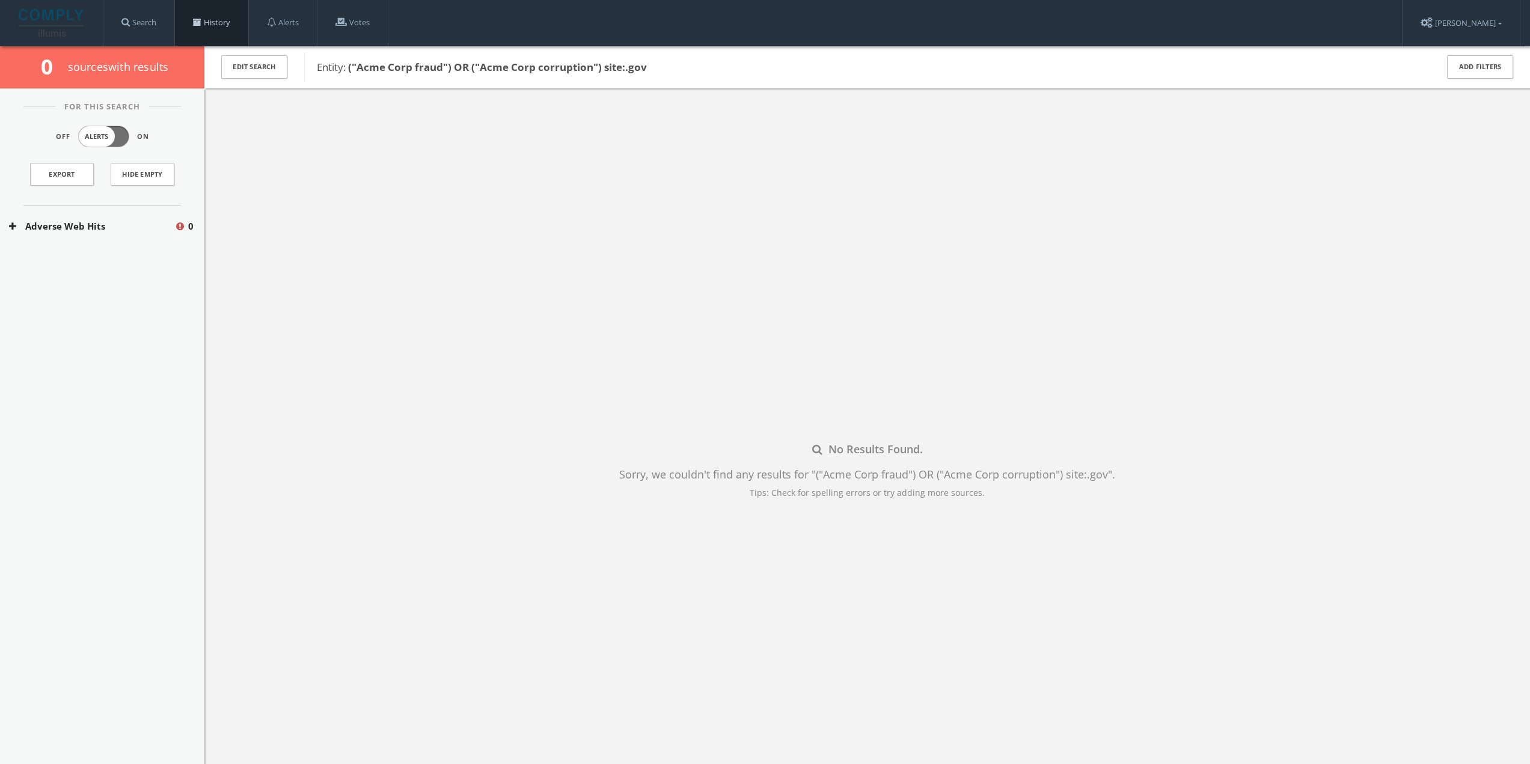
click at [234, 23] on link "History" at bounding box center [211, 23] width 73 height 46
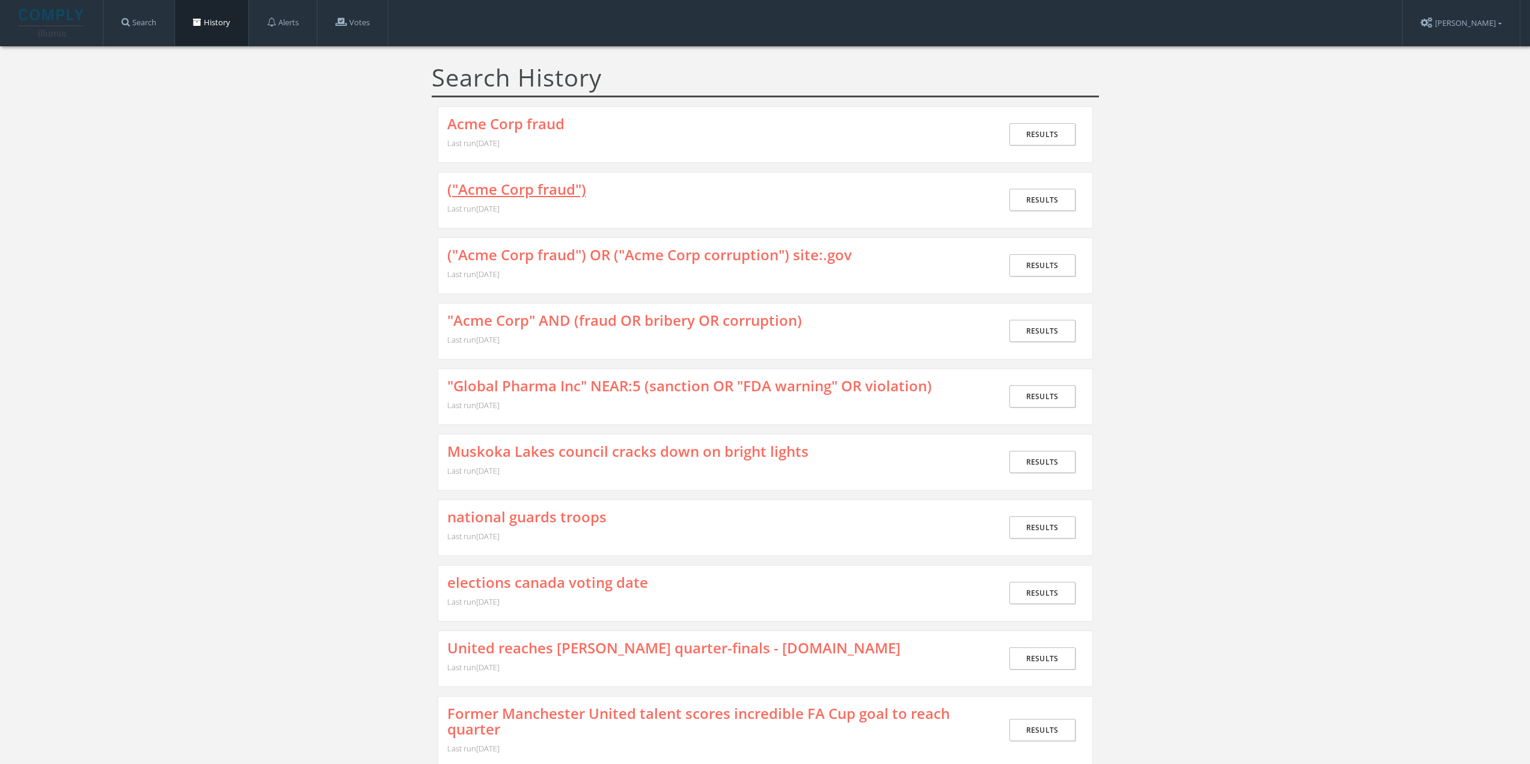
click at [559, 196] on link "("Acme Corp fraud")" at bounding box center [516, 190] width 139 height 16
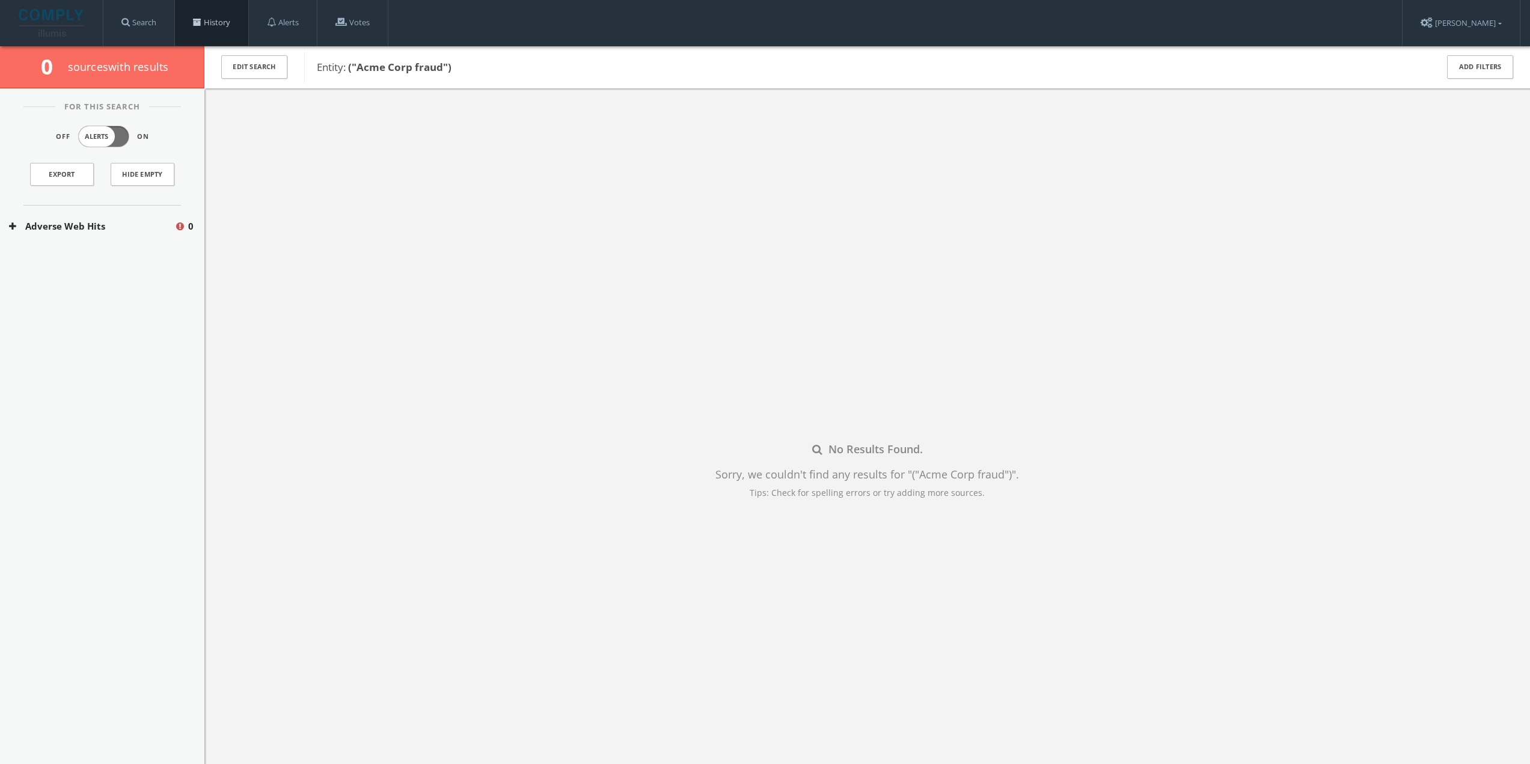
click at [219, 25] on link "History" at bounding box center [211, 23] width 73 height 46
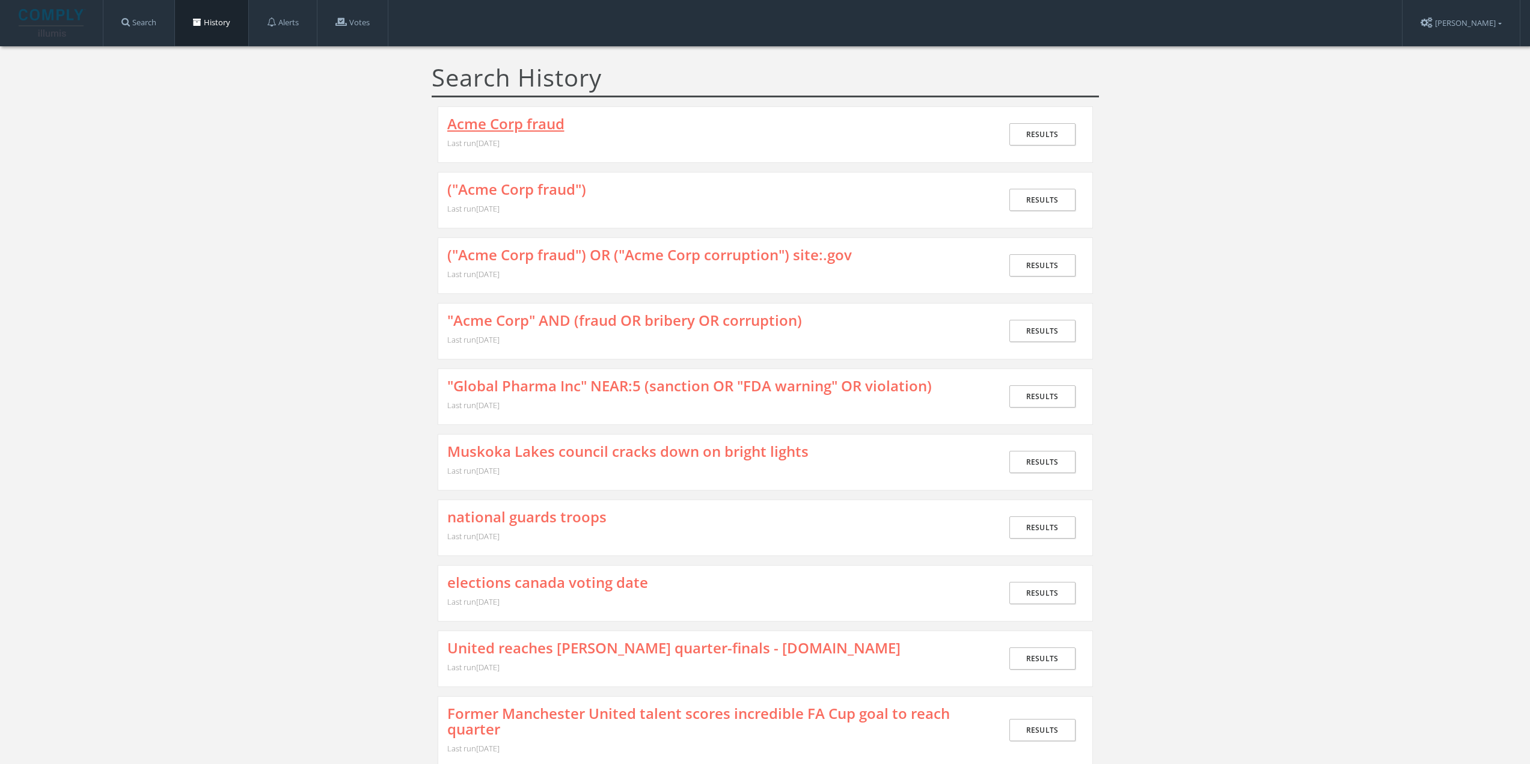
click at [530, 127] on link "Acme Corp fraud" at bounding box center [505, 124] width 117 height 16
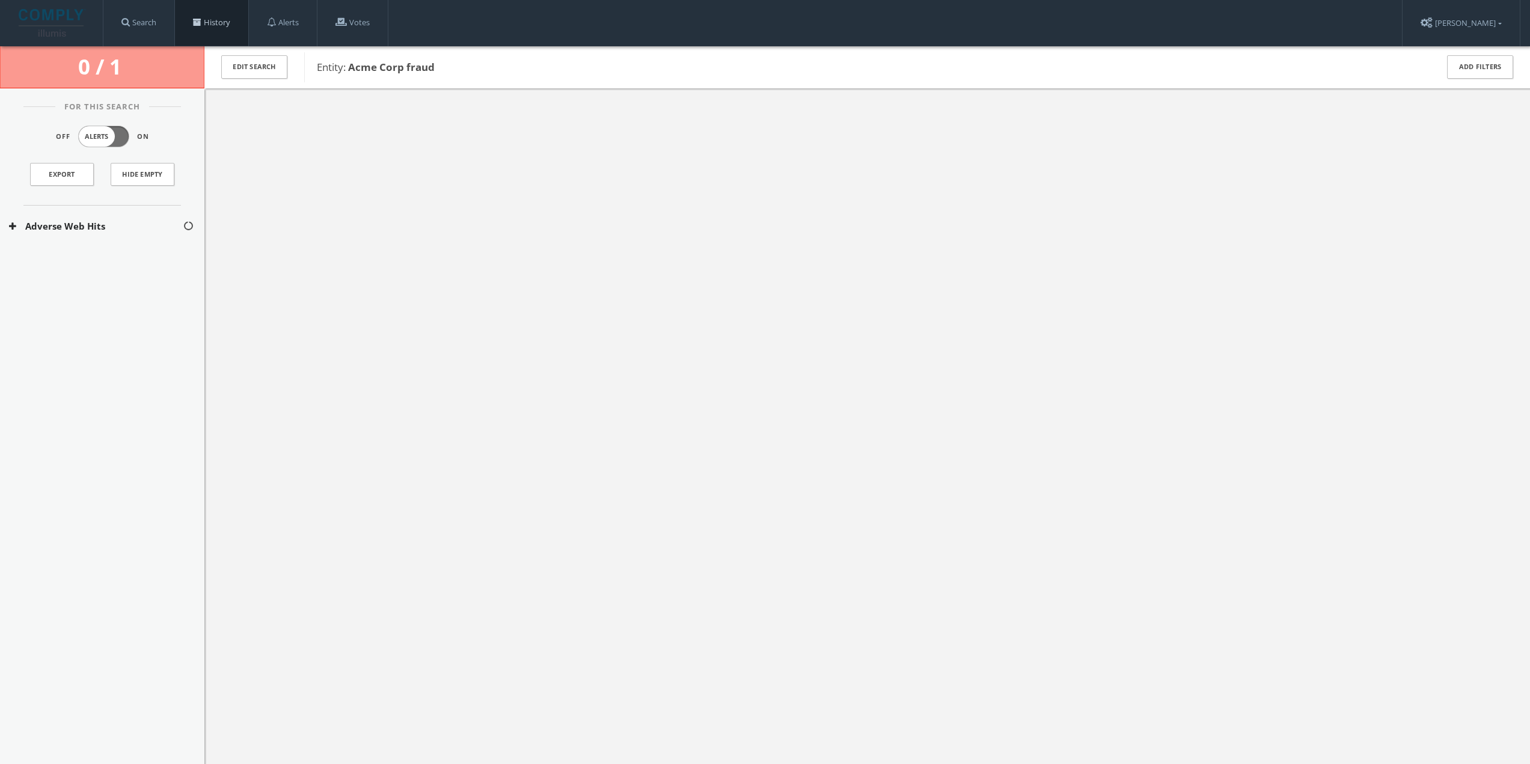
click at [225, 25] on link "History" at bounding box center [211, 23] width 73 height 46
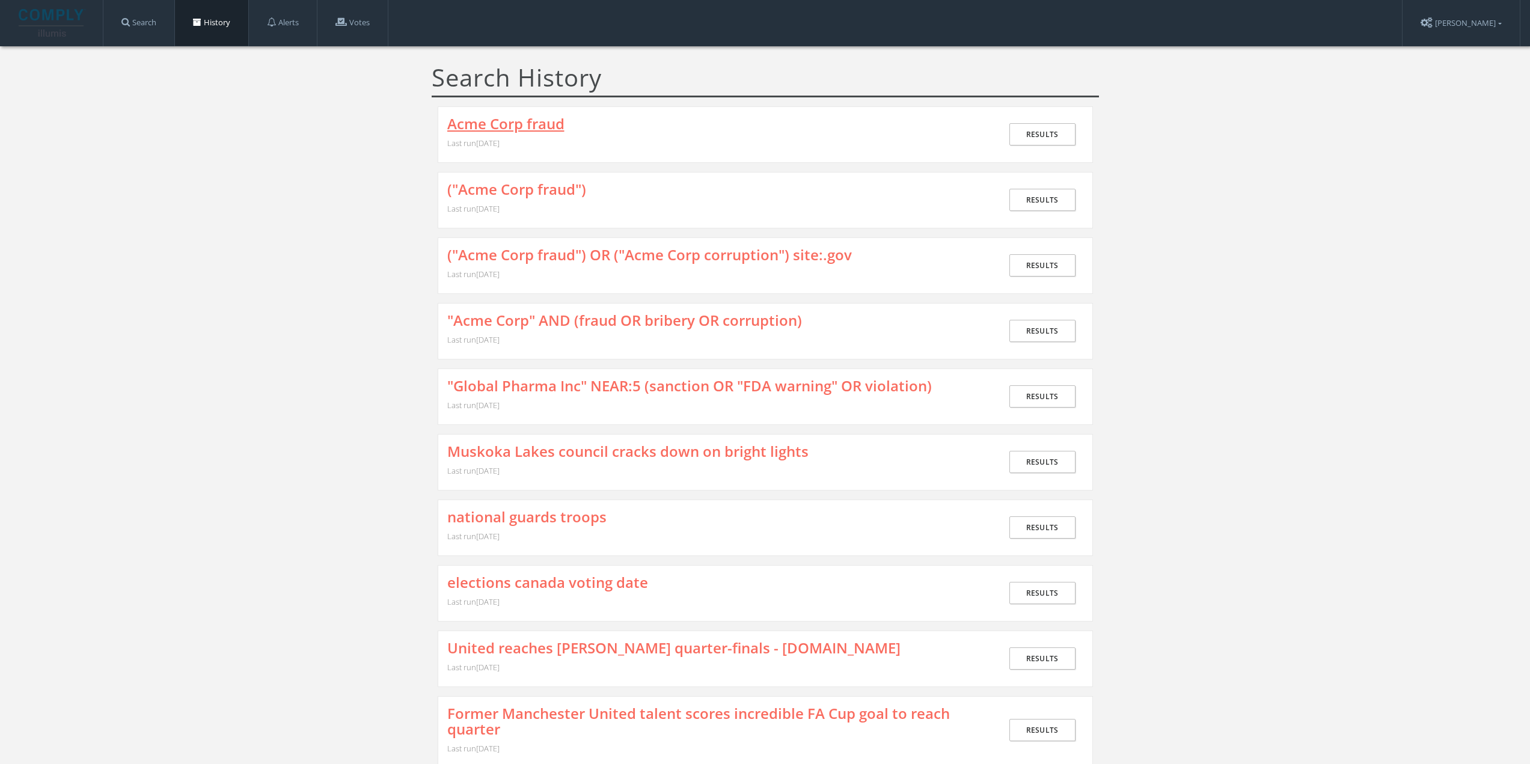
click at [468, 121] on link "Acme Corp fraud" at bounding box center [505, 124] width 117 height 16
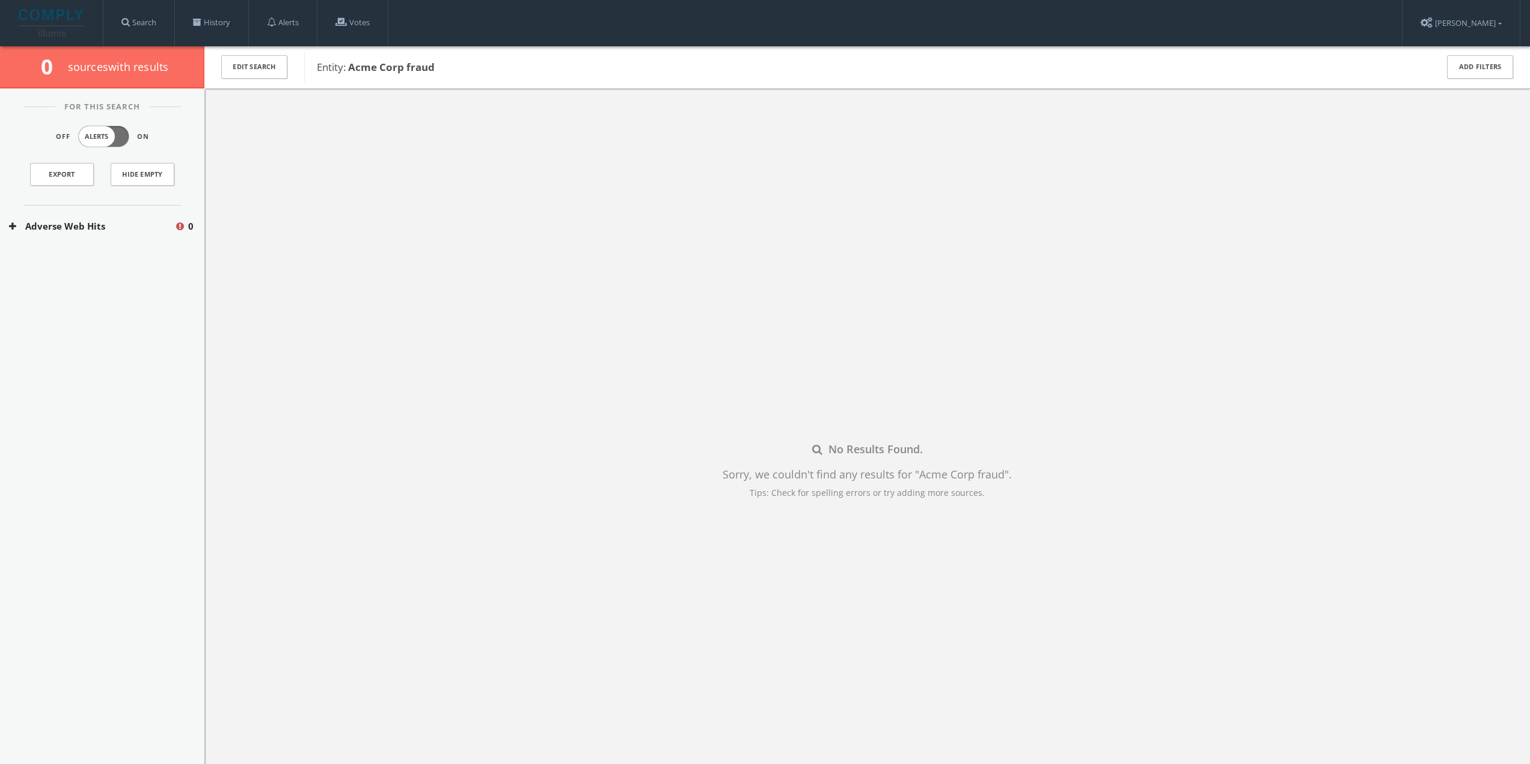
click at [138, 234] on div "Adverse Web Hits 0" at bounding box center [102, 226] width 204 height 41
click at [105, 266] on button "Bing Adverse Terms Search" at bounding box center [93, 262] width 168 height 12
click at [227, 7] on link "History" at bounding box center [211, 23] width 73 height 46
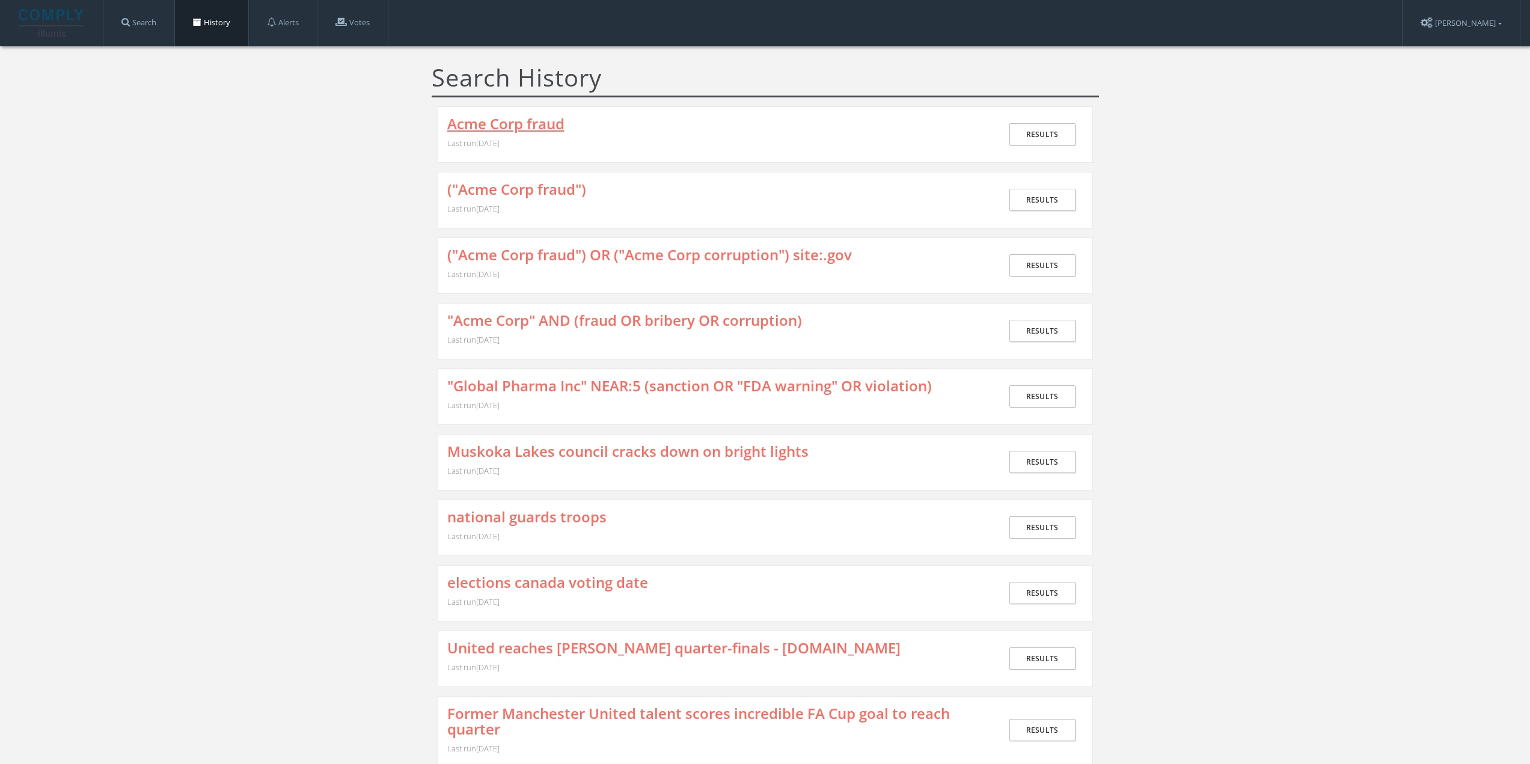
click at [504, 122] on link "Acme Corp fraud" at bounding box center [505, 124] width 117 height 16
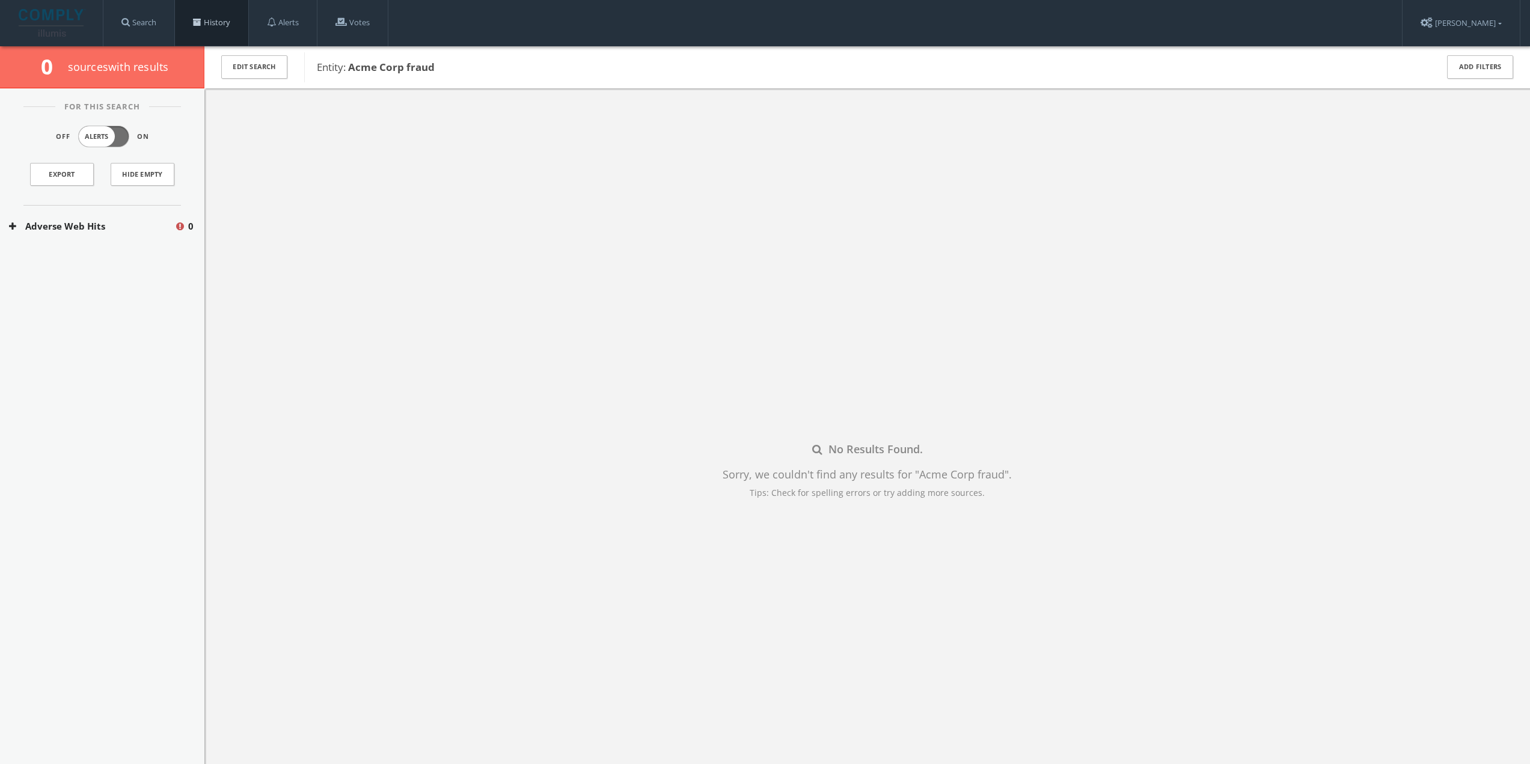
click at [209, 23] on link "History" at bounding box center [211, 23] width 73 height 46
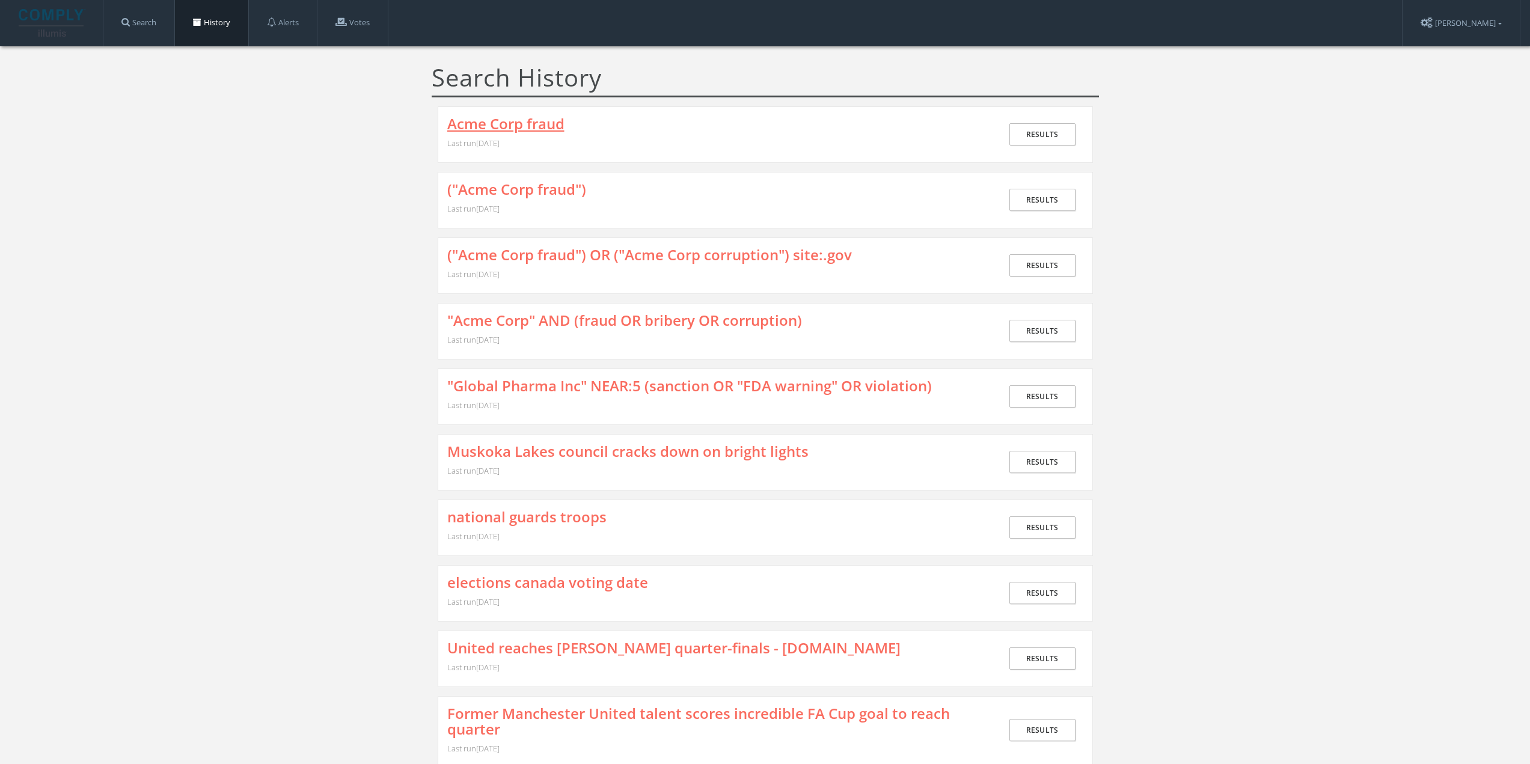
click at [525, 120] on link "Acme Corp fraud" at bounding box center [505, 124] width 117 height 16
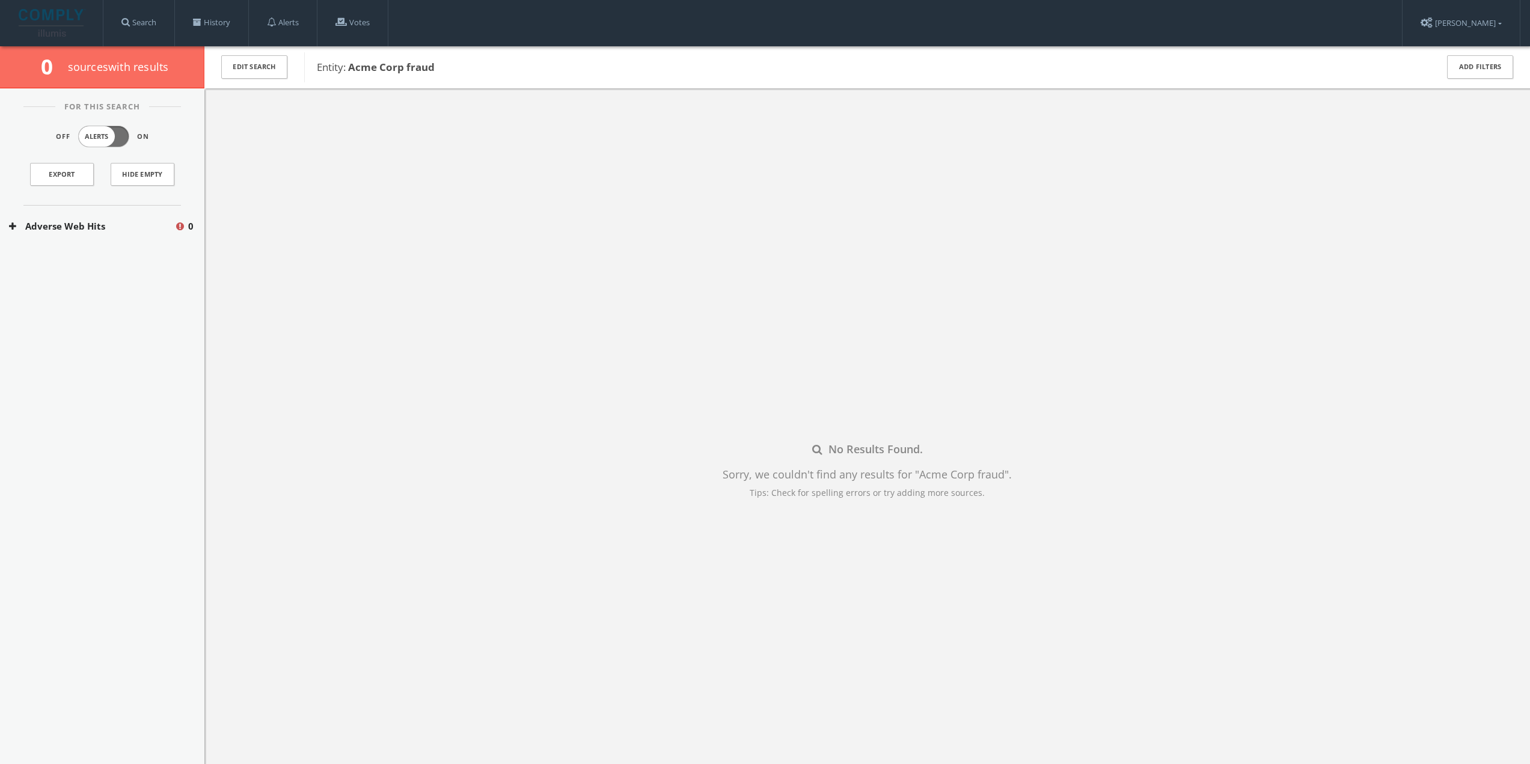
click at [116, 225] on button "Adverse Web Hits" at bounding box center [91, 226] width 165 height 14
click at [94, 251] on div "Bing Adverse Terms Search 0" at bounding box center [102, 262] width 204 height 30
click at [88, 294] on button "Bing Adverse Terms Search" at bounding box center [93, 290] width 168 height 12
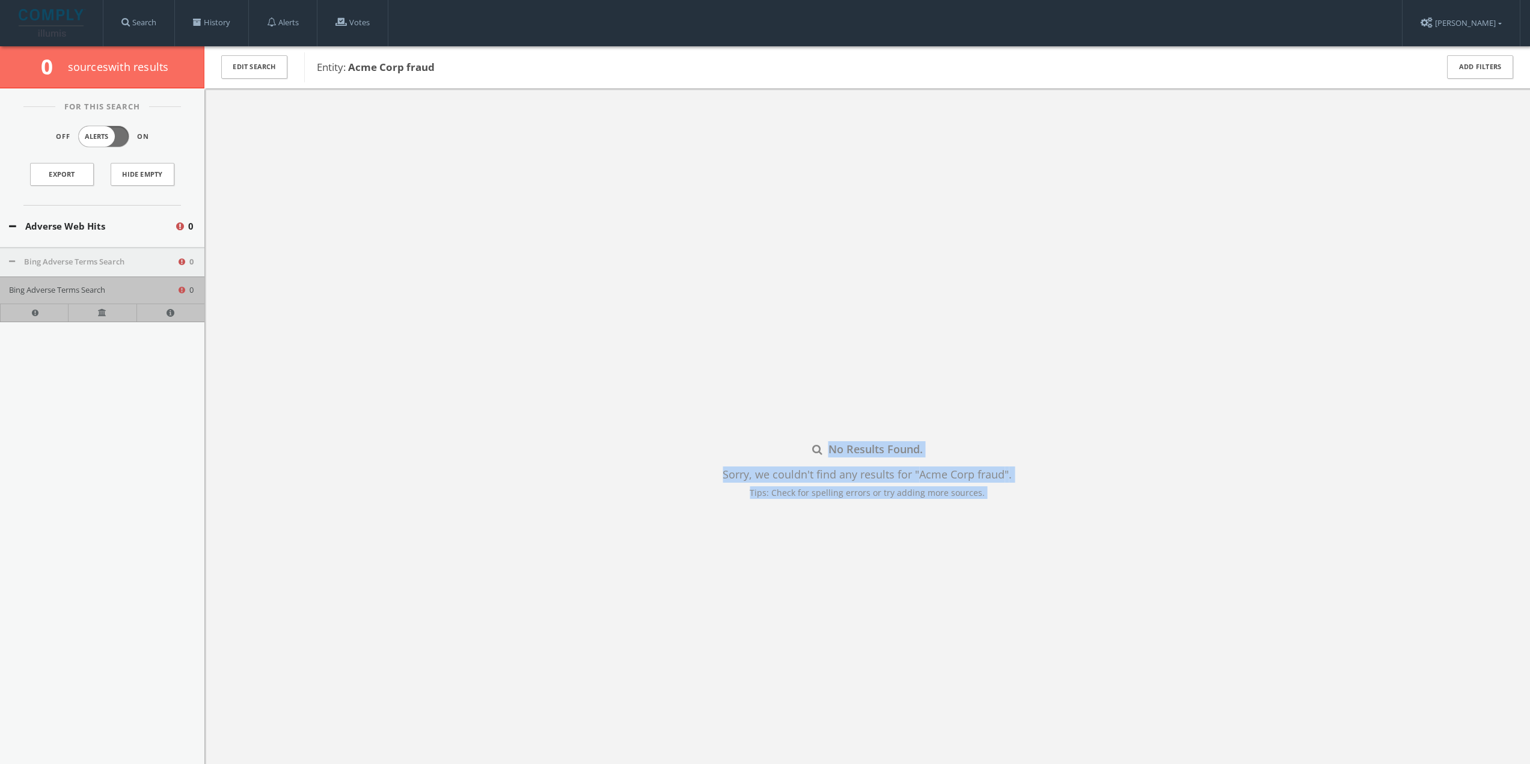
drag, startPoint x: 176, startPoint y: 286, endPoint x: 295, endPoint y: 286, distance: 119.0
click at [295, 286] on body "Search History Alerts Votes Eri Matraku Edit Profile Change Password Security H…" at bounding box center [765, 426] width 1530 height 852
click at [503, 317] on div "No Results Found. Sorry, we couldn't find any results for " Acme Corp fraud " .…" at bounding box center [866, 470] width 1325 height 764
drag, startPoint x: 502, startPoint y: 317, endPoint x: 499, endPoint y: 310, distance: 7.3
click at [501, 317] on div "No Results Found. Sorry, we couldn't find any results for " Acme Corp fraud " .…" at bounding box center [866, 470] width 1325 height 764
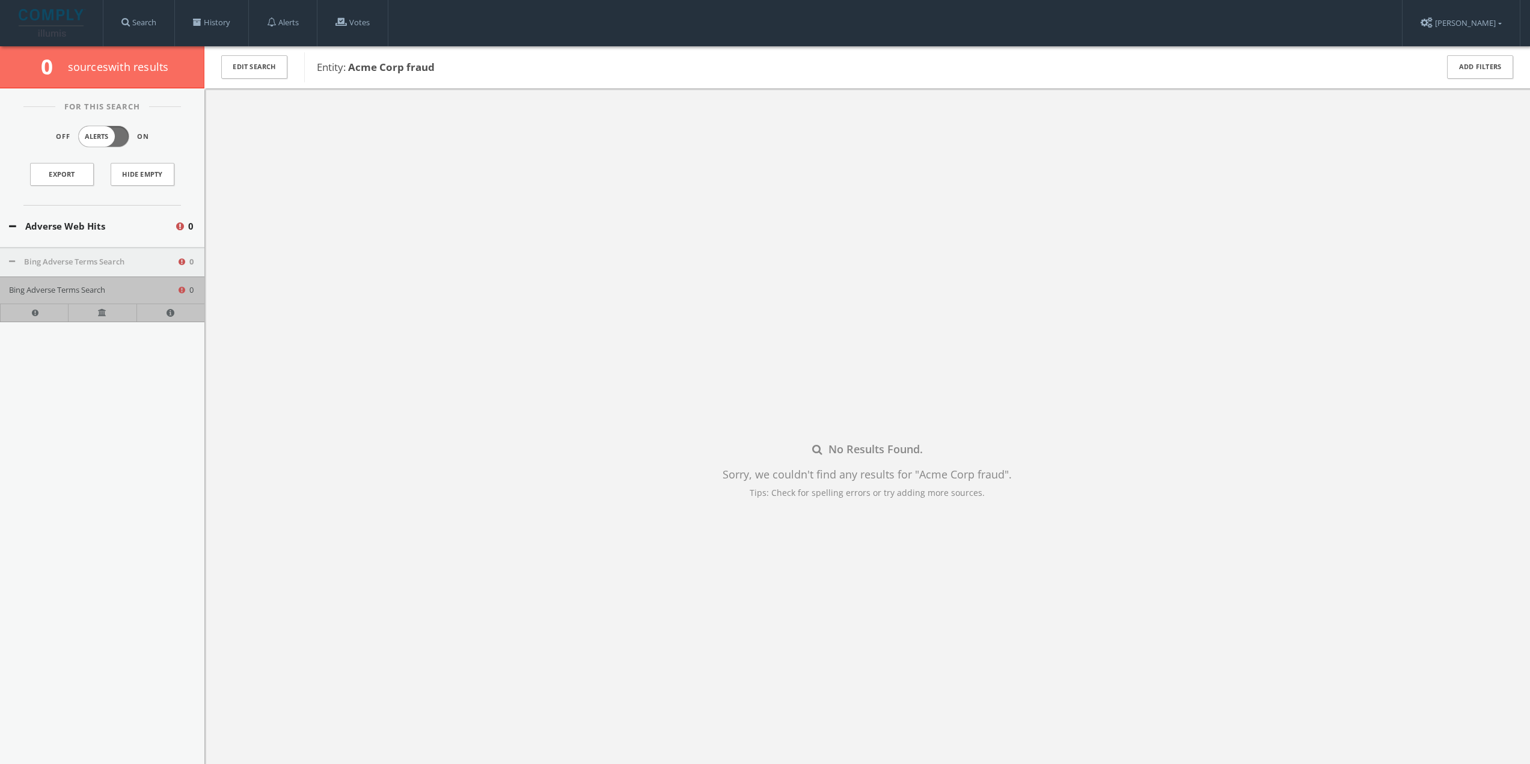
click at [506, 252] on div "No Results Found. Sorry, we couldn't find any results for " Acme Corp fraud " .…" at bounding box center [866, 470] width 1325 height 764
click at [506, 251] on div "No Results Found. Sorry, we couldn't find any results for " Acme Corp fraud " .…" at bounding box center [866, 470] width 1325 height 764
click at [506, 250] on div "No Results Found. Sorry, we couldn't find any results for " Acme Corp fraud " .…" at bounding box center [866, 470] width 1325 height 764
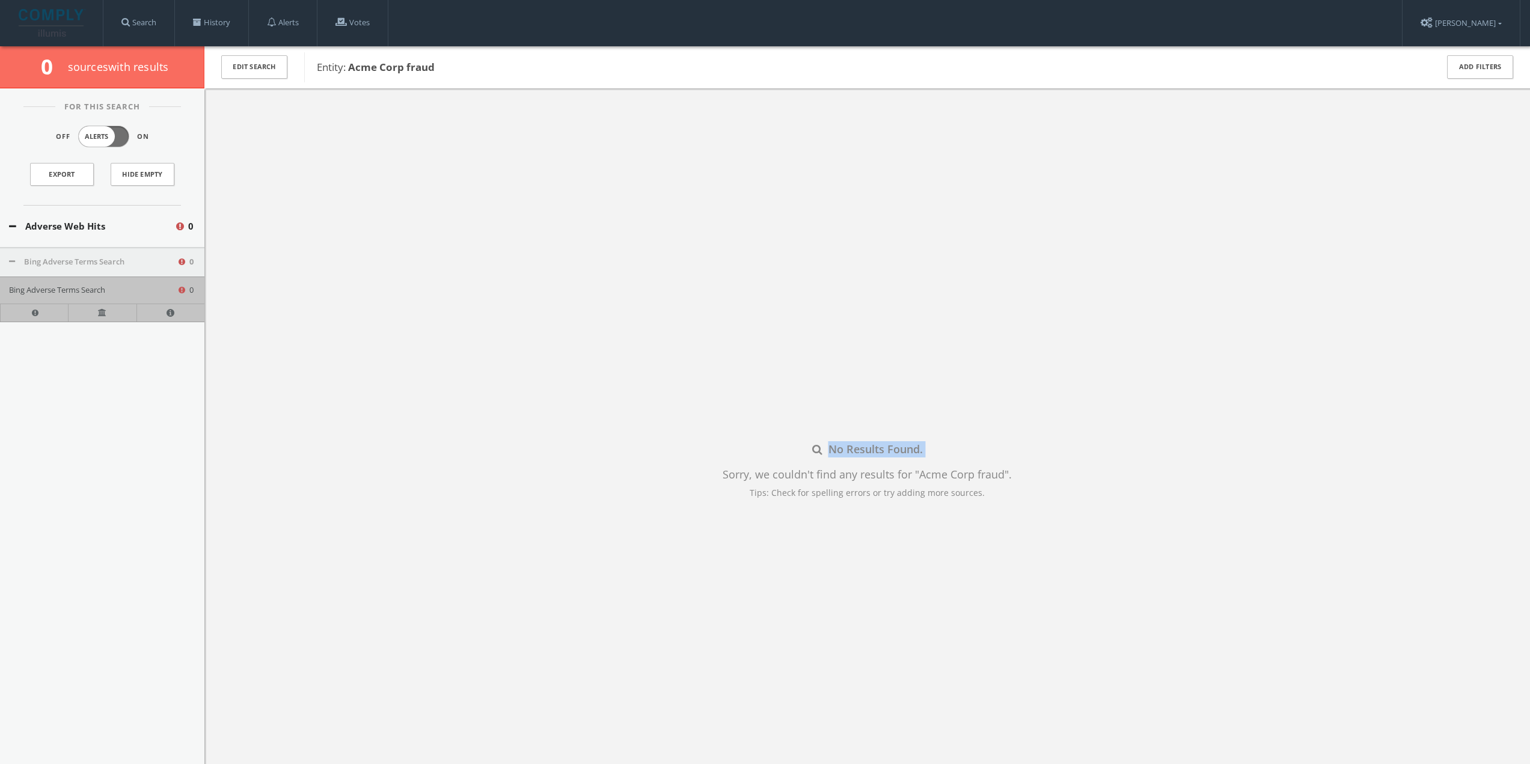
click at [506, 250] on div "No Results Found. Sorry, we couldn't find any results for " Acme Corp fraud " .…" at bounding box center [866, 470] width 1325 height 764
click at [157, 20] on link "Search" at bounding box center [138, 23] width 71 height 46
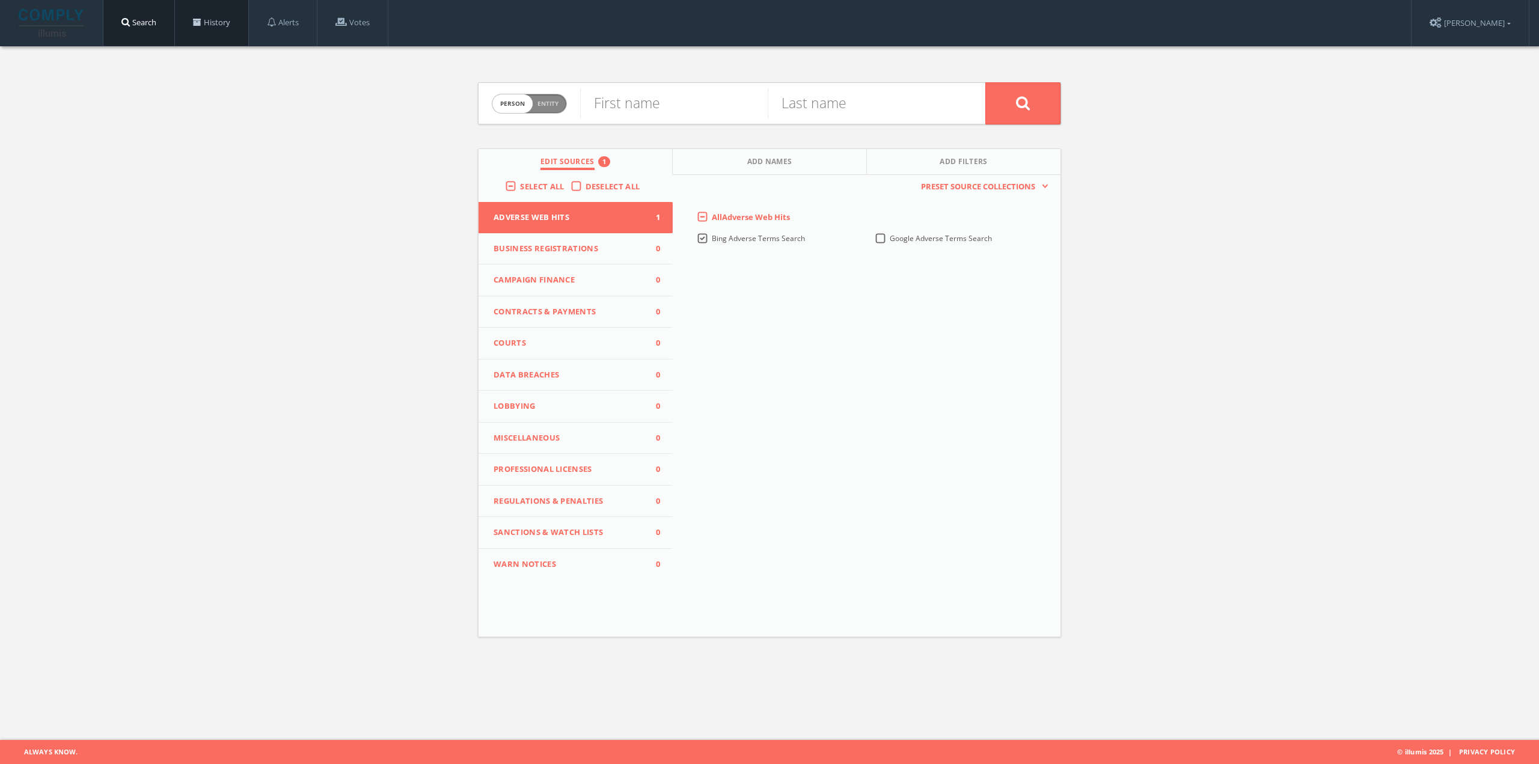
click at [194, 21] on link "History" at bounding box center [211, 23] width 73 height 46
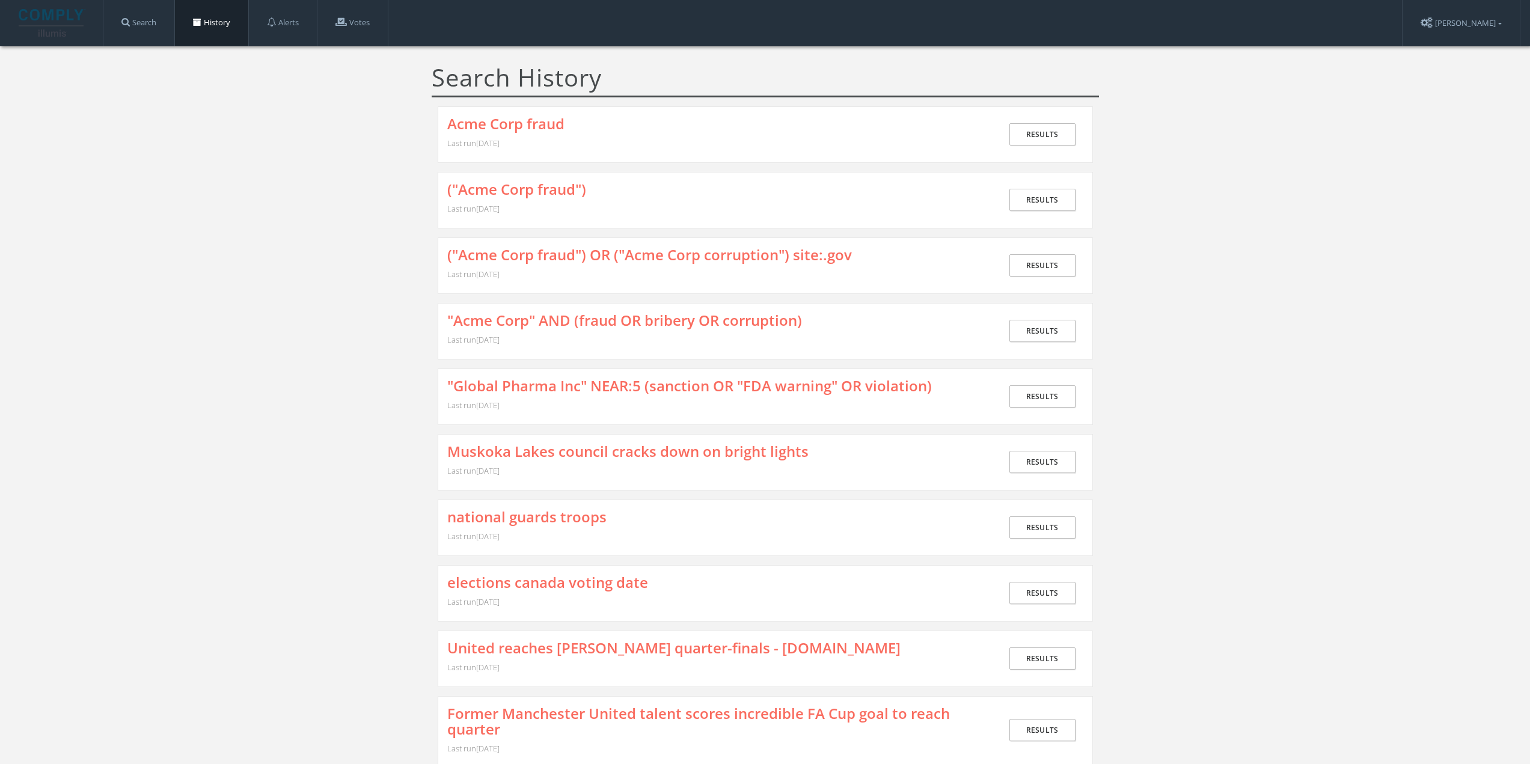
click at [543, 123] on link "Acme Corp fraud" at bounding box center [505, 124] width 117 height 16
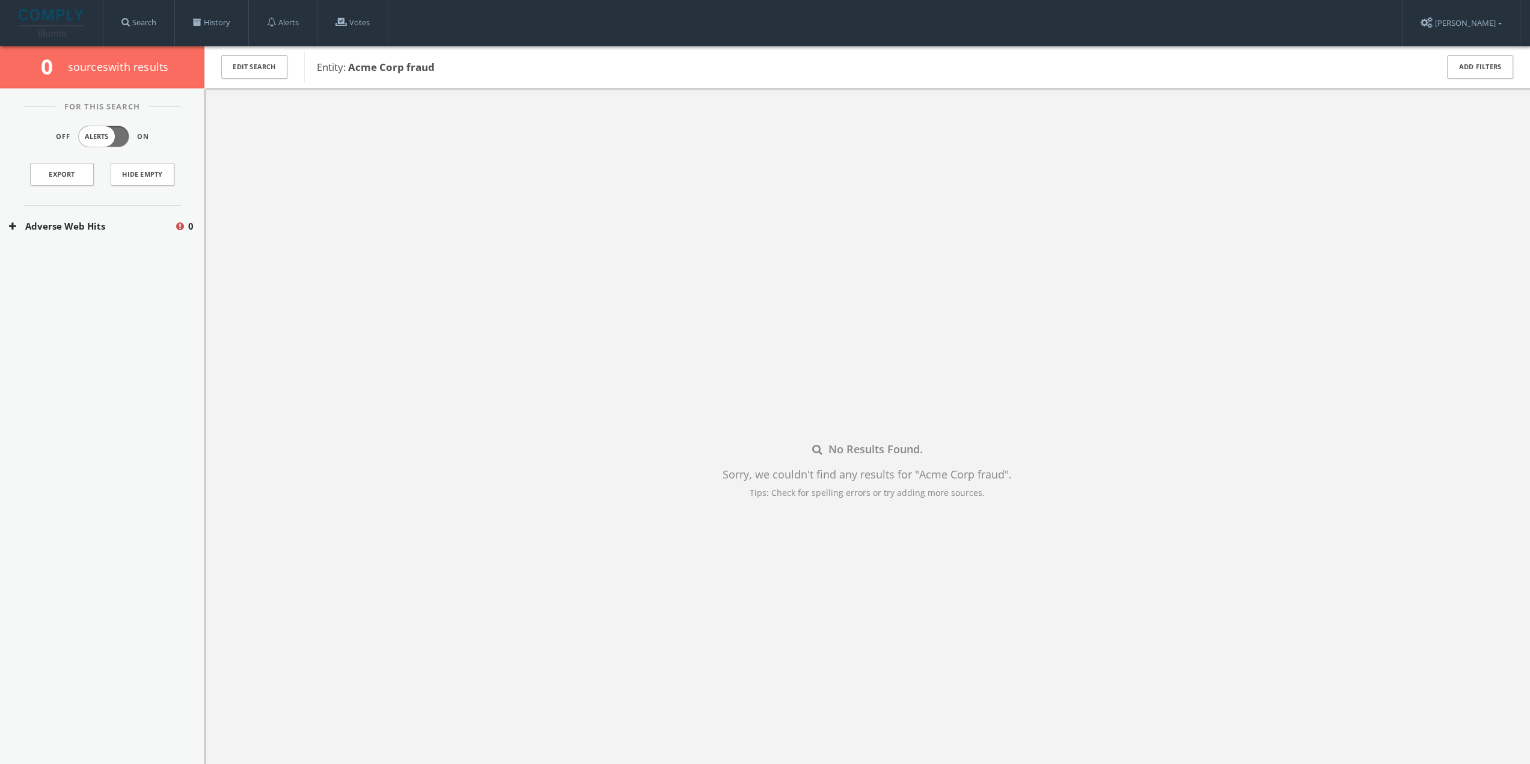
click at [96, 230] on button "Adverse Web Hits" at bounding box center [91, 226] width 165 height 14
click at [103, 274] on div "Bing Adverse Terms Search 0" at bounding box center [102, 262] width 204 height 30
click at [106, 246] on div "Adverse Web Hits 0" at bounding box center [102, 226] width 204 height 41
click at [94, 222] on button "Adverse Web Hits" at bounding box center [91, 226] width 165 height 14
click at [193, 12] on link "History" at bounding box center [211, 23] width 73 height 46
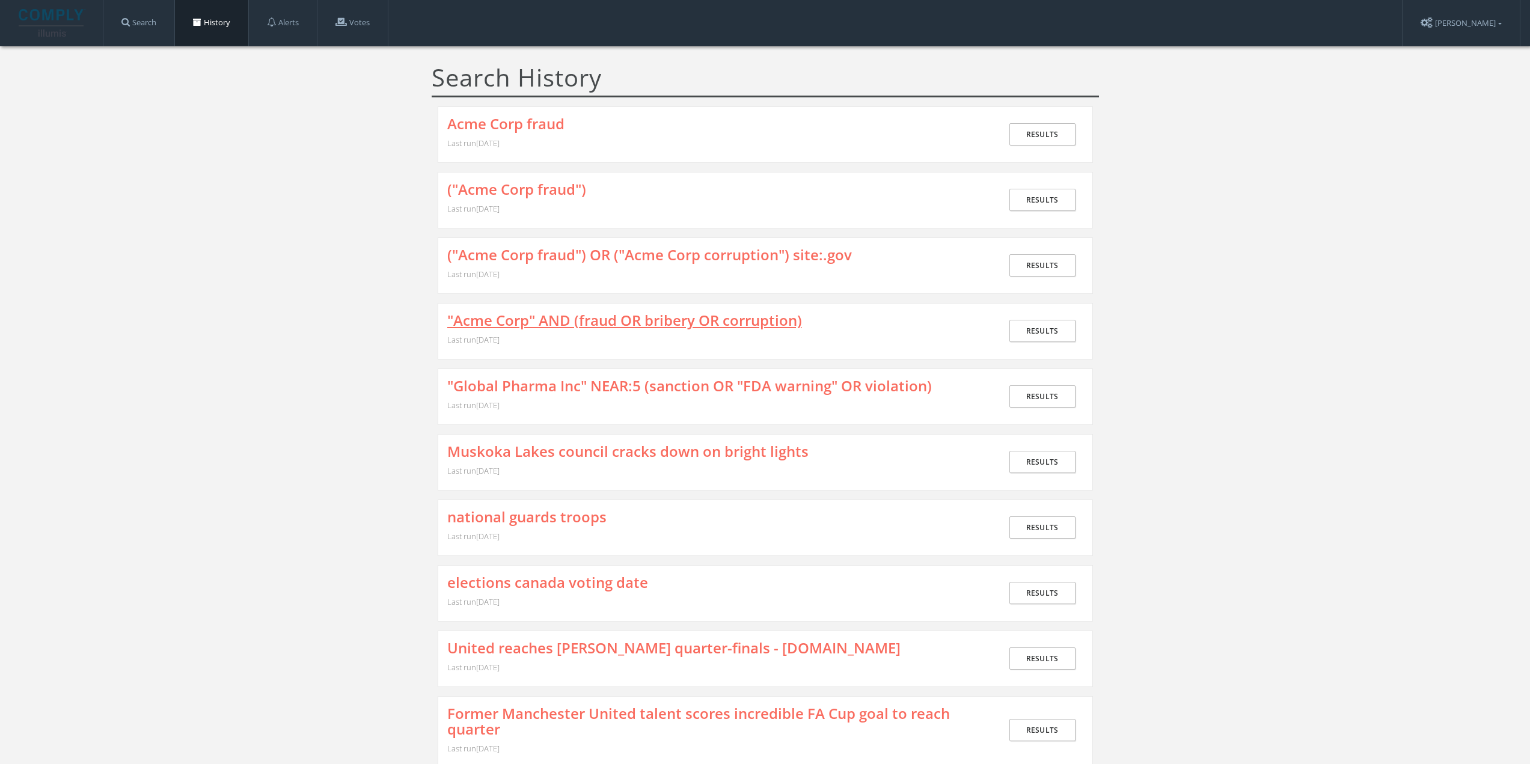
click at [568, 323] on link ""Acme Corp" AND (fraud OR bribery OR corruption)" at bounding box center [624, 321] width 355 height 16
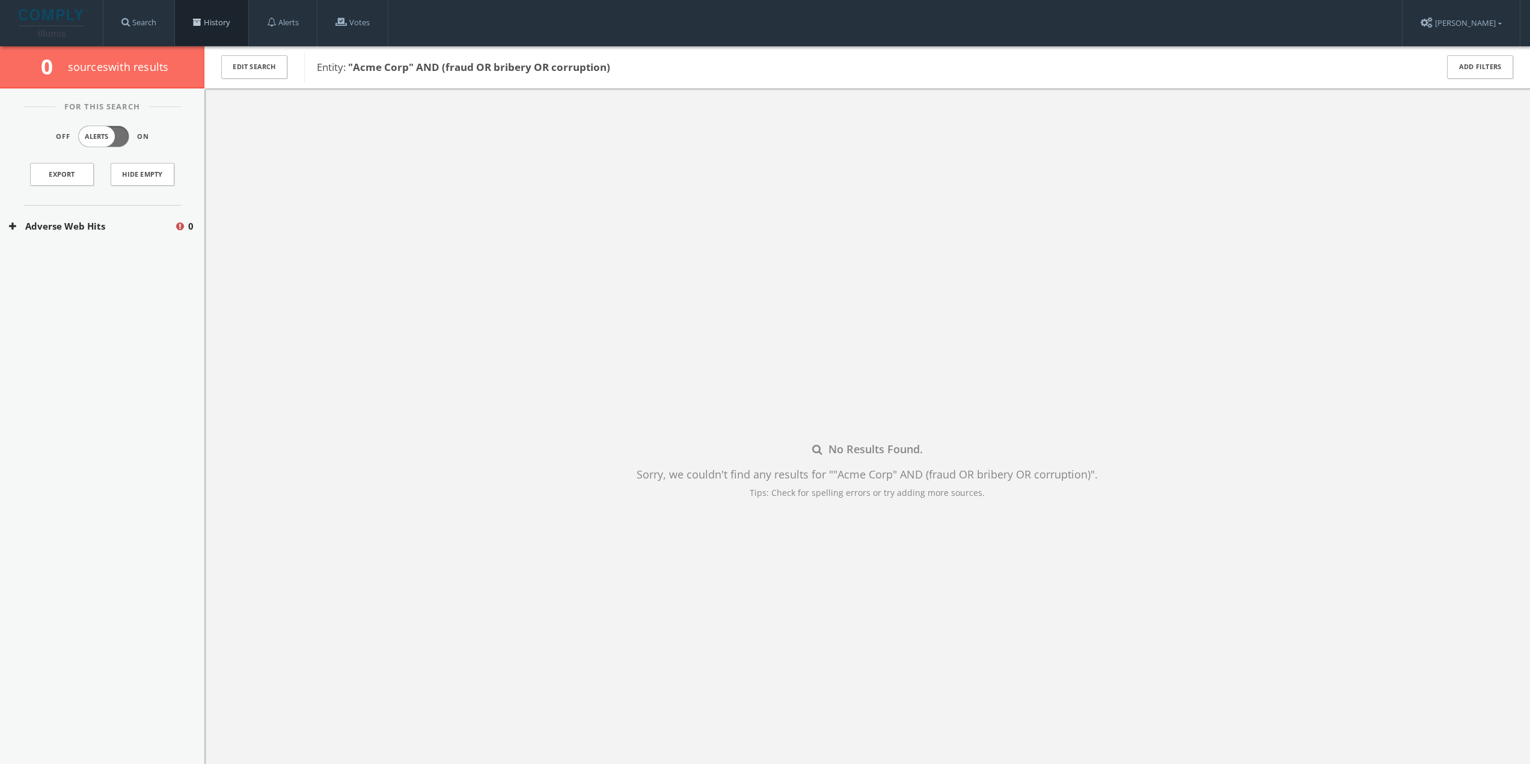
click at [207, 22] on link "History" at bounding box center [211, 23] width 73 height 46
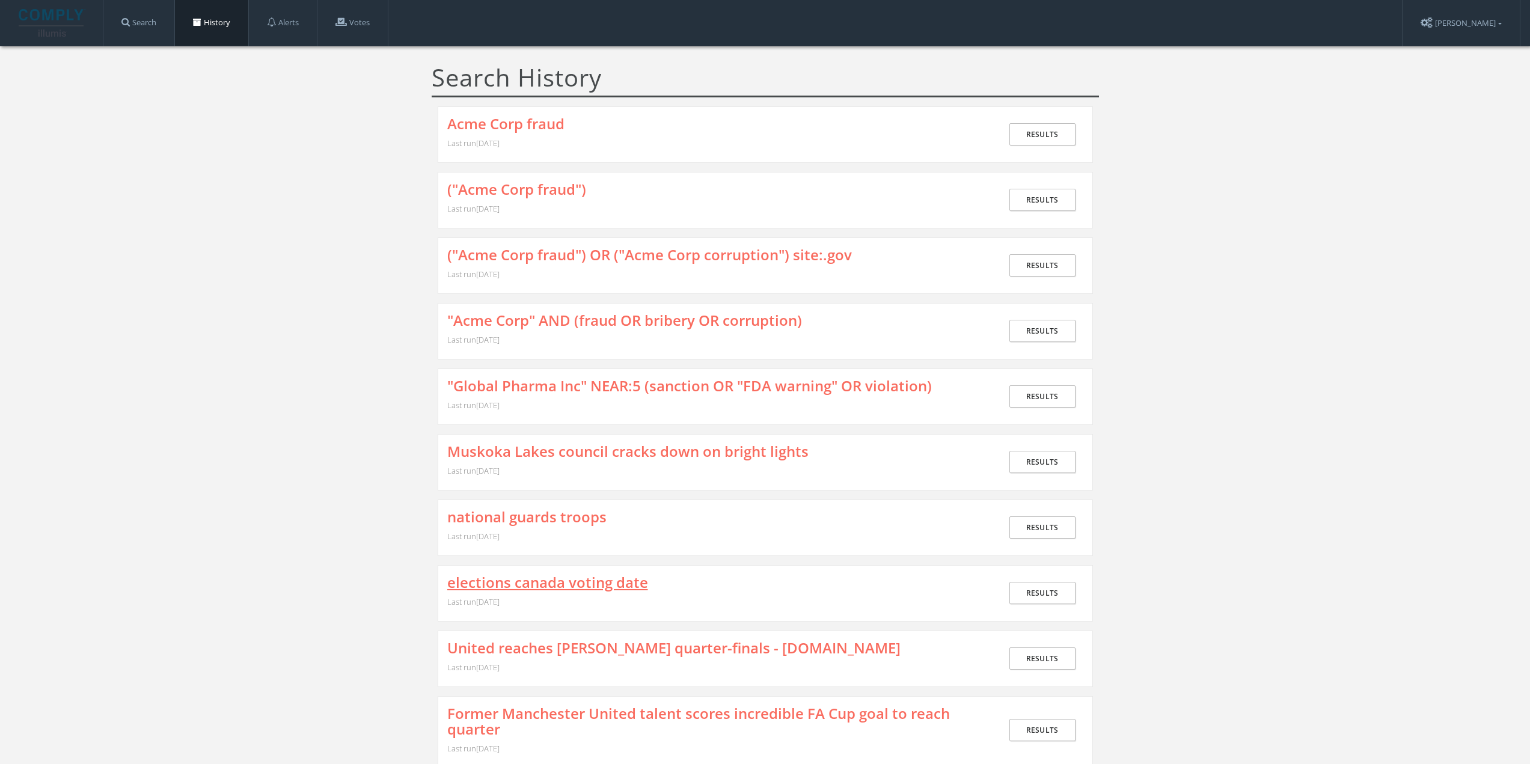
click at [553, 581] on link "elections canada voting date" at bounding box center [547, 583] width 201 height 16
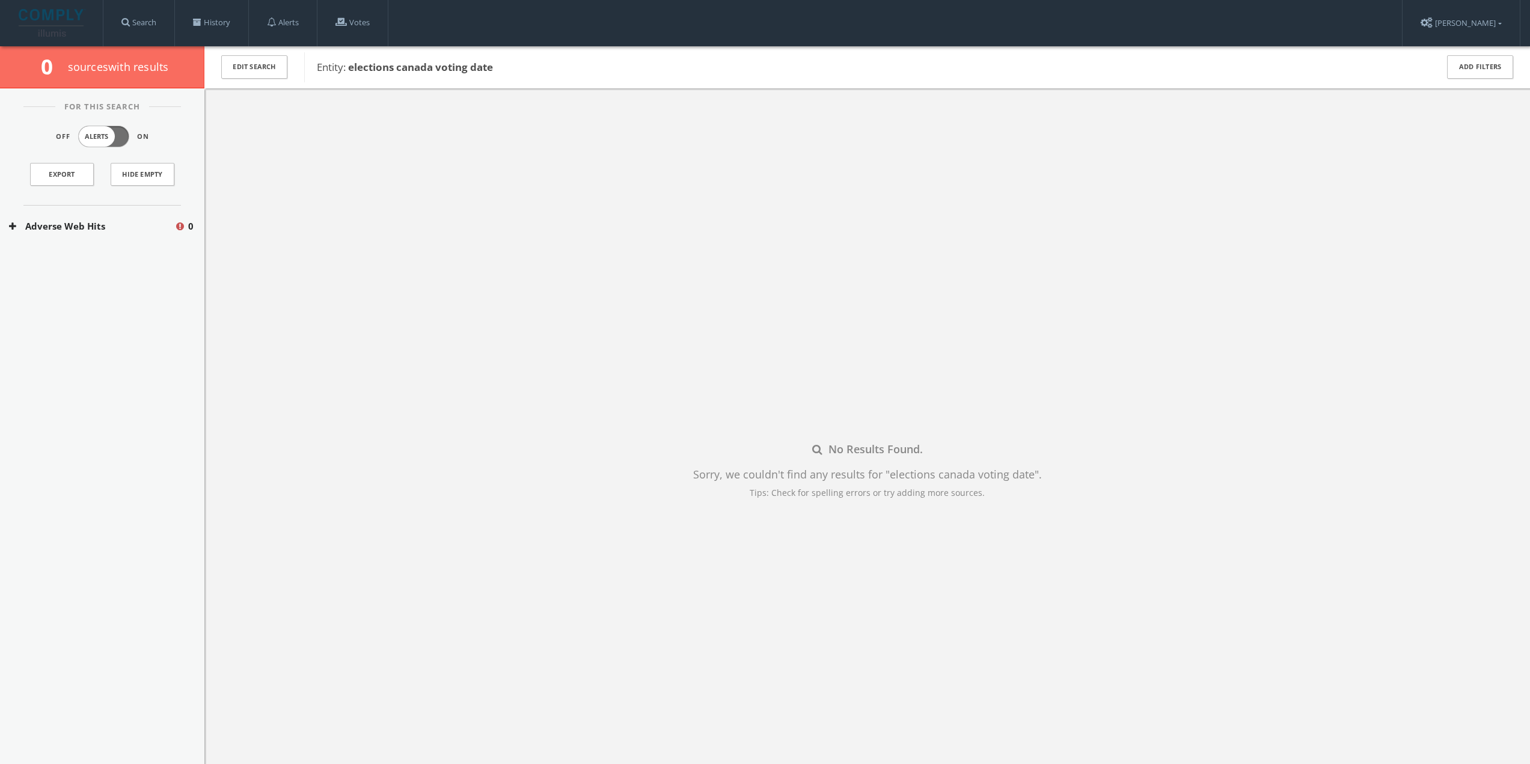
click at [414, 75] on div "Entity: elections canada voting date" at bounding box center [862, 67] width 1117 height 30
drag, startPoint x: 347, startPoint y: 69, endPoint x: 503, endPoint y: 65, distance: 155.7
click at [503, 65] on span "Entity: elections canada voting date" at bounding box center [869, 68] width 1104 height 16
copy span "elections canada voting date"
click at [420, 222] on div "No Results Found. Sorry, we couldn't find any results for " elections canada vo…" at bounding box center [866, 470] width 1325 height 764
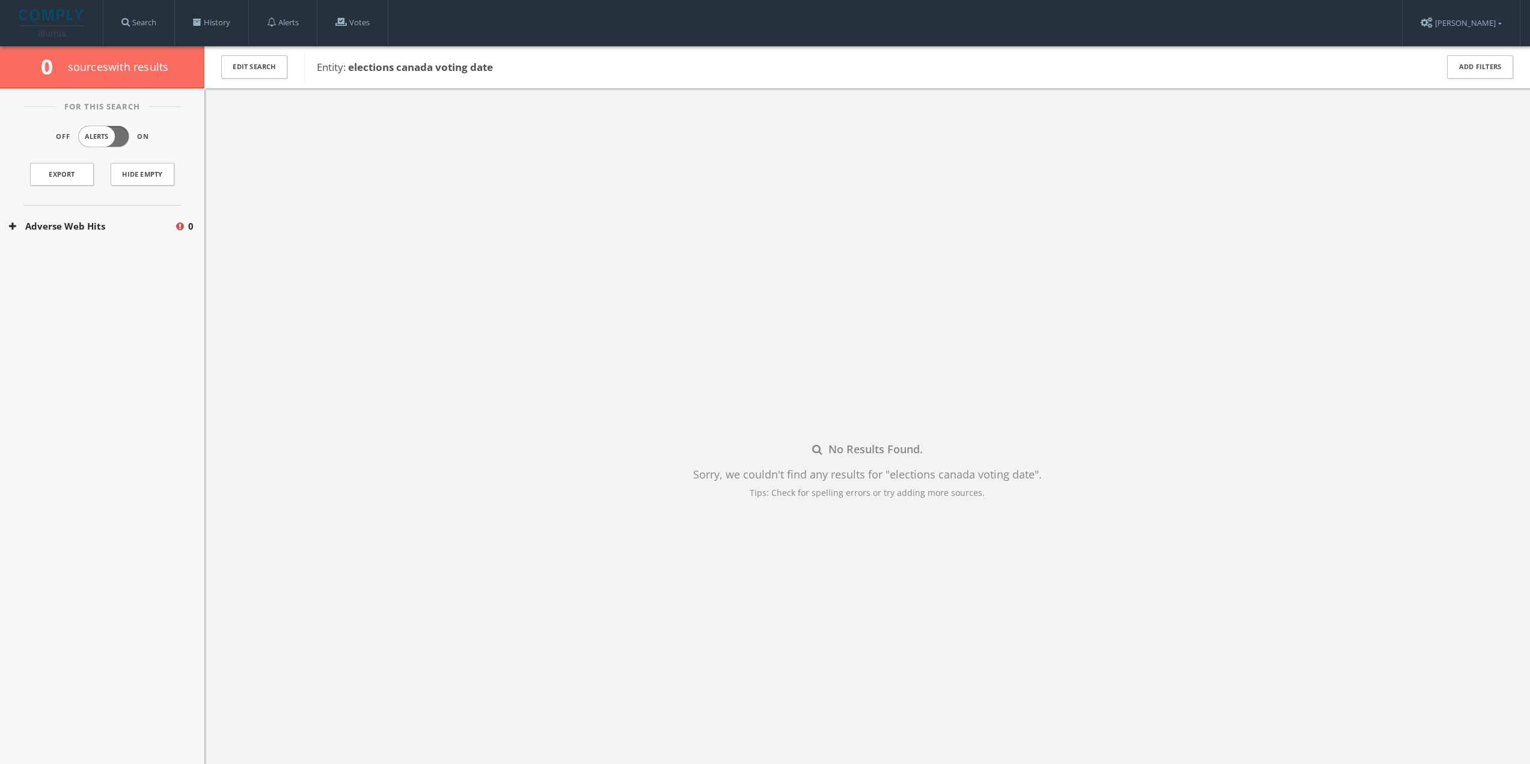
click at [115, 228] on button "Adverse Web Hits" at bounding box center [91, 226] width 165 height 14
click at [90, 267] on button "Bing Adverse Terms Search" at bounding box center [93, 262] width 168 height 12
click at [87, 294] on button "Bing Adverse Terms Search" at bounding box center [93, 290] width 168 height 12
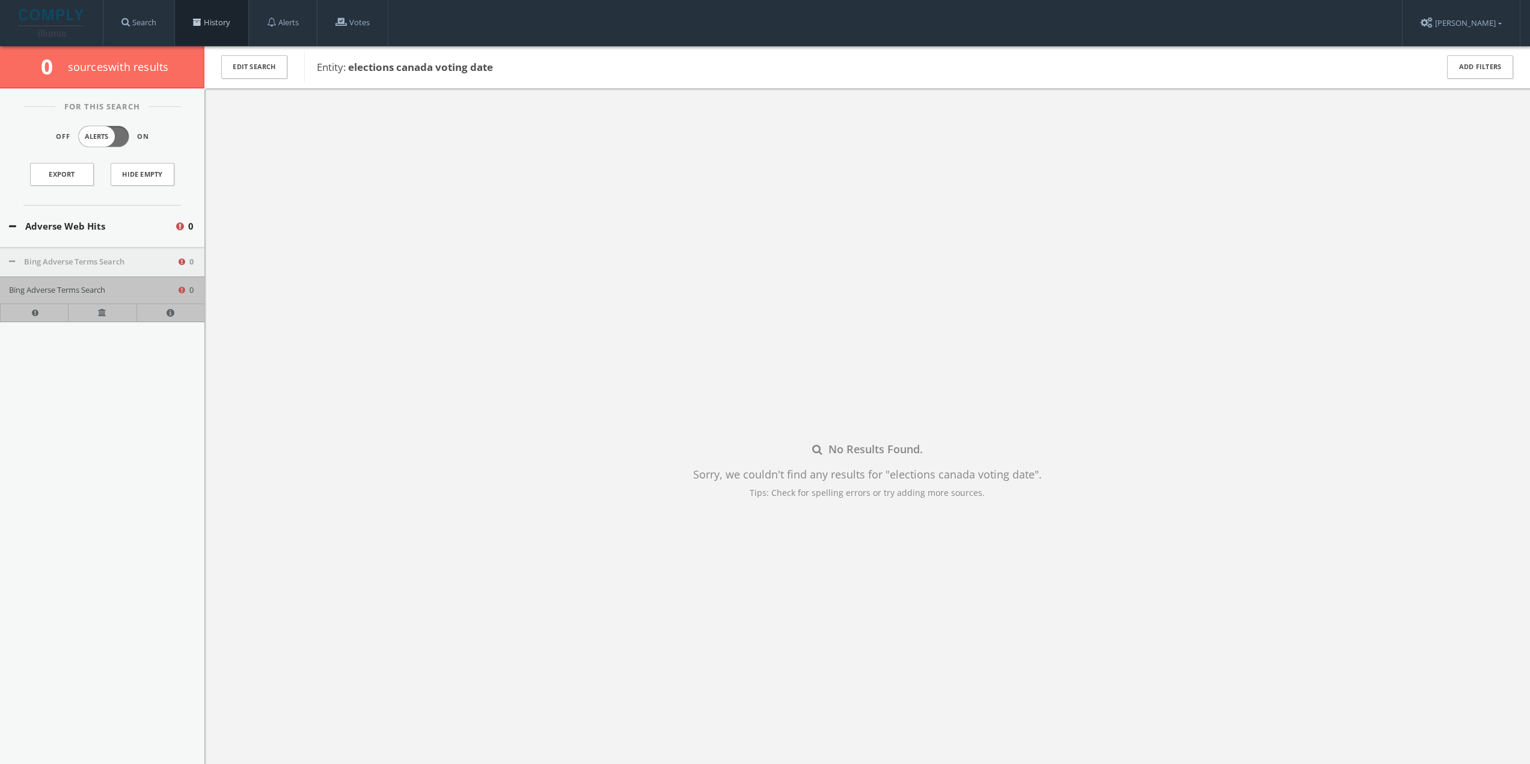
click at [218, 17] on link "History" at bounding box center [211, 23] width 73 height 46
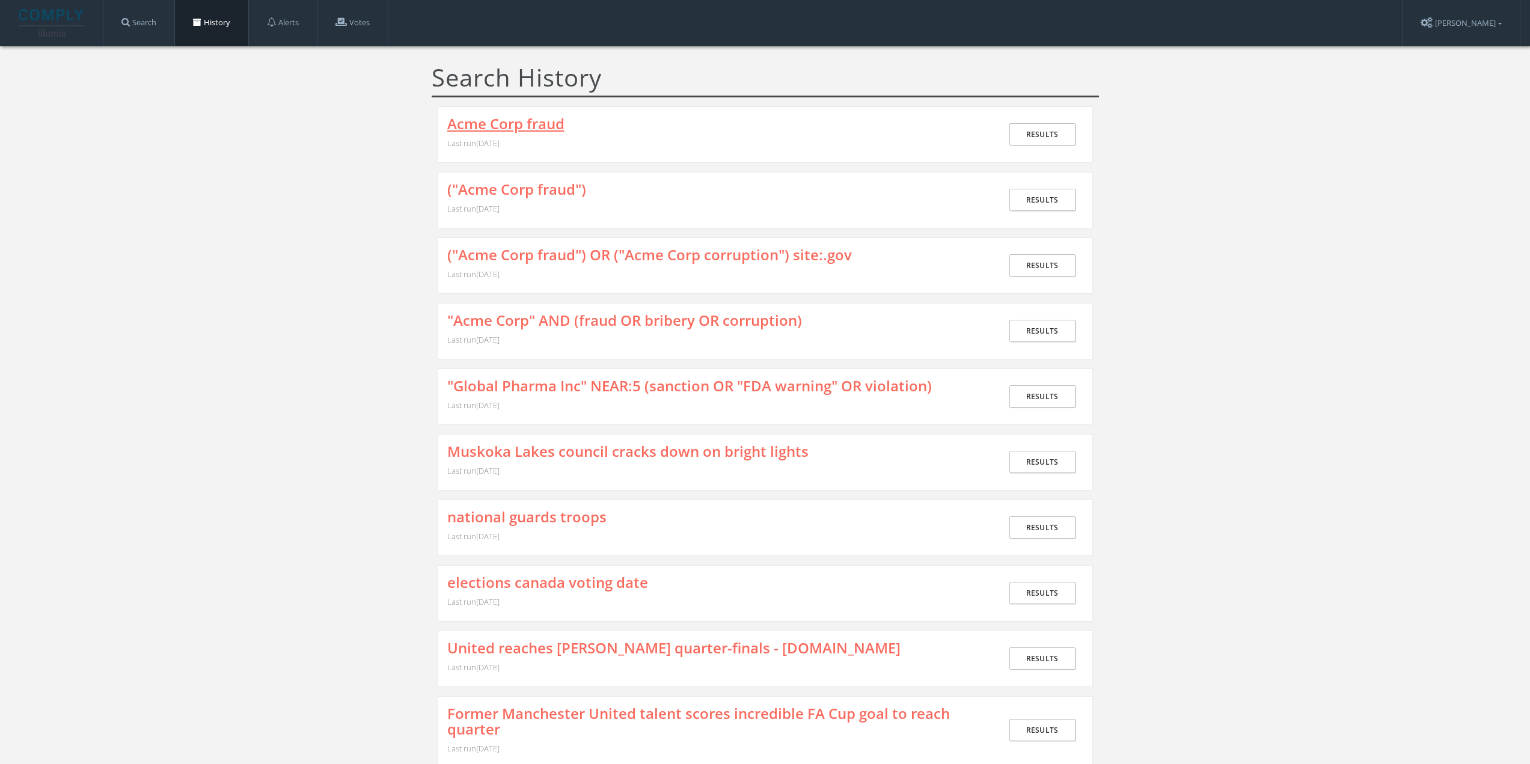
click at [494, 131] on link "Acme Corp fraud" at bounding box center [505, 124] width 117 height 16
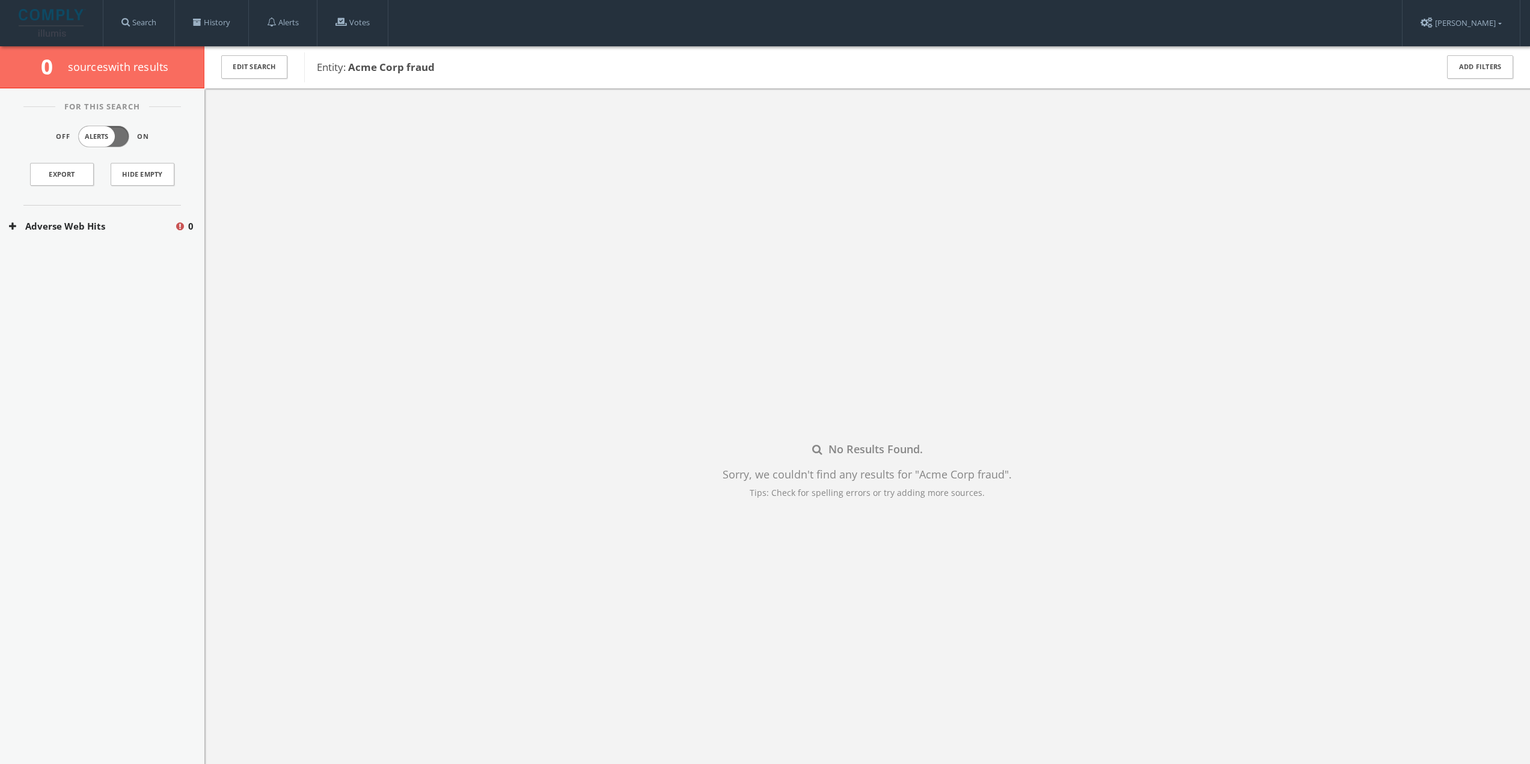
click at [126, 221] on button "Adverse Web Hits" at bounding box center [91, 226] width 165 height 14
click at [142, 267] on button "Bing Adverse Terms Search" at bounding box center [93, 262] width 168 height 12
drag, startPoint x: 349, startPoint y: 67, endPoint x: 435, endPoint y: 69, distance: 86.6
click at [435, 69] on span "Entity: Acme Corp fraud" at bounding box center [869, 68] width 1104 height 16
copy b "Acme Corp fraud"
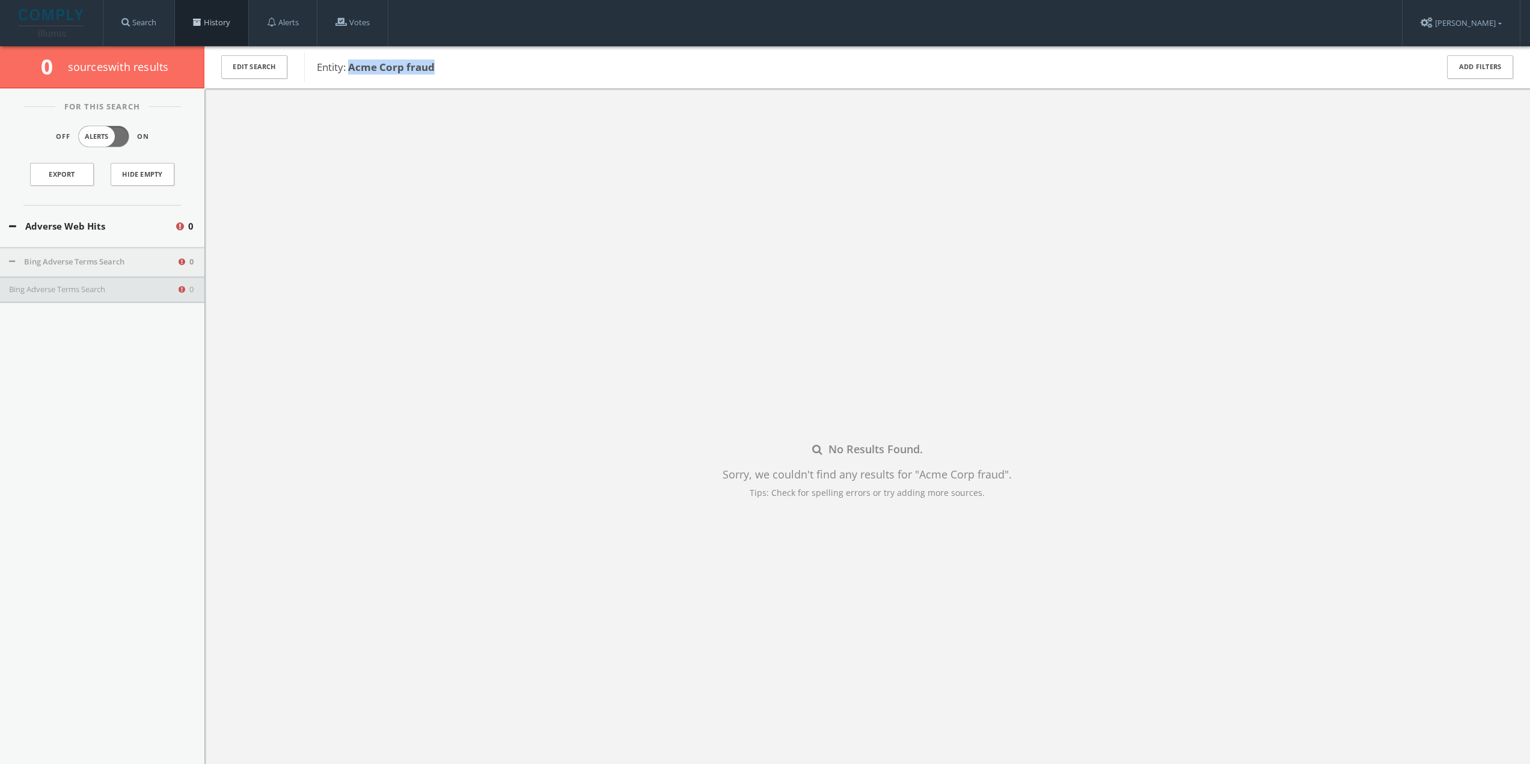
click at [237, 20] on link "History" at bounding box center [211, 23] width 73 height 46
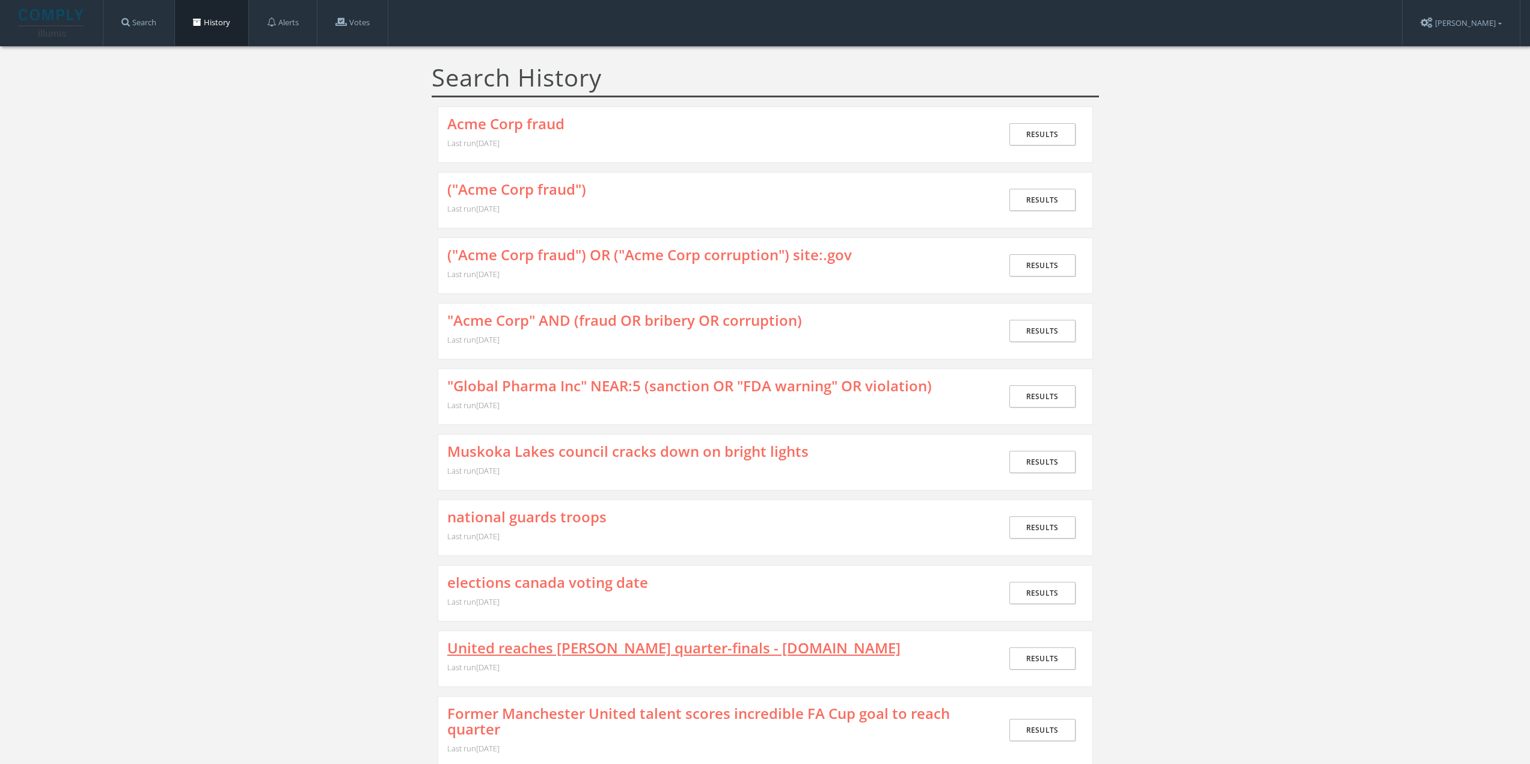
click at [527, 648] on link "United reaches [PERSON_NAME] quarter-finals - [DOMAIN_NAME]" at bounding box center [673, 648] width 453 height 16
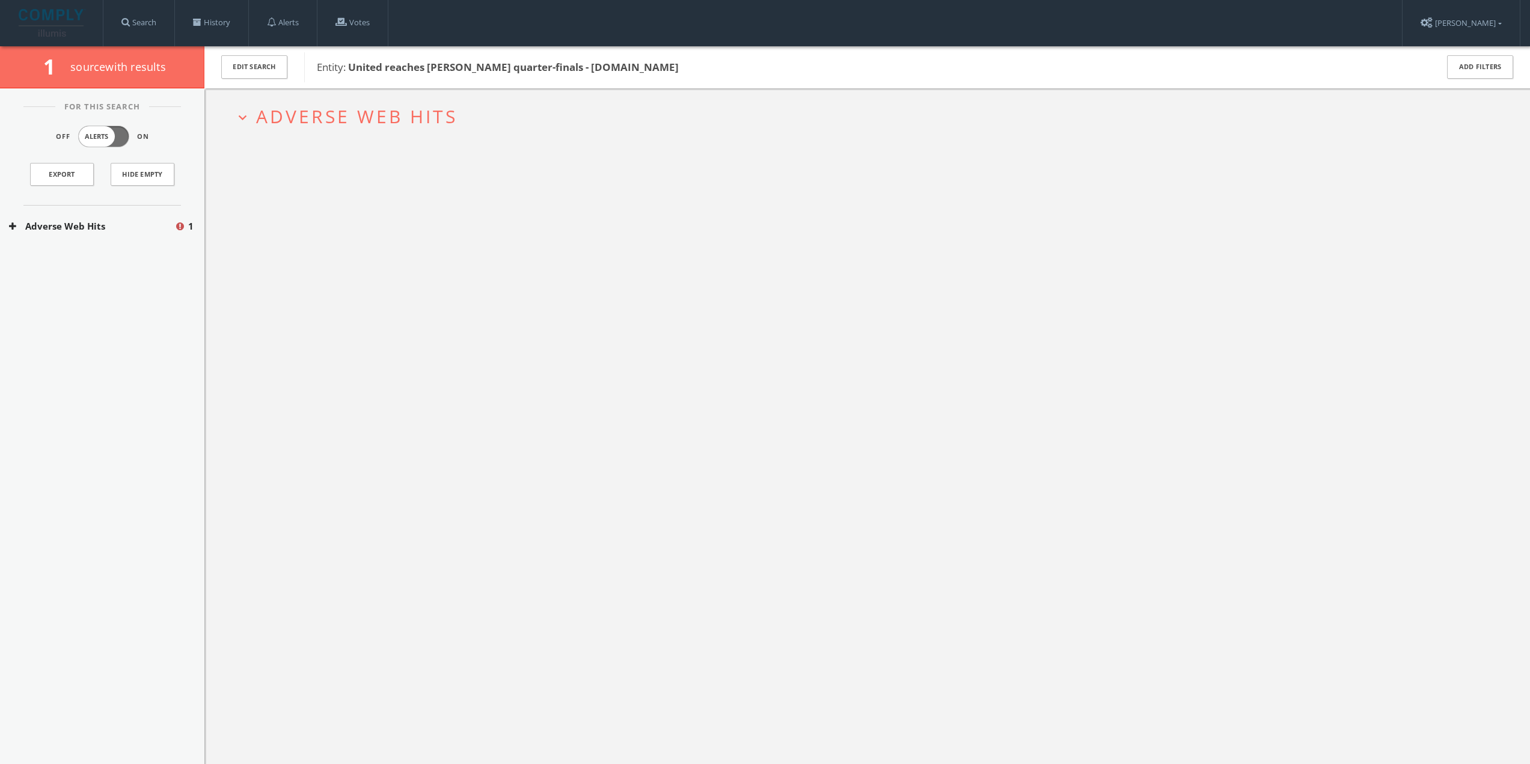
click at [296, 113] on span "Adverse Web Hits" at bounding box center [356, 116] width 201 height 25
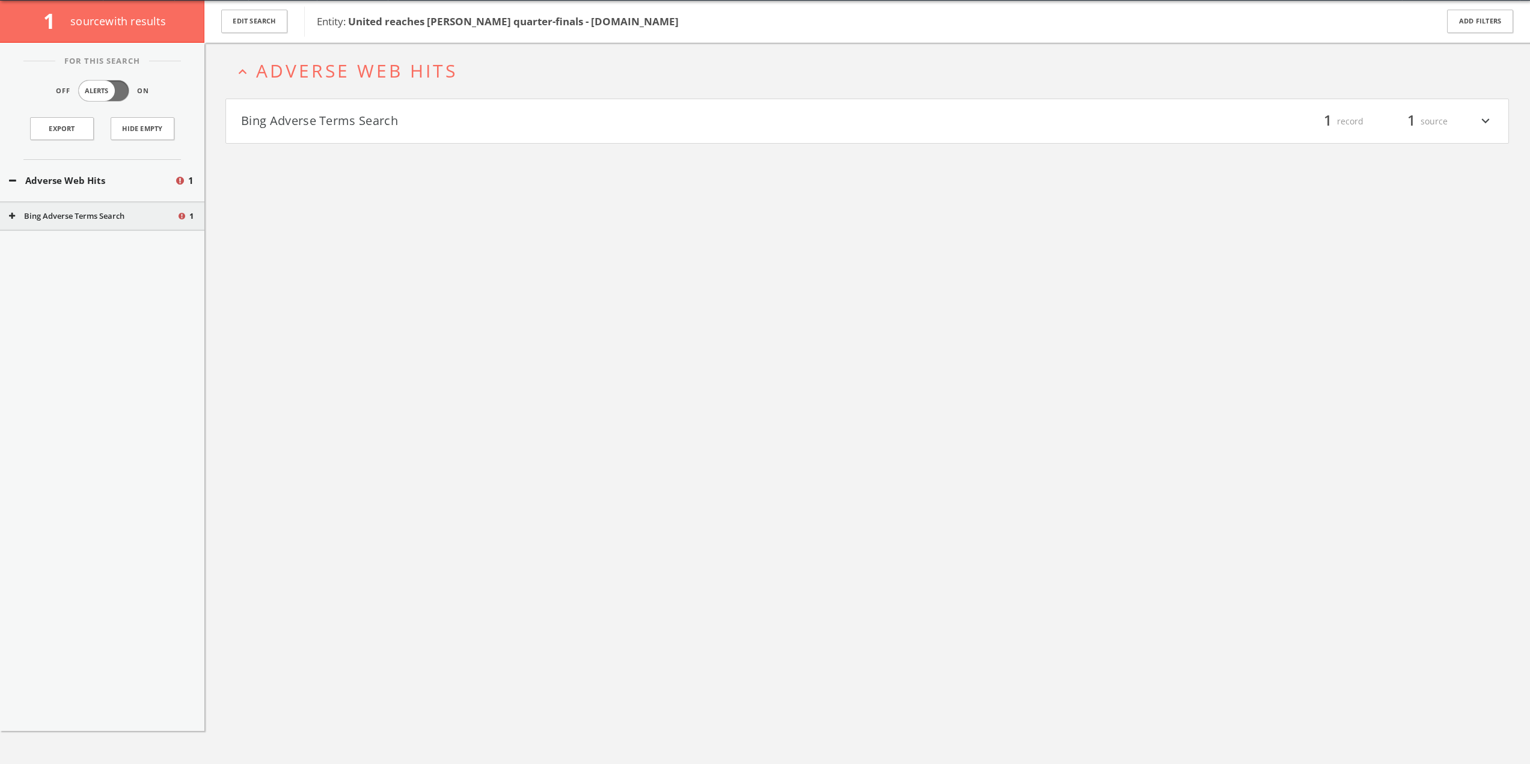
scroll to position [46, 0]
drag, startPoint x: 350, startPoint y: 22, endPoint x: 631, endPoint y: 23, distance: 280.7
click at [631, 23] on b "United reaches [PERSON_NAME] quarter-finals - [DOMAIN_NAME]" at bounding box center [513, 21] width 331 height 14
copy b "United reaches [PERSON_NAME] quarter-finals - [DOMAIN_NAME]"
click at [313, 128] on button "Bing Adverse Terms Search" at bounding box center [554, 127] width 626 height 20
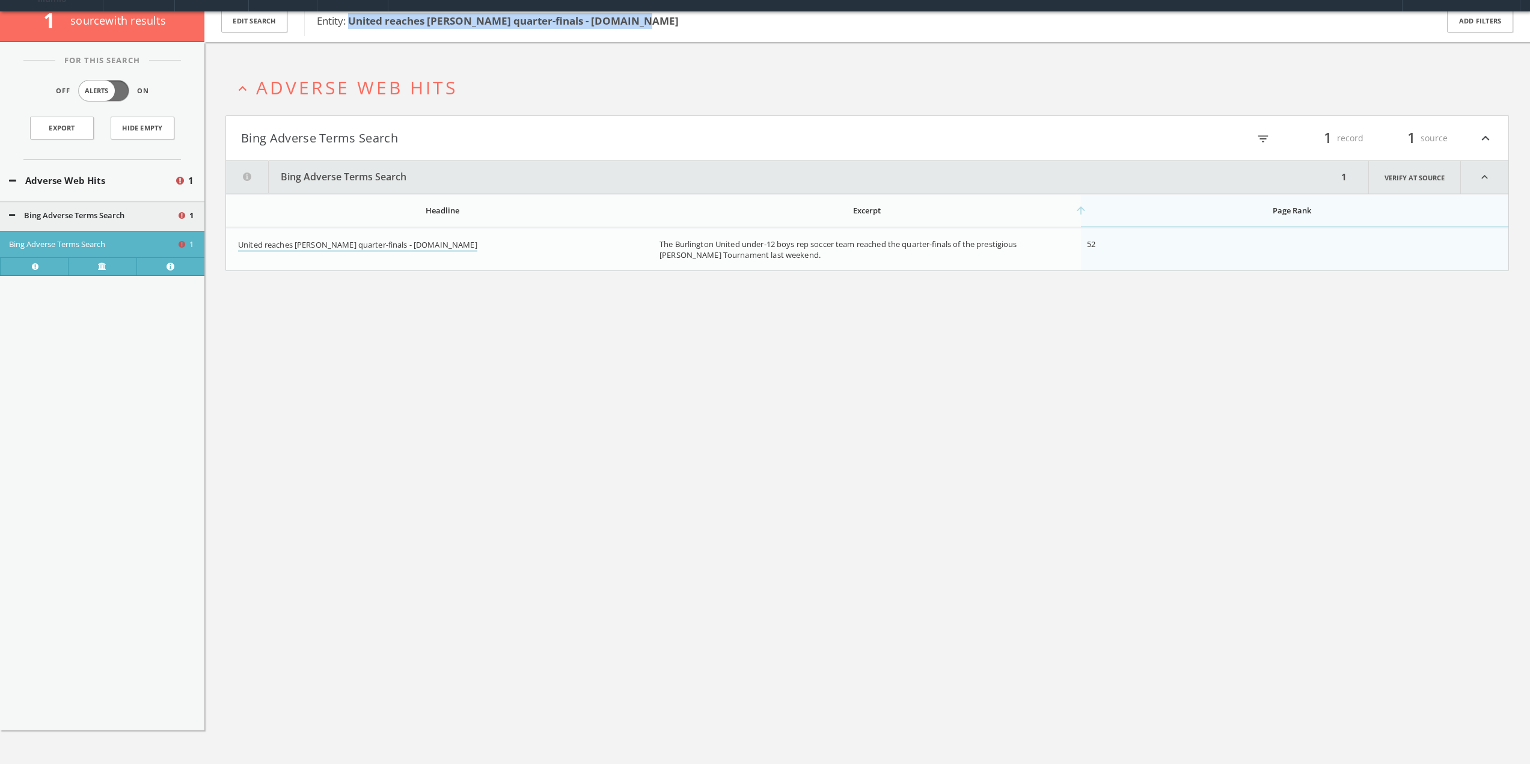
scroll to position [0, 0]
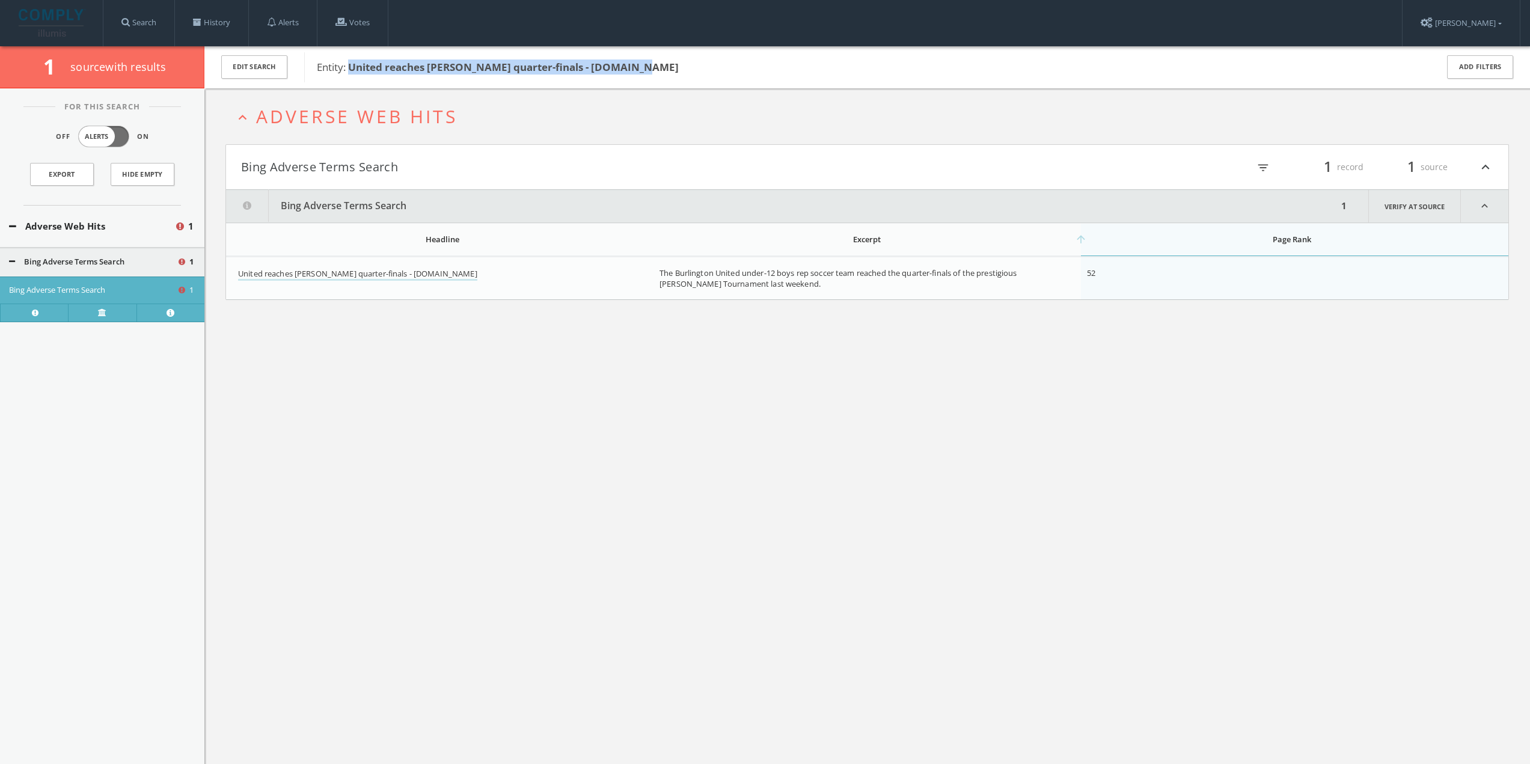
click at [685, 114] on button "expand_less Adverse Web Hits" at bounding box center [871, 116] width 1274 height 20
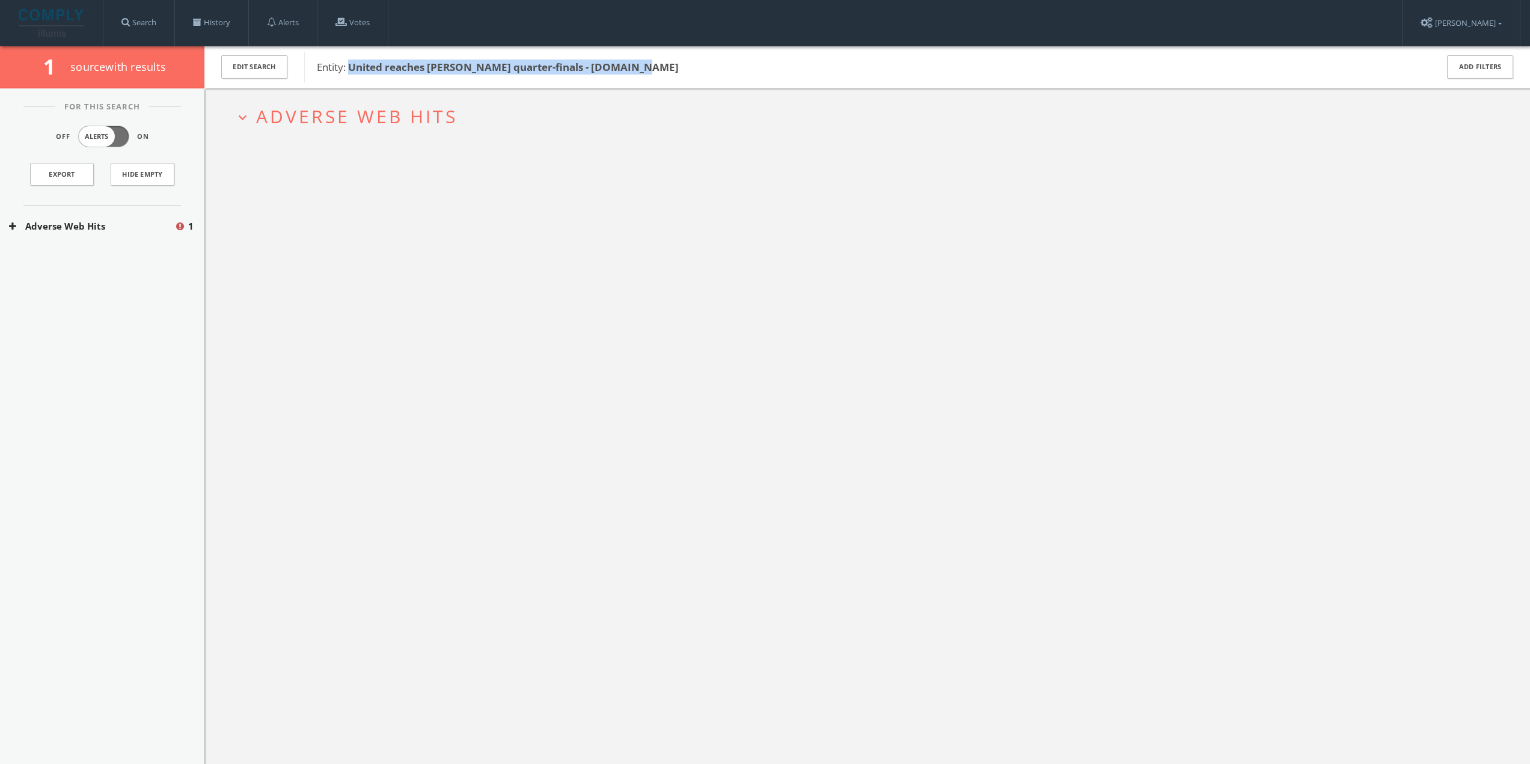
click at [685, 114] on button "expand_more Adverse Web Hits" at bounding box center [871, 116] width 1274 height 20
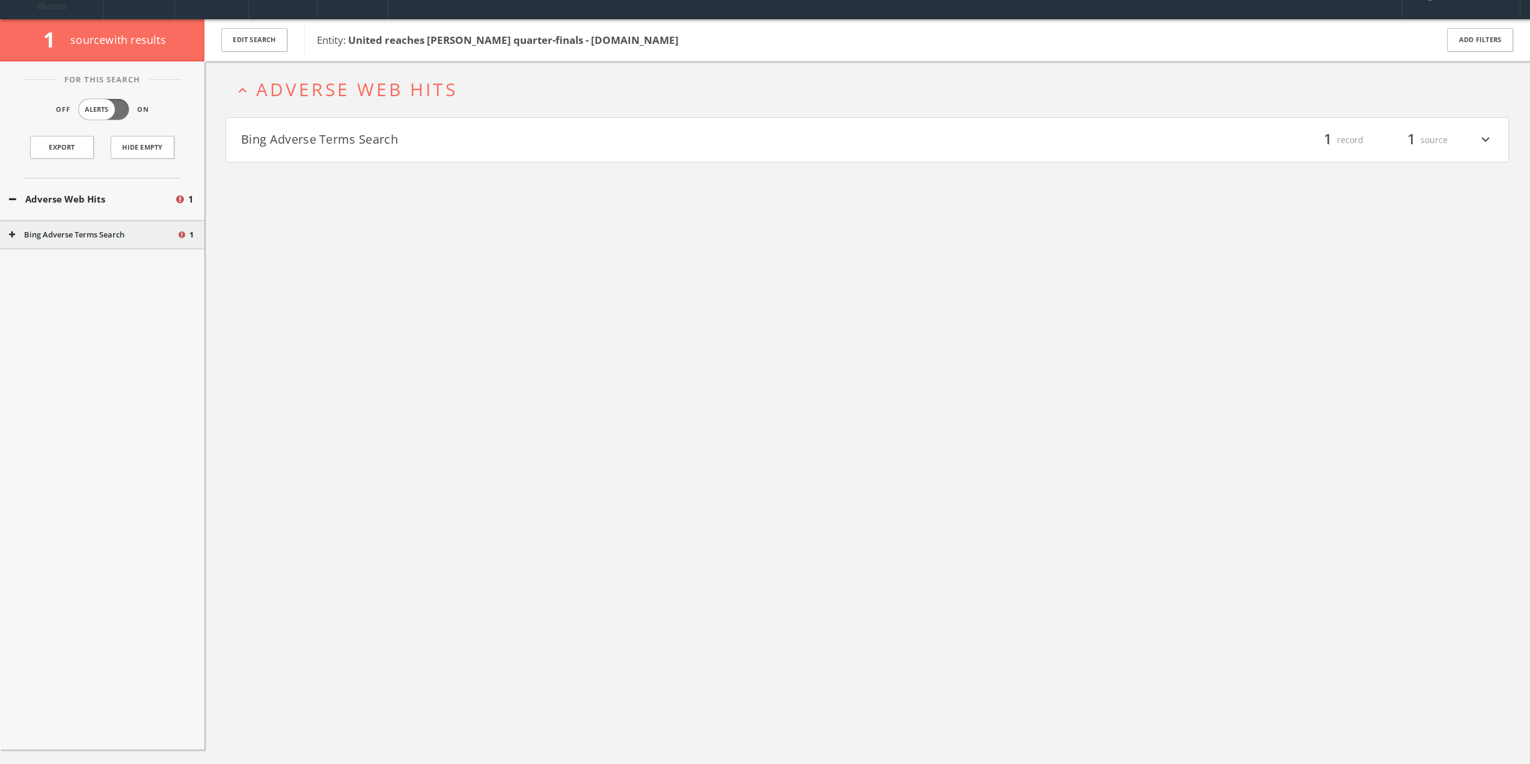
click at [601, 158] on h4 "Bing Adverse Terms Search filter_list 1 record 1 source expand_more" at bounding box center [867, 140] width 1282 height 44
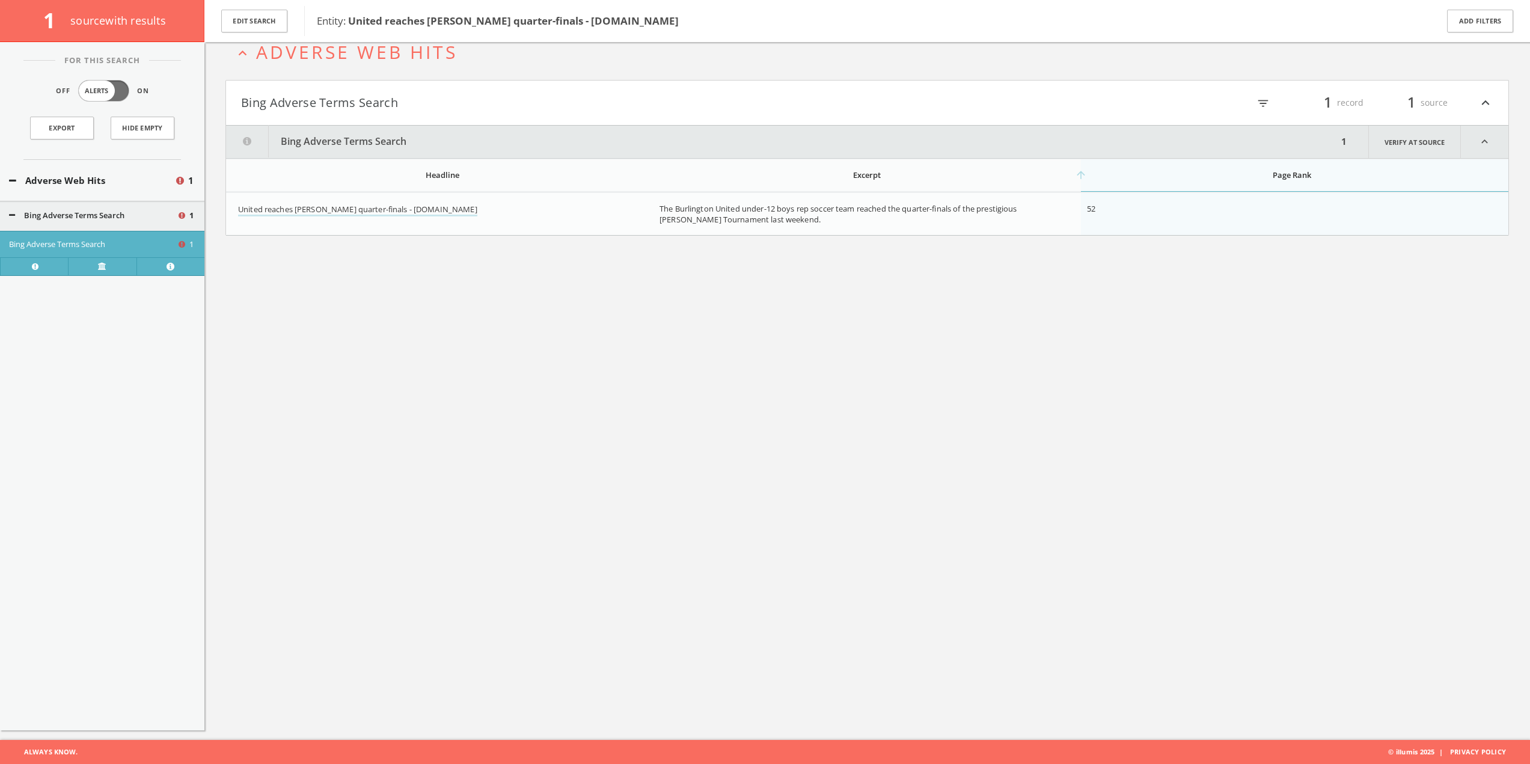
scroll to position [61, 0]
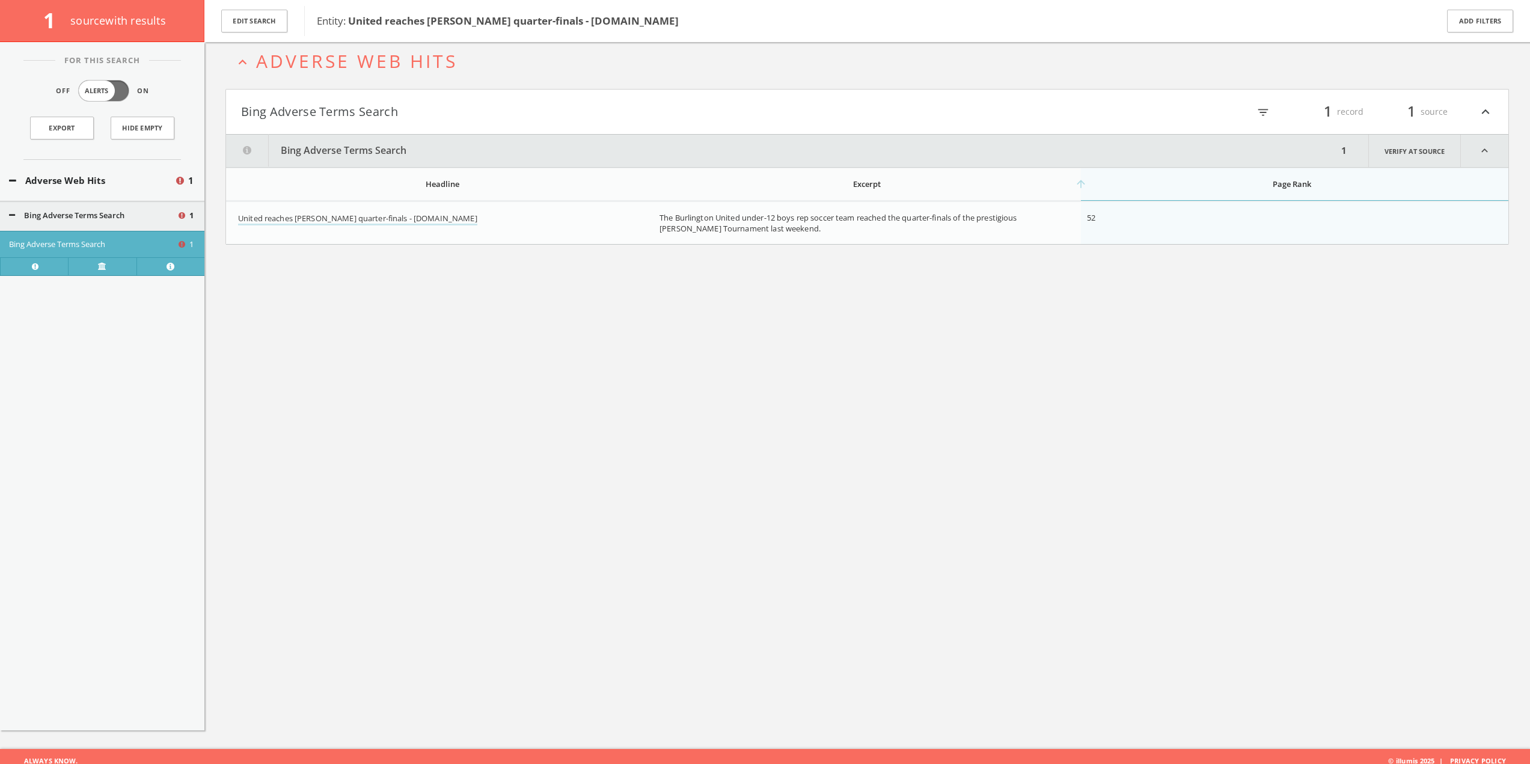
click at [581, 402] on div "expand_less Adverse Web Hits Bing Adverse Terms Search filter_list 1 record 1 s…" at bounding box center [866, 367] width 1325 height 764
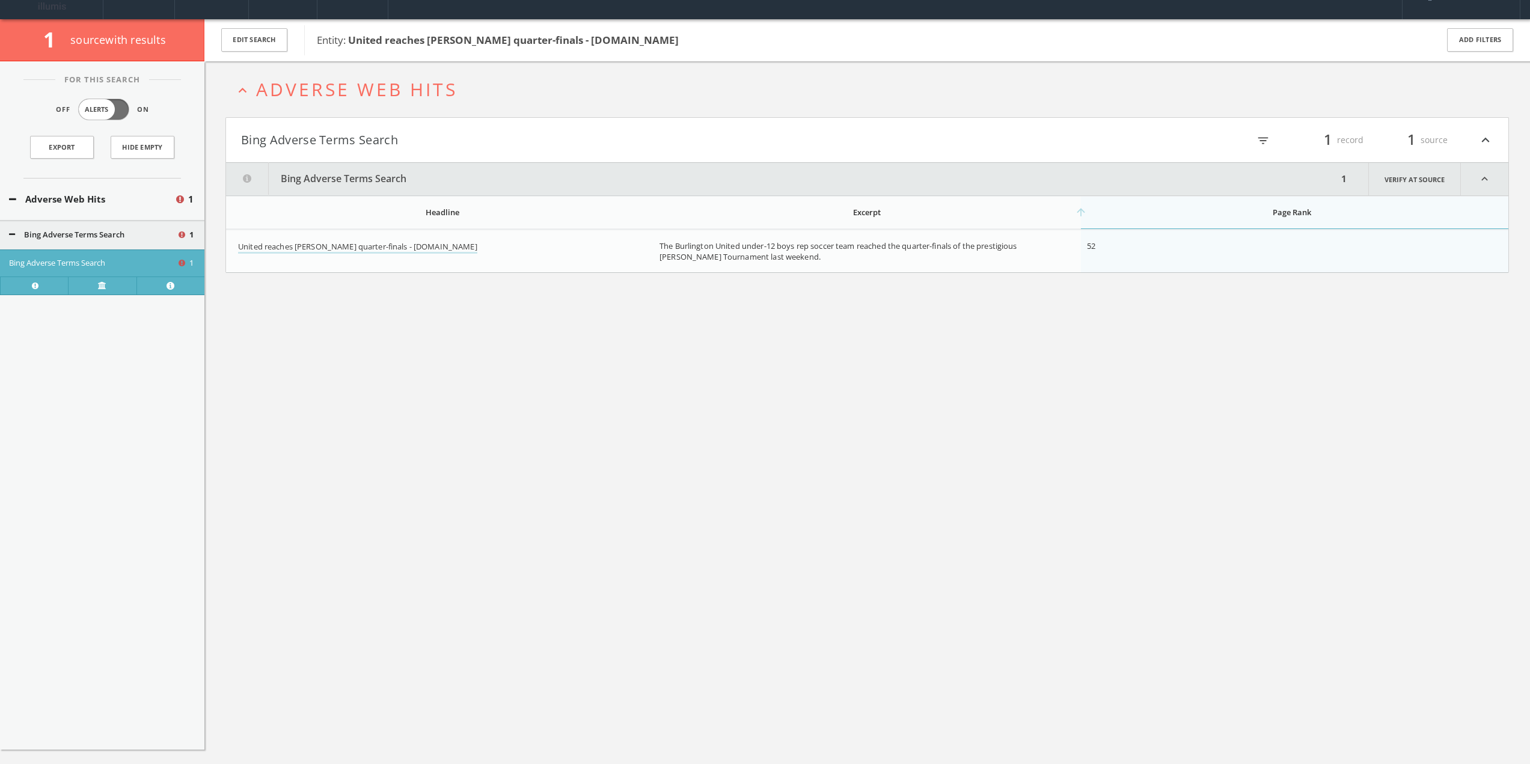
scroll to position [0, 0]
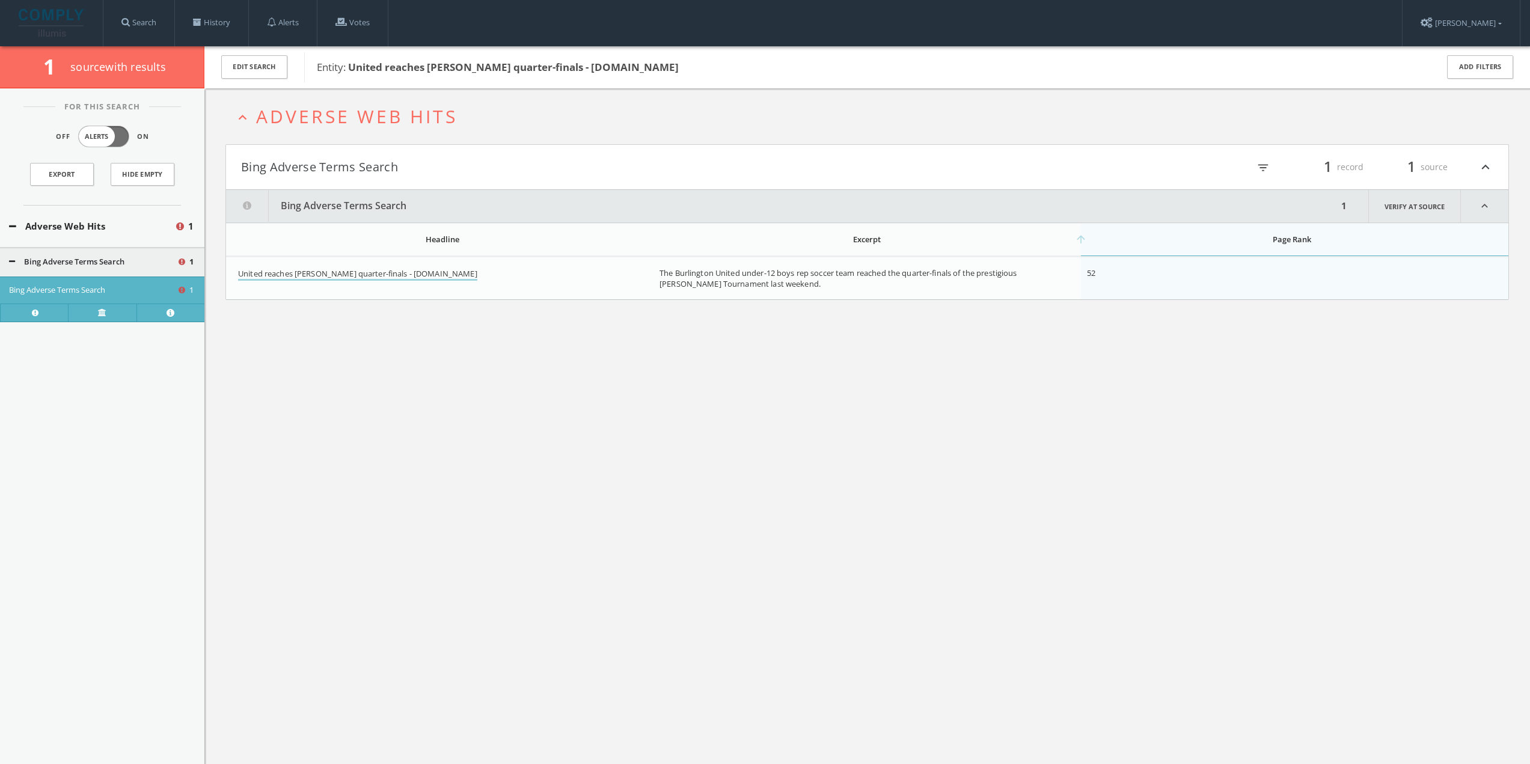
click at [353, 272] on link "United reaches [PERSON_NAME] quarter-finals - [DOMAIN_NAME]" at bounding box center [357, 274] width 239 height 13
click at [629, 427] on div "expand_less Adverse Web Hits Bing Adverse Terms Search filter_list 1 record 1 s…" at bounding box center [866, 470] width 1325 height 764
drag, startPoint x: 476, startPoint y: 277, endPoint x: 234, endPoint y: 276, distance: 241.6
click at [234, 276] on td "United reaches [PERSON_NAME] quarter-finals - [DOMAIN_NAME]" at bounding box center [439, 278] width 427 height 43
copy link "United reaches [PERSON_NAME] quarter-finals - [DOMAIN_NAME]"
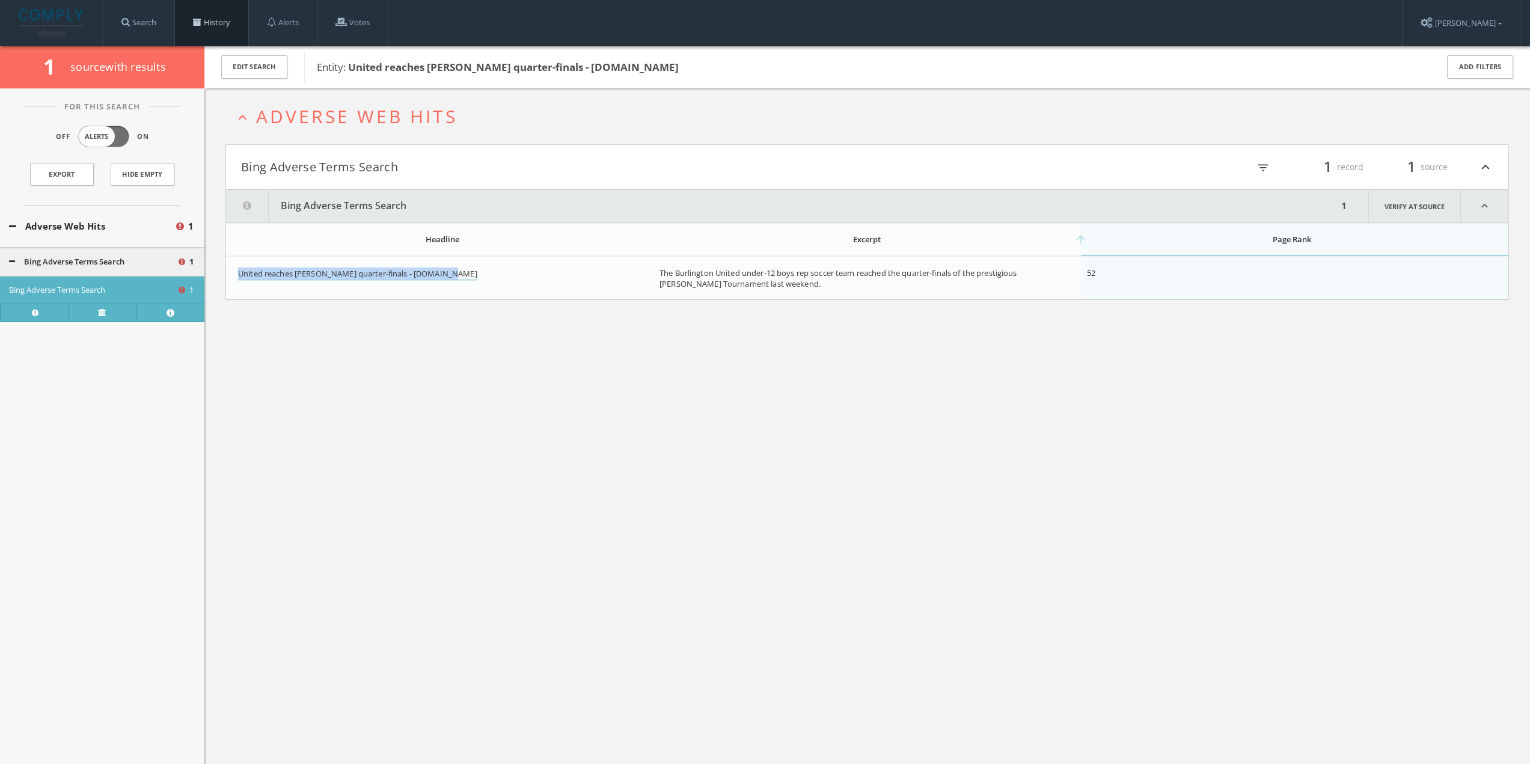
click at [220, 23] on link "History" at bounding box center [211, 23] width 73 height 46
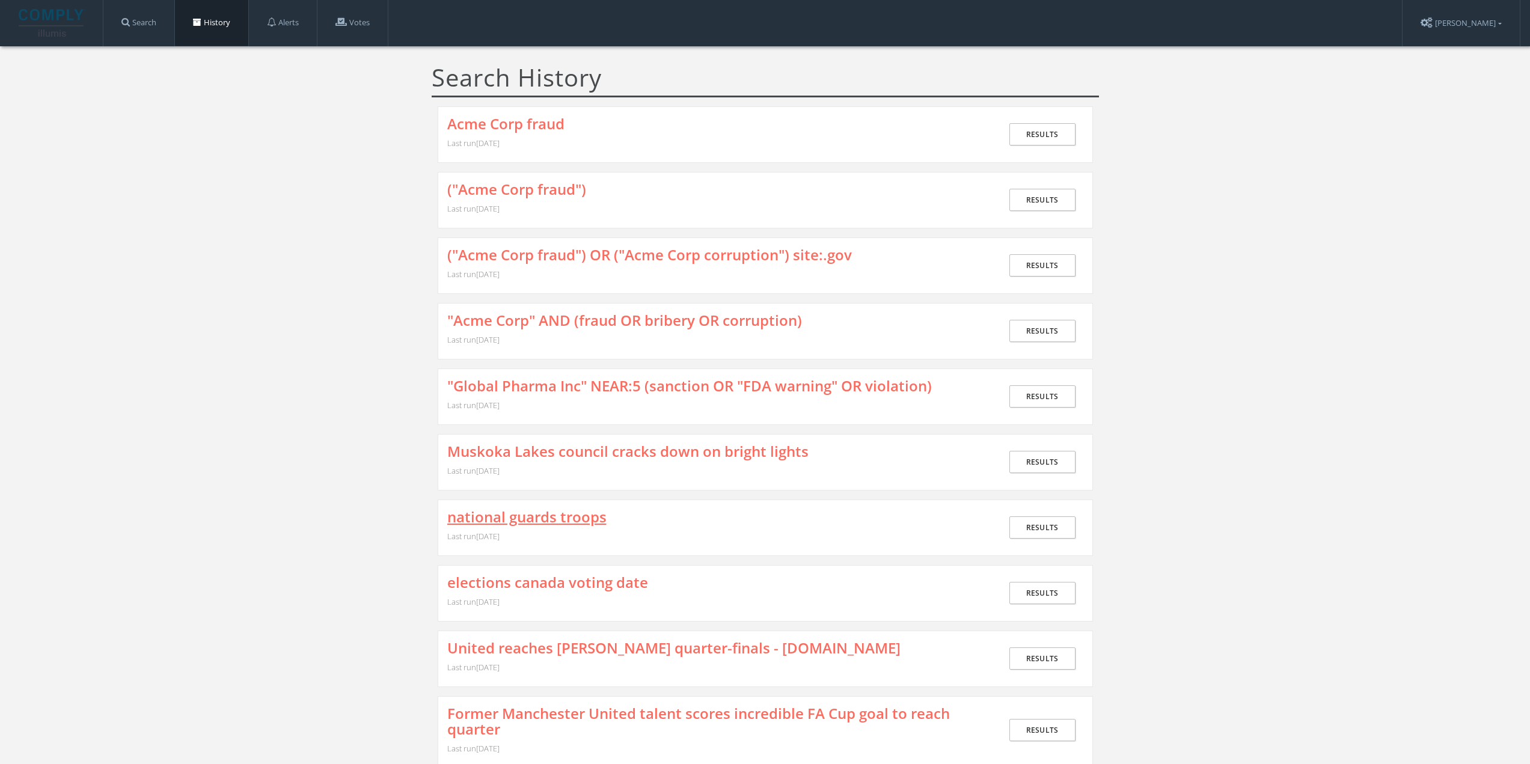
click at [491, 516] on link "national guards troops" at bounding box center [526, 517] width 159 height 16
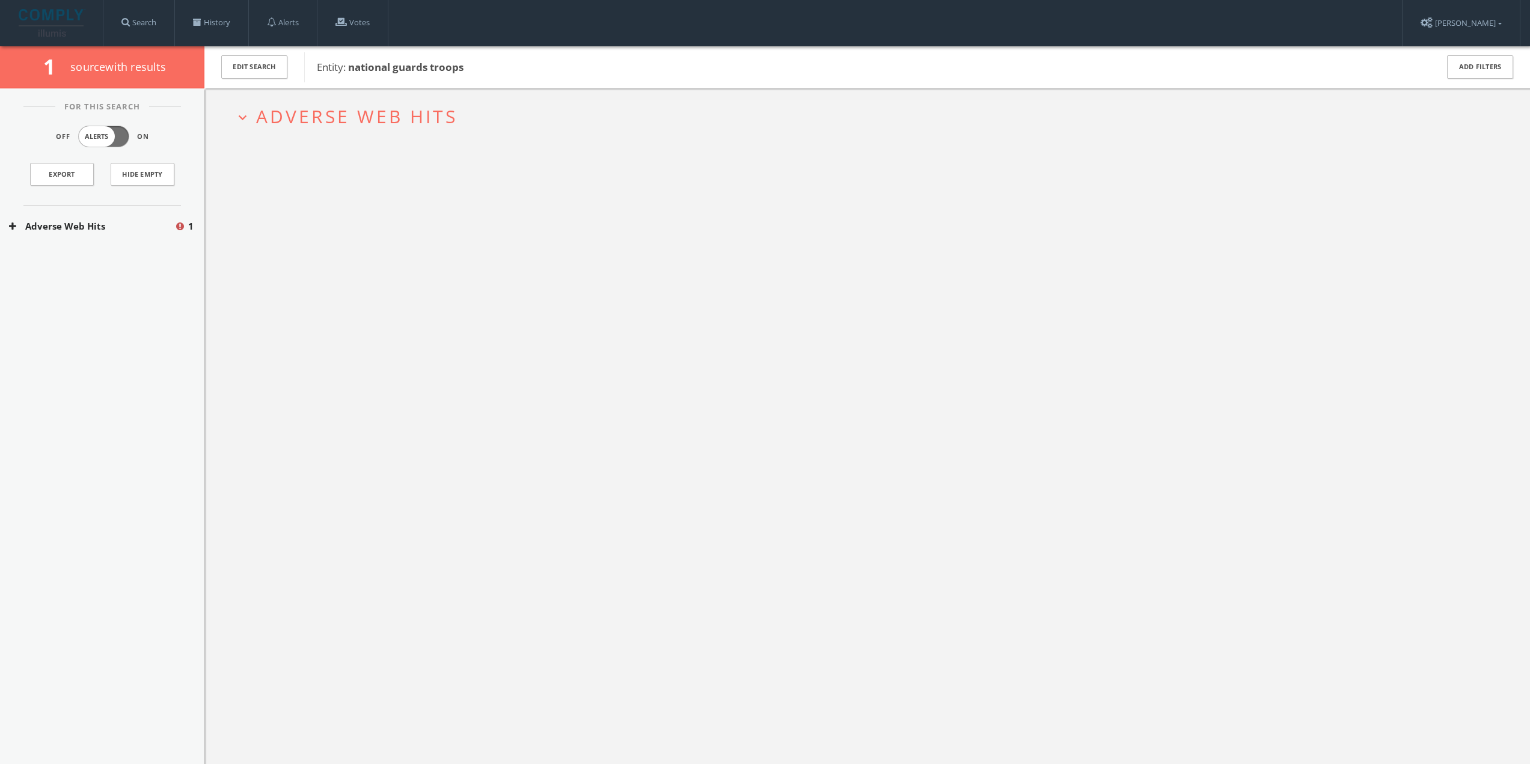
click at [117, 227] on button "Adverse Web Hits" at bounding box center [91, 226] width 165 height 14
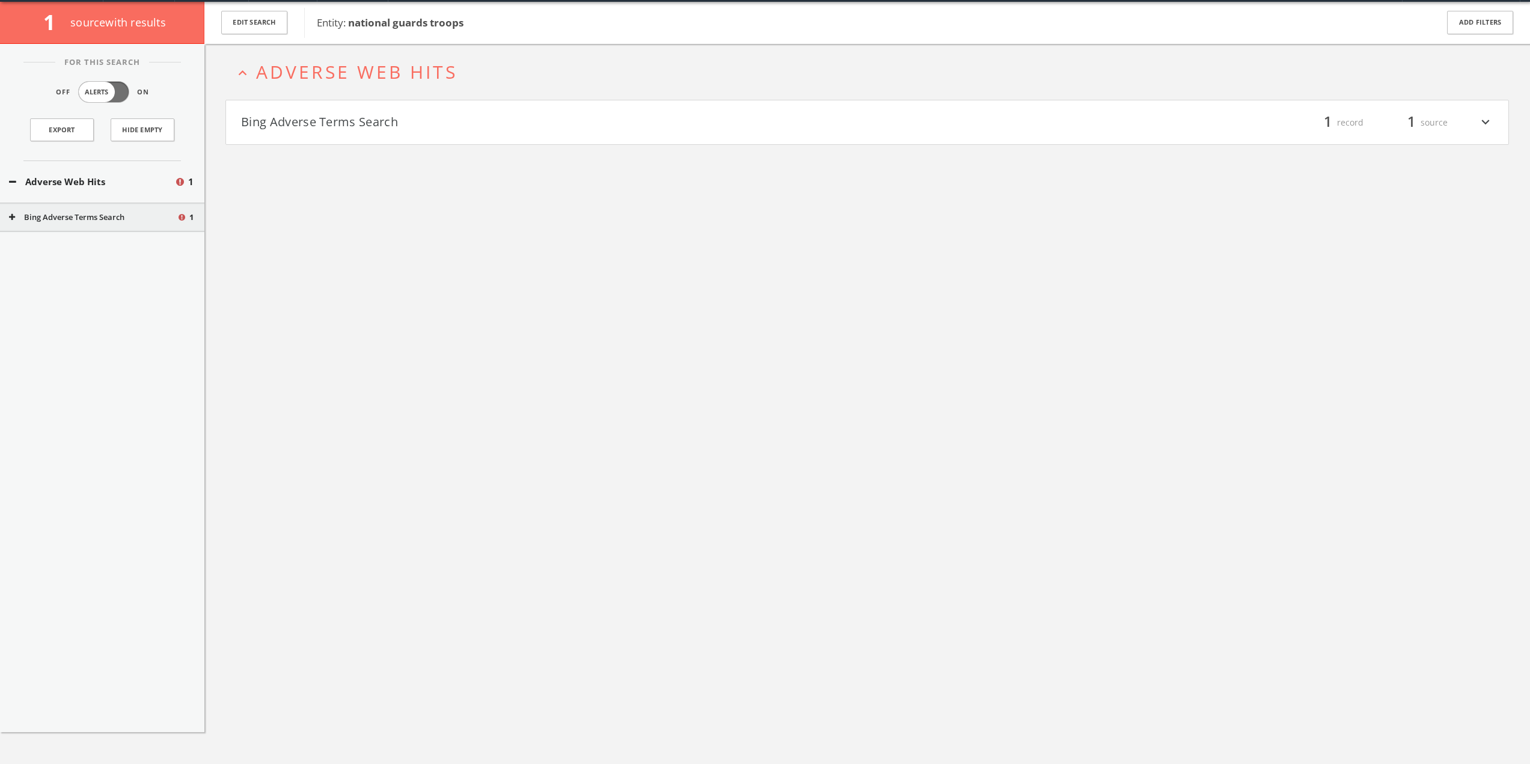
click at [382, 120] on button "Bing Adverse Terms Search" at bounding box center [554, 122] width 626 height 20
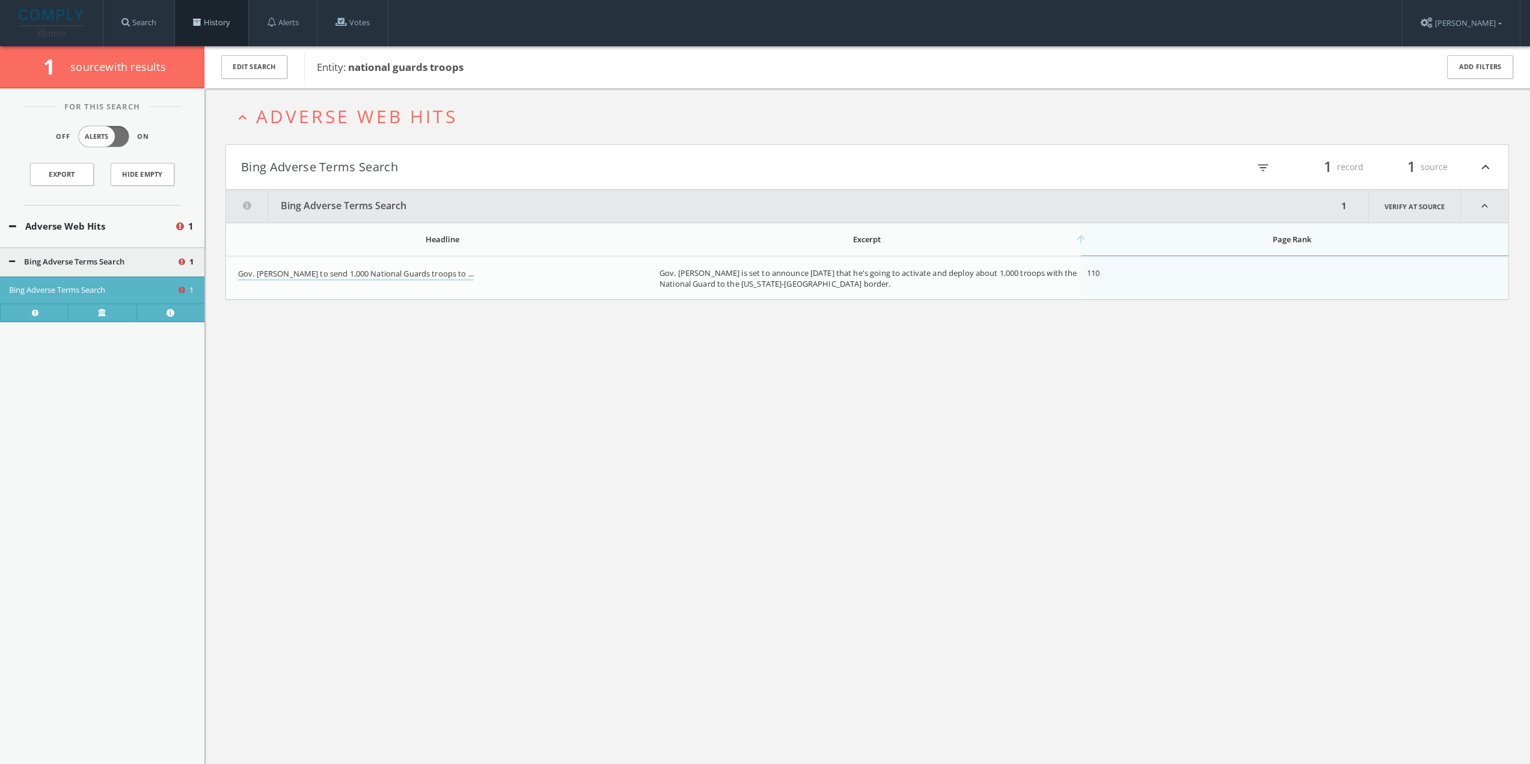
click at [230, 23] on link "History" at bounding box center [211, 23] width 73 height 46
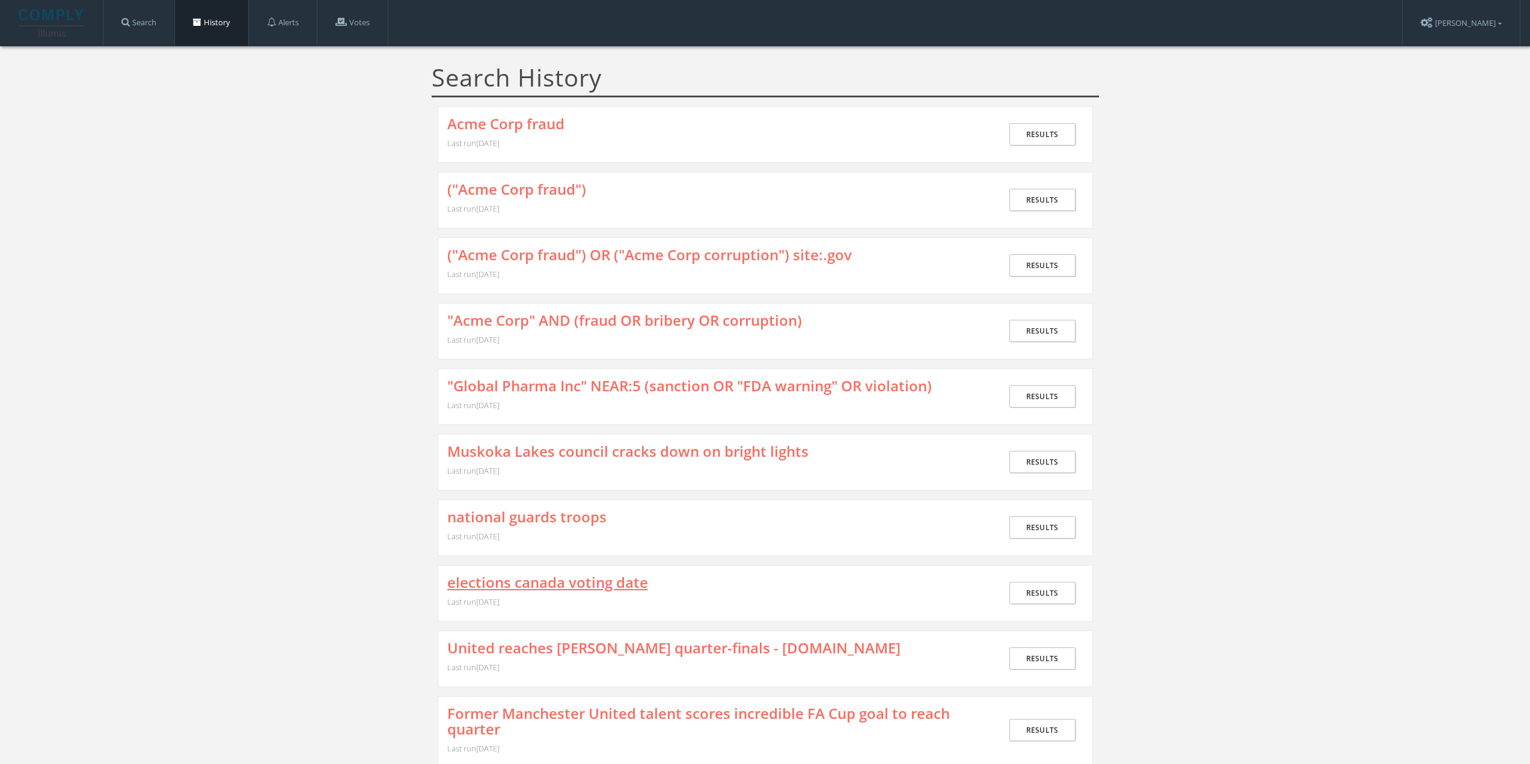
click at [530, 580] on link "elections canada voting date" at bounding box center [547, 583] width 201 height 16
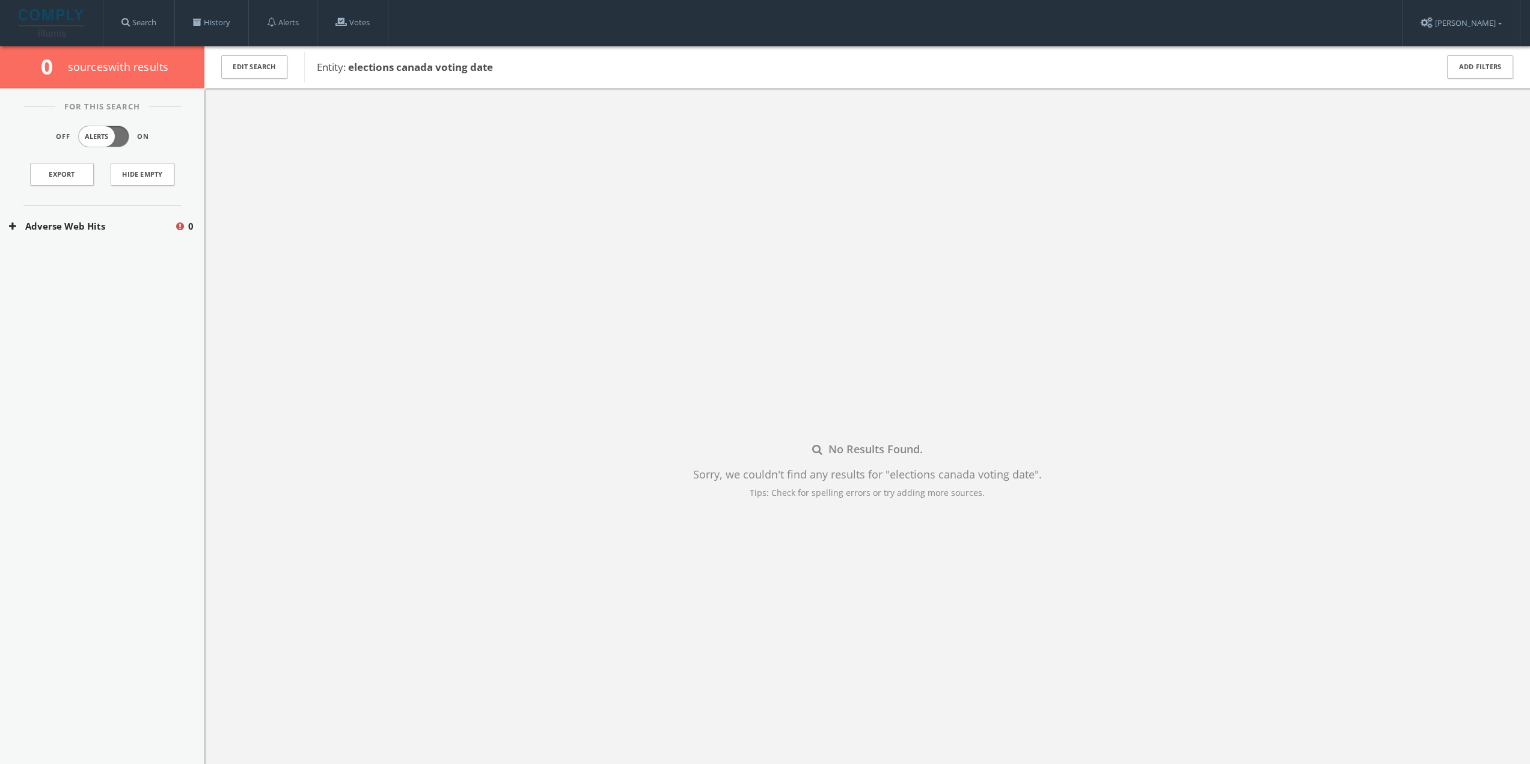
click at [149, 225] on button "Adverse Web Hits" at bounding box center [91, 226] width 165 height 14
click at [142, 260] on button "Bing Adverse Terms Search" at bounding box center [93, 262] width 168 height 12
click at [221, 15] on link "History" at bounding box center [211, 23] width 73 height 46
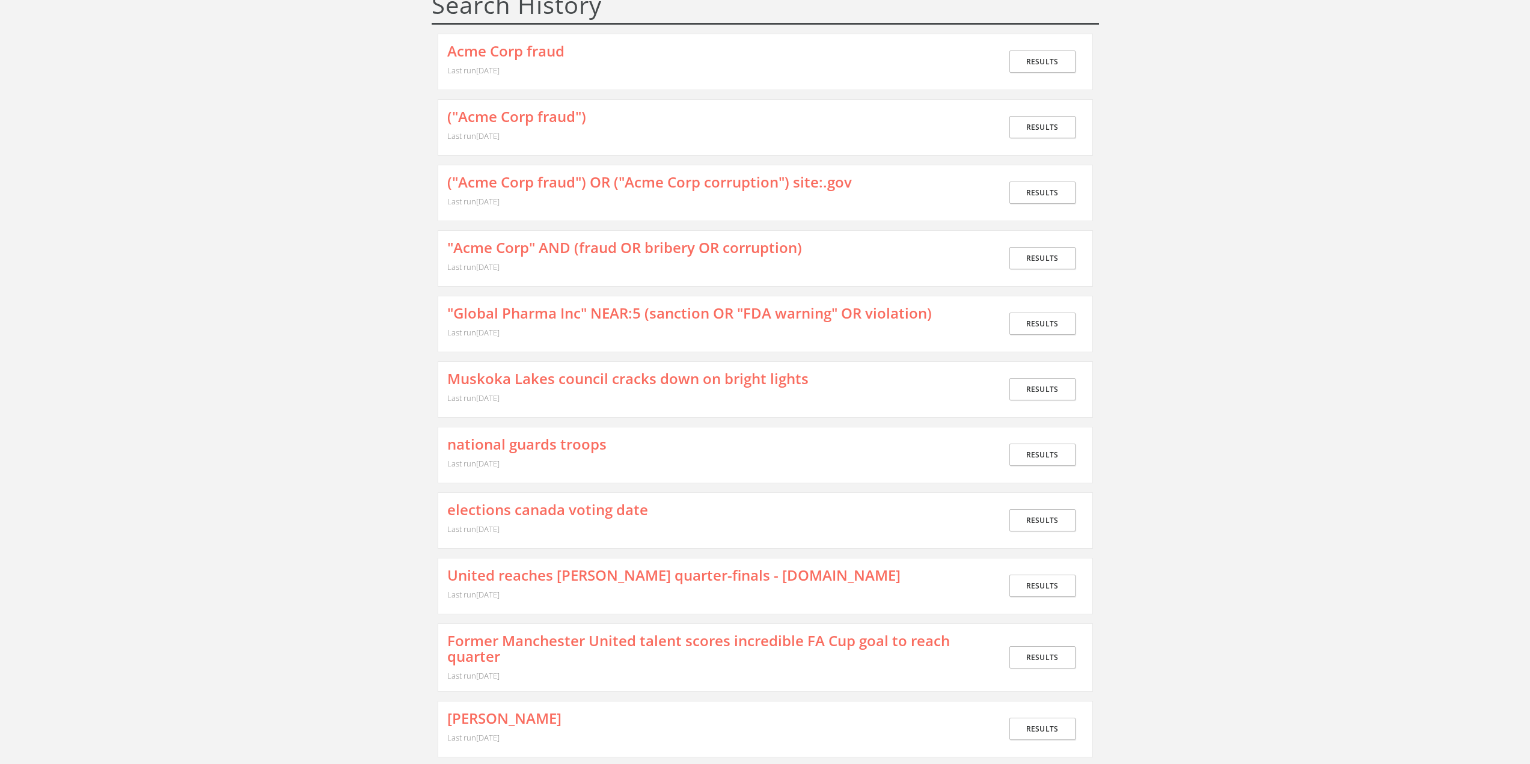
scroll to position [180, 0]
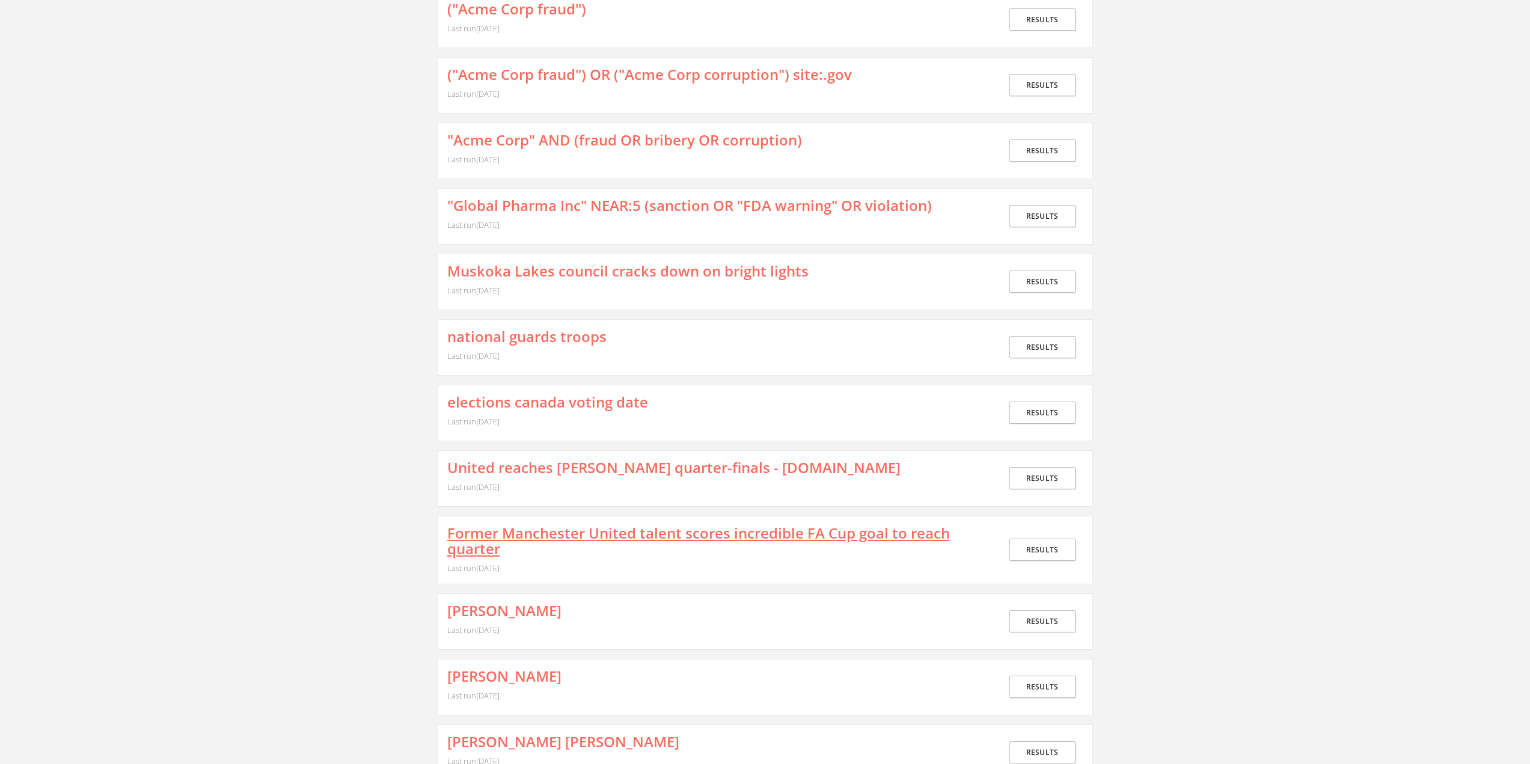
click at [606, 530] on link "Former Manchester United talent scores incredible FA Cup goal to reach quarter" at bounding box center [715, 541] width 537 height 32
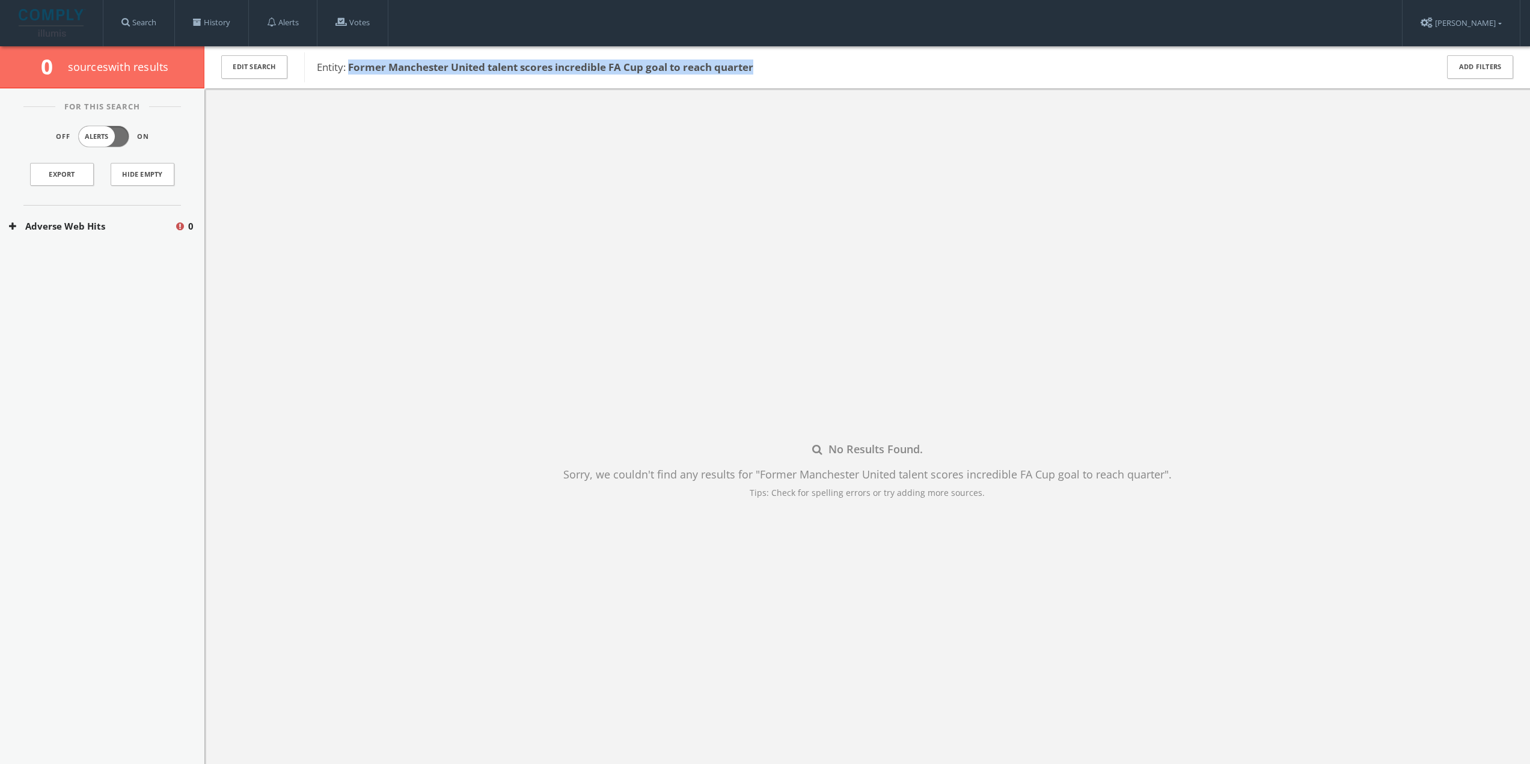
drag, startPoint x: 349, startPoint y: 61, endPoint x: 783, endPoint y: 70, distance: 434.1
click at [783, 70] on span "Entity: Former Manchester United talent scores incredible FA Cup goal to reach …" at bounding box center [869, 68] width 1104 height 16
copy b "Former Manchester United talent scores incredible FA Cup goal to reach quarter"
click at [129, 229] on button "Adverse Web Hits" at bounding box center [91, 226] width 165 height 14
click at [100, 258] on button "Bing Adverse Terms Search" at bounding box center [93, 262] width 168 height 12
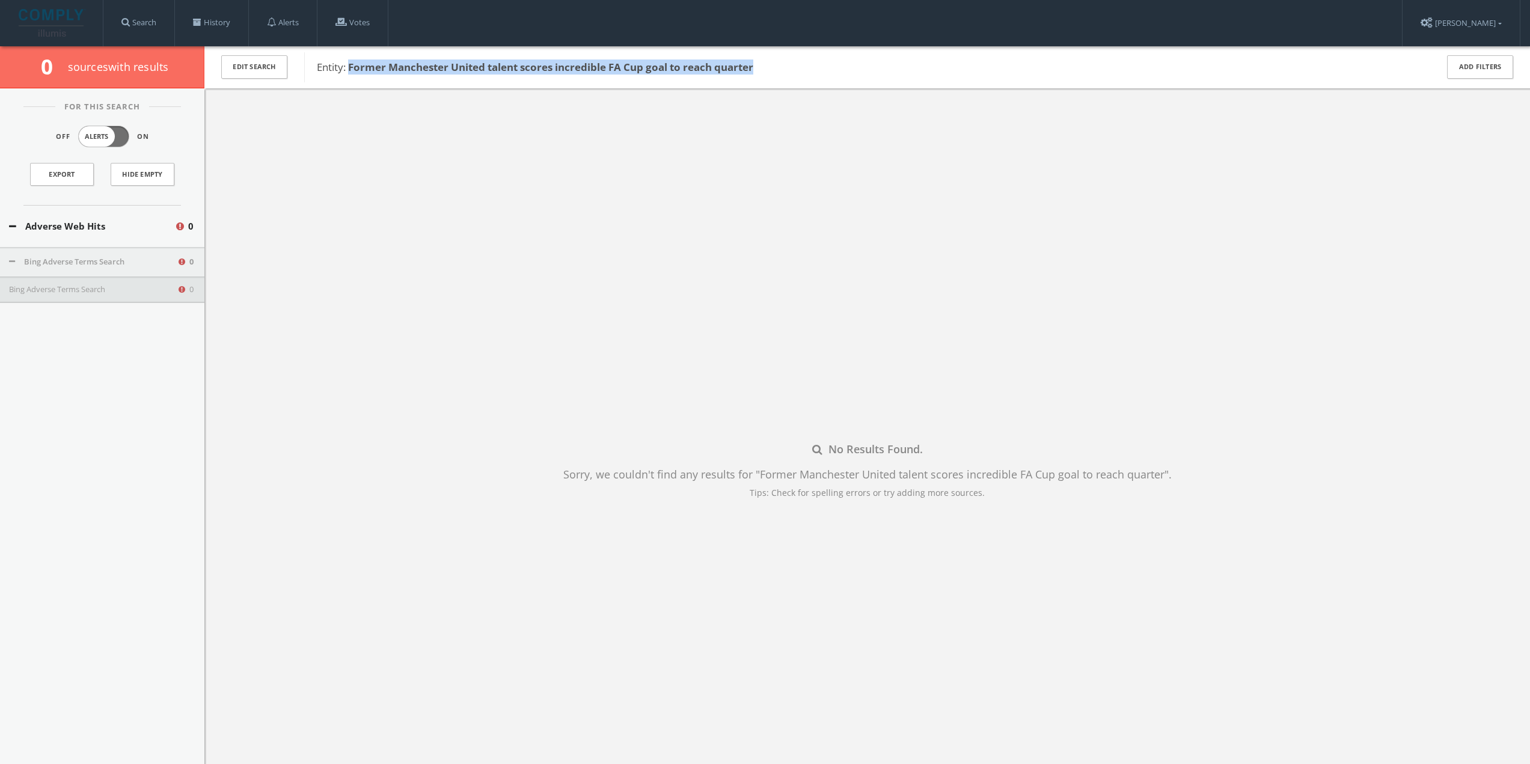
click at [111, 293] on button "Bing Adverse Terms Search" at bounding box center [93, 290] width 168 height 12
click at [213, 22] on link "History" at bounding box center [211, 23] width 73 height 46
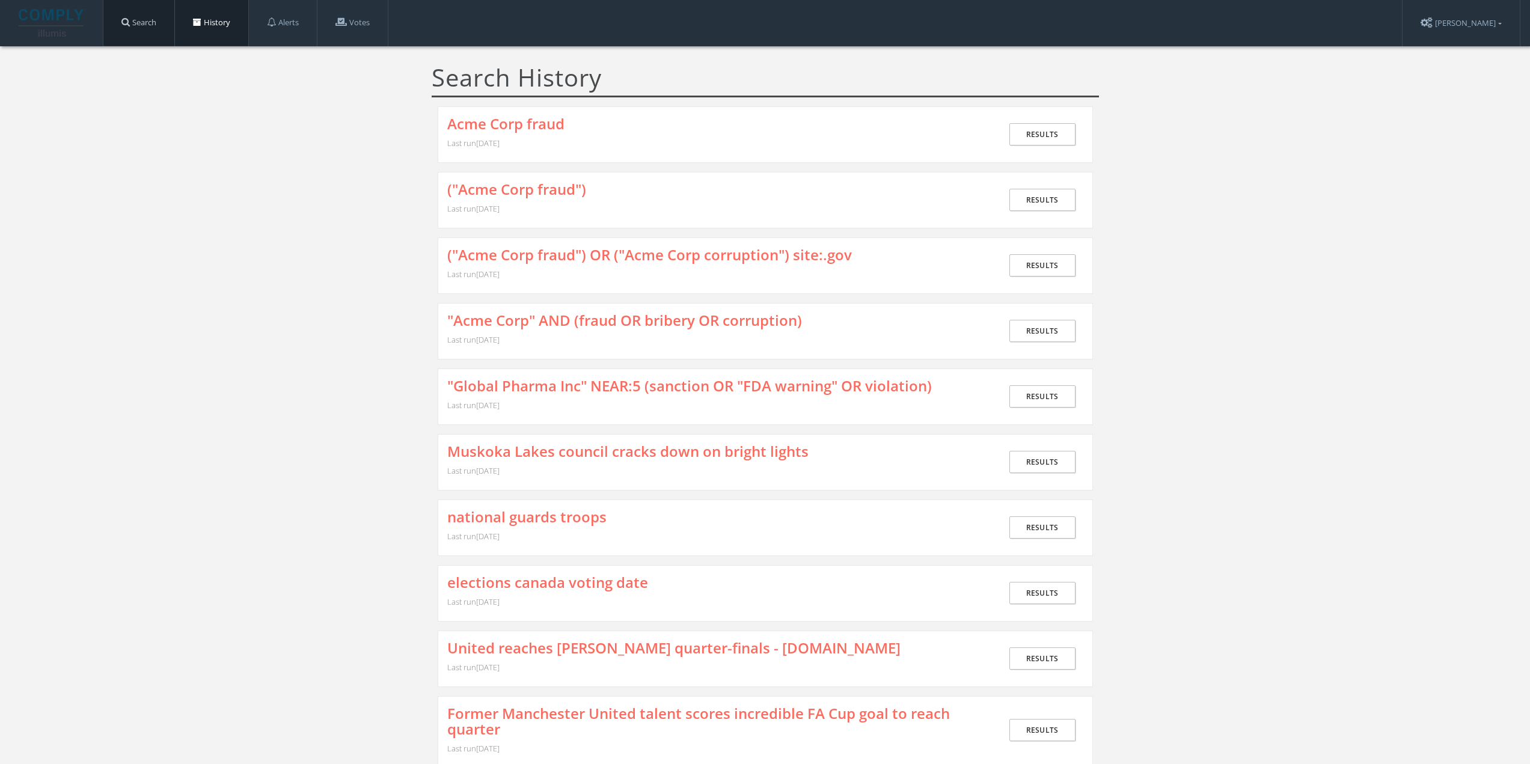
click at [146, 26] on link "Search" at bounding box center [138, 23] width 71 height 46
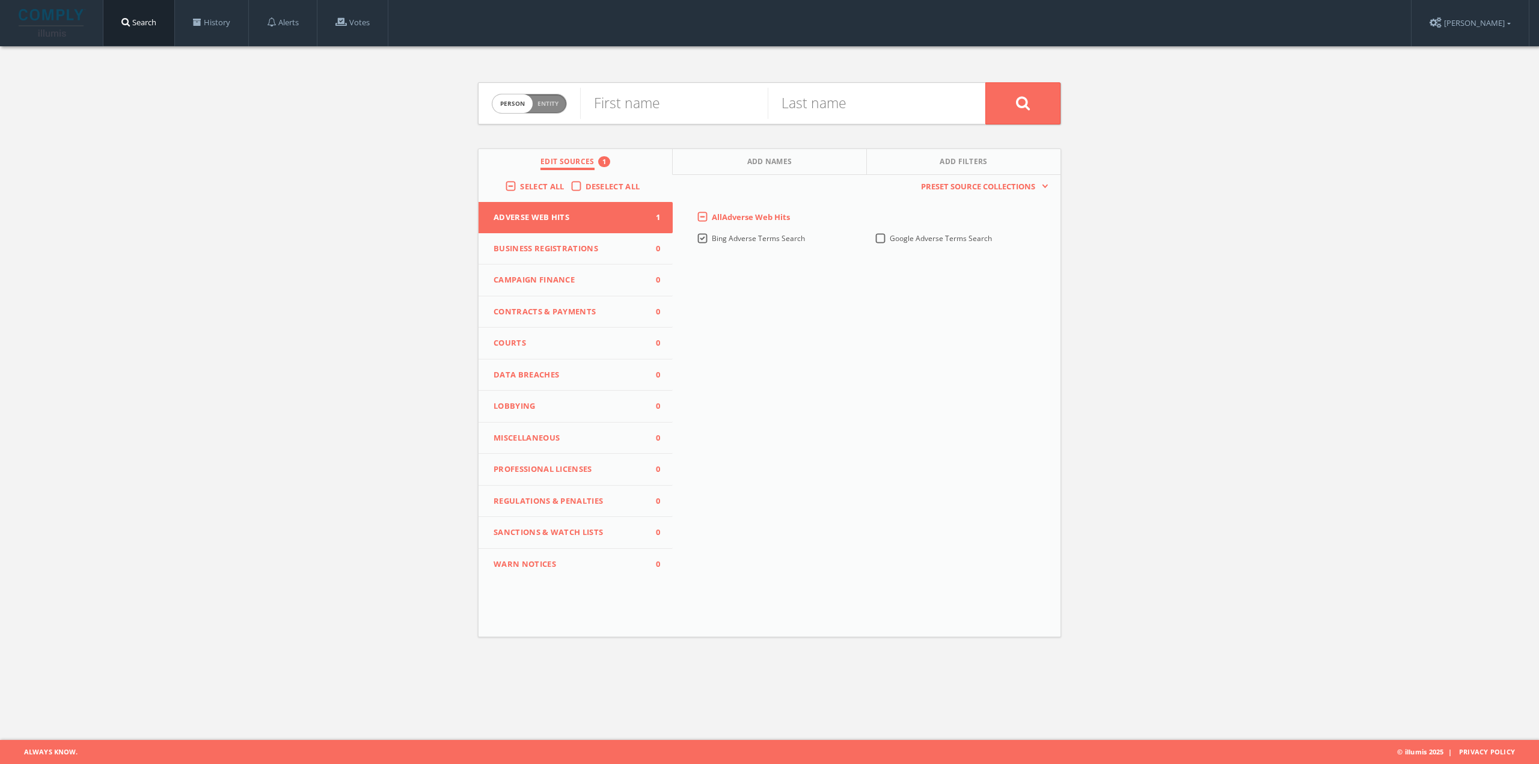
click at [551, 105] on span "Entity" at bounding box center [547, 103] width 21 height 9
checkbox input "true"
click at [619, 105] on input "text" at bounding box center [782, 103] width 405 height 31
paste input ""Acme Corp" AROUND(5) fraud"
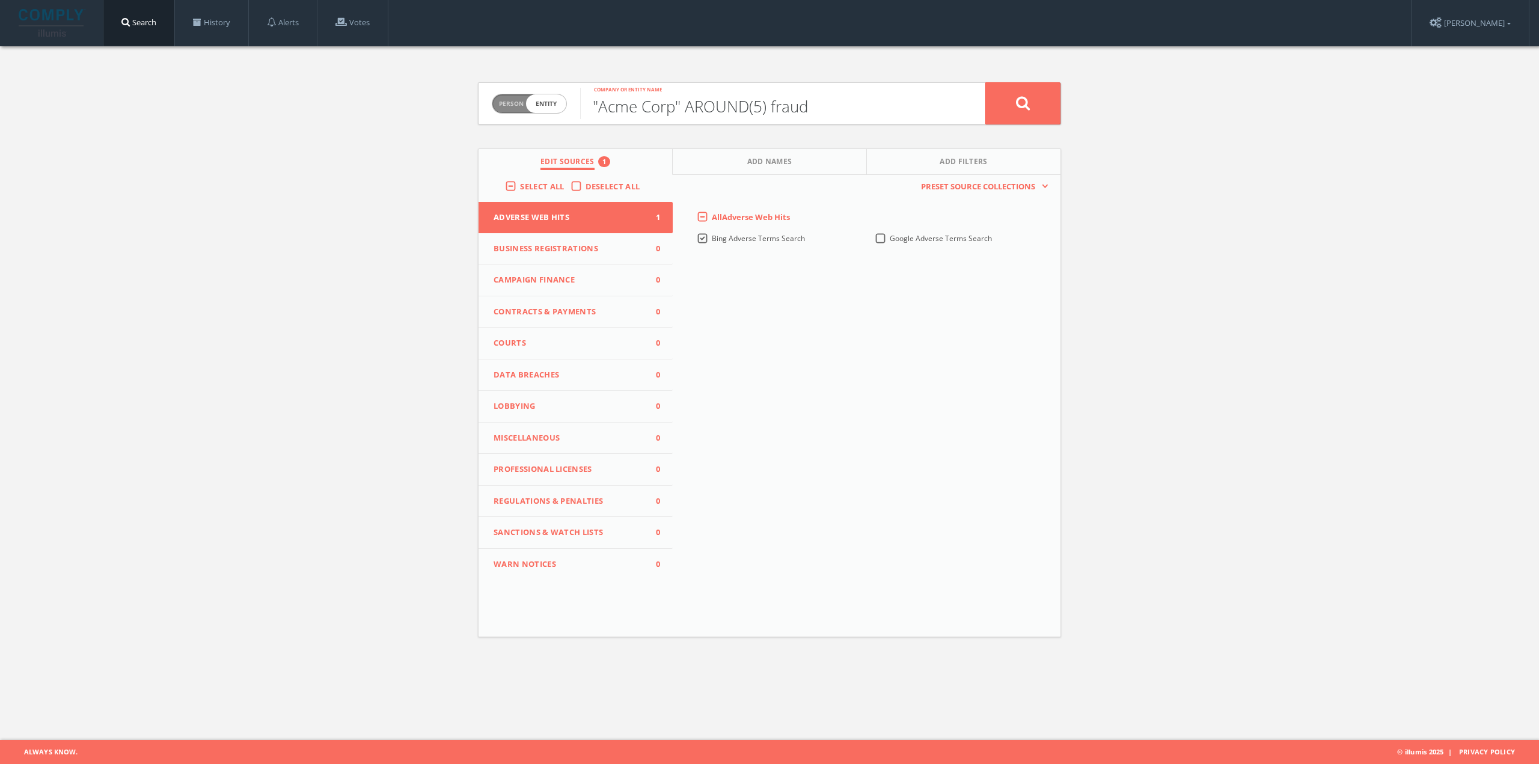
type input ""Acme Corp" AROUND(5) fraud"
click at [1010, 103] on button at bounding box center [1022, 103] width 75 height 42
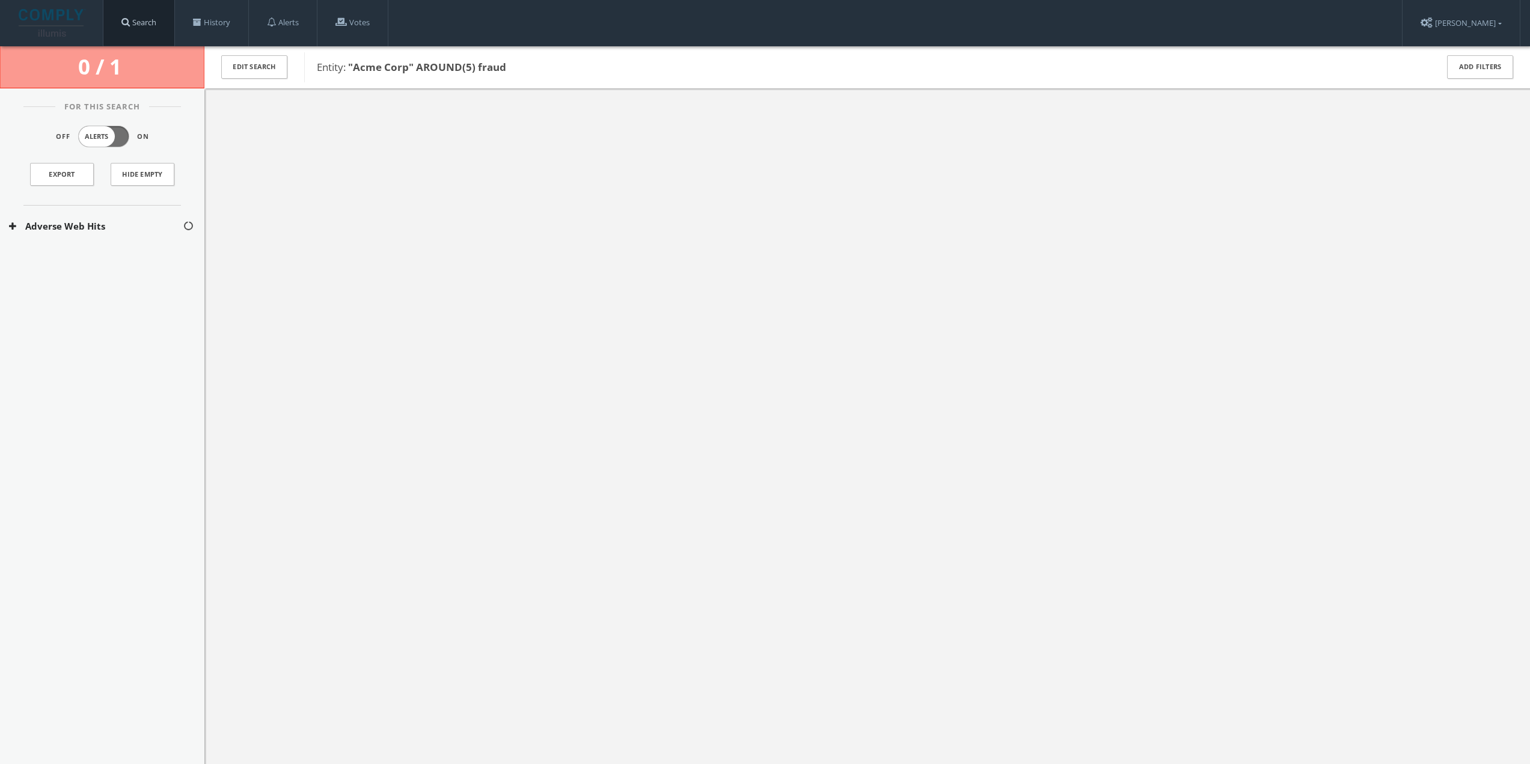
click at [130, 26] on link "Search" at bounding box center [138, 23] width 71 height 46
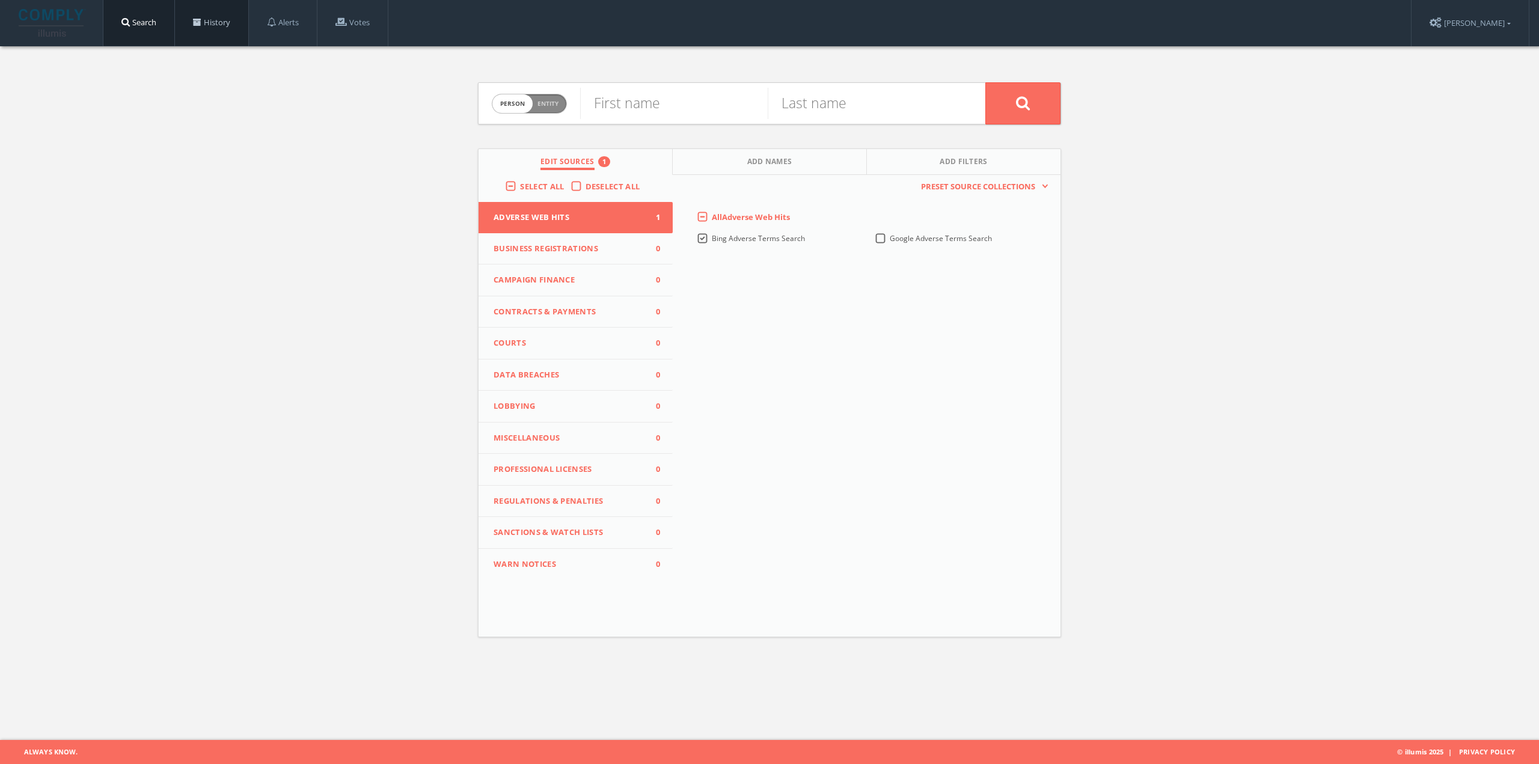
click at [222, 27] on link "History" at bounding box center [211, 23] width 73 height 46
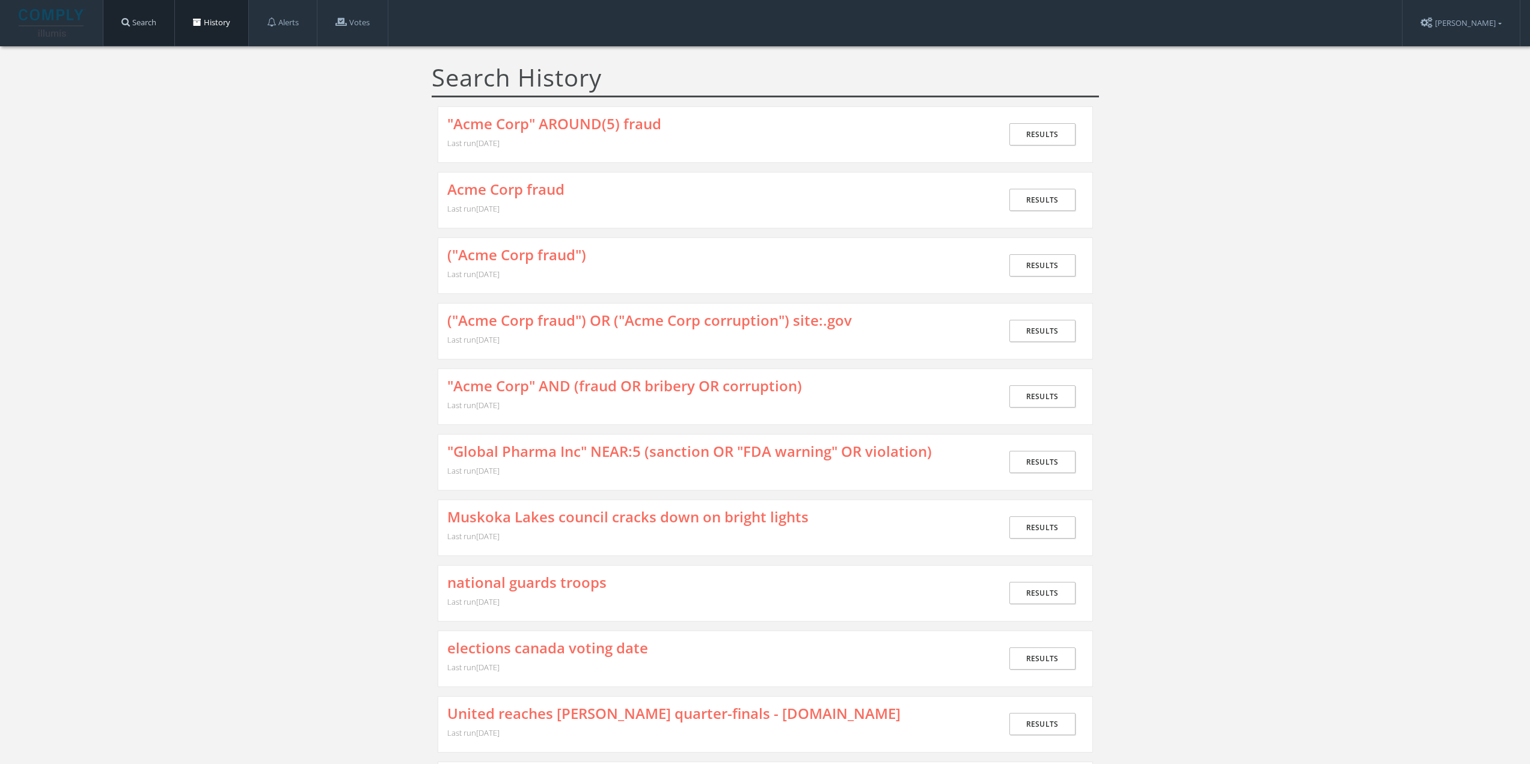
click at [145, 26] on link "Search" at bounding box center [138, 23] width 71 height 46
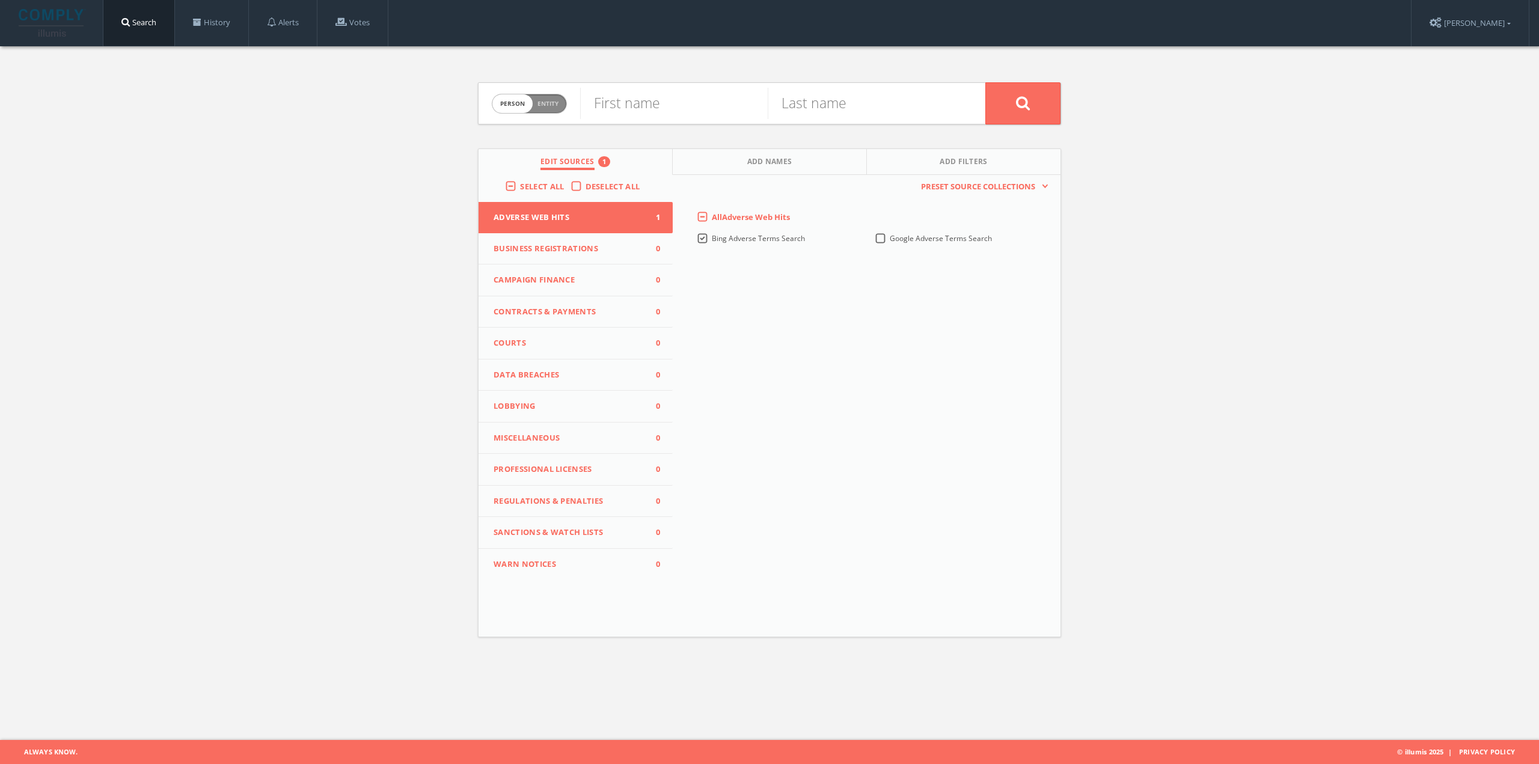
click at [549, 109] on span "Person Entity" at bounding box center [529, 103] width 74 height 19
checkbox input "true"
click at [662, 107] on input "text" at bounding box center [782, 103] width 405 height 31
paste input ""Acme Corp" AROUND(5) fraud"
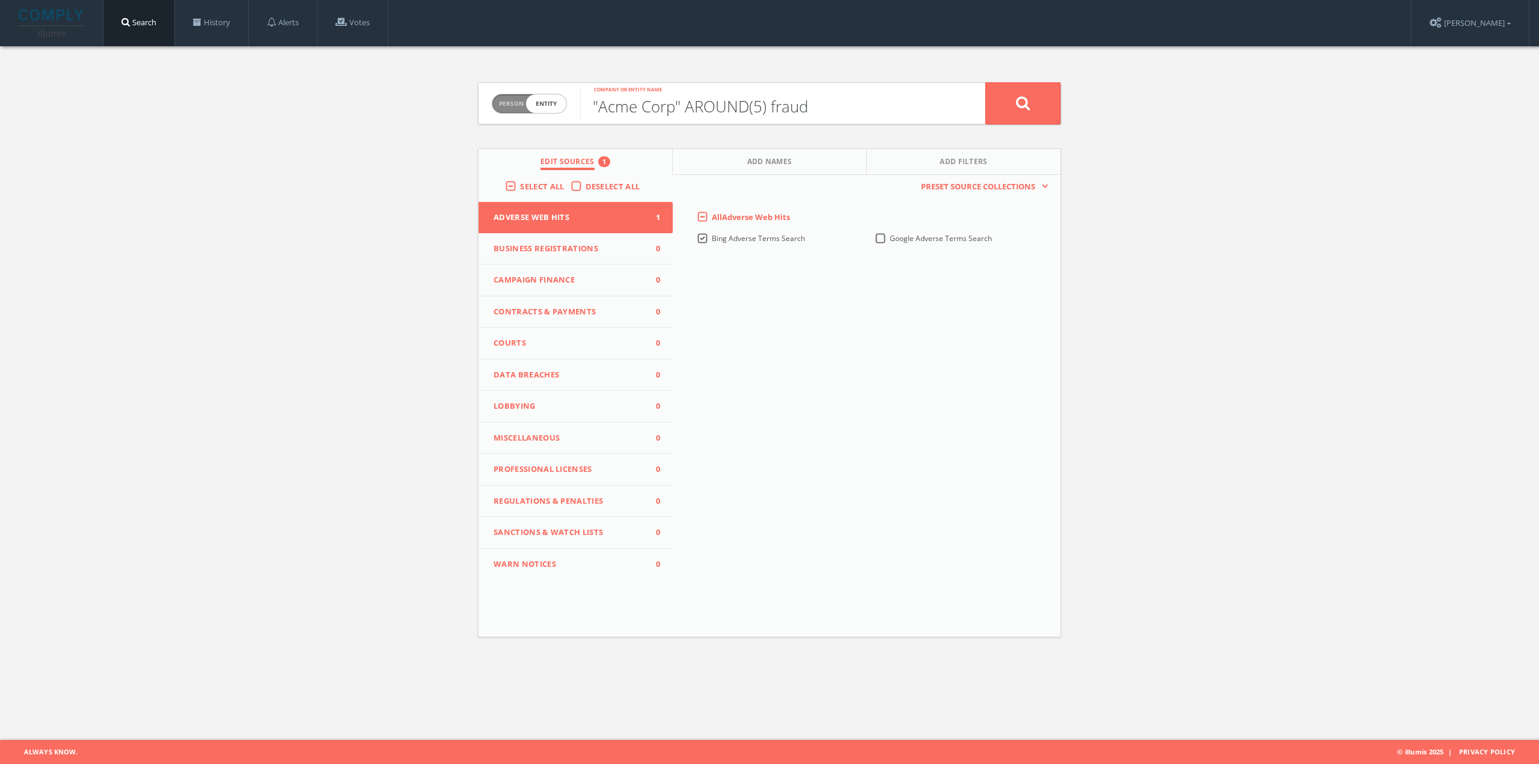
click at [680, 110] on input ""Acme Corp" AROUND(5) fraud" at bounding box center [782, 103] width 405 height 31
click at [600, 105] on input ""Acme Corp AROUND(5) fraud" at bounding box center [782, 103] width 405 height 31
type input "Acme Corp AROUND(5) fraud"
click at [1007, 99] on button at bounding box center [1022, 103] width 75 height 42
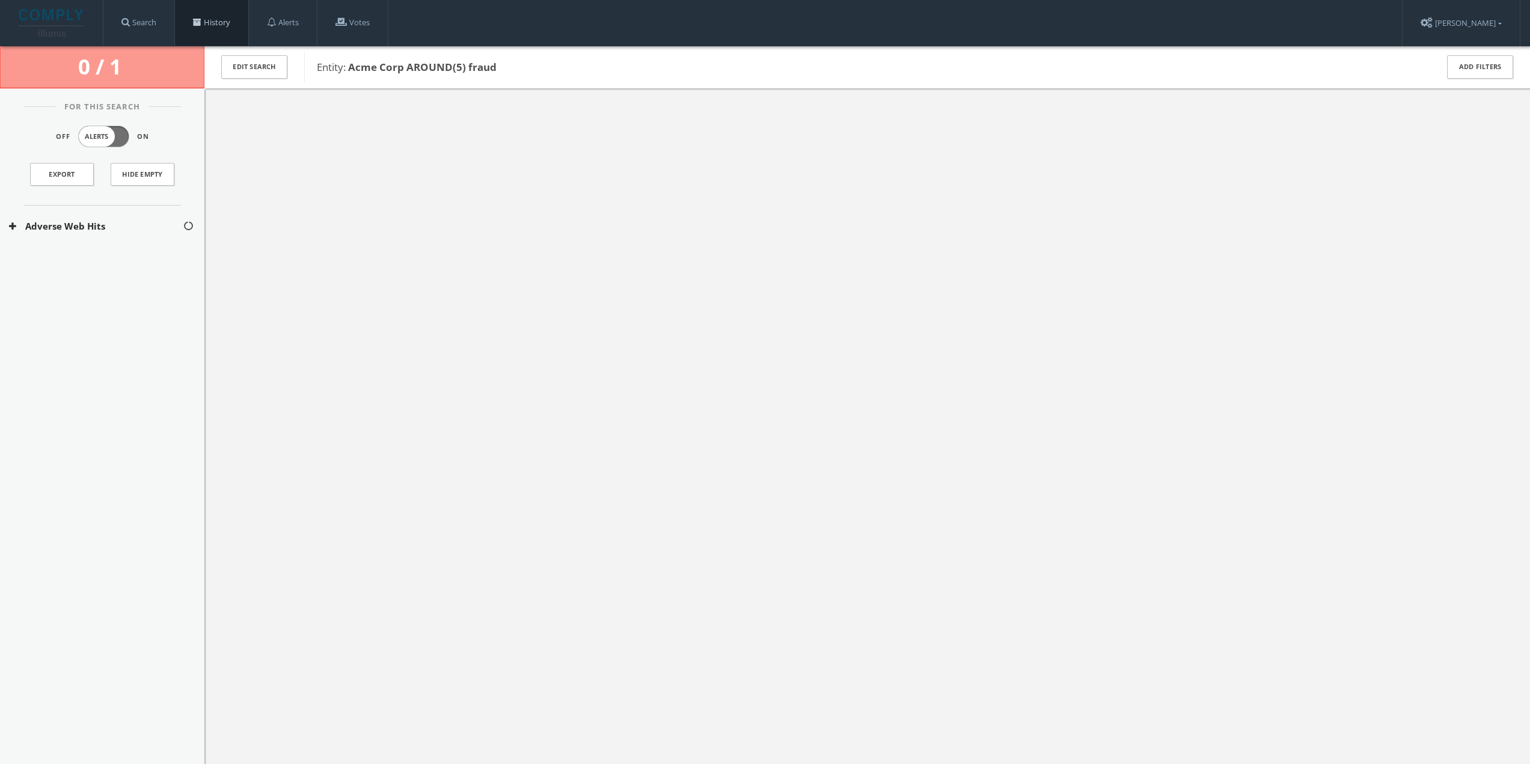
click at [216, 25] on link "History" at bounding box center [211, 23] width 73 height 46
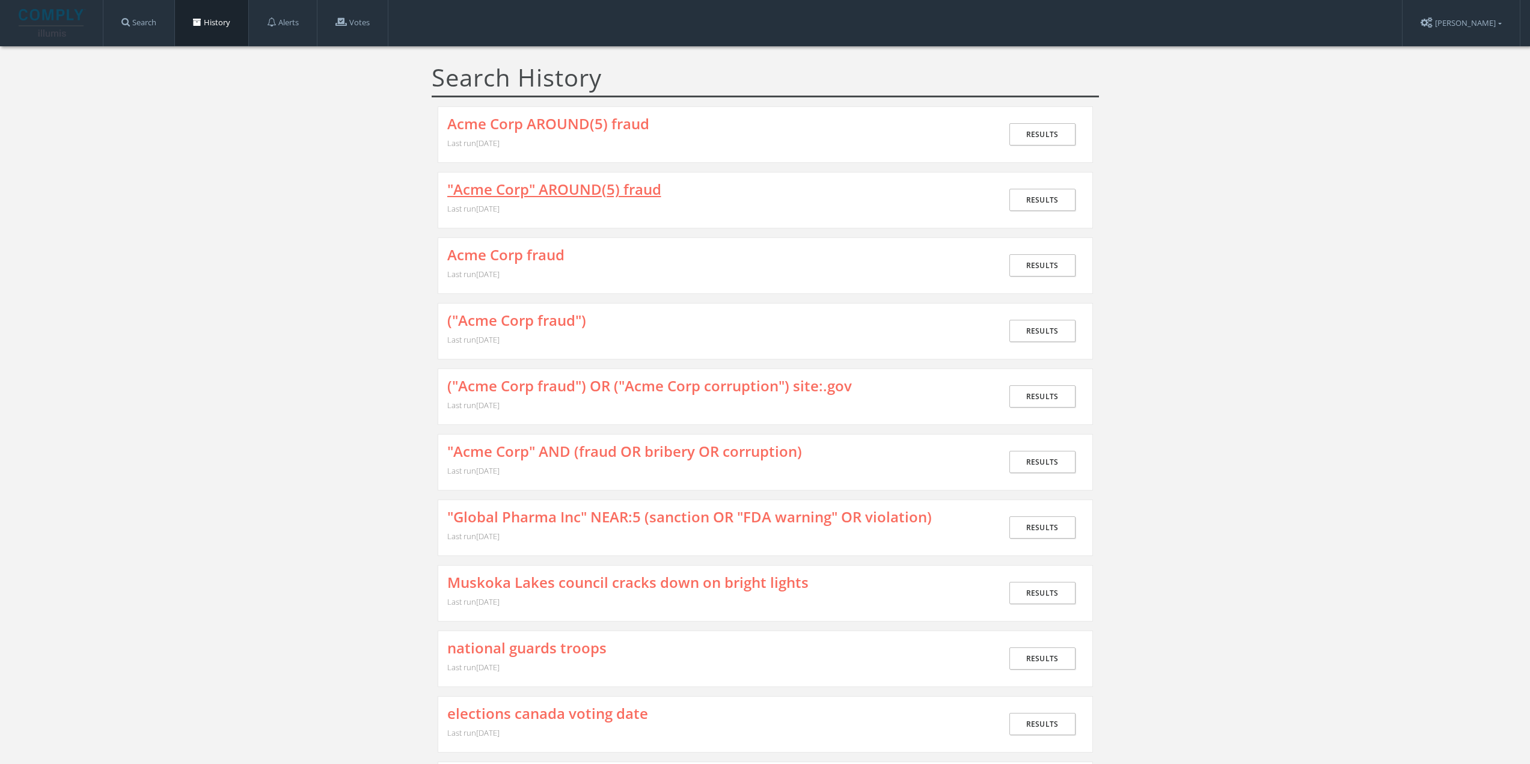
click at [587, 192] on link ""Acme Corp" AROUND(5) fraud" at bounding box center [554, 190] width 214 height 16
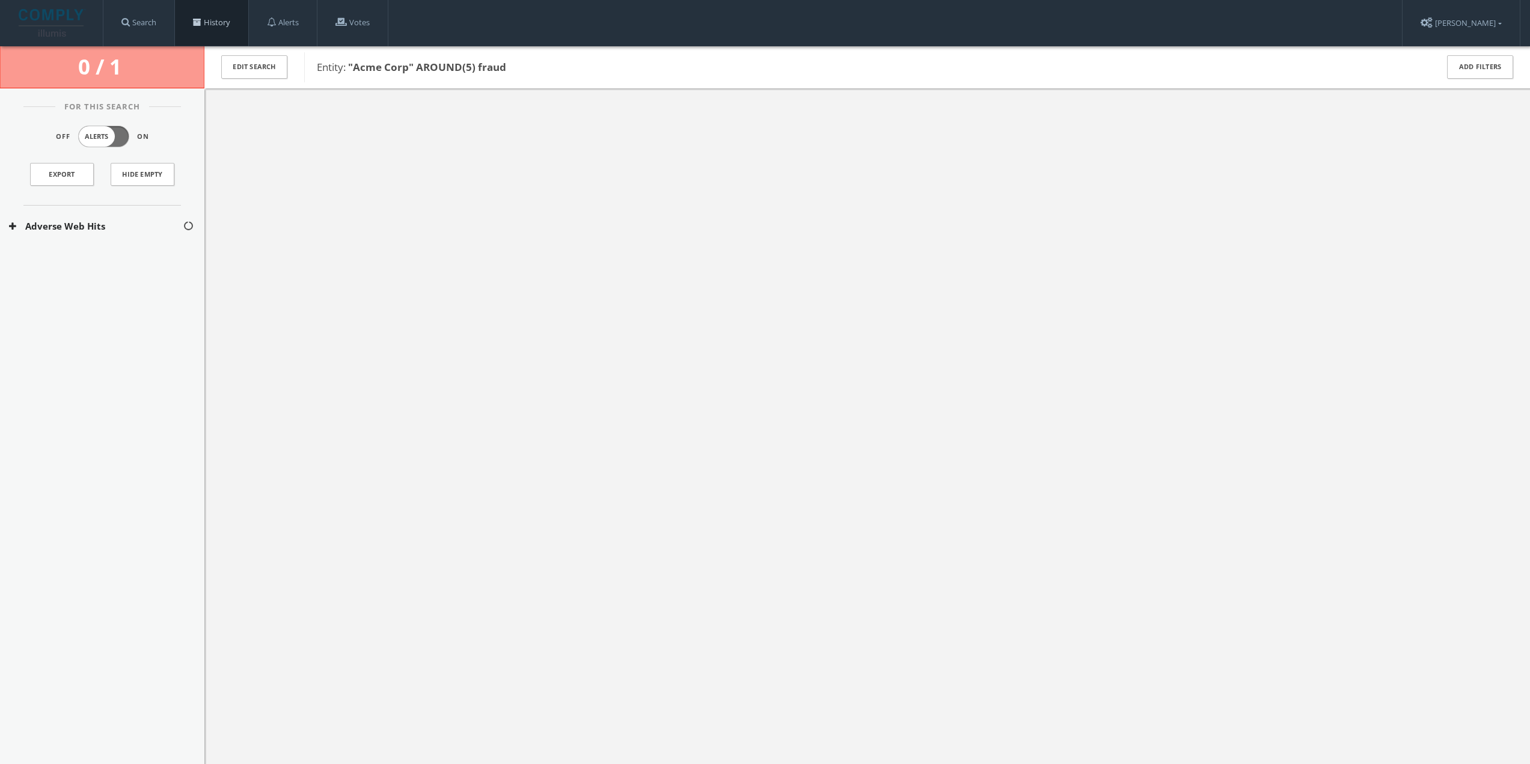
click at [207, 23] on link "History" at bounding box center [211, 23] width 73 height 46
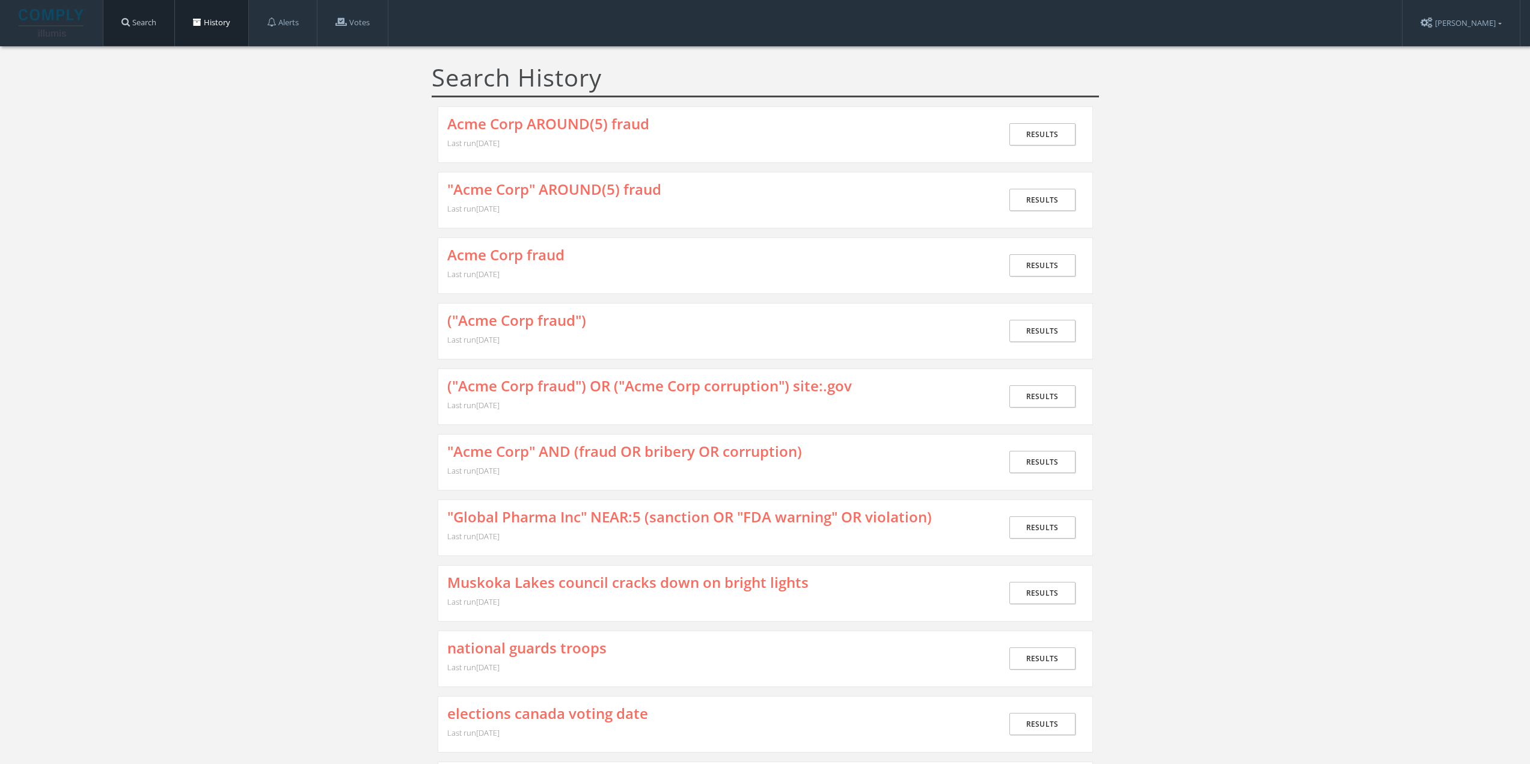
click at [157, 28] on link "Search" at bounding box center [138, 23] width 71 height 46
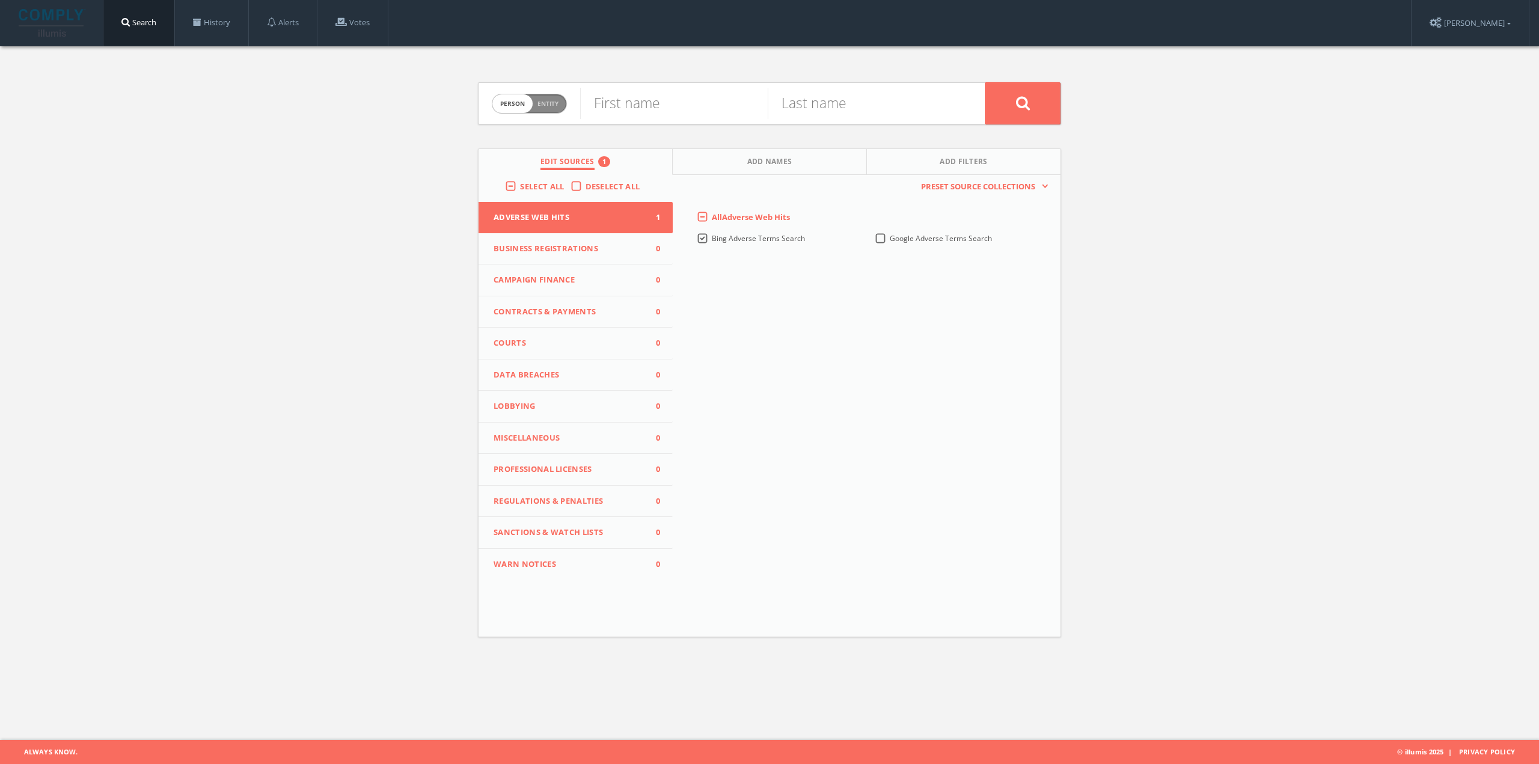
click at [770, 236] on span "Bing Adverse Terms Search" at bounding box center [758, 238] width 93 height 10
click at [0, 0] on Search-all "Bing Adverse Terms Search" at bounding box center [0, 0] width 0 height 0
click at [889, 237] on div "Google Adverse Terms Search" at bounding box center [933, 238] width 117 height 10
click at [890, 239] on label "Google Adverse Terms Search" at bounding box center [941, 238] width 102 height 11
click at [0, 0] on Search-all "Google Adverse Terms Search" at bounding box center [0, 0] width 0 height 0
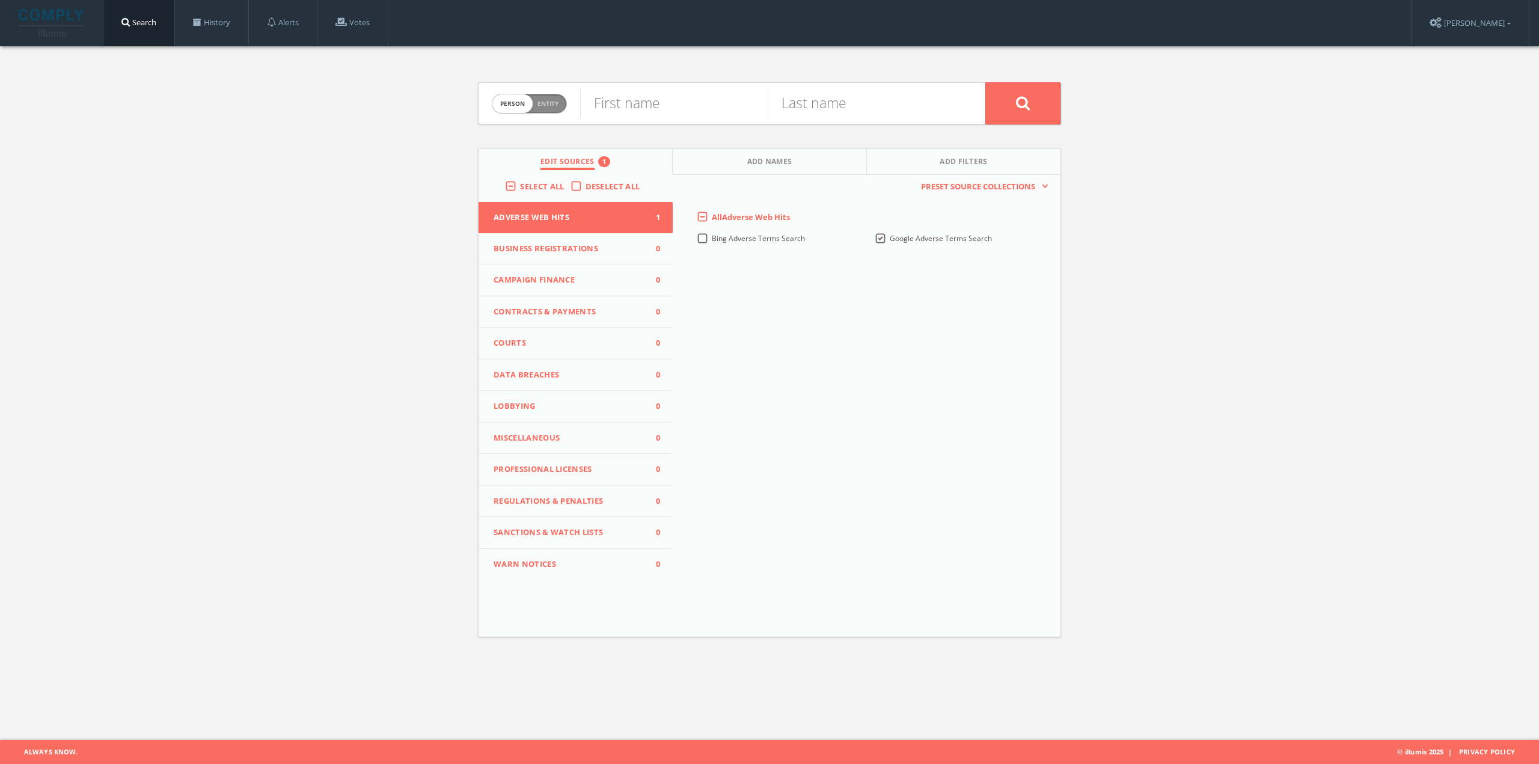
click at [554, 103] on span "Entity" at bounding box center [547, 103] width 21 height 9
checkbox input "true"
click at [626, 106] on input "text" at bounding box center [782, 103] width 405 height 31
type input ""Acme Corp" AROUND(5) fraud"
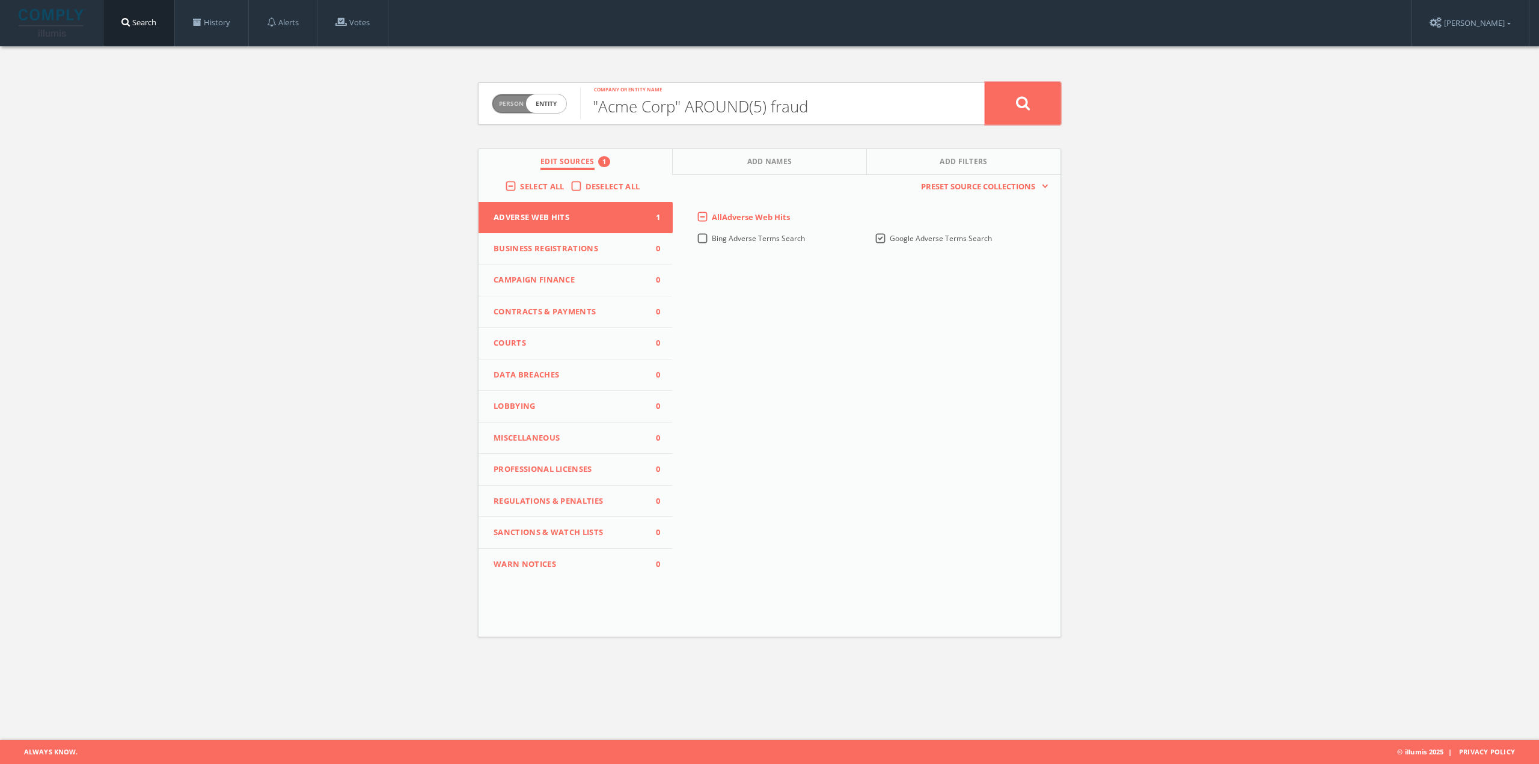
click at [1025, 110] on icon at bounding box center [1023, 103] width 14 height 15
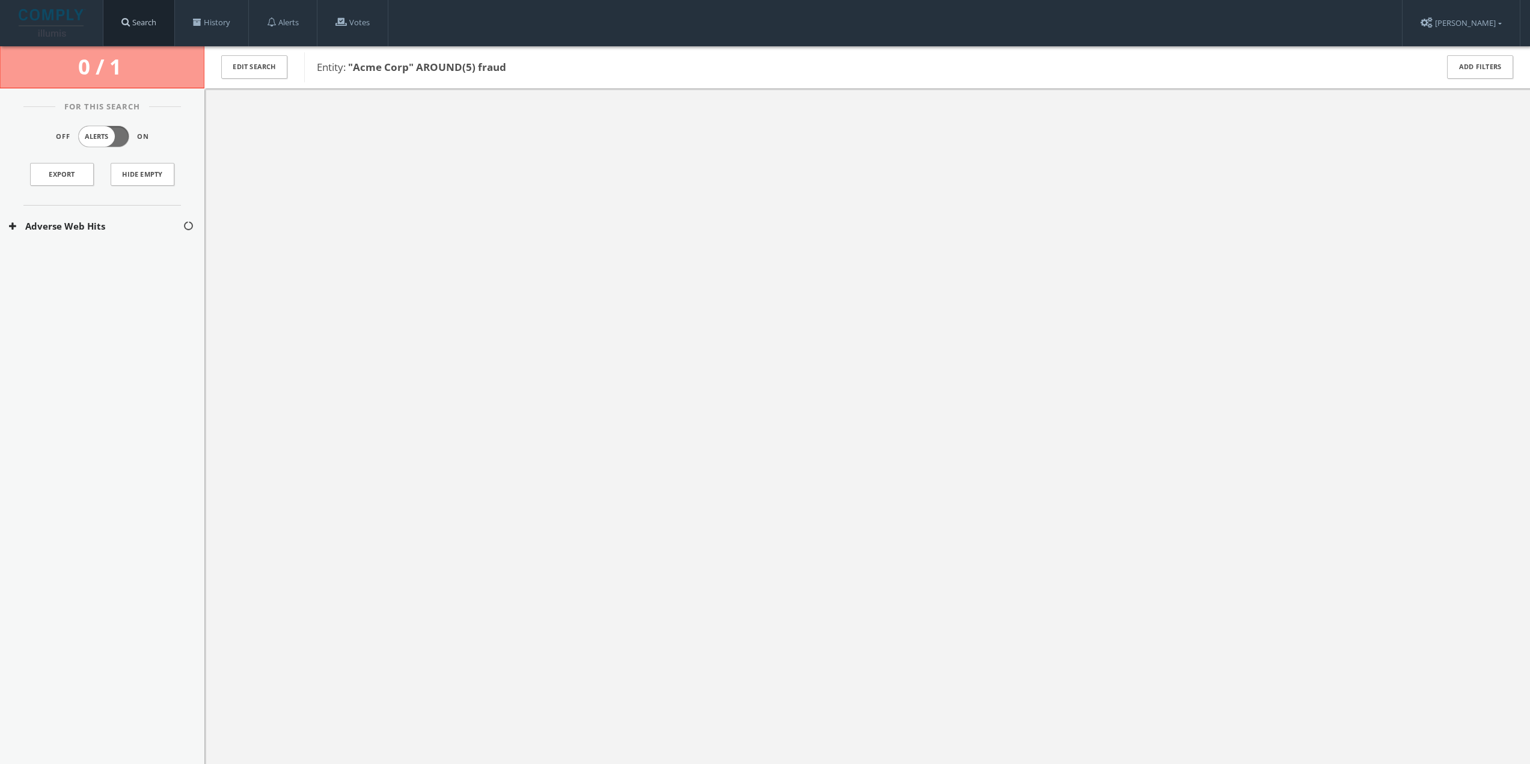
click at [157, 24] on link "Search" at bounding box center [138, 23] width 71 height 46
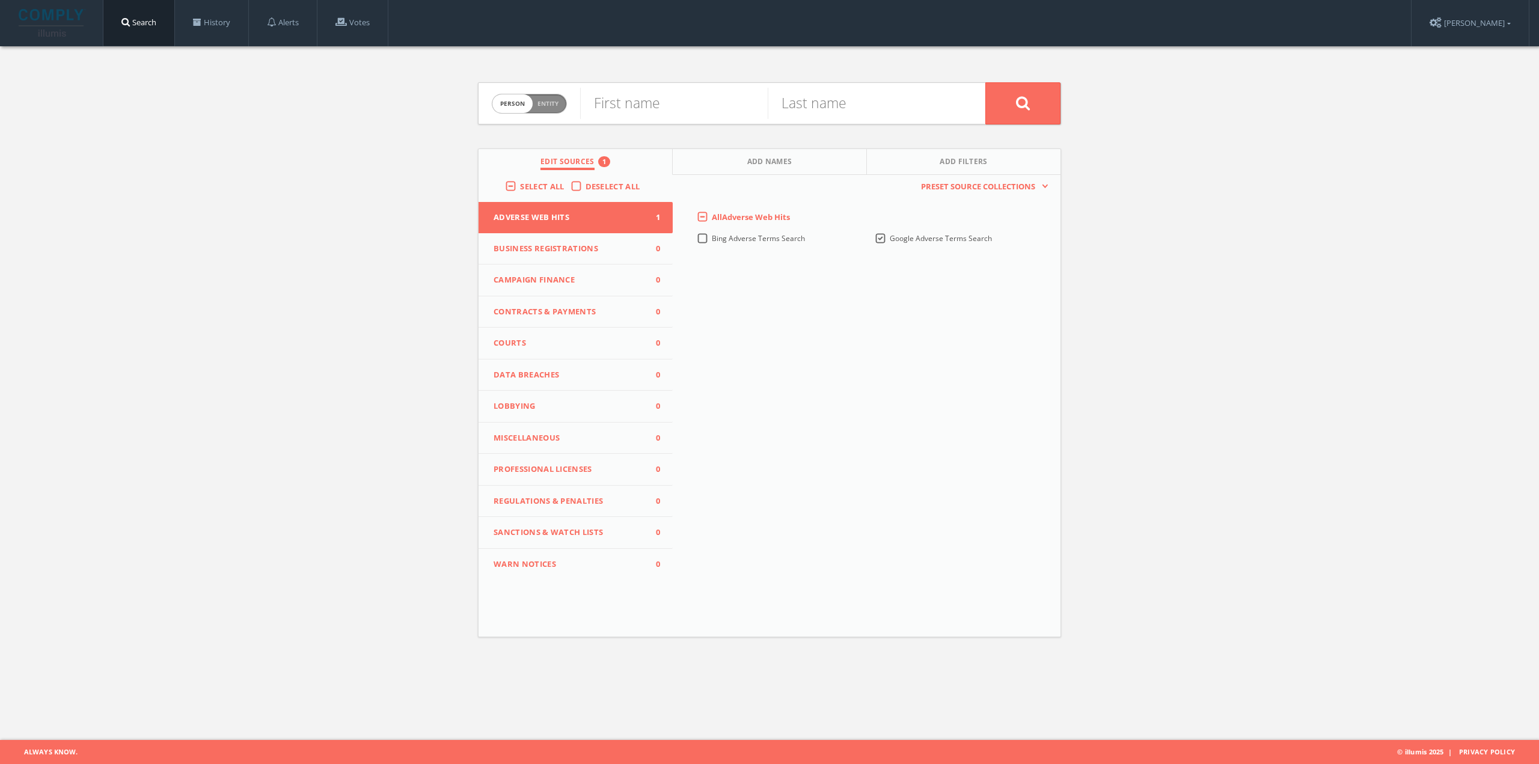
click at [540, 110] on span "Person Entity" at bounding box center [529, 103] width 74 height 19
checkbox input "true"
click at [652, 96] on input "text" at bounding box center [782, 103] width 405 height 31
paste input ""Acme Corp" AROUND(5) fraud"
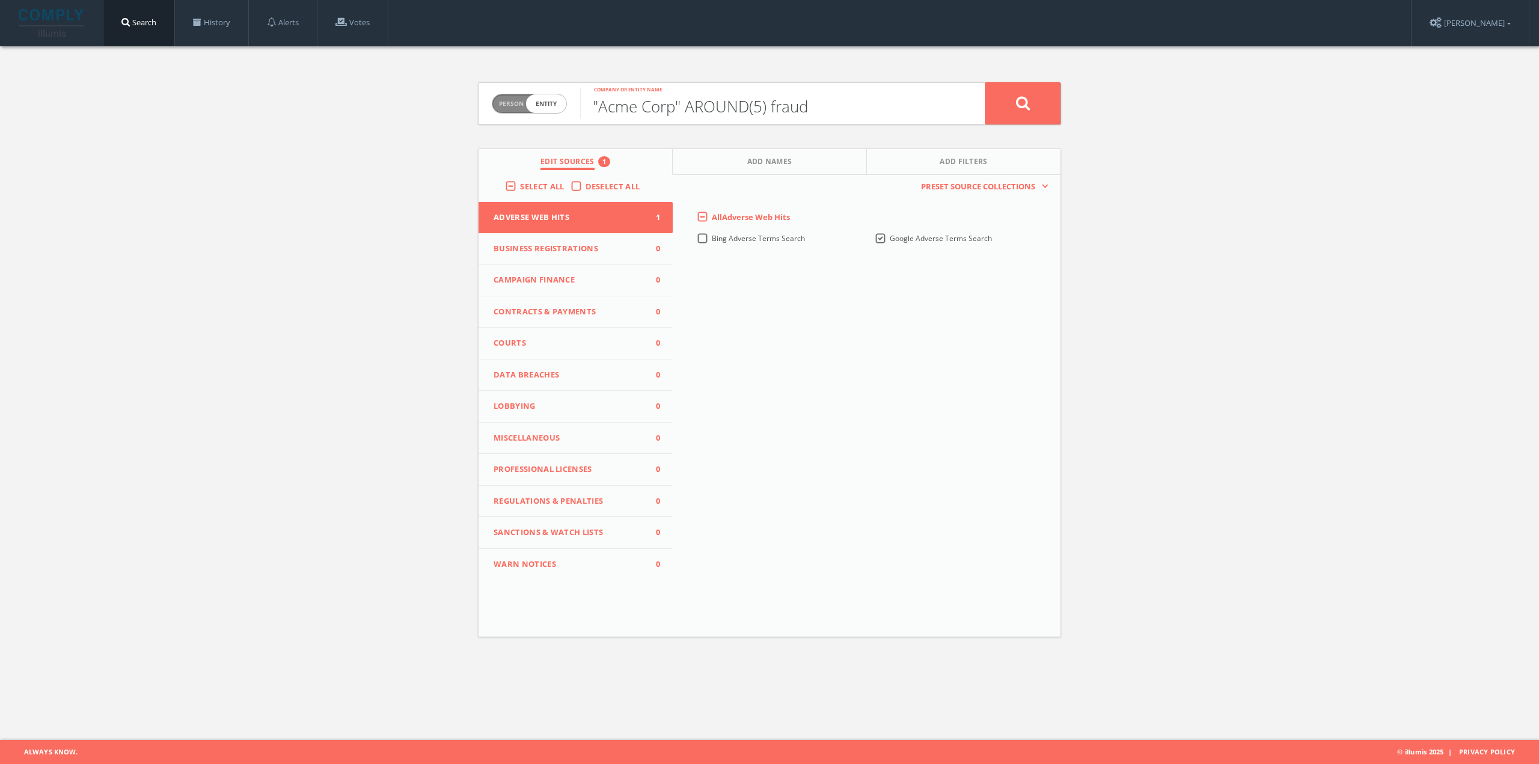
click at [679, 100] on input ""Acme Corp" AROUND(5) fraud" at bounding box center [782, 103] width 405 height 31
click at [601, 104] on input ""Acme Corp AROUND(5) fraud" at bounding box center [782, 103] width 405 height 31
type input "Acme Corp AROUND(5) fraud"
click at [1022, 103] on icon at bounding box center [1023, 103] width 14 height 15
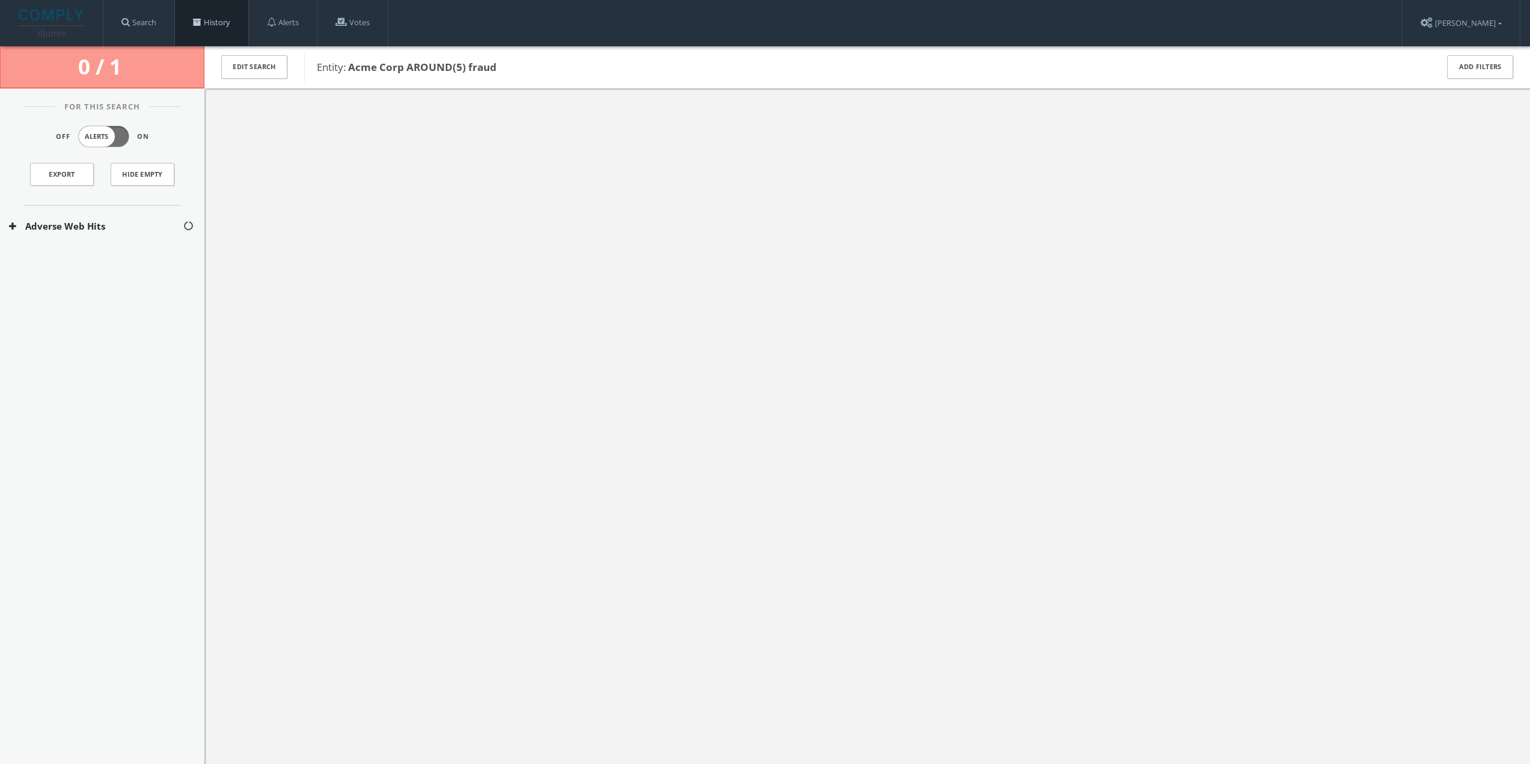
click at [210, 23] on link "History" at bounding box center [211, 23] width 73 height 46
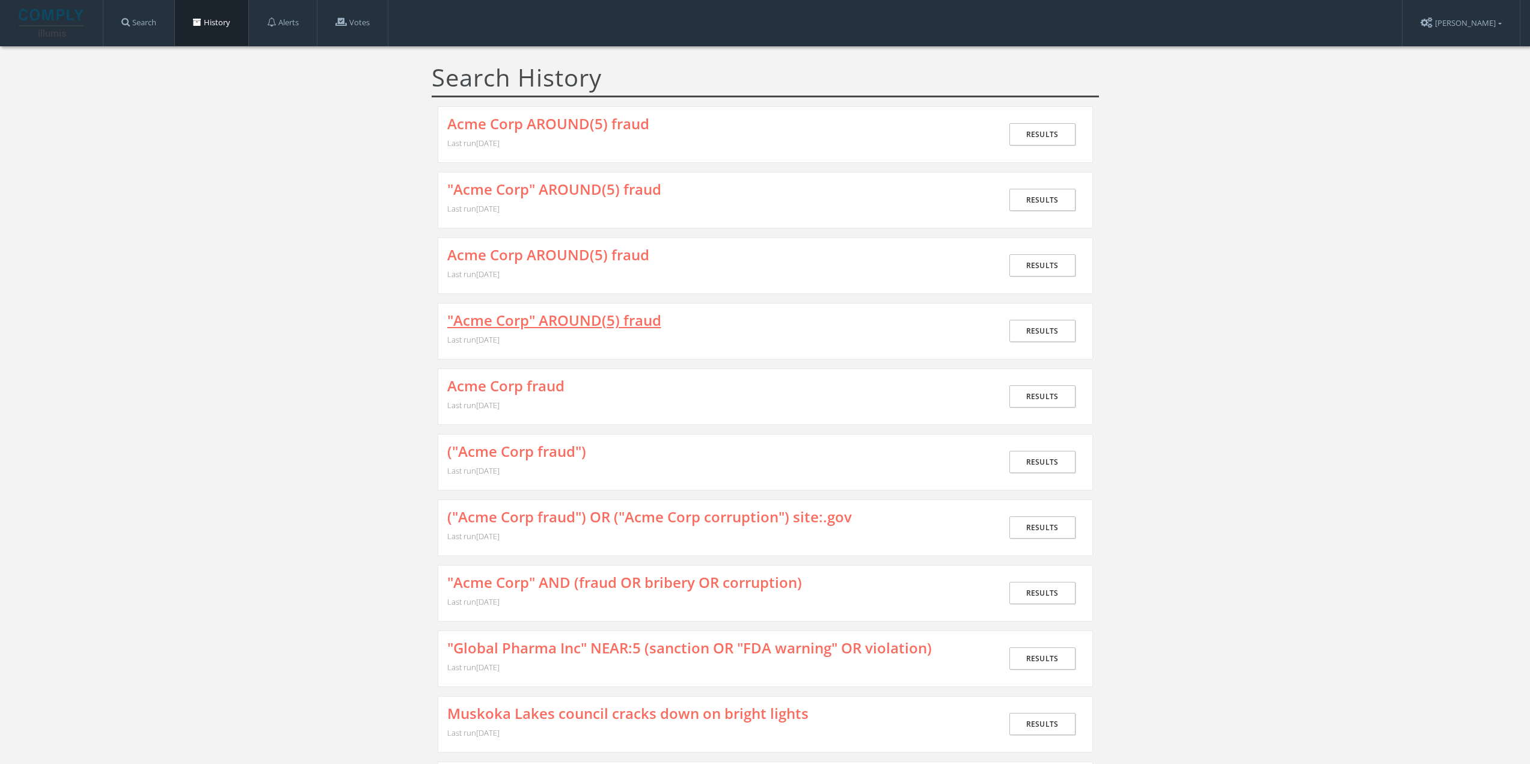
click at [516, 322] on link ""Acme Corp" AROUND(5) fraud" at bounding box center [554, 321] width 214 height 16
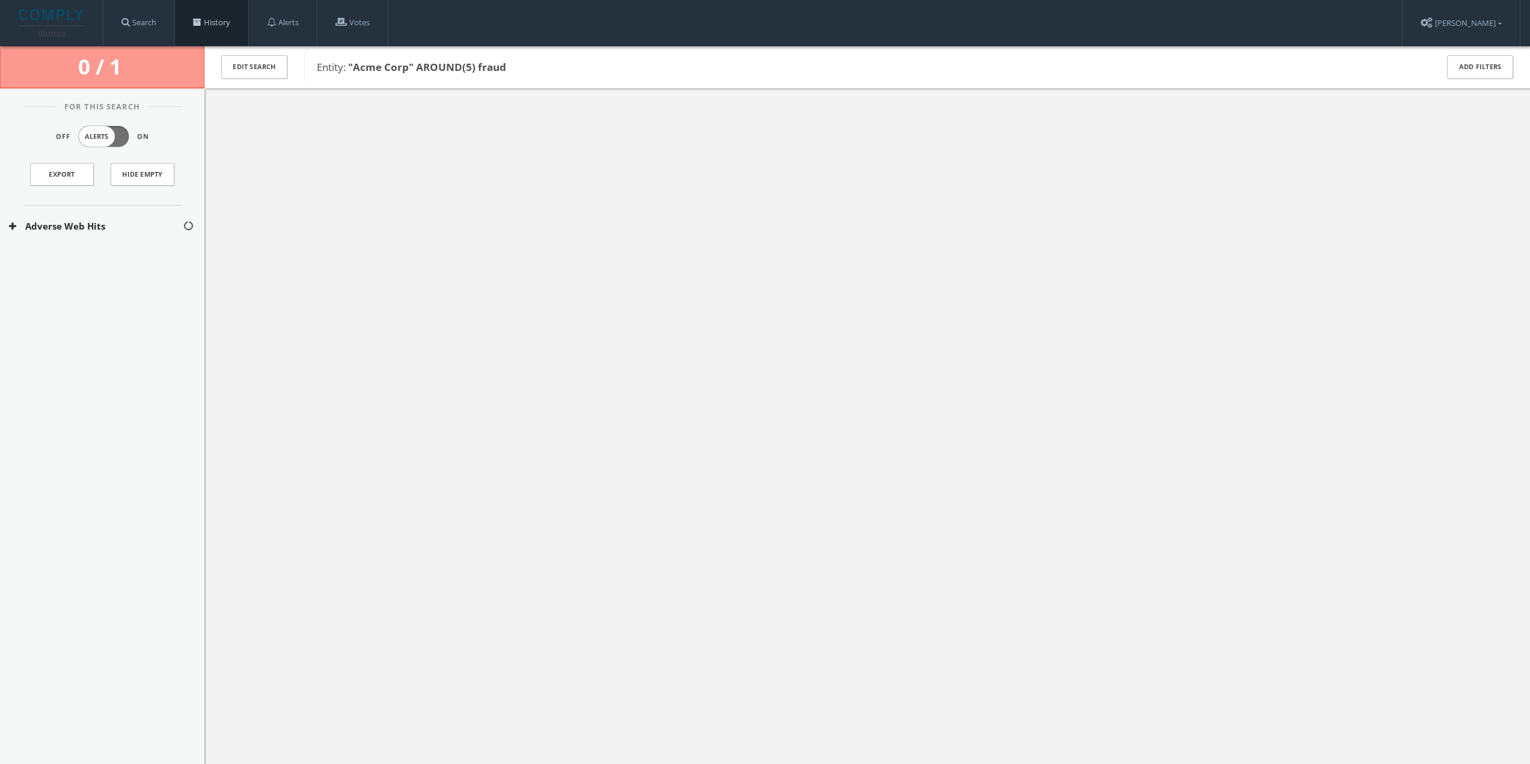
click at [201, 24] on span at bounding box center [197, 22] width 8 height 8
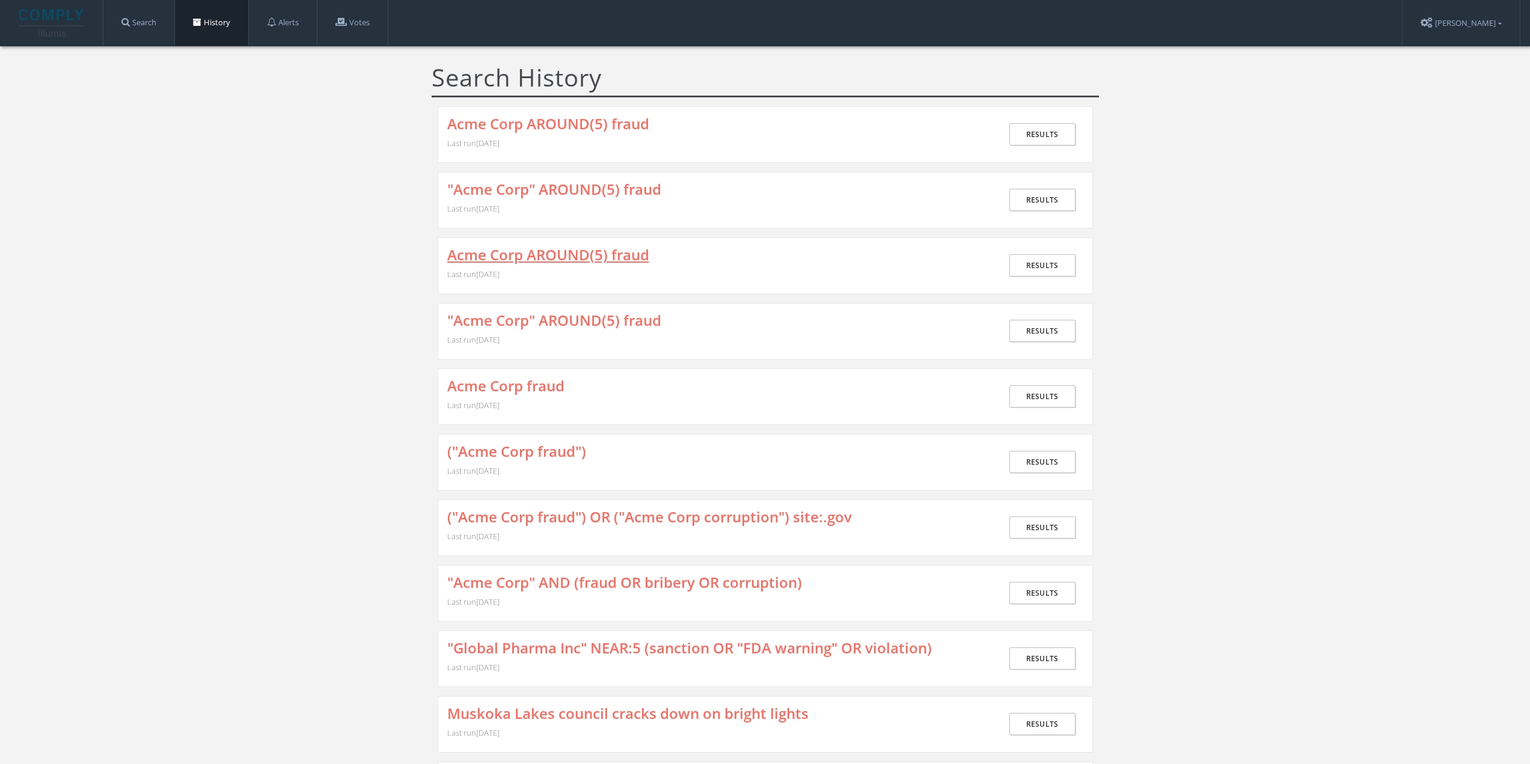
click at [515, 247] on link "Acme Corp AROUND(5) fraud" at bounding box center [548, 255] width 202 height 16
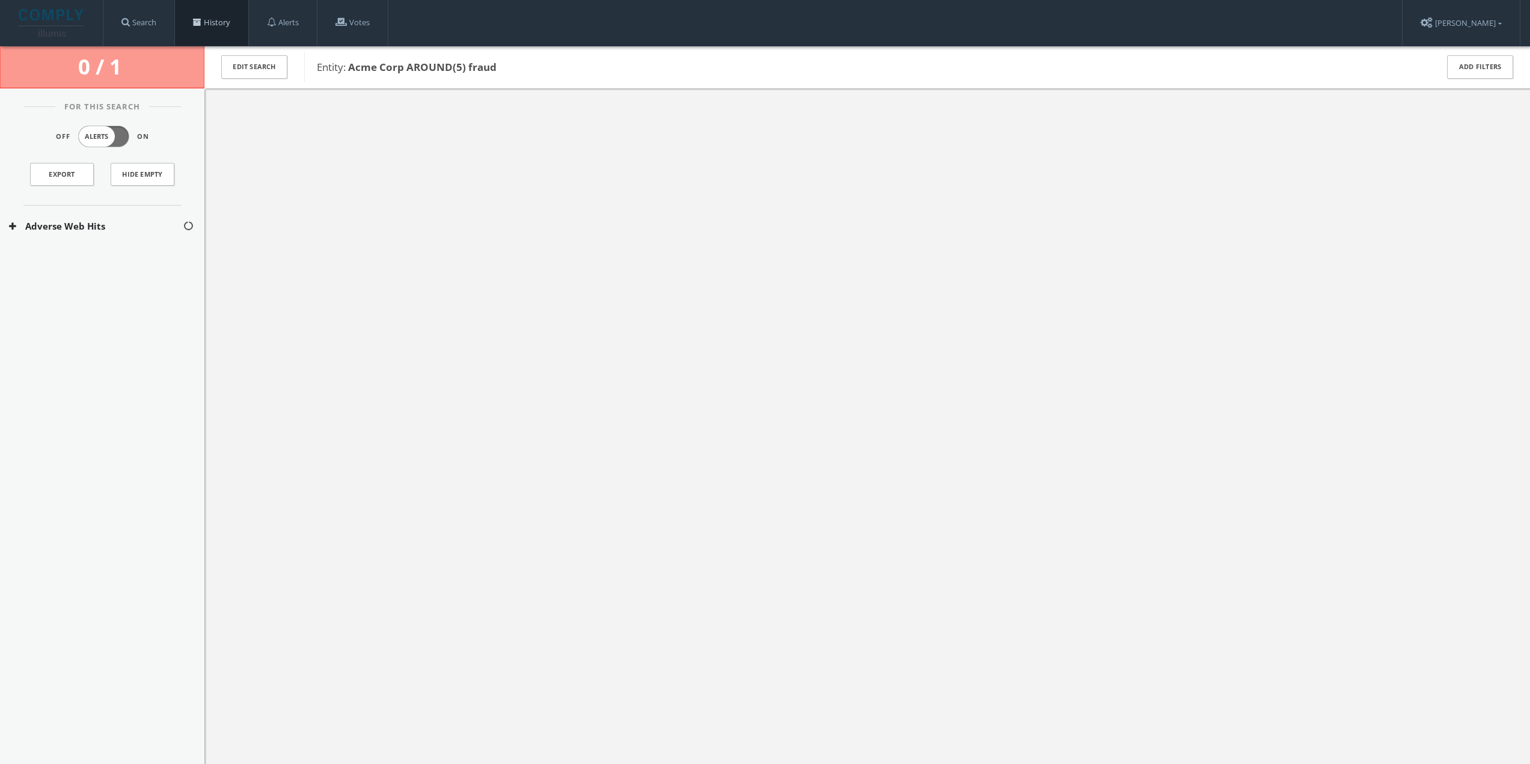
click at [198, 23] on span at bounding box center [197, 22] width 8 height 8
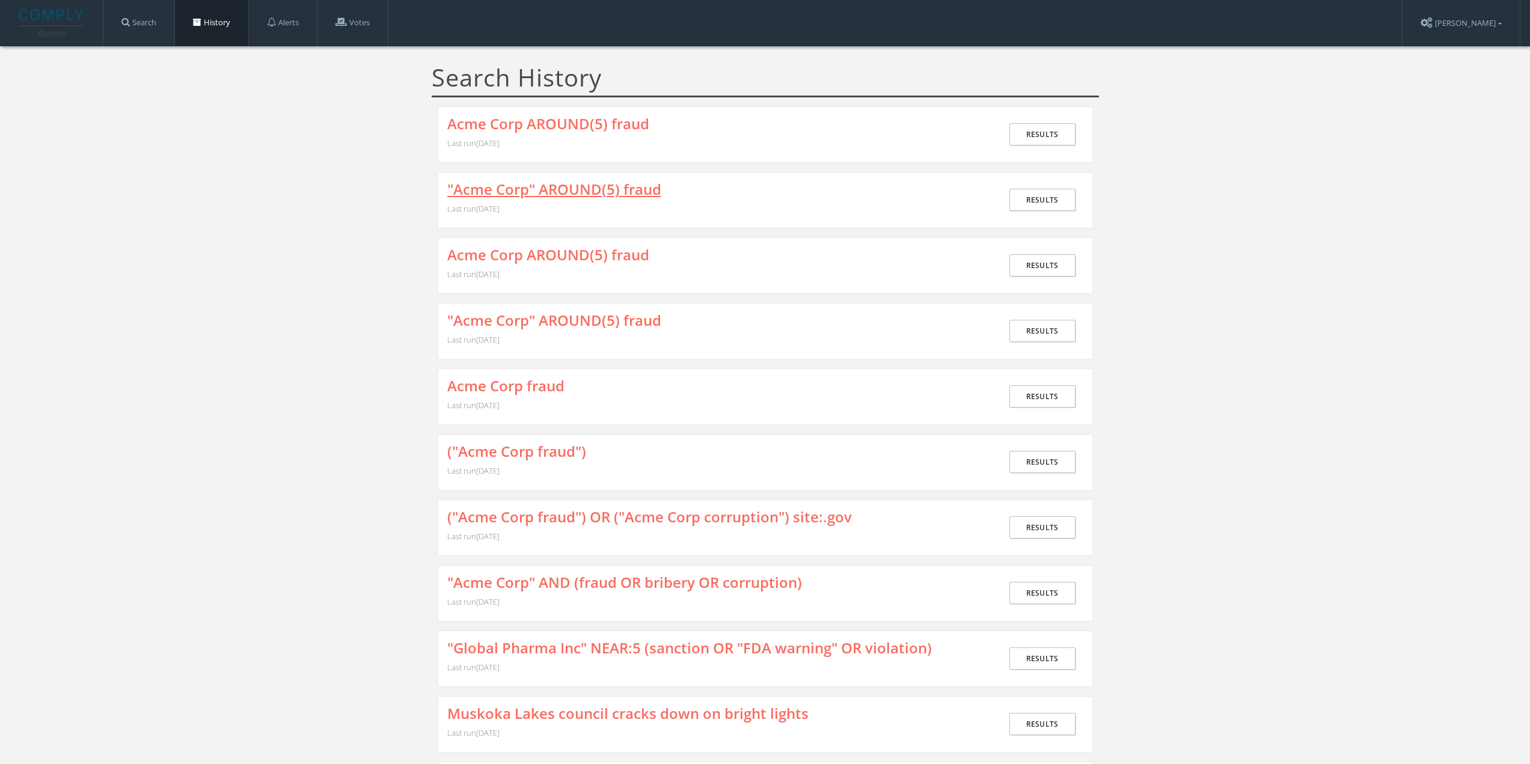
click at [551, 194] on link ""Acme Corp" AROUND(5) fraud" at bounding box center [554, 190] width 214 height 16
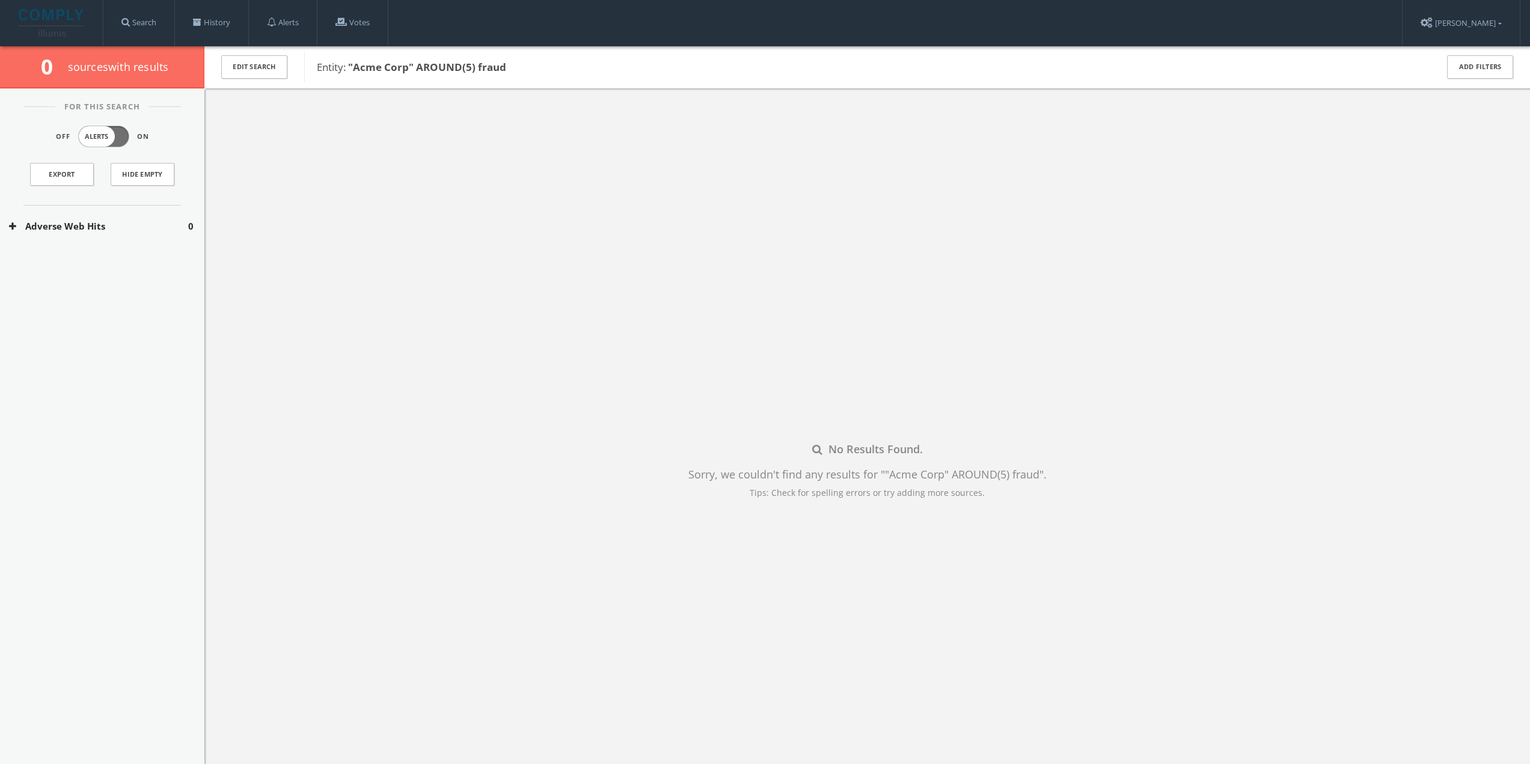
click at [101, 223] on button "Adverse Web Hits" at bounding box center [98, 226] width 179 height 14
click at [89, 263] on button "Google Adverse Terms Search" at bounding box center [99, 262] width 180 height 12
click at [219, 17] on link "History" at bounding box center [211, 23] width 73 height 46
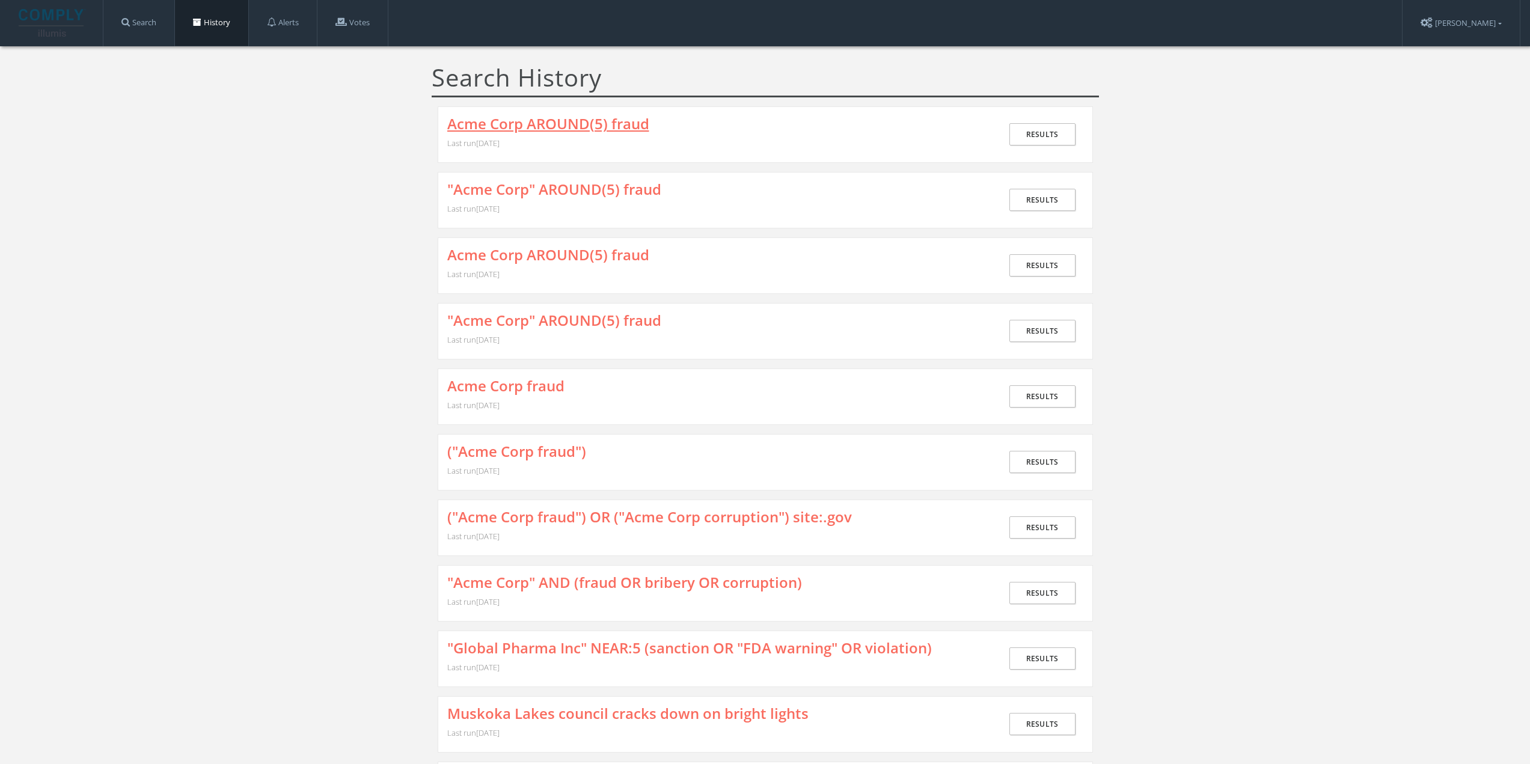
click at [539, 120] on link "Acme Corp AROUND(5) fraud" at bounding box center [548, 124] width 202 height 16
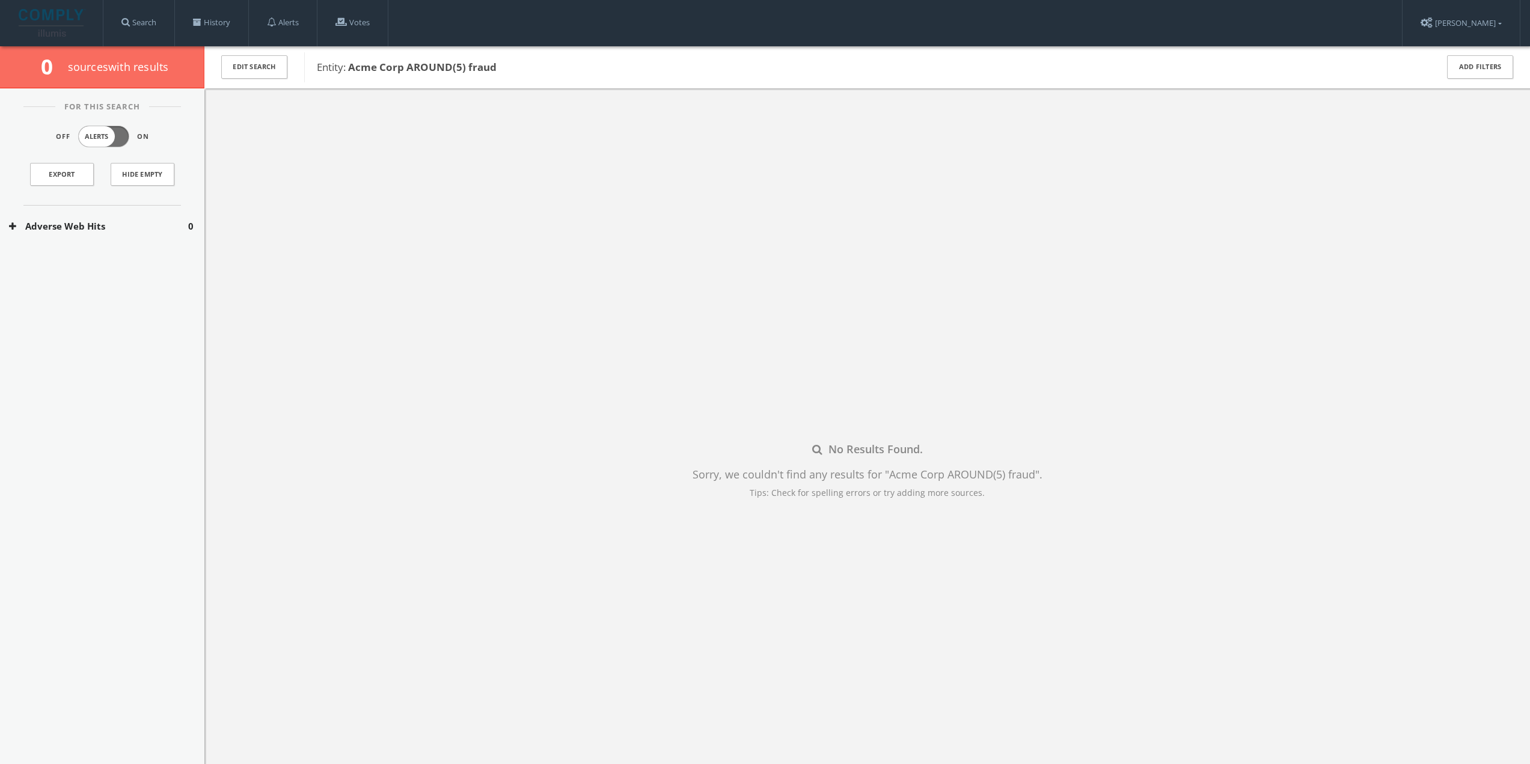
click at [114, 230] on button "Adverse Web Hits" at bounding box center [98, 226] width 179 height 14
click at [73, 257] on button "Google Adverse Terms Search" at bounding box center [99, 262] width 180 height 12
click at [209, 17] on link "History" at bounding box center [211, 23] width 73 height 46
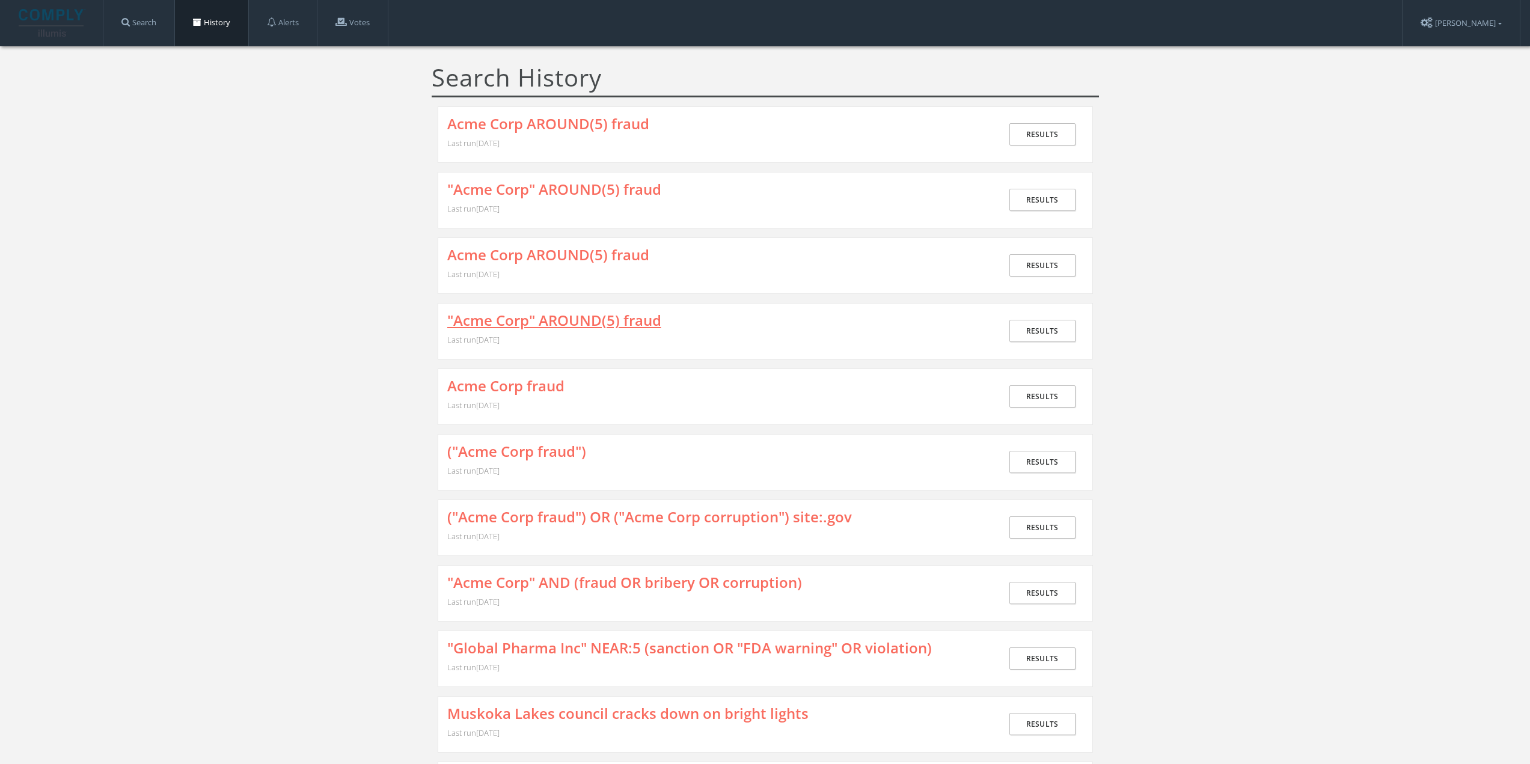
click at [534, 328] on link ""Acme Corp" AROUND(5) fraud" at bounding box center [554, 321] width 214 height 16
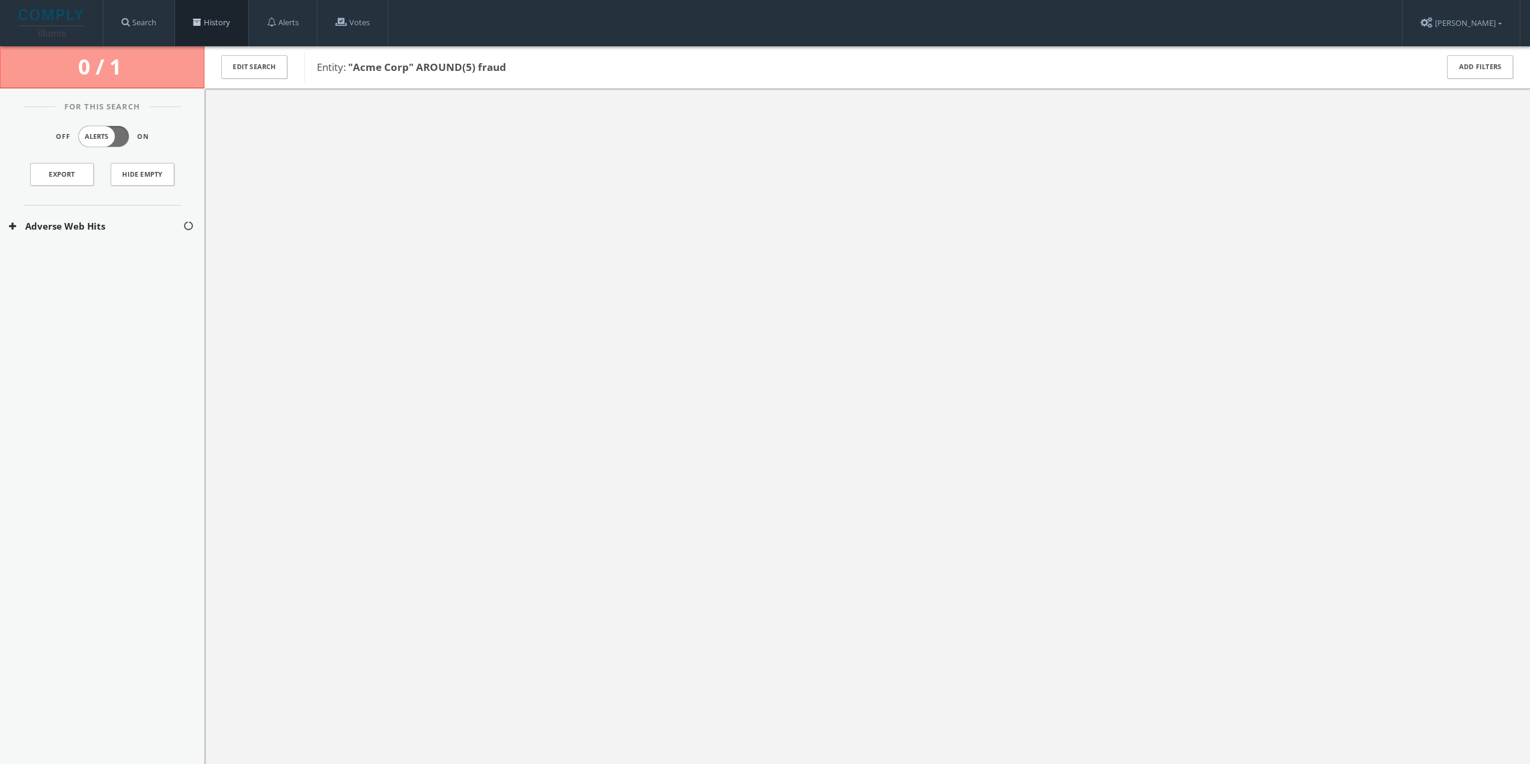
click at [214, 17] on link "History" at bounding box center [211, 23] width 73 height 46
